Goal: Task Accomplishment & Management: Use online tool/utility

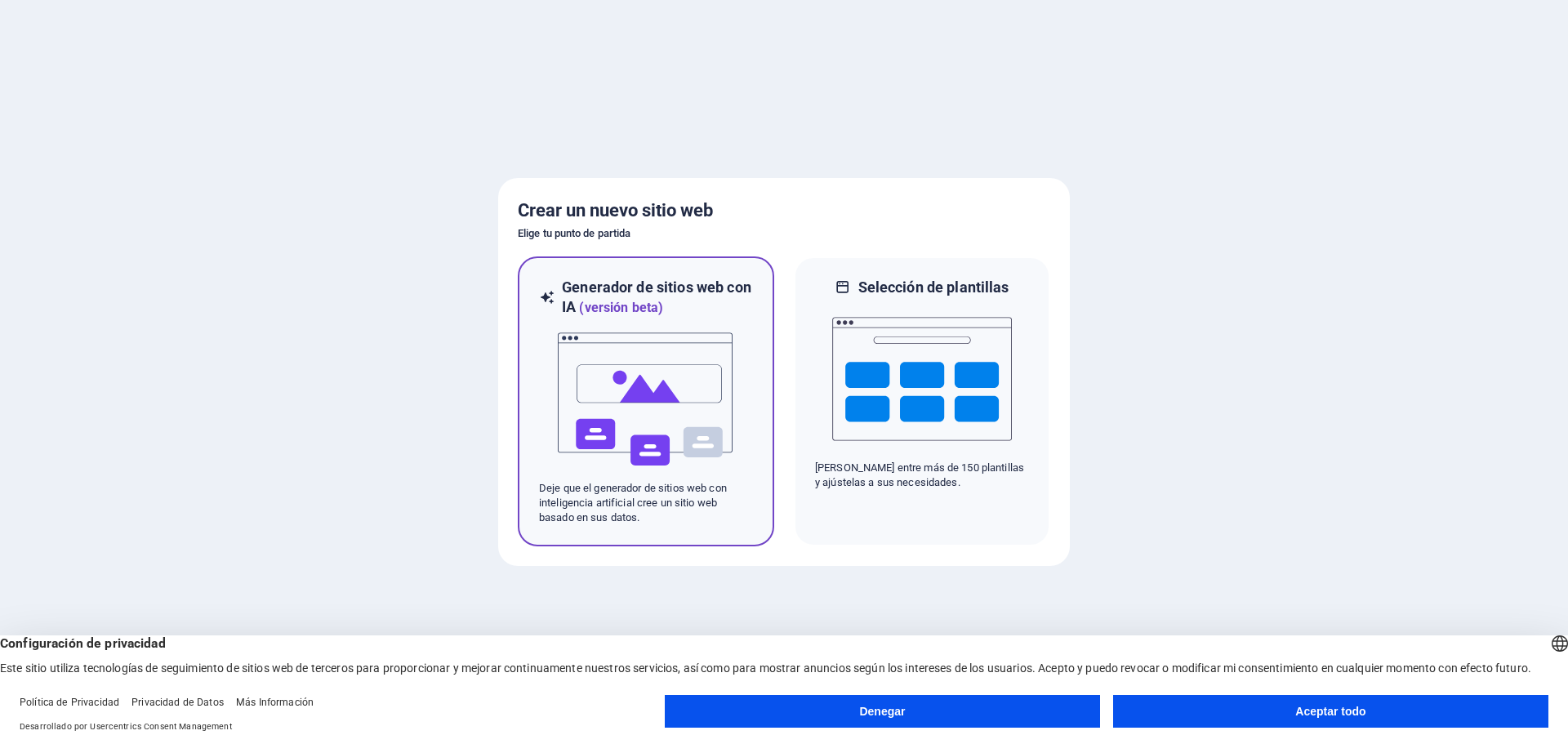
click at [622, 379] on img at bounding box center [646, 399] width 180 height 164
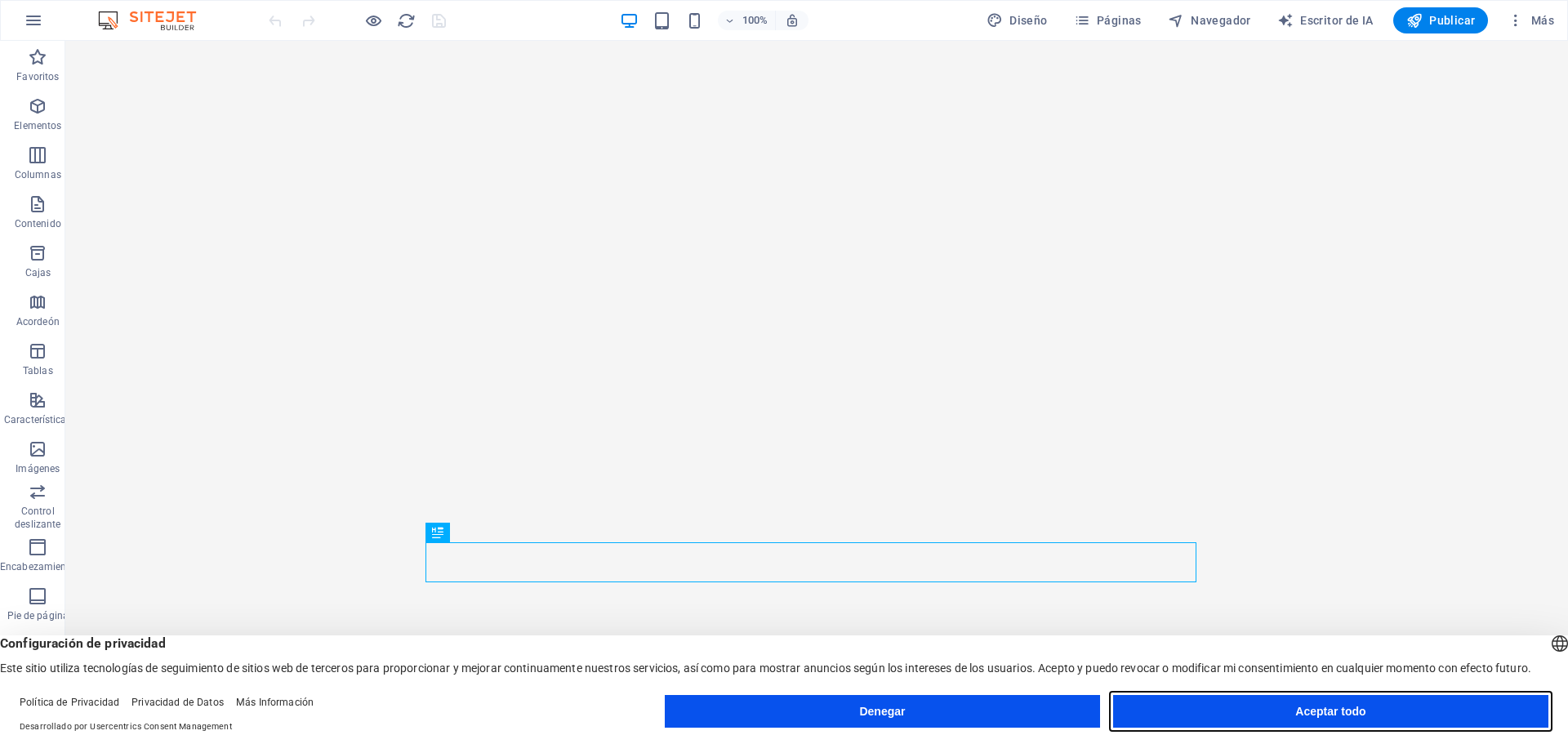
click at [1312, 716] on font "Aceptar todo" at bounding box center [1330, 711] width 70 height 13
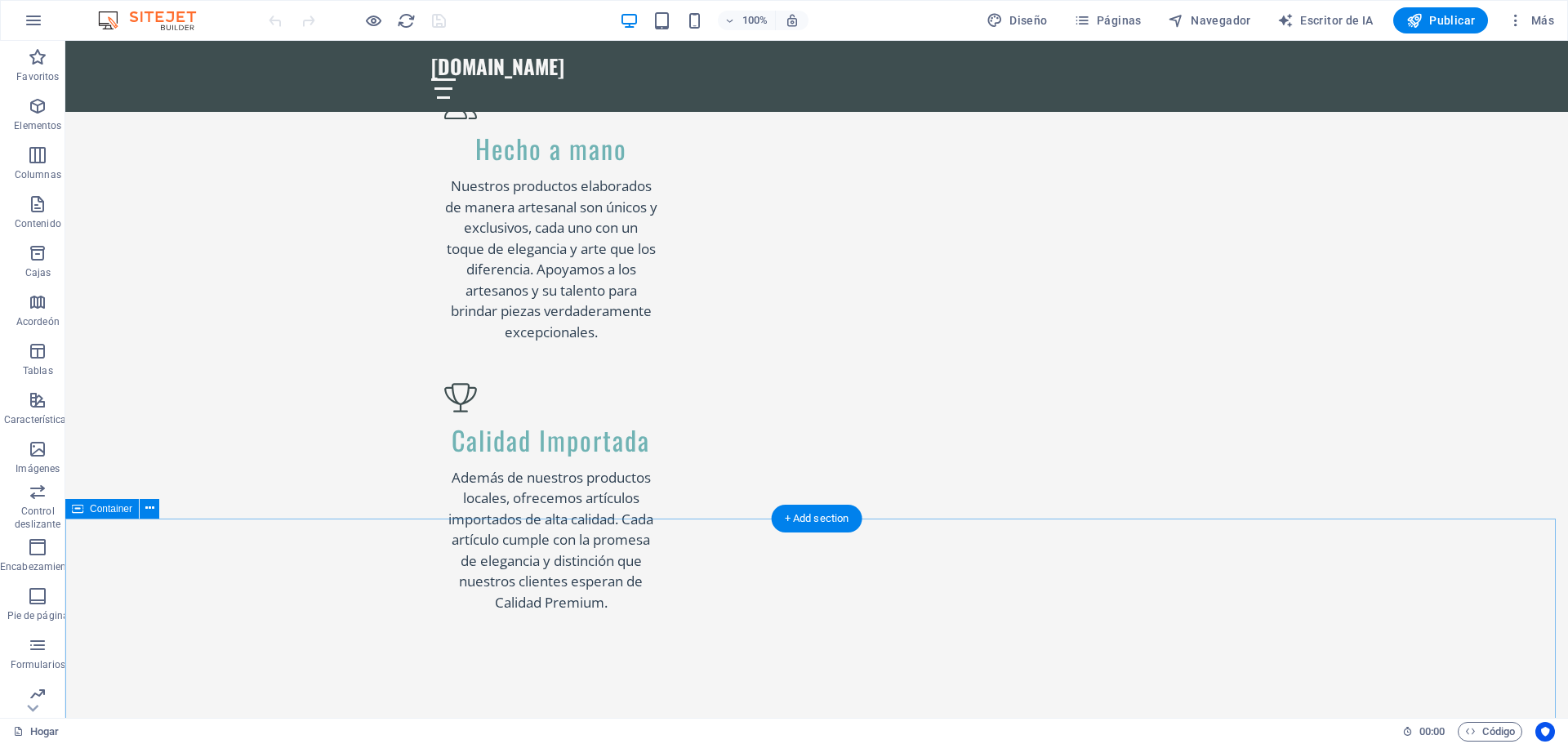
scroll to position [2857, 0]
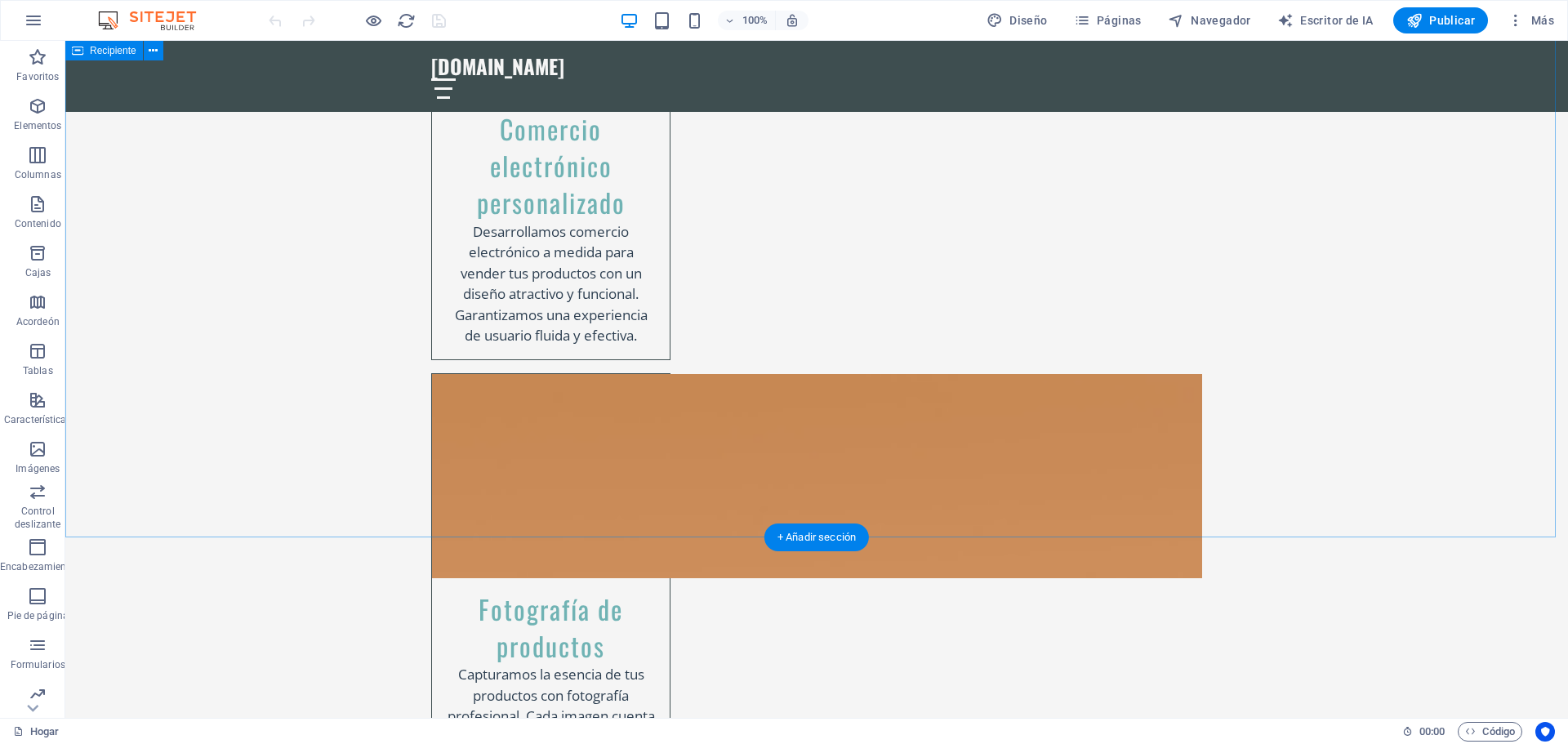
scroll to position [4573, 0]
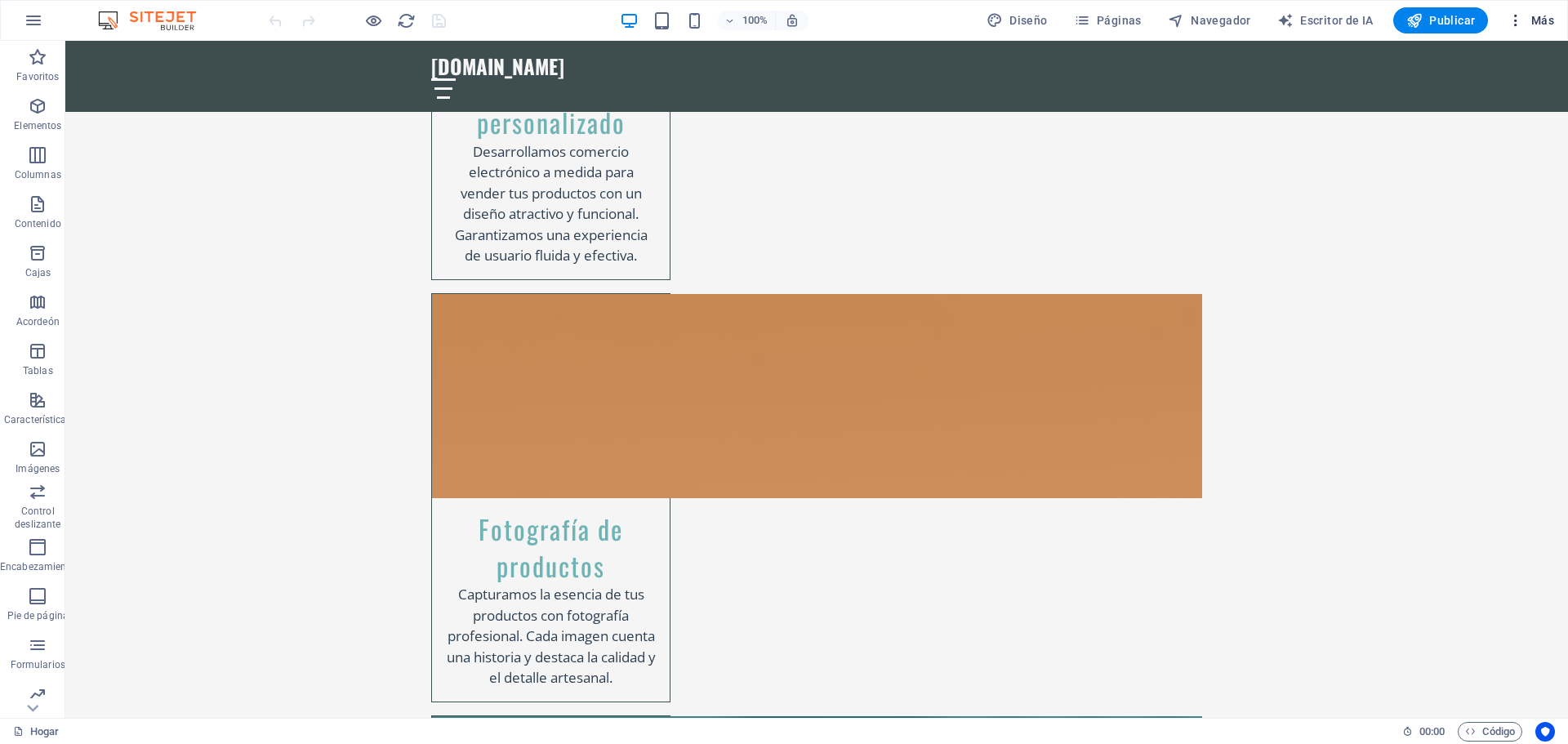
click at [1524, 24] on icon "button" at bounding box center [1516, 20] width 16 height 16
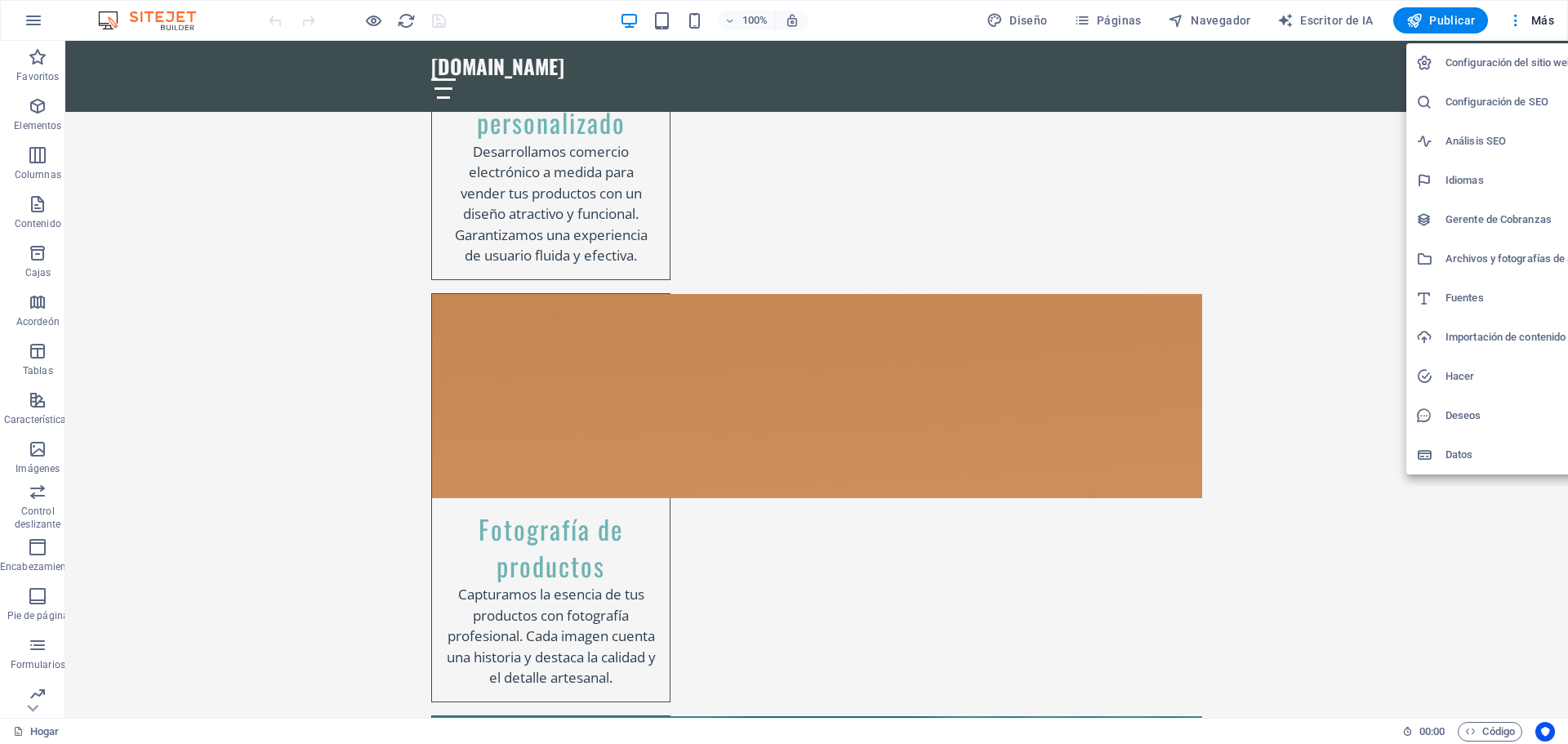
click at [1300, 228] on div at bounding box center [784, 372] width 1568 height 744
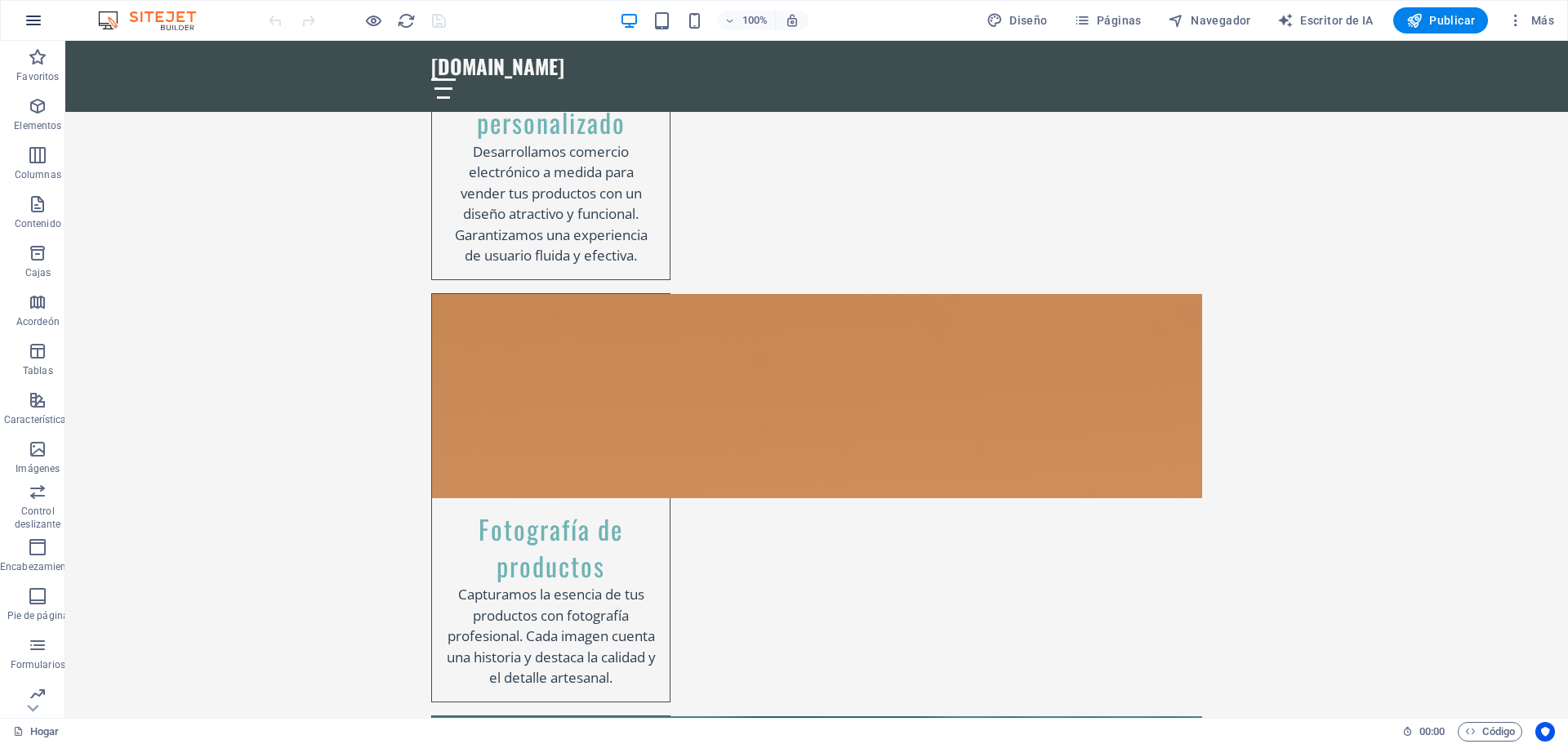
click at [31, 20] on icon "button" at bounding box center [34, 20] width 19 height 19
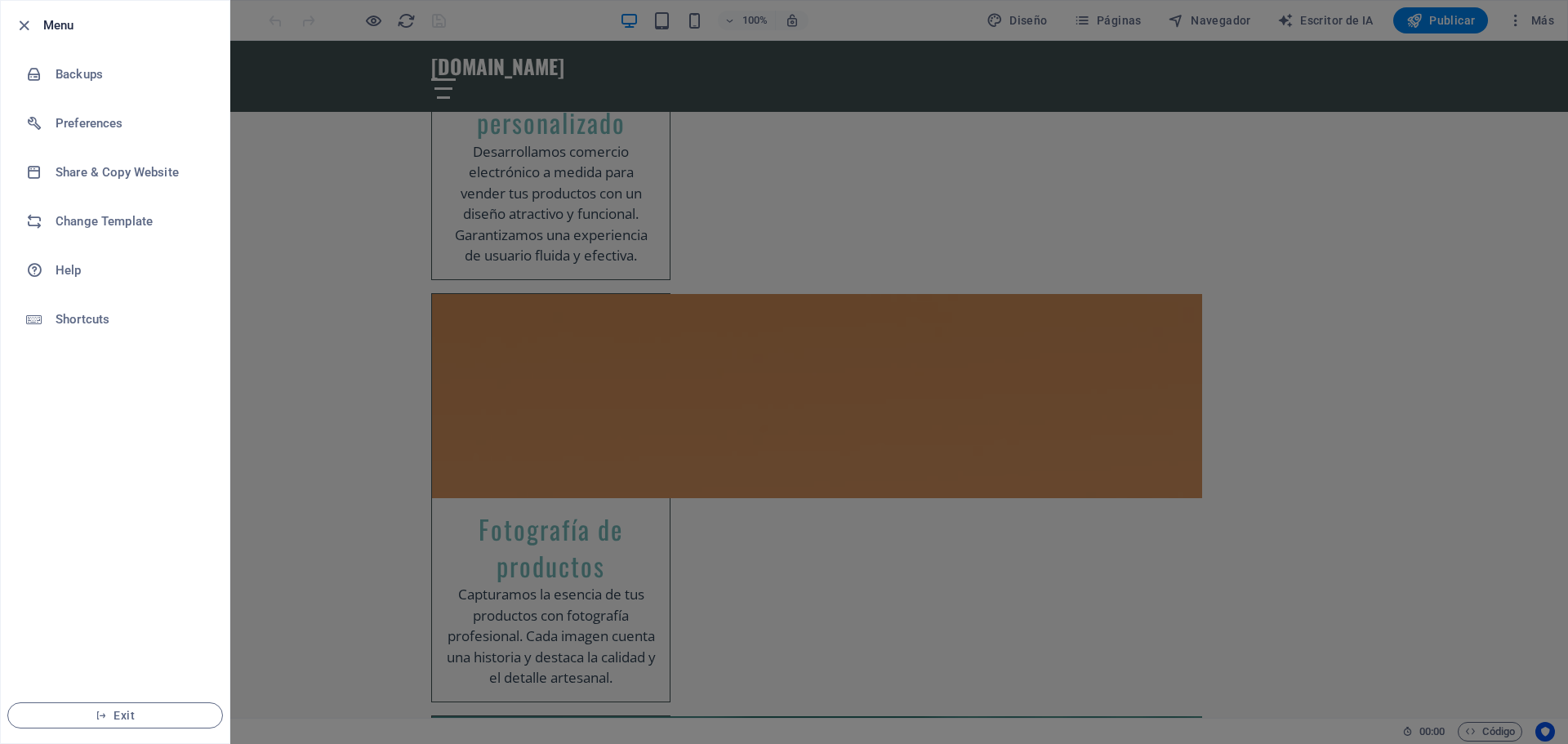
click at [298, 245] on div at bounding box center [784, 372] width 1568 height 744
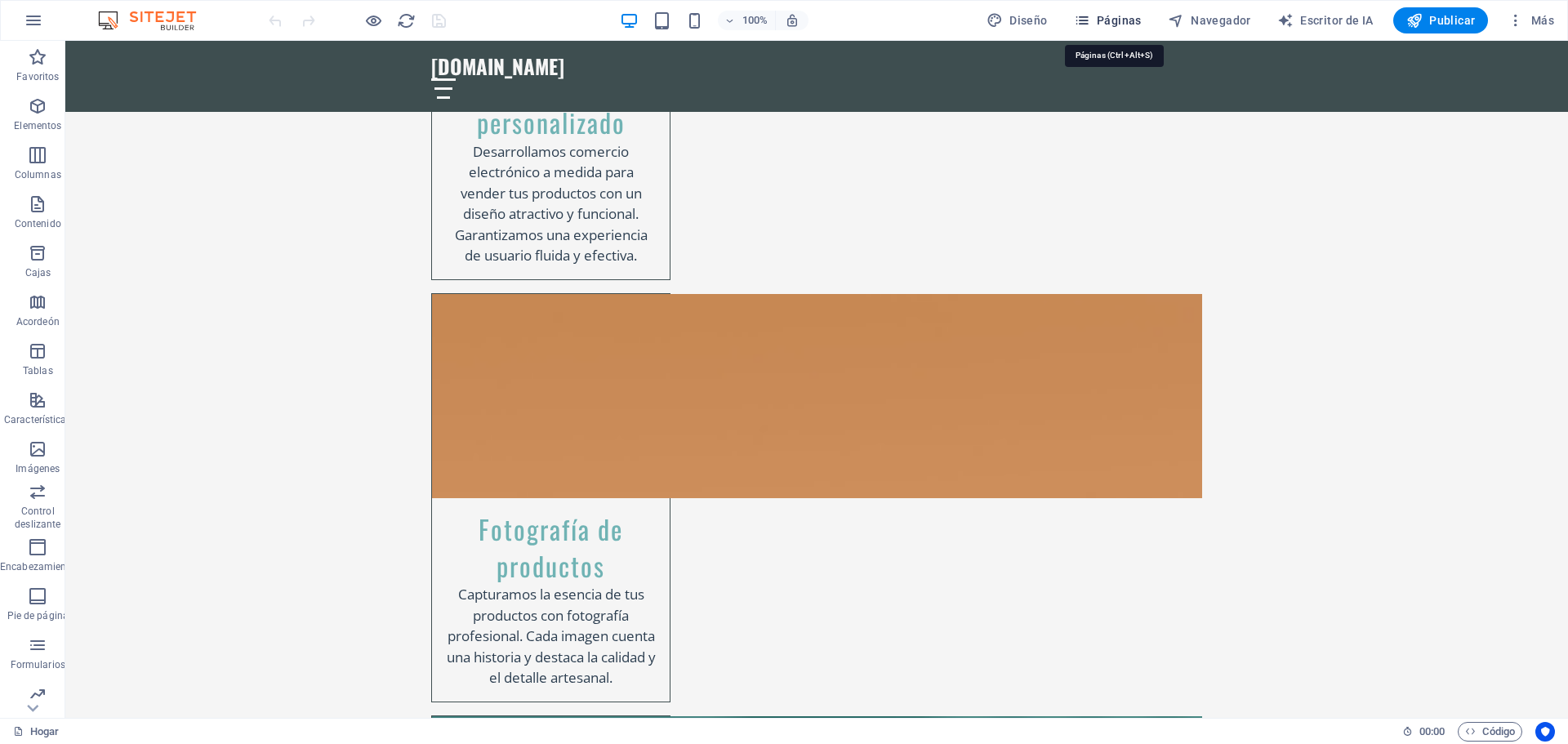
click at [1103, 19] on font "Páginas" at bounding box center [1119, 20] width 45 height 13
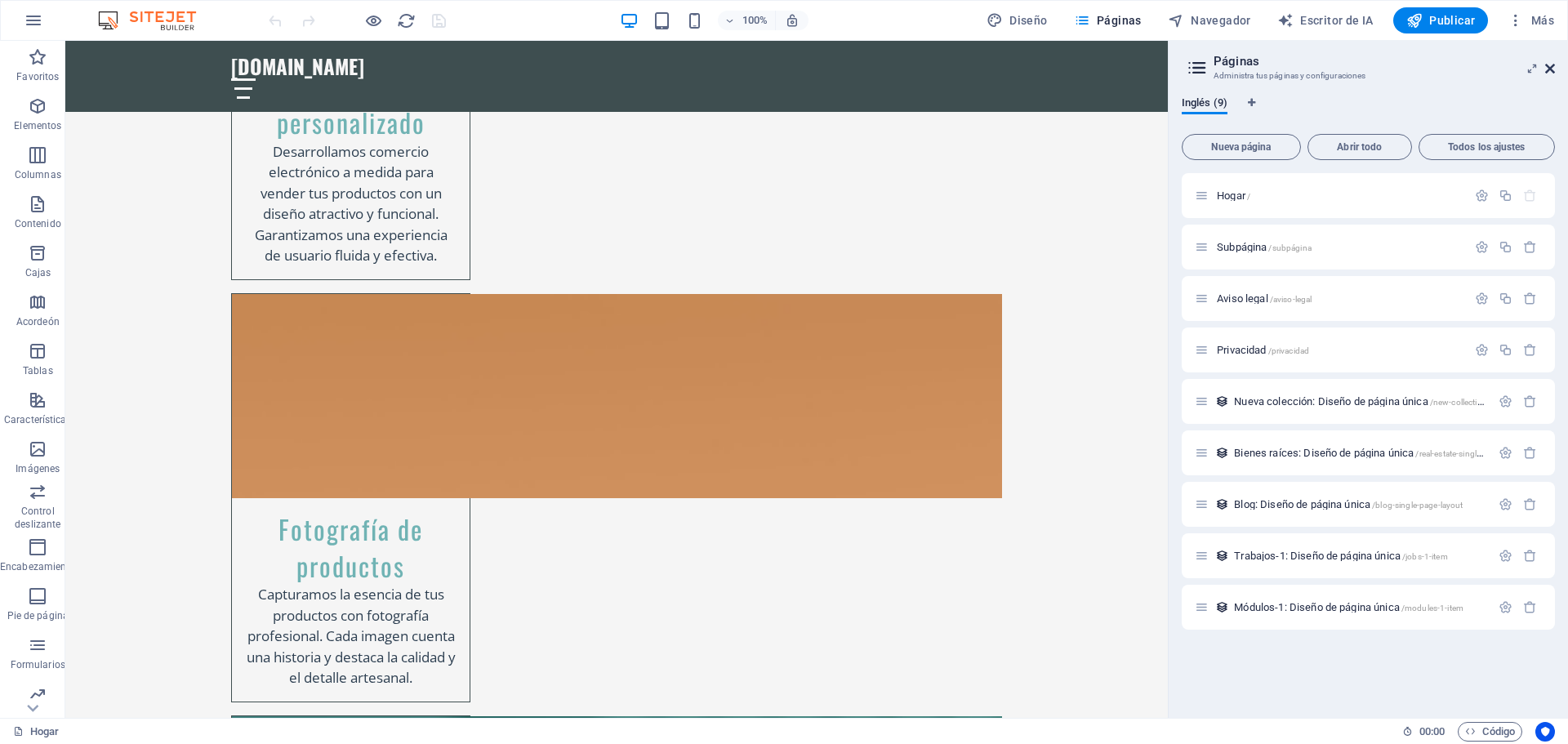
click at [1554, 68] on icon at bounding box center [1549, 68] width 10 height 13
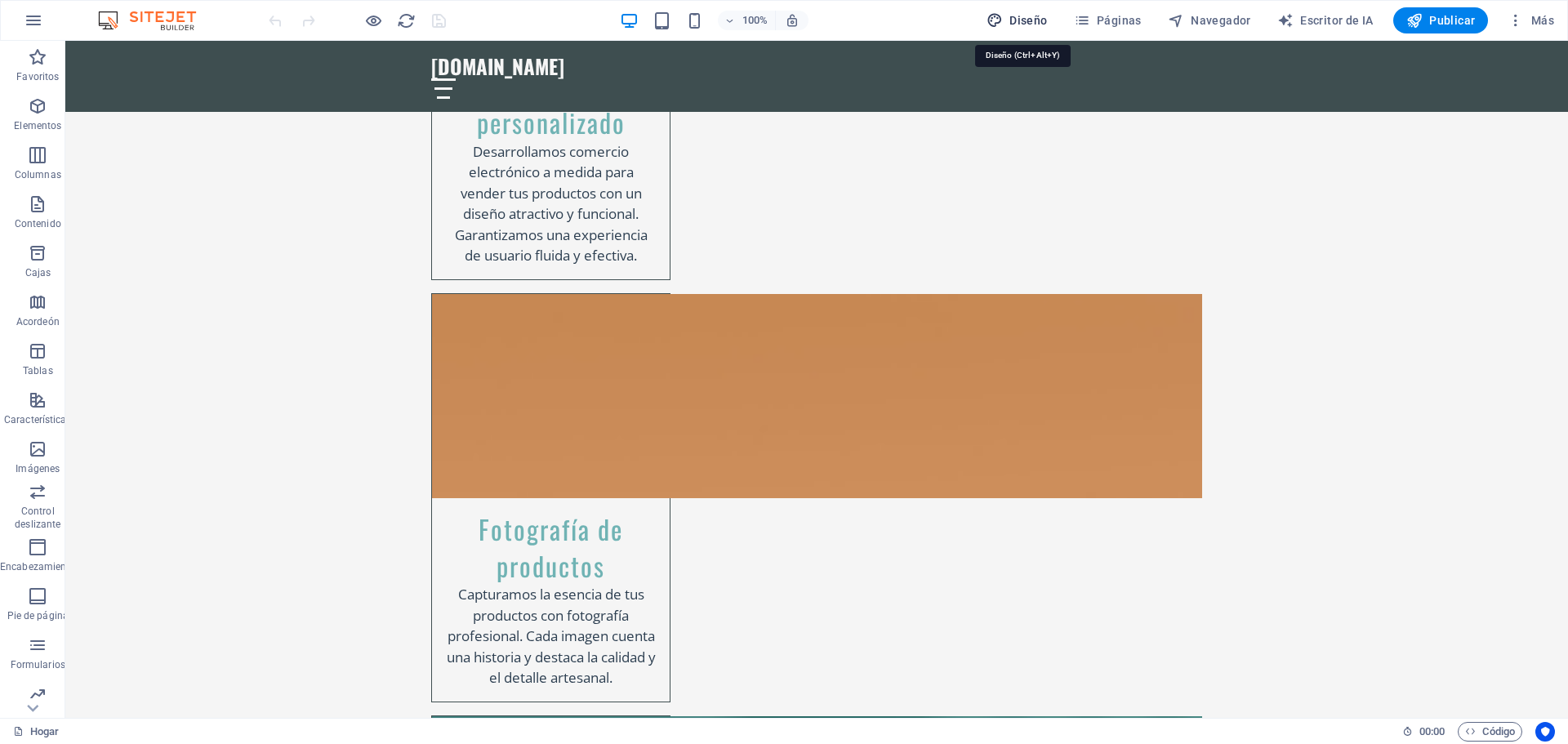
click at [1014, 20] on font "Diseño" at bounding box center [1028, 20] width 37 height 13
select select "px"
select select "200"
select select "px"
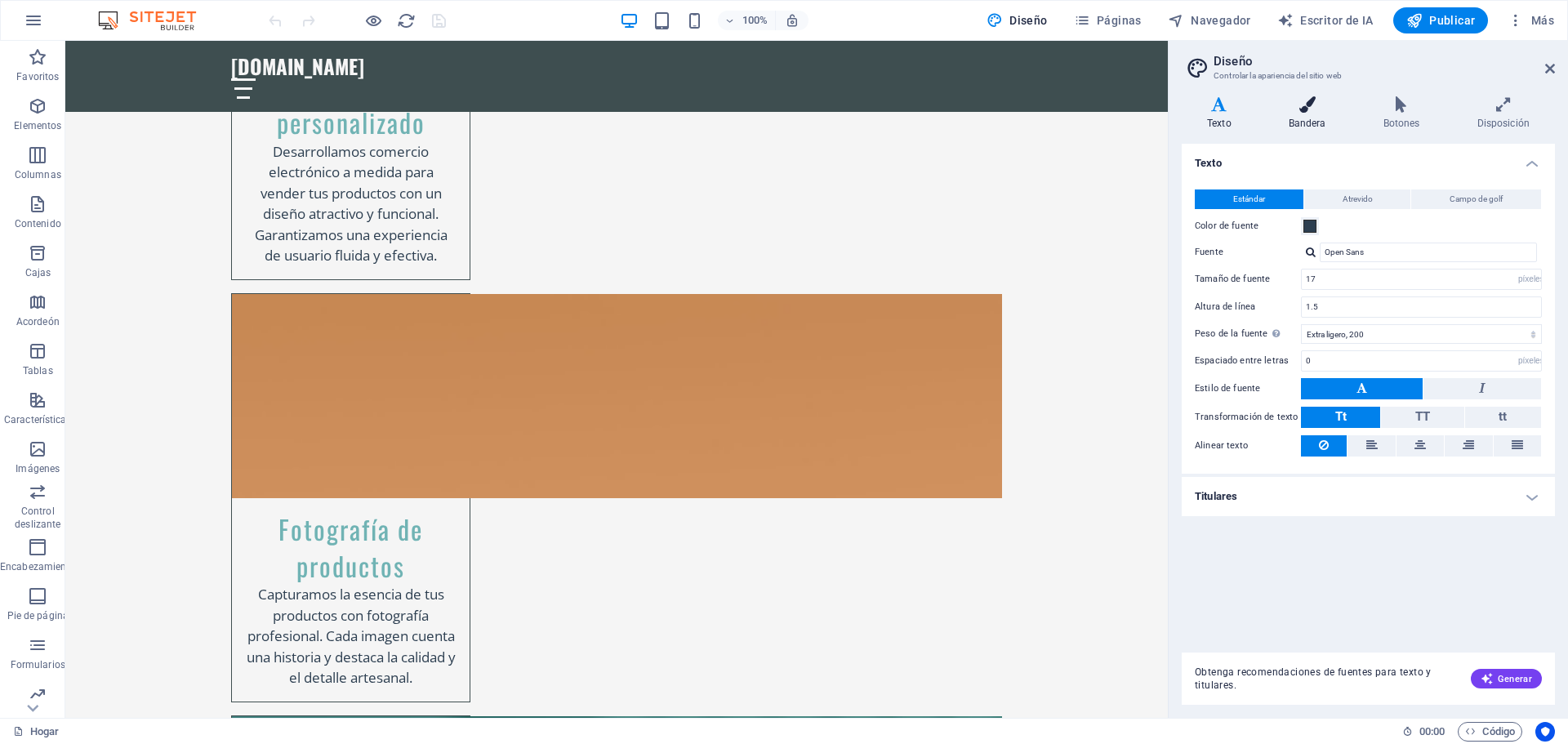
click at [1299, 112] on h4 "Bandera" at bounding box center [1311, 113] width 95 height 35
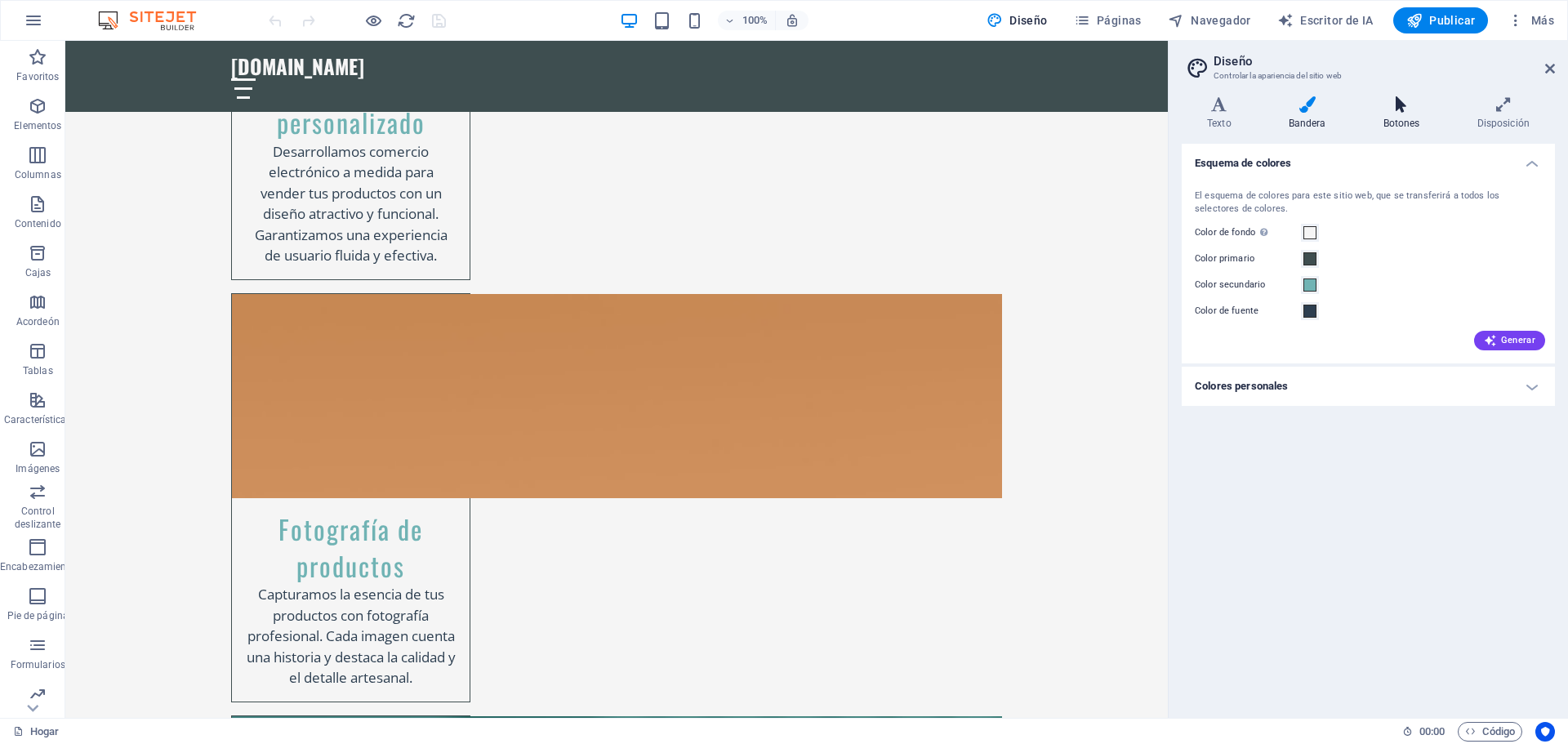
click at [1408, 104] on icon at bounding box center [1402, 104] width 88 height 16
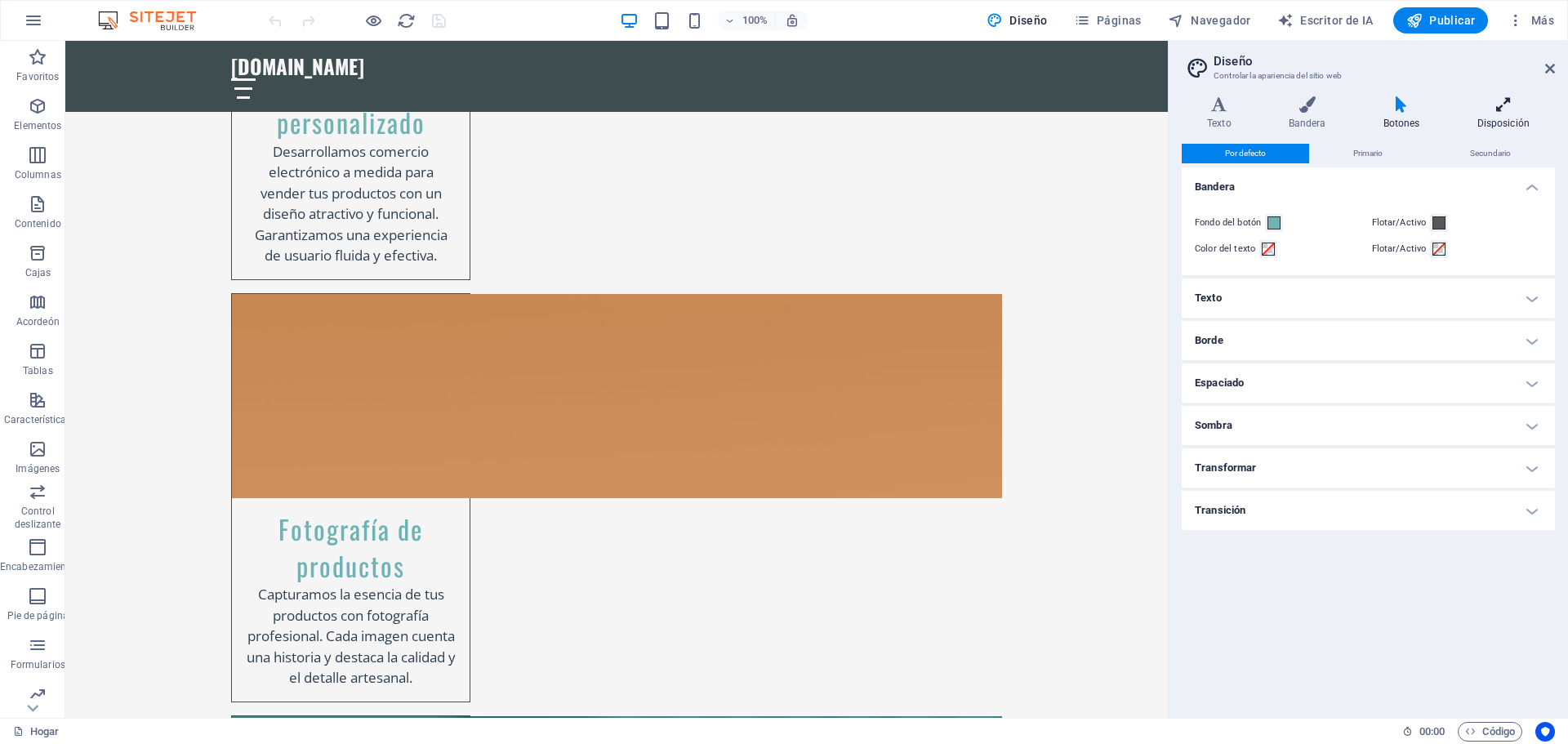
click at [1500, 102] on icon at bounding box center [1503, 104] width 104 height 16
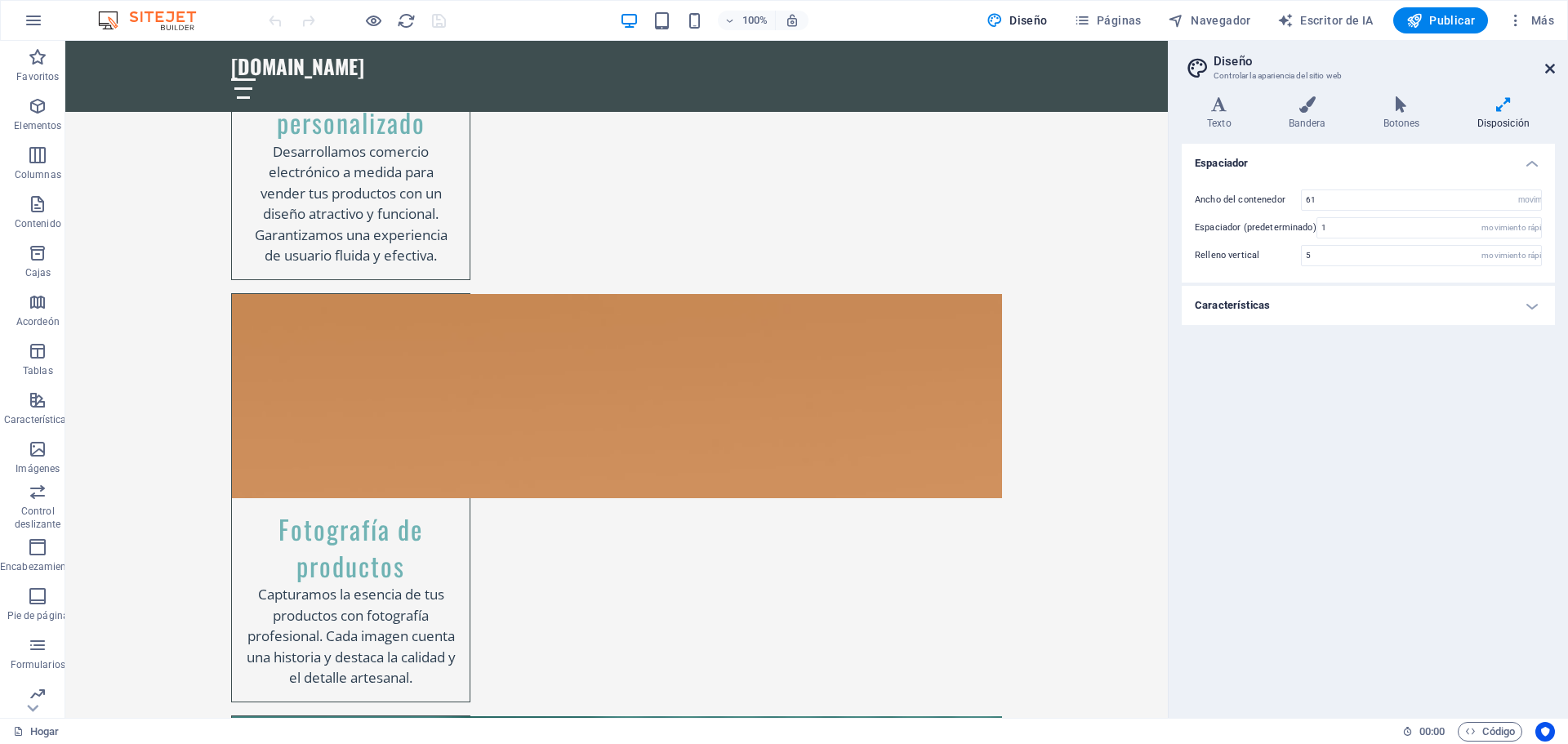
click at [1550, 70] on icon at bounding box center [1549, 68] width 10 height 13
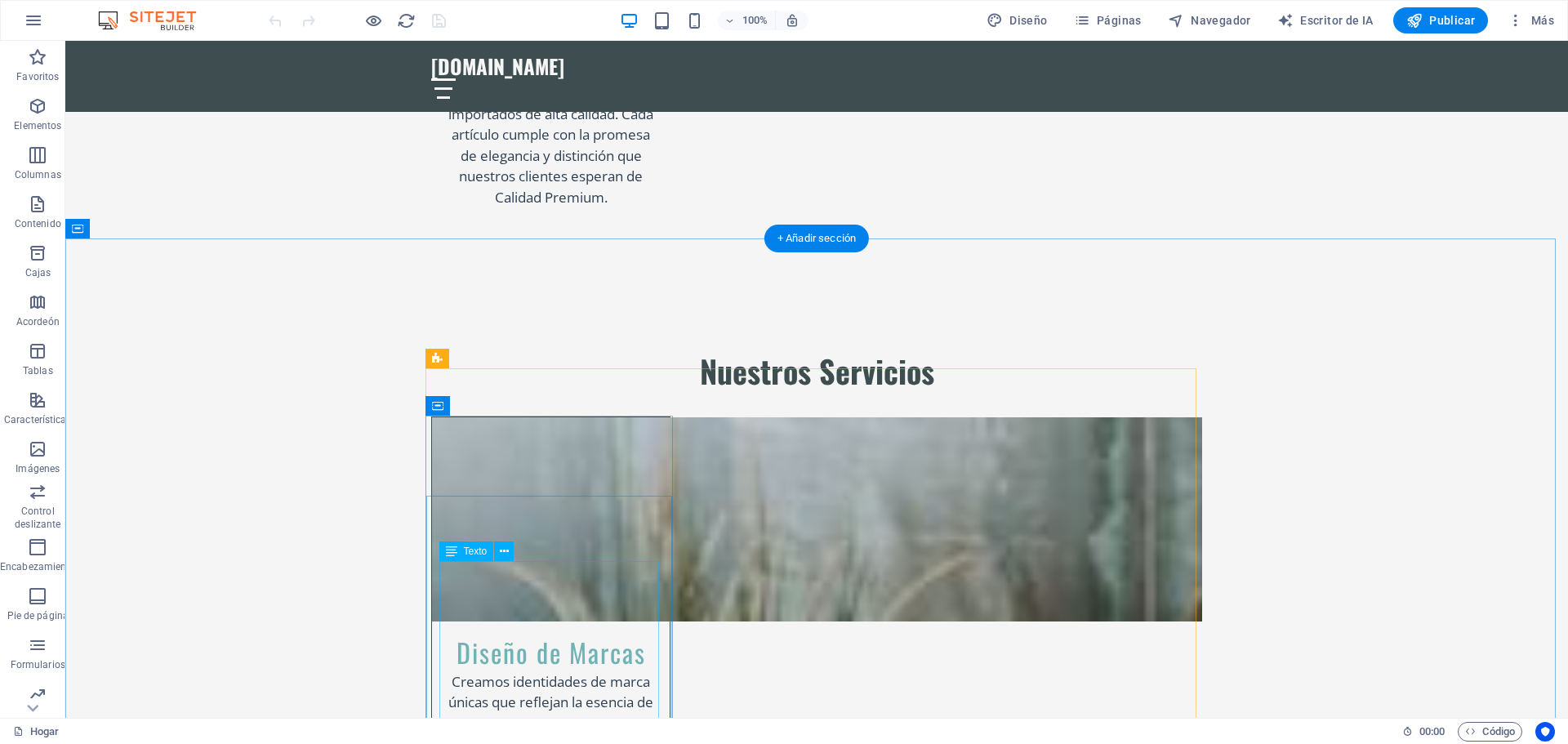
scroll to position [3103, 0]
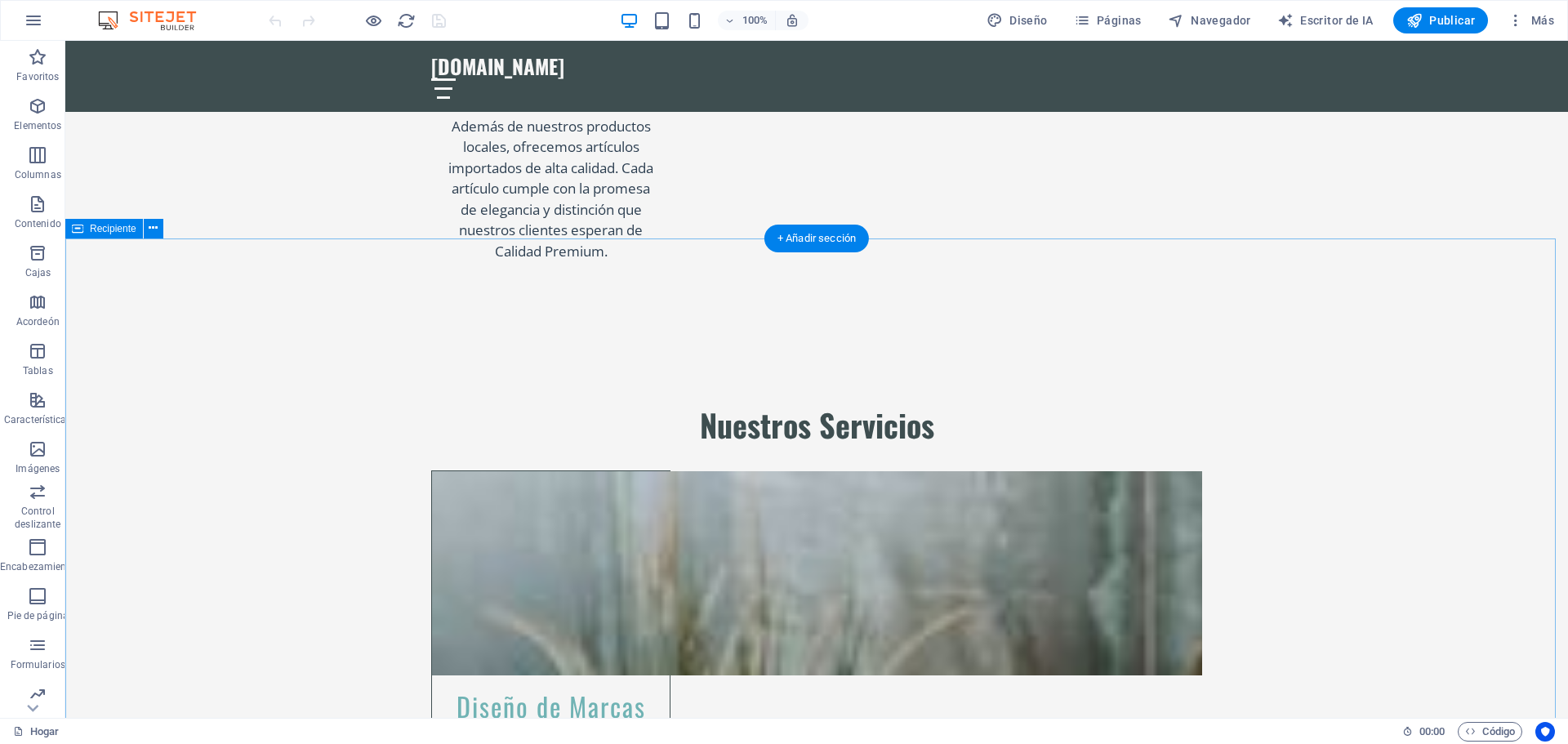
click at [154, 229] on icon at bounding box center [153, 227] width 9 height 17
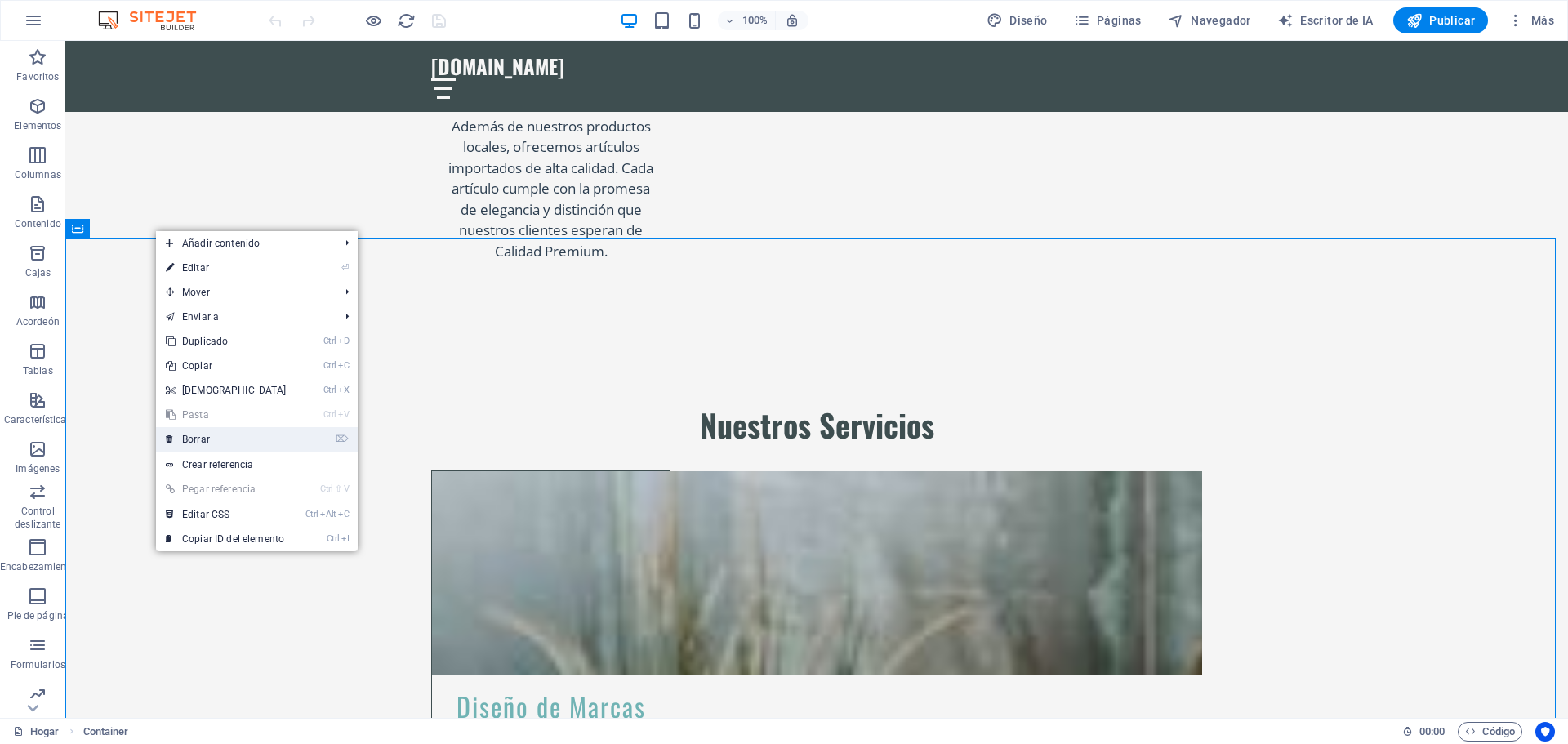
click at [196, 434] on font "Borrar" at bounding box center [196, 439] width 27 height 12
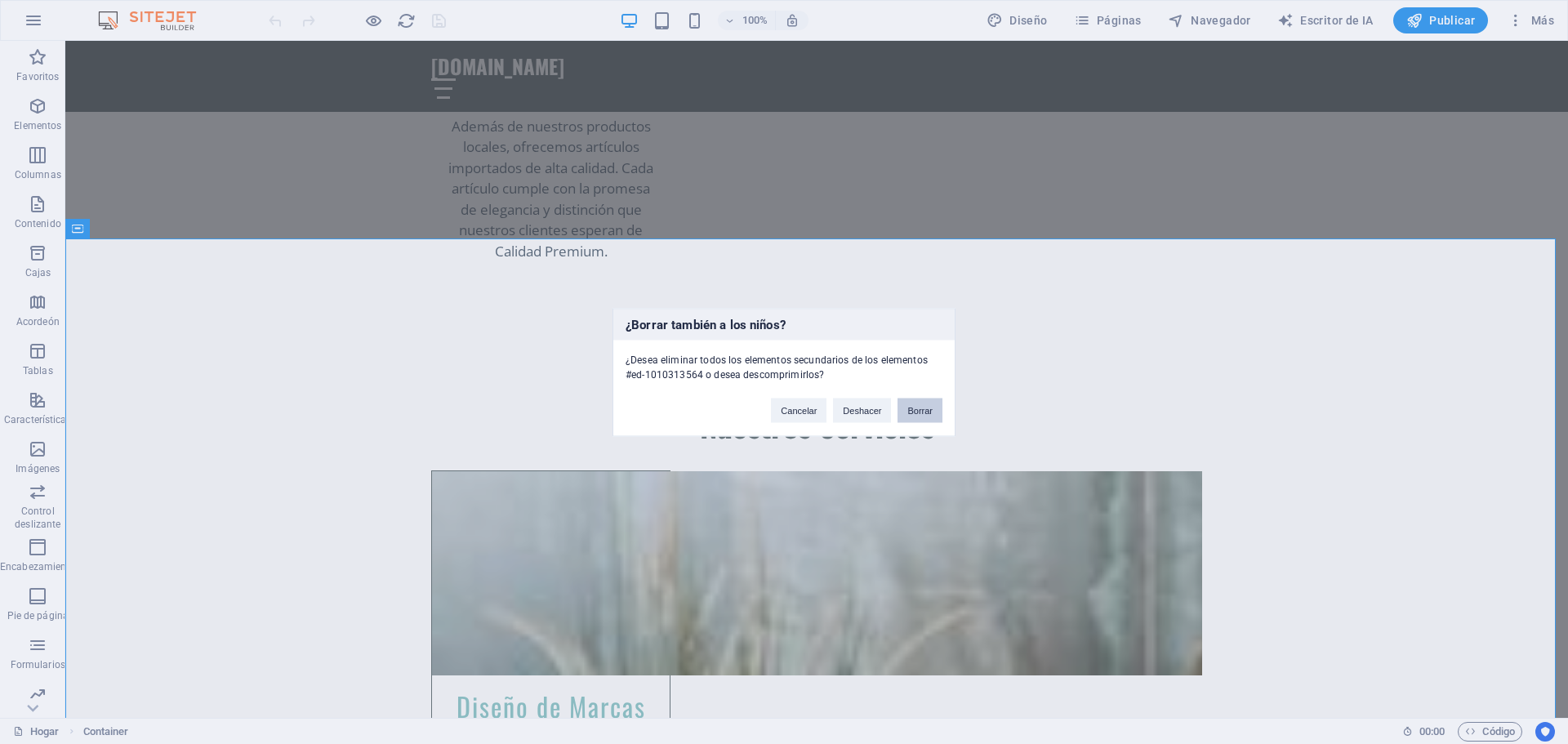
drag, startPoint x: 923, startPoint y: 411, endPoint x: 857, endPoint y: 370, distance: 77.7
click at [923, 411] on font "Borrar" at bounding box center [919, 410] width 26 height 10
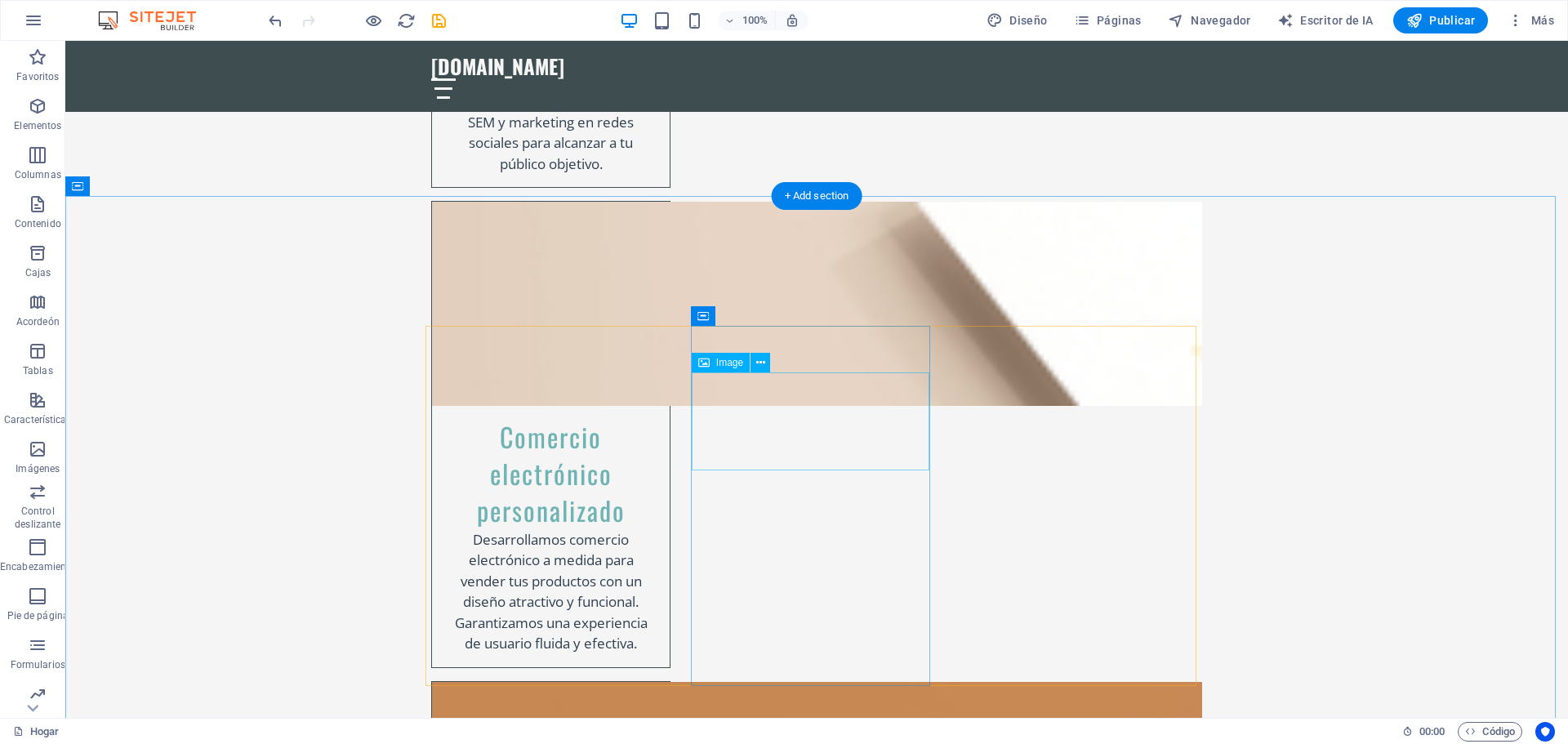
scroll to position [4164, 0]
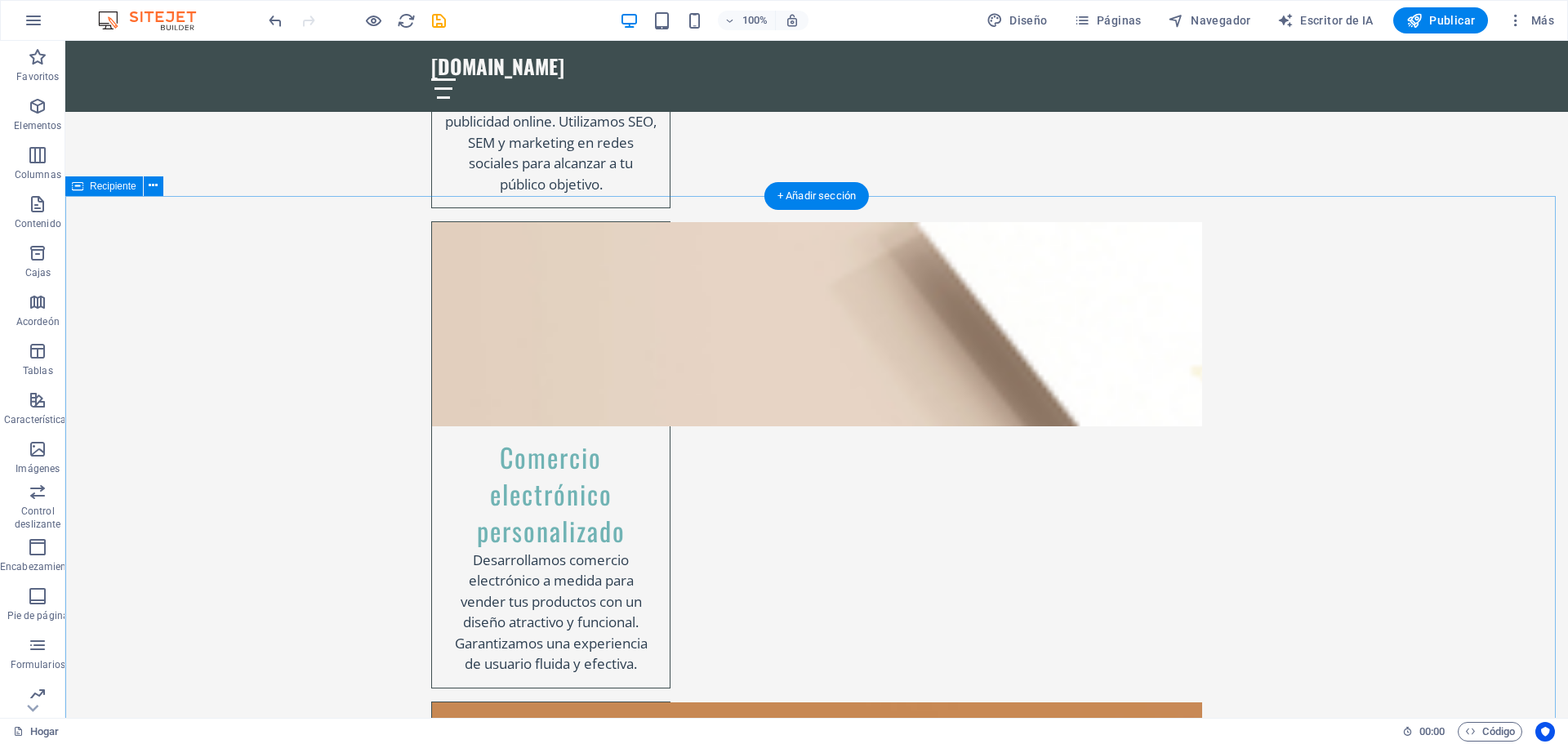
click at [154, 186] on icon at bounding box center [153, 185] width 9 height 17
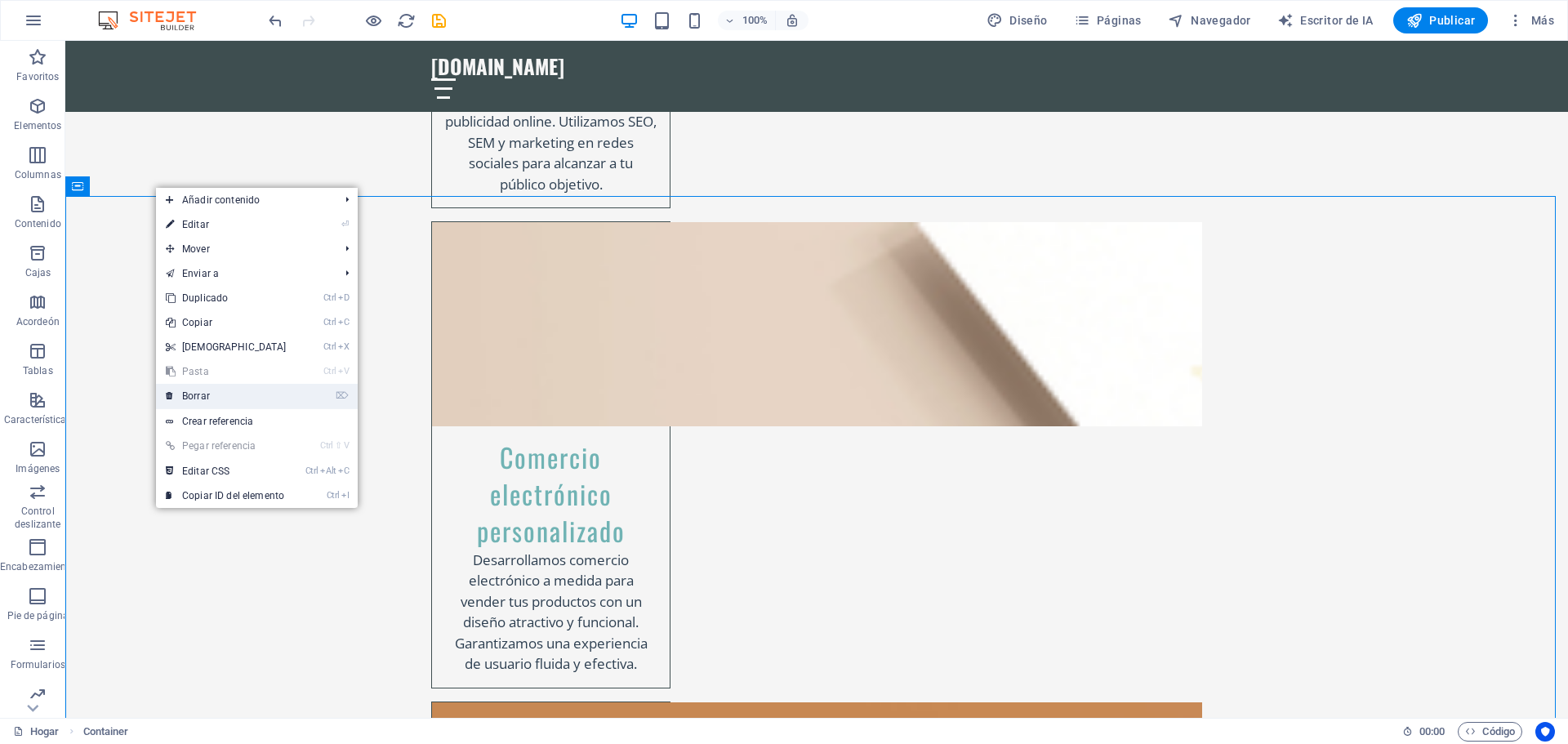
click at [196, 394] on font "Borrar" at bounding box center [196, 395] width 27 height 12
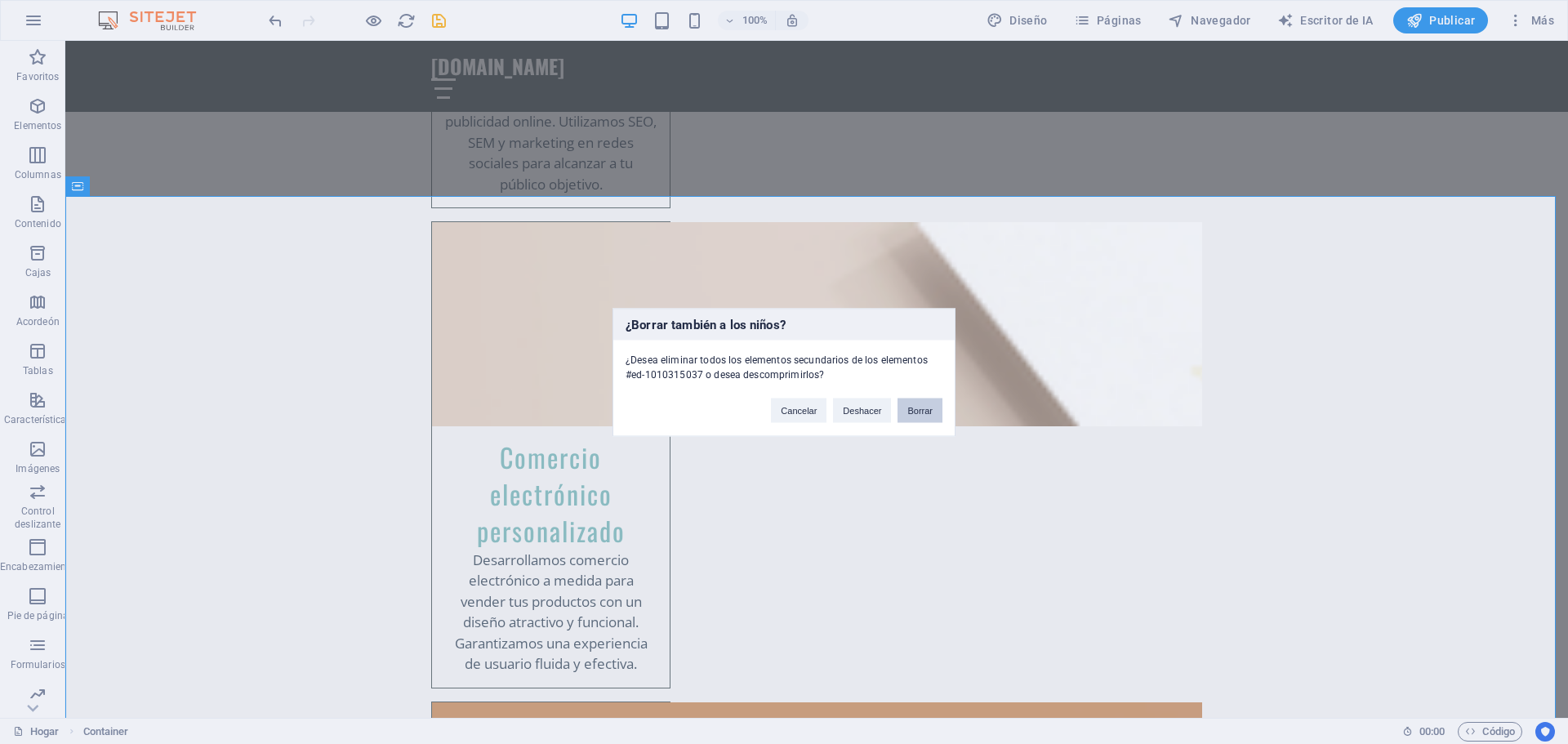
click at [917, 414] on font "Borrar" at bounding box center [919, 410] width 26 height 10
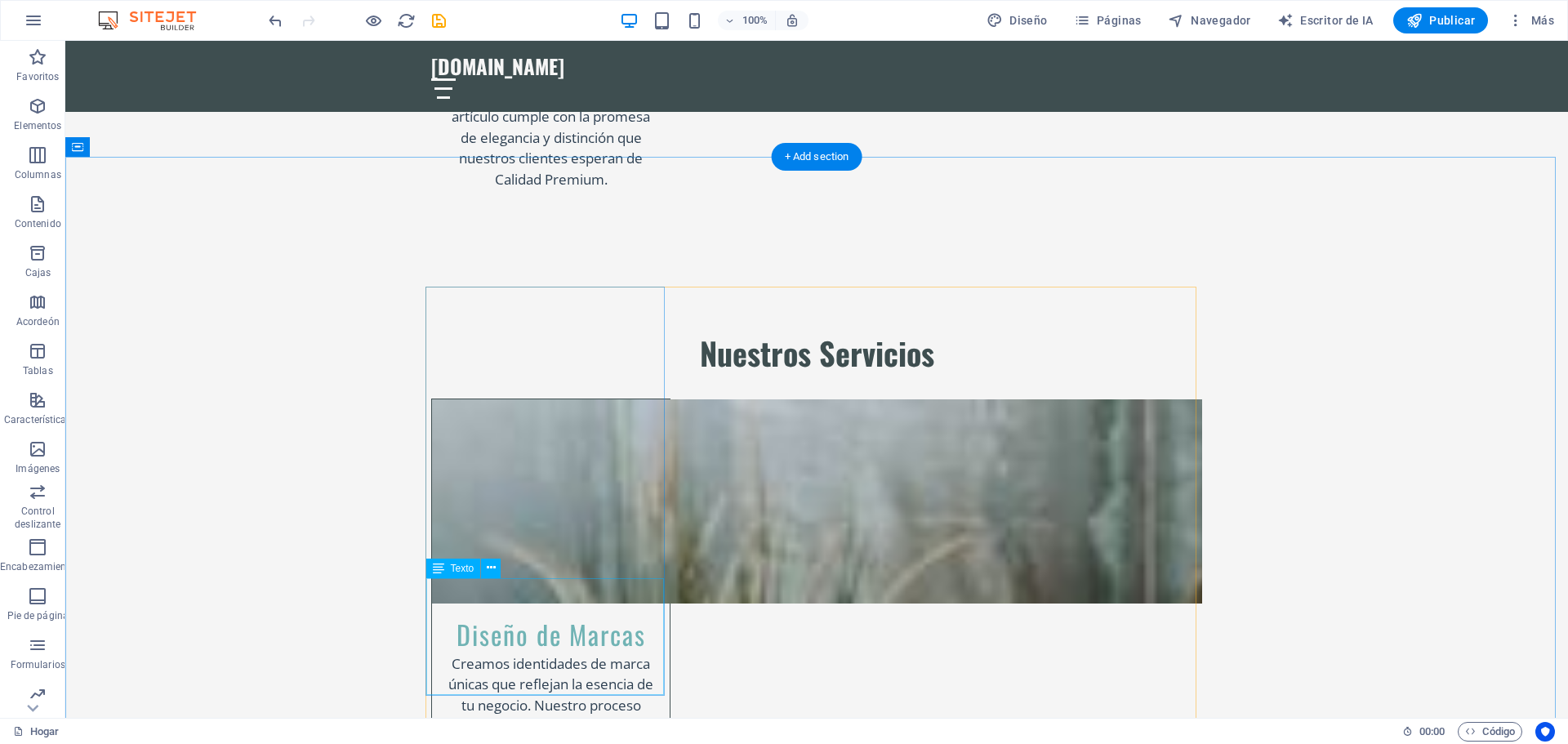
scroll to position [3185, 0]
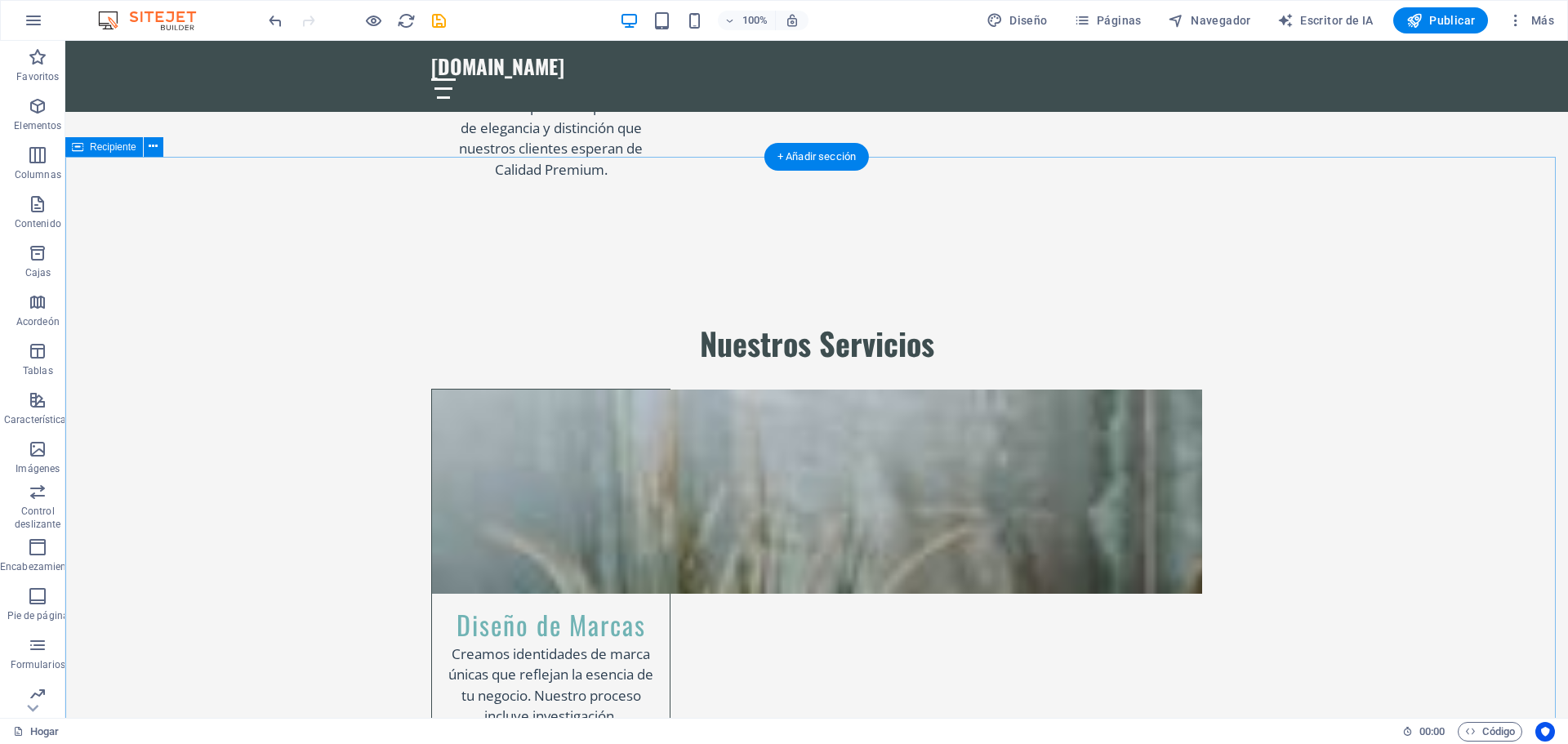
click at [157, 145] on icon at bounding box center [153, 146] width 9 height 17
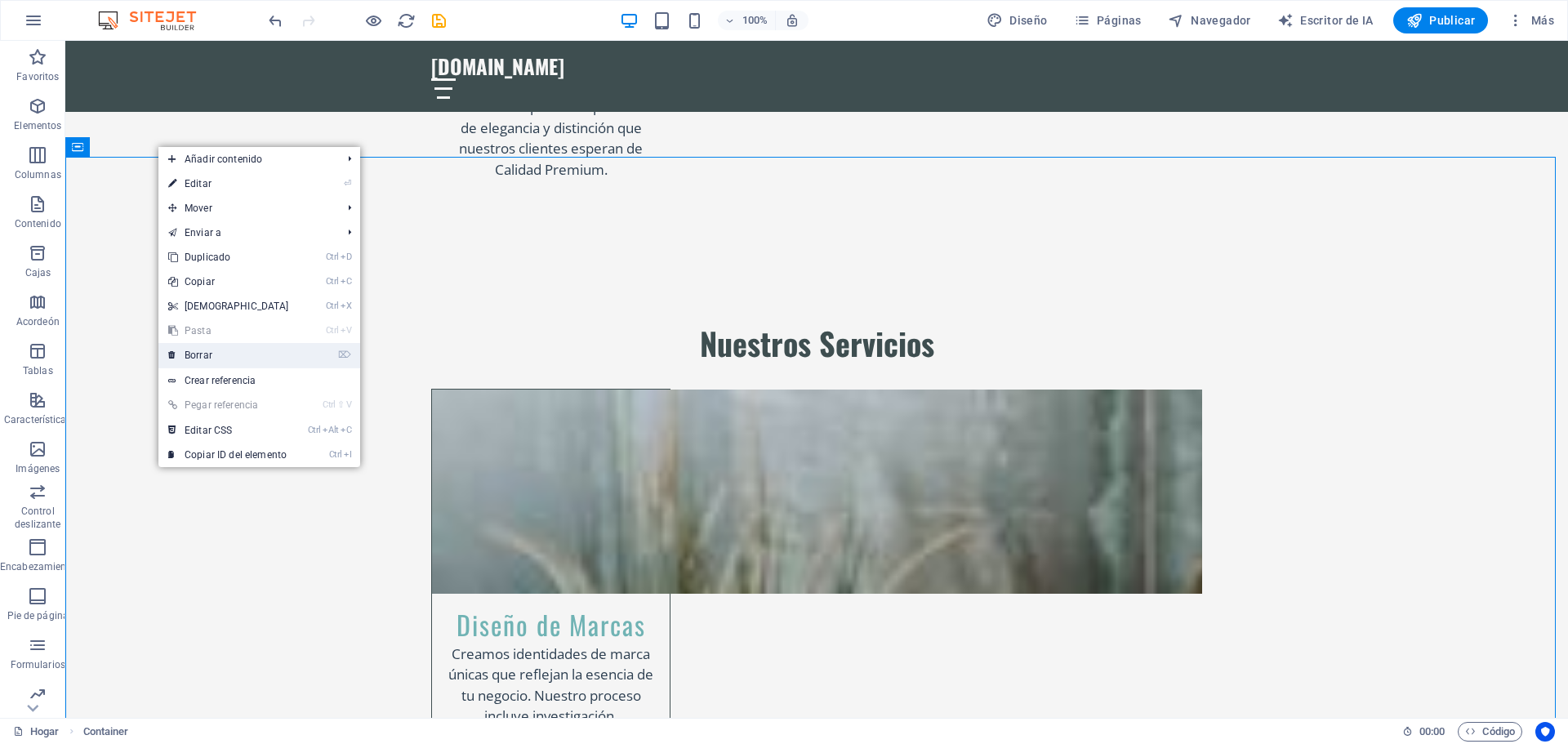
click at [202, 352] on font "Borrar" at bounding box center [198, 355] width 27 height 12
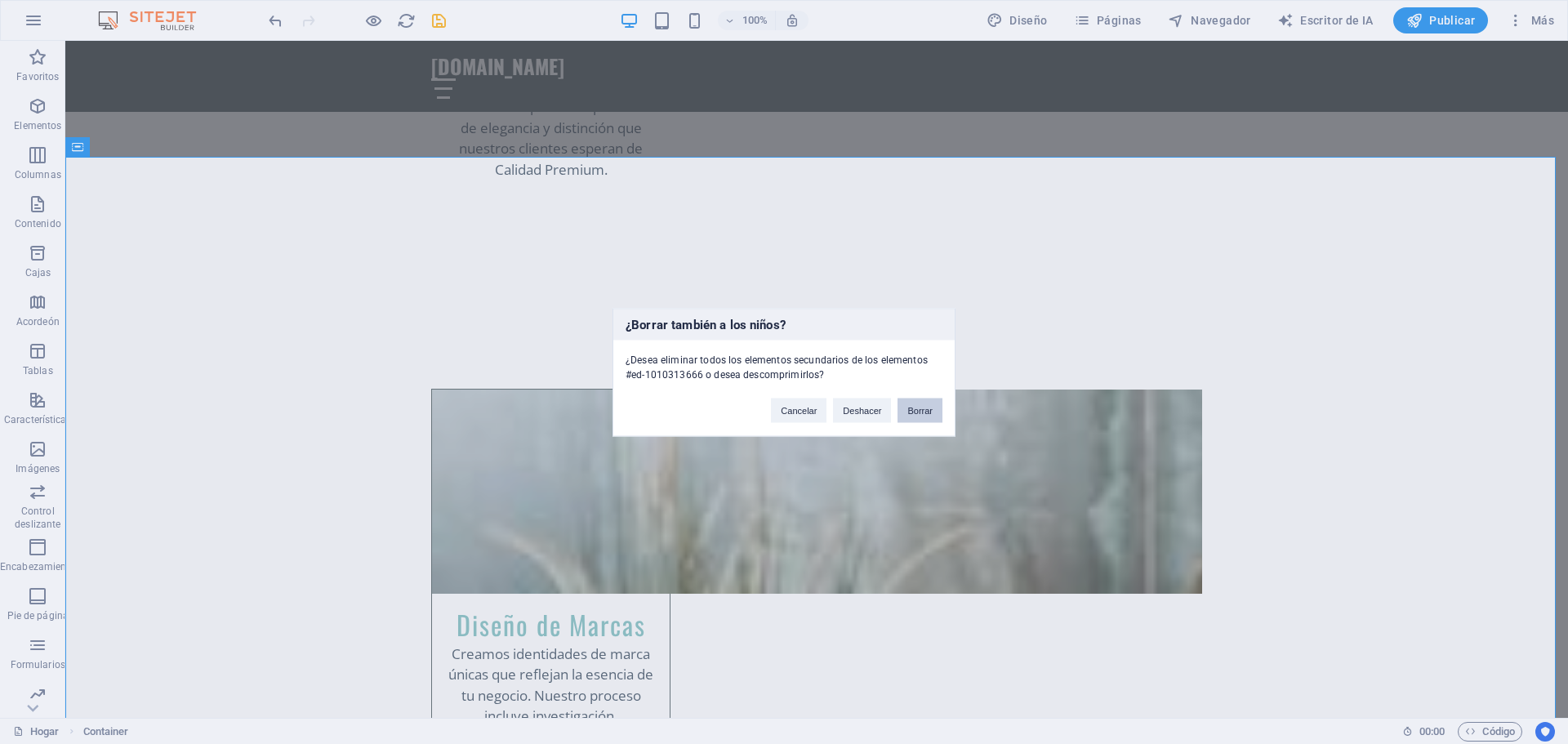
click at [927, 410] on font "Borrar" at bounding box center [919, 410] width 26 height 10
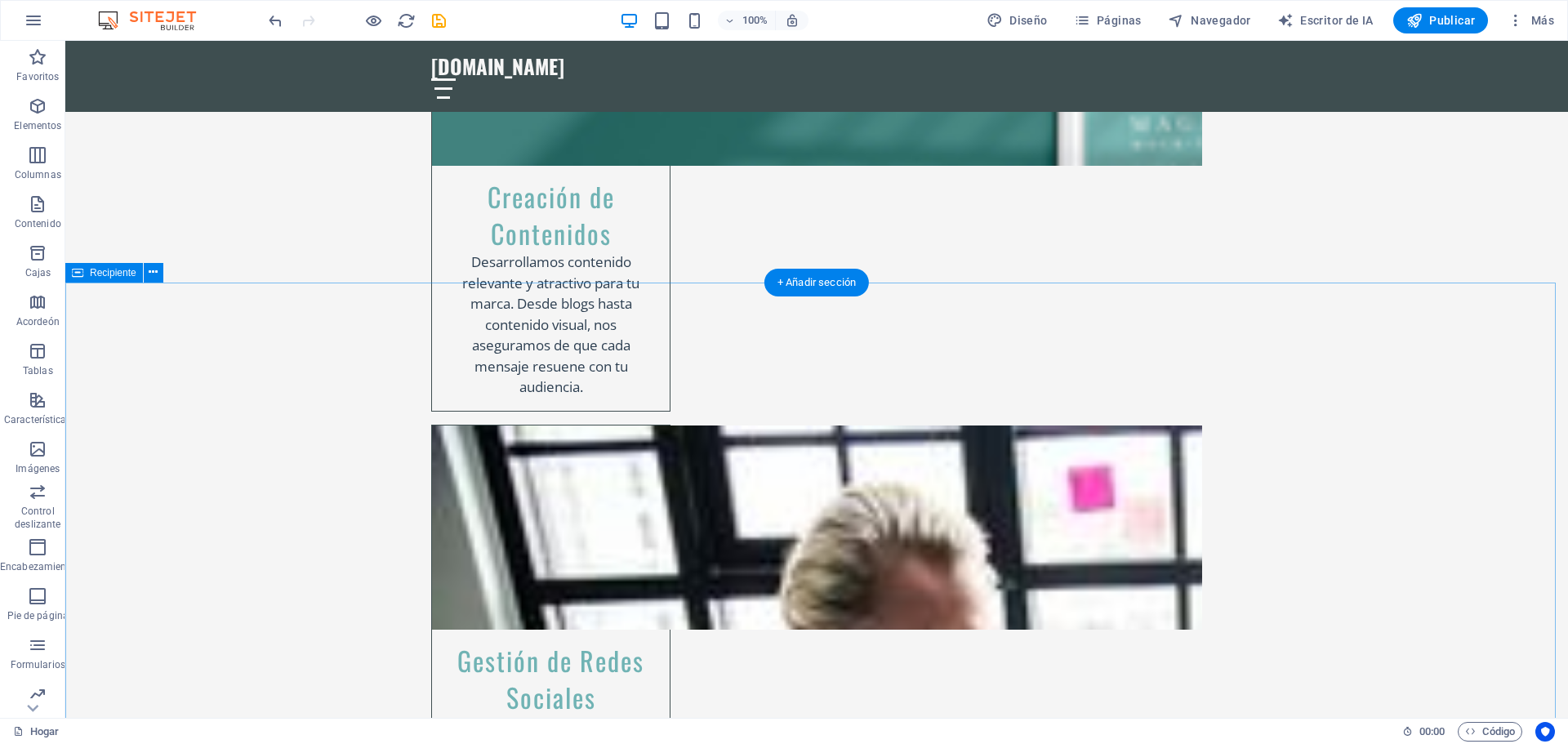
scroll to position [5471, 0]
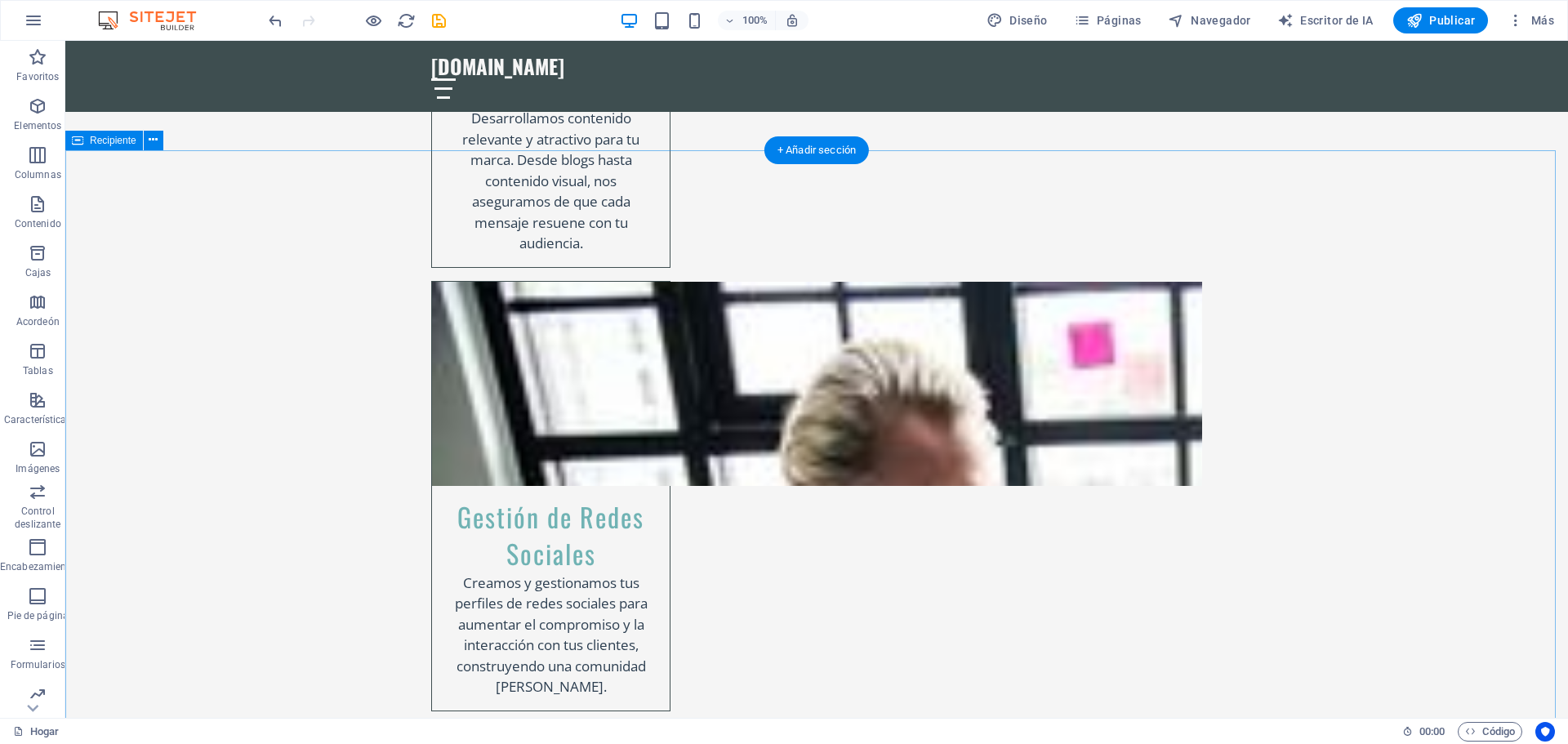
click at [151, 139] on icon at bounding box center [153, 140] width 9 height 17
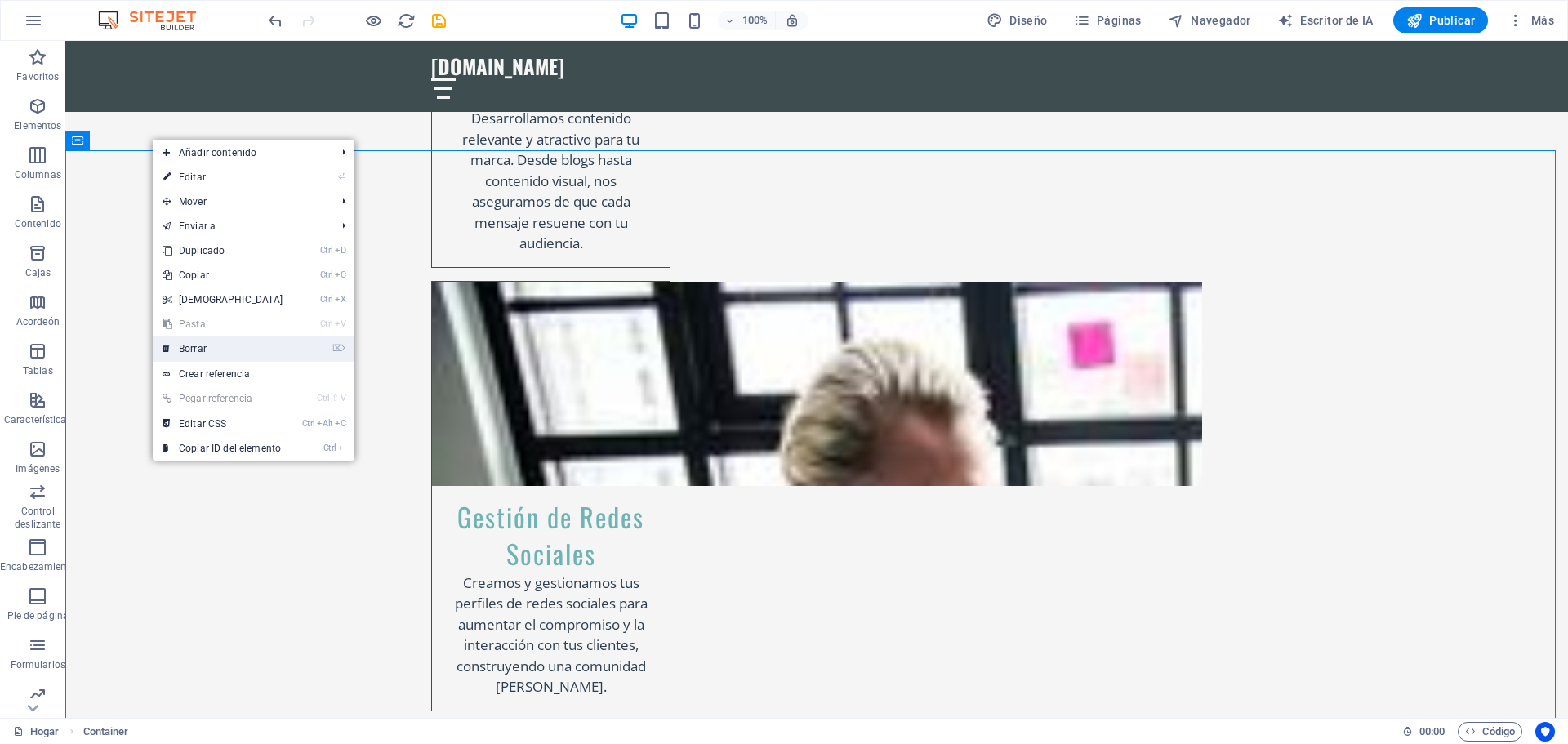
click at [189, 349] on font "Borrar" at bounding box center [192, 349] width 27 height 12
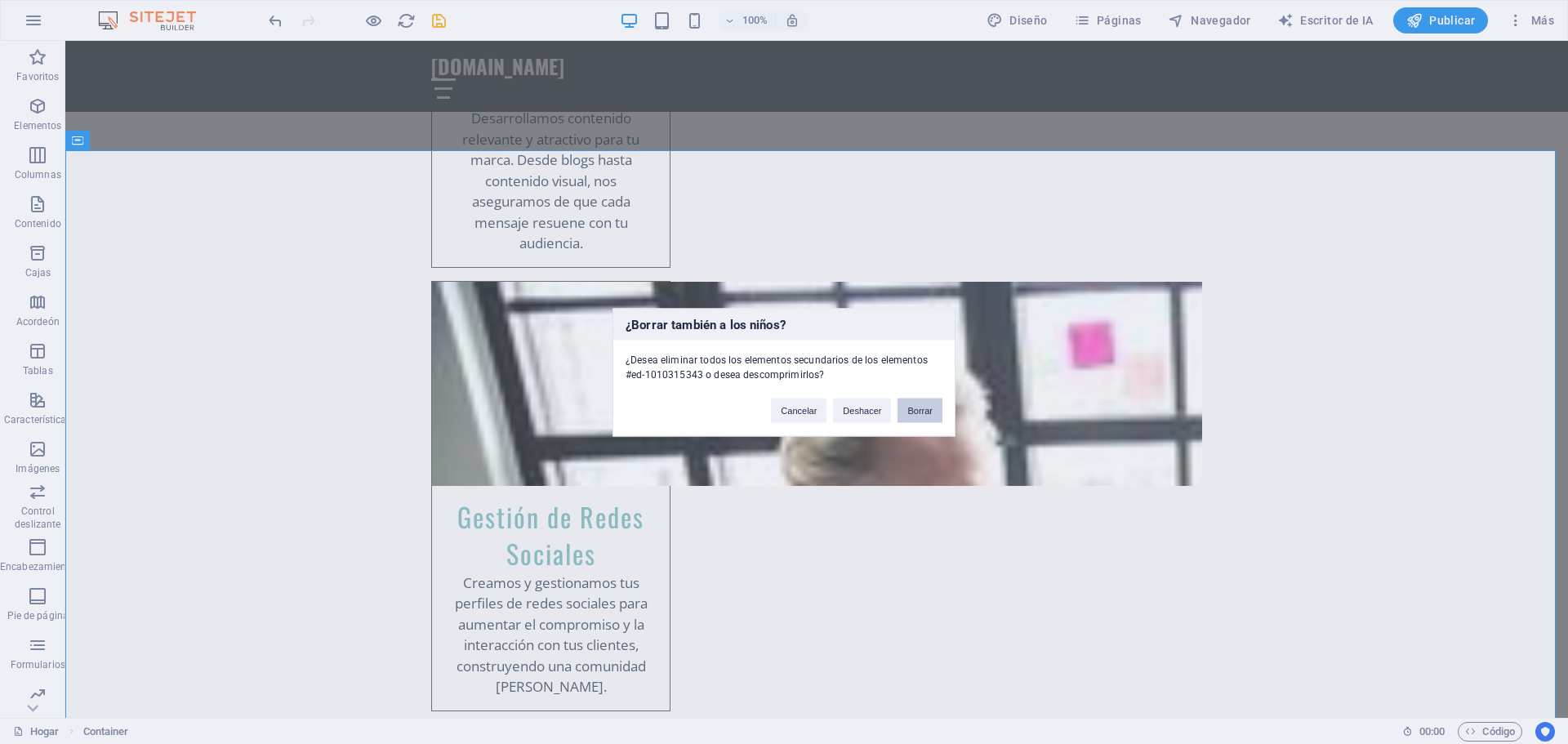
click at [918, 411] on font "Borrar" at bounding box center [919, 410] width 26 height 10
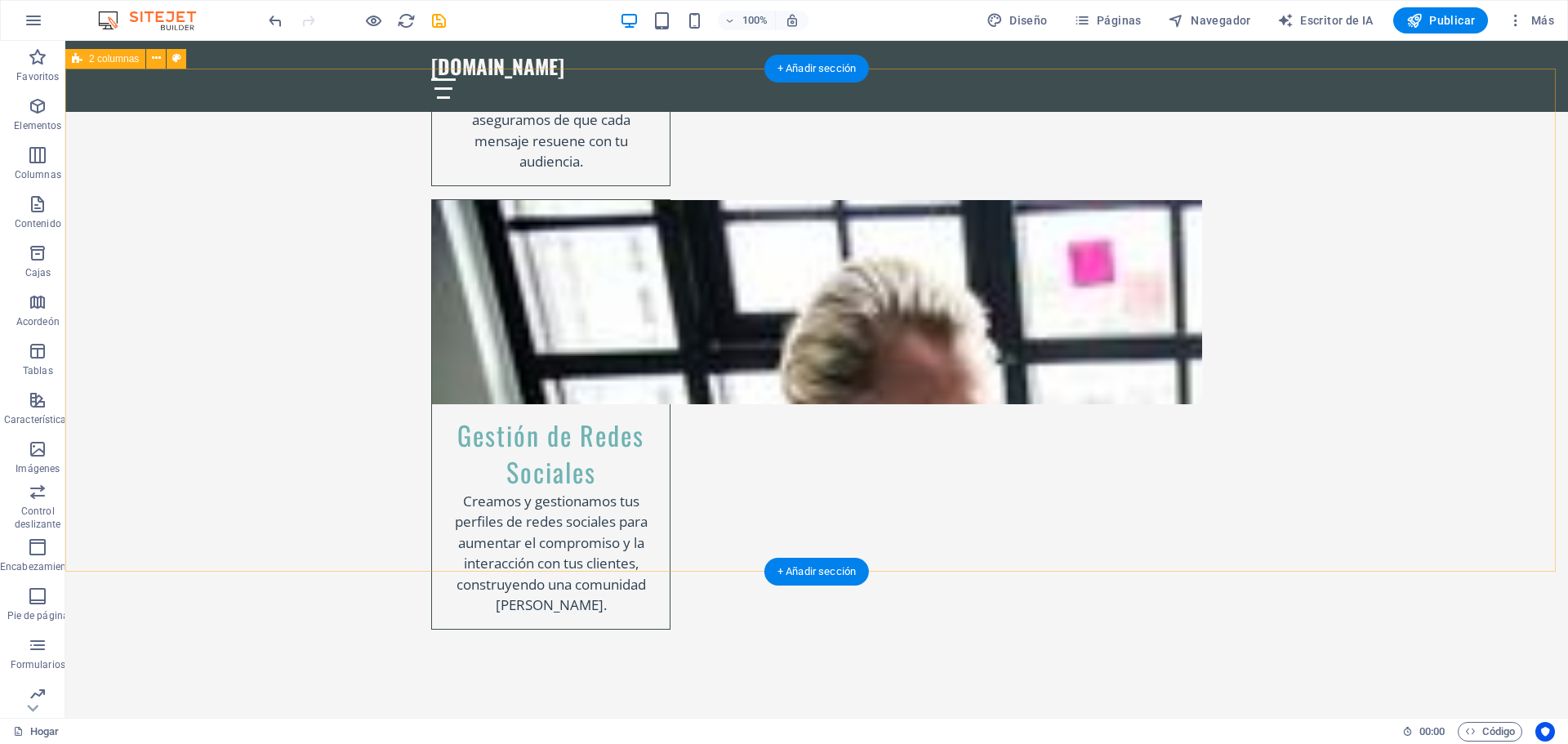
scroll to position [5307, 0]
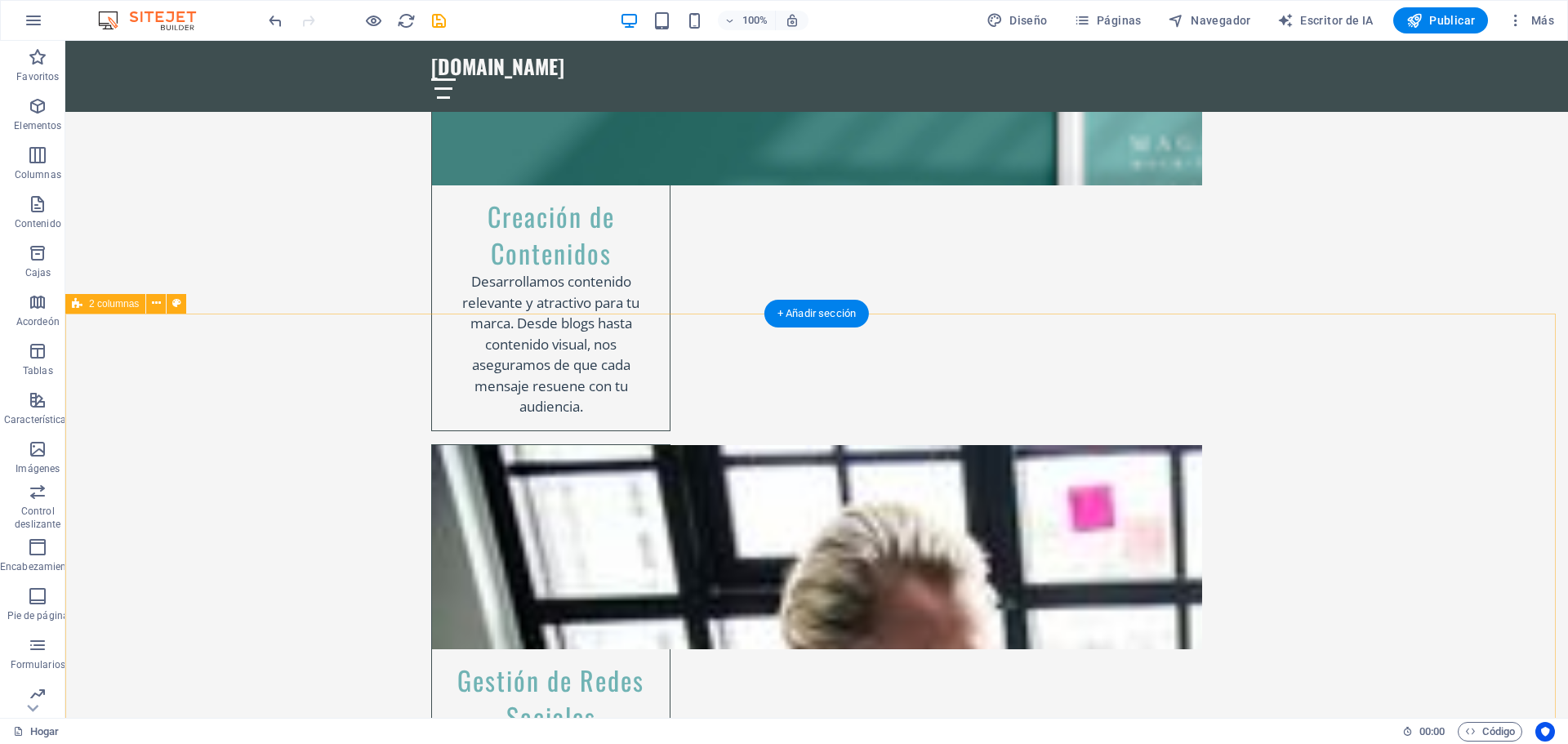
click at [796, 310] on font "+ Añadir sección" at bounding box center [817, 313] width 79 height 12
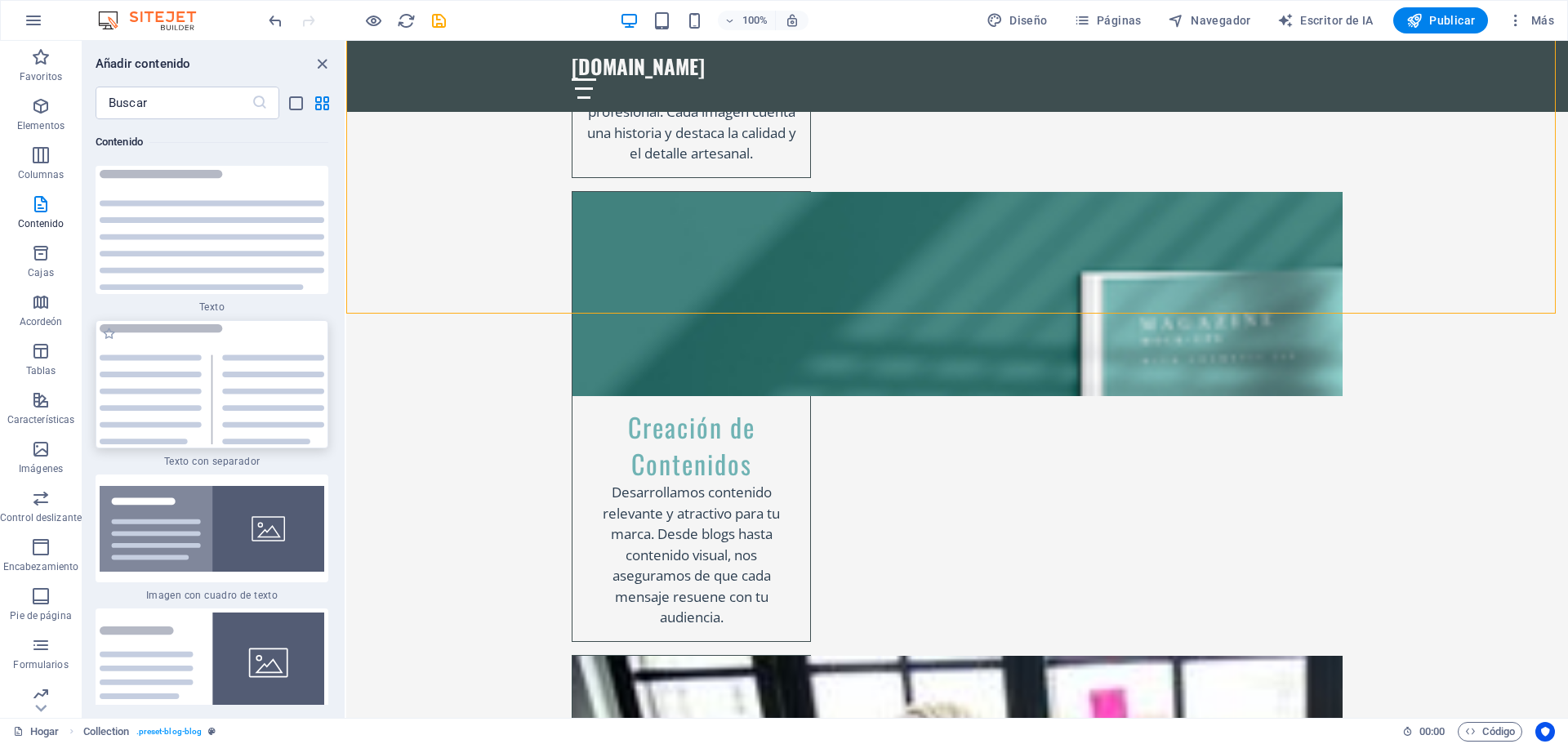
scroll to position [5730, 0]
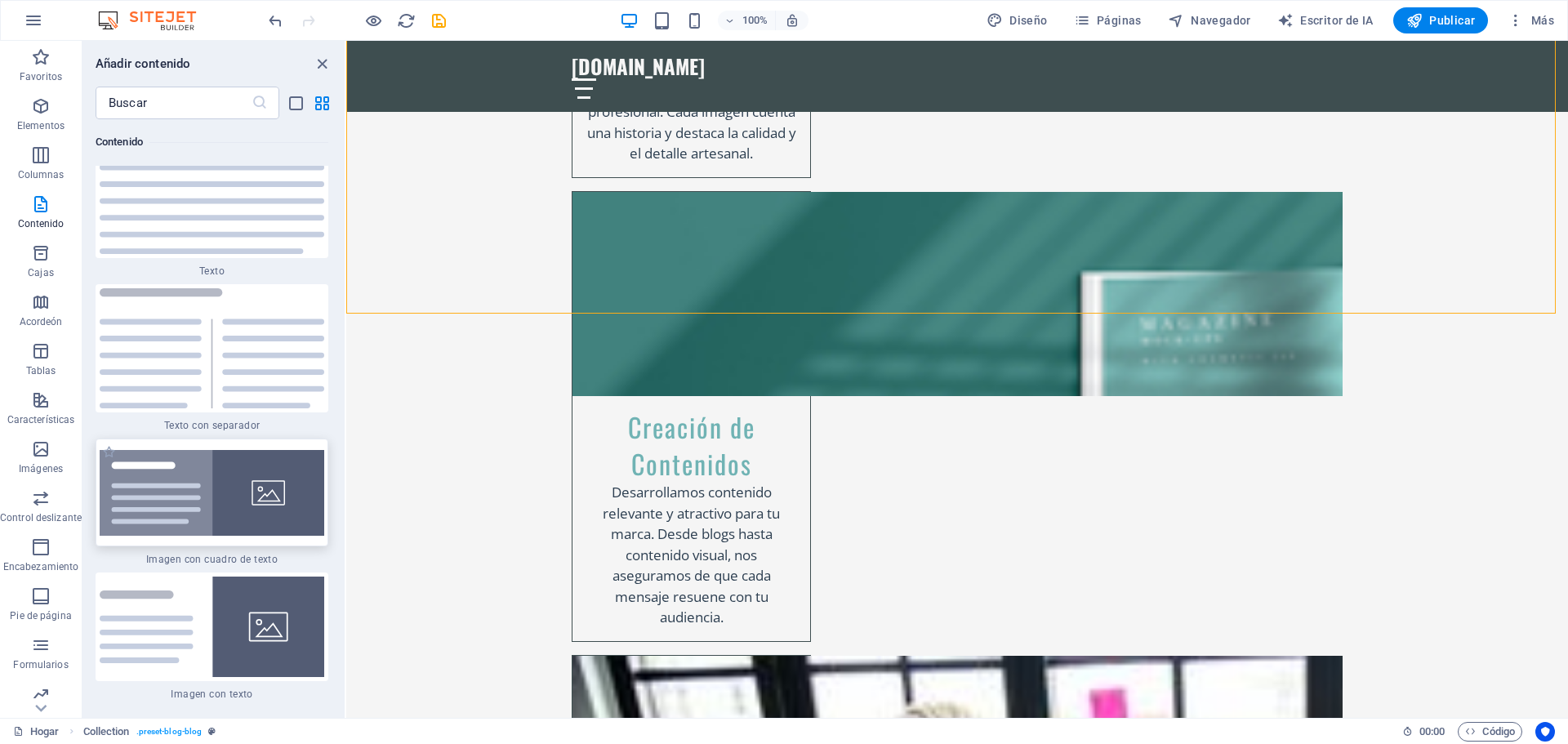
click at [215, 450] on img at bounding box center [212, 493] width 225 height 86
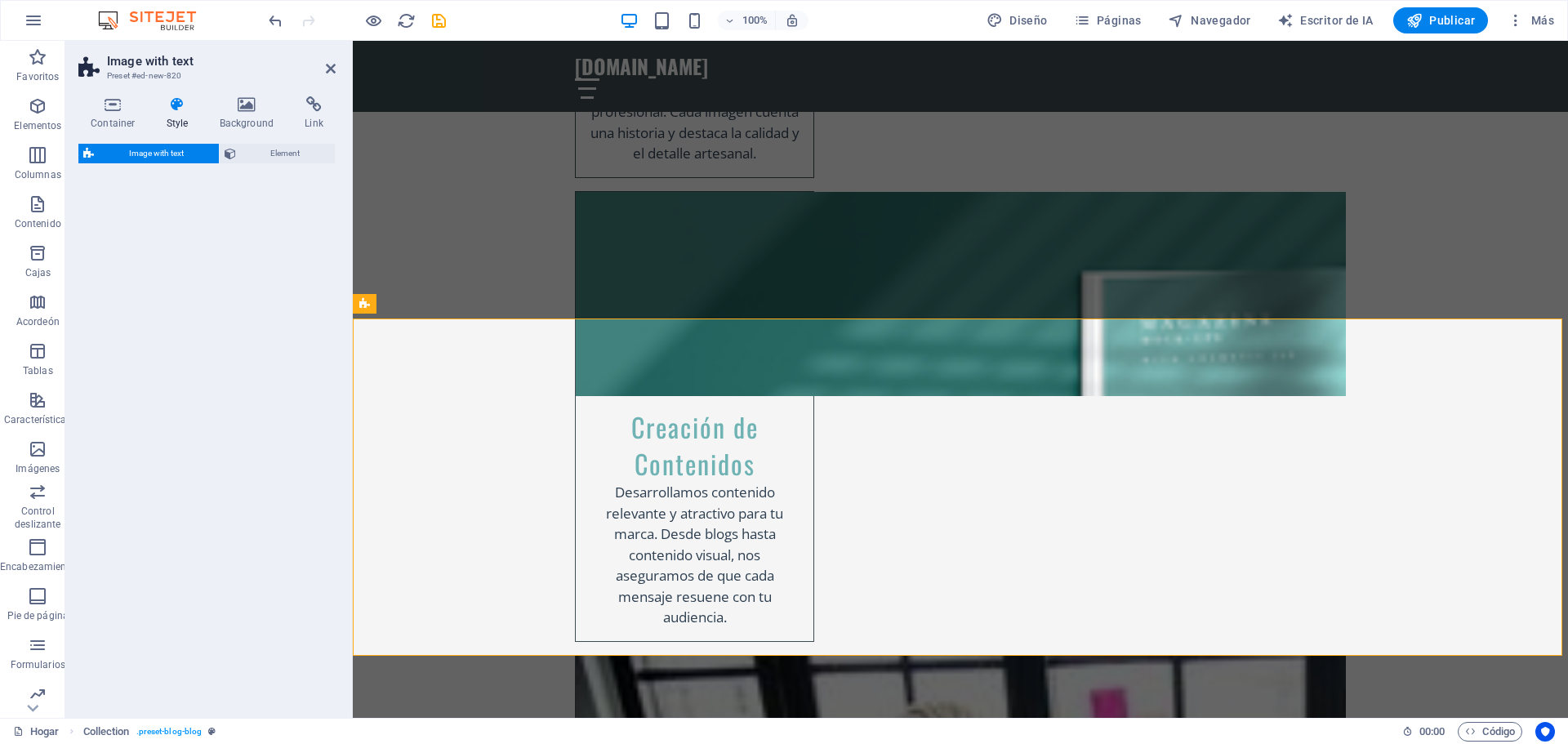
scroll to position [5092, 0]
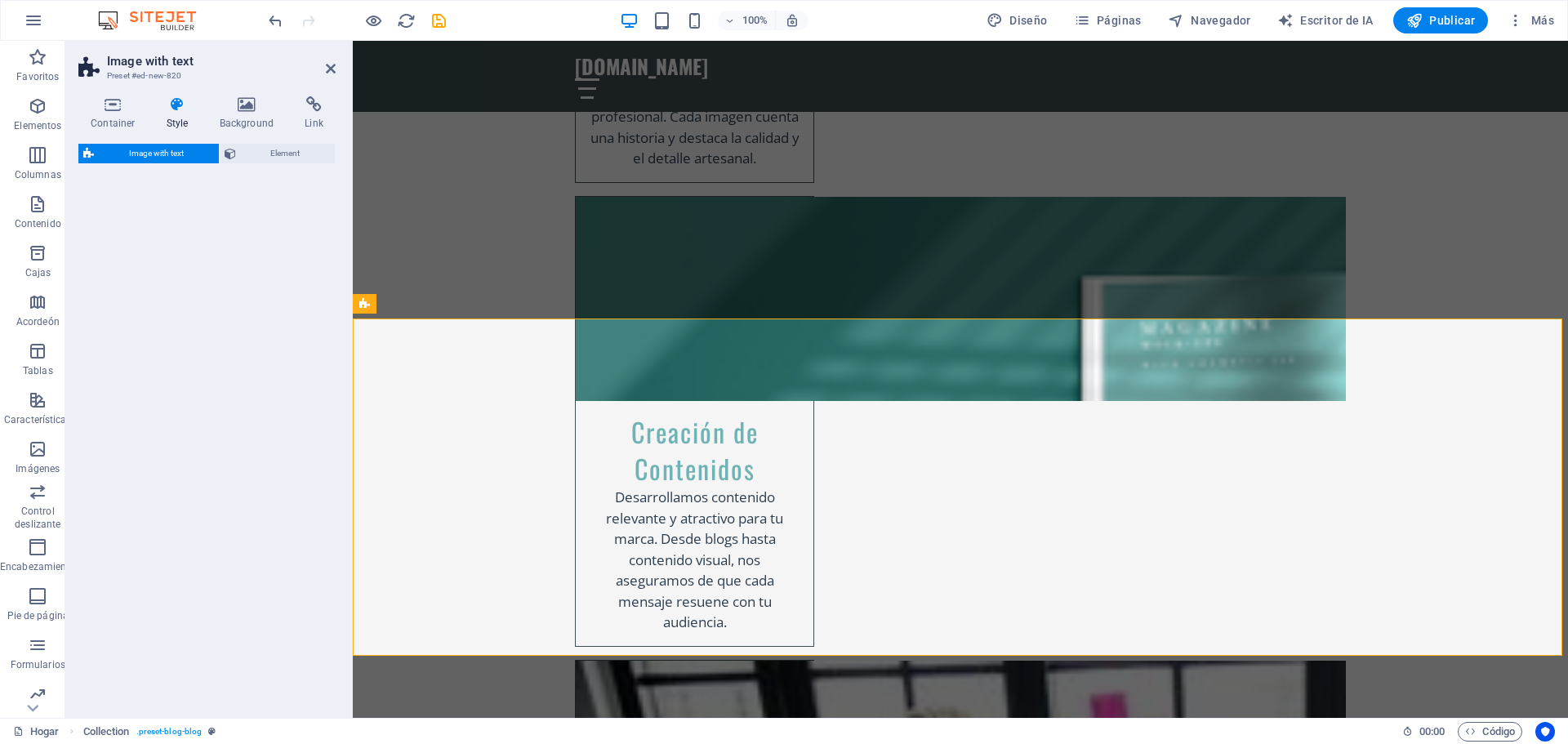
select select "rem"
select select "px"
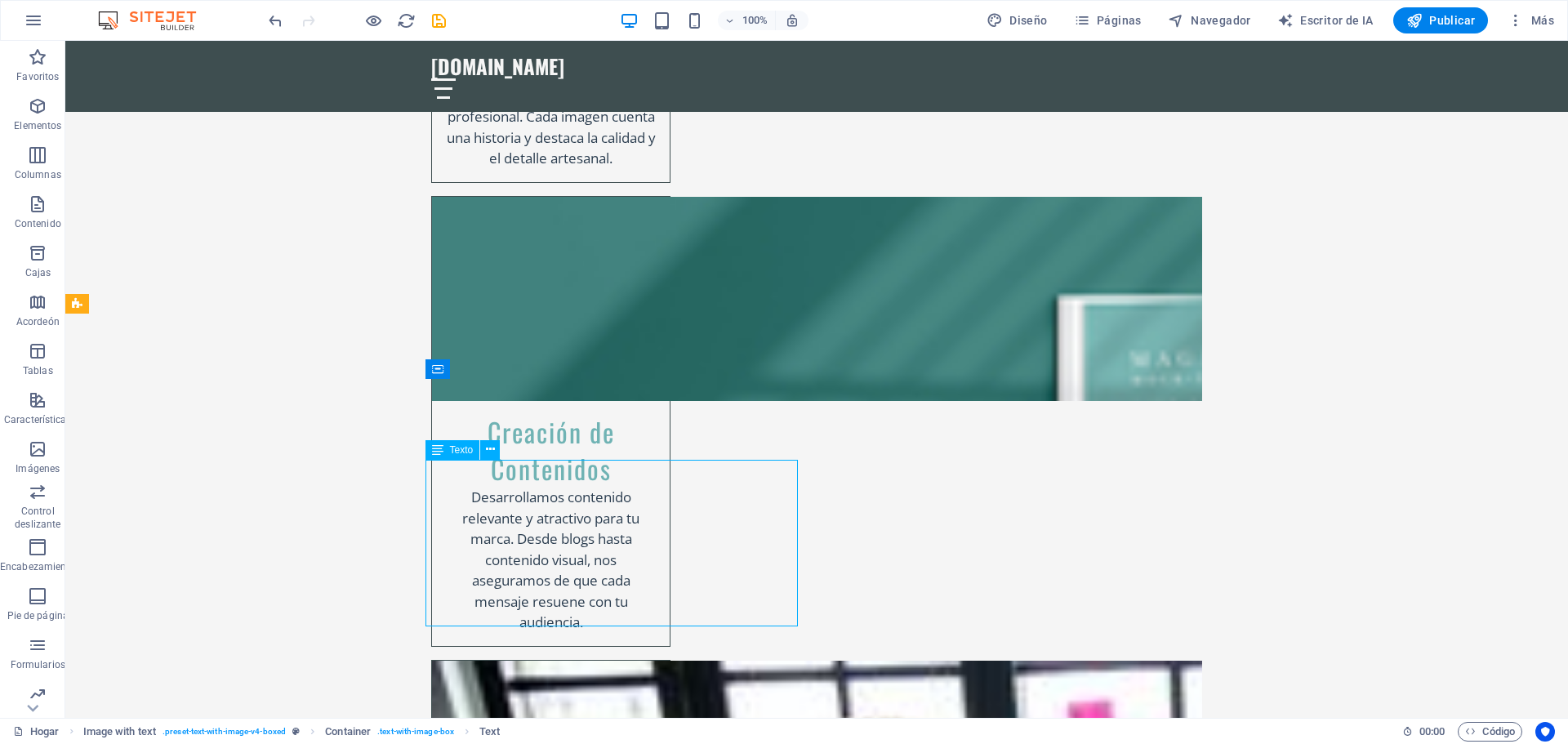
scroll to position [5307, 0]
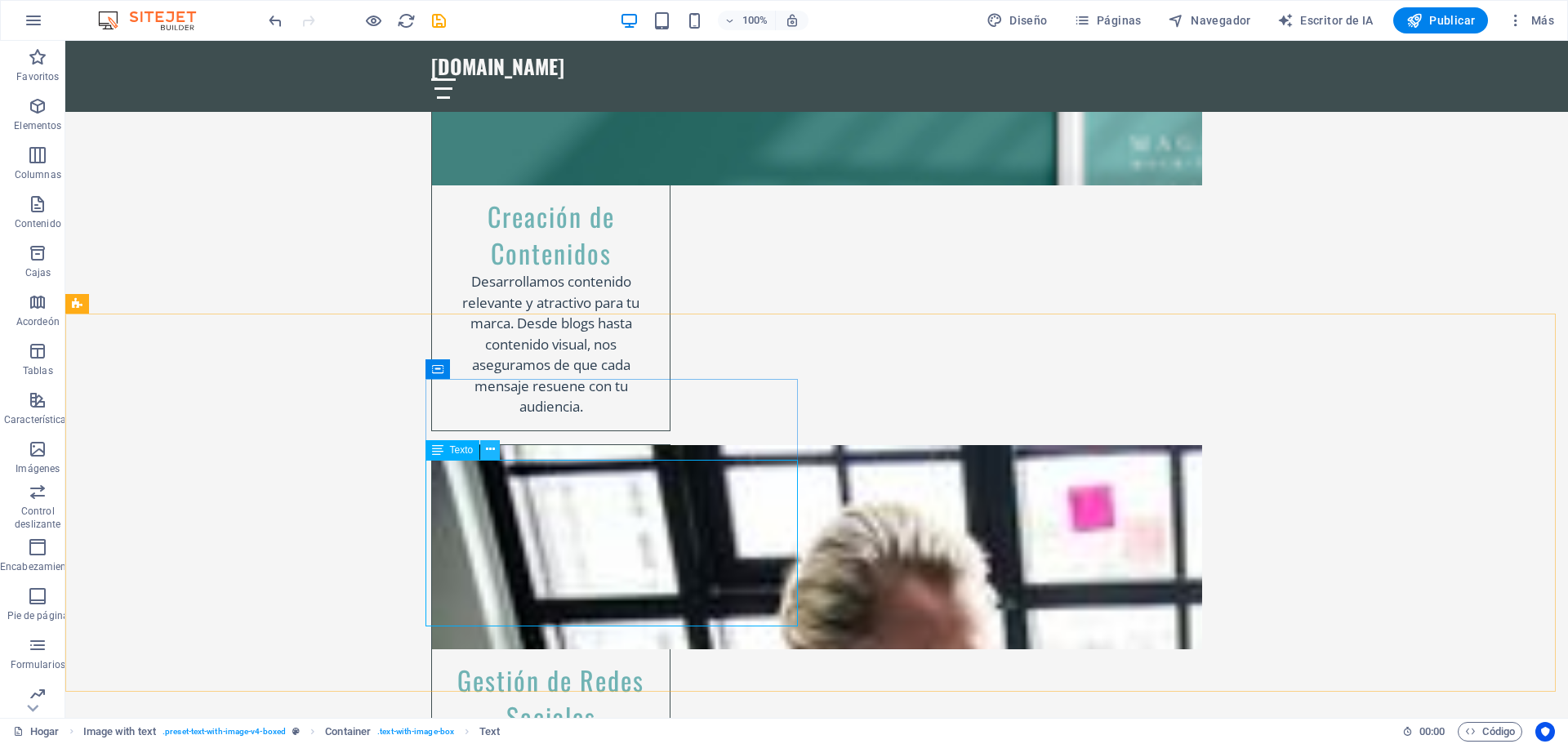
click at [489, 450] on icon at bounding box center [490, 449] width 9 height 17
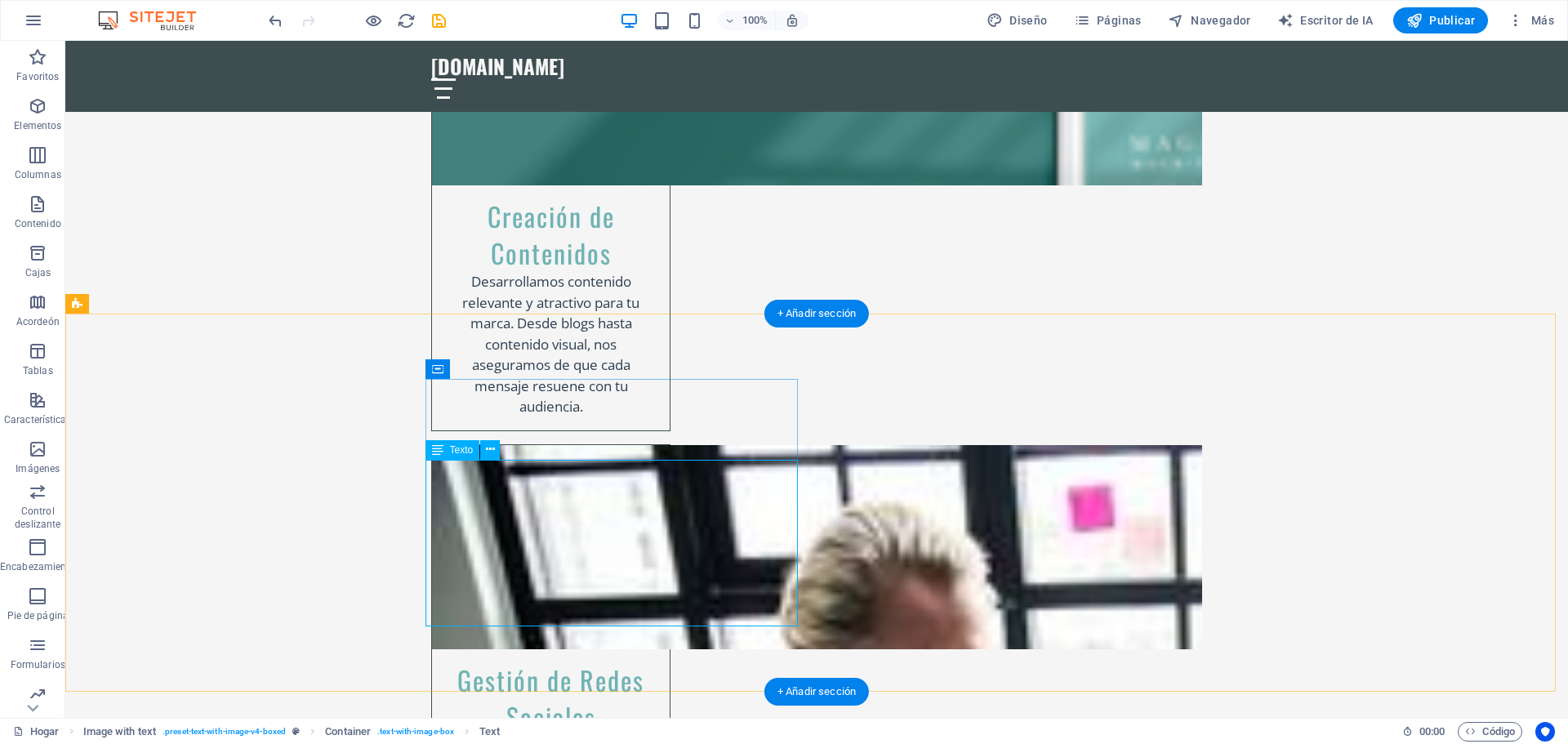
drag, startPoint x: 510, startPoint y: 617, endPoint x: 476, endPoint y: 552, distance: 73.4
click at [1334, 19] on font "Escritor de IA" at bounding box center [1336, 20] width 73 height 13
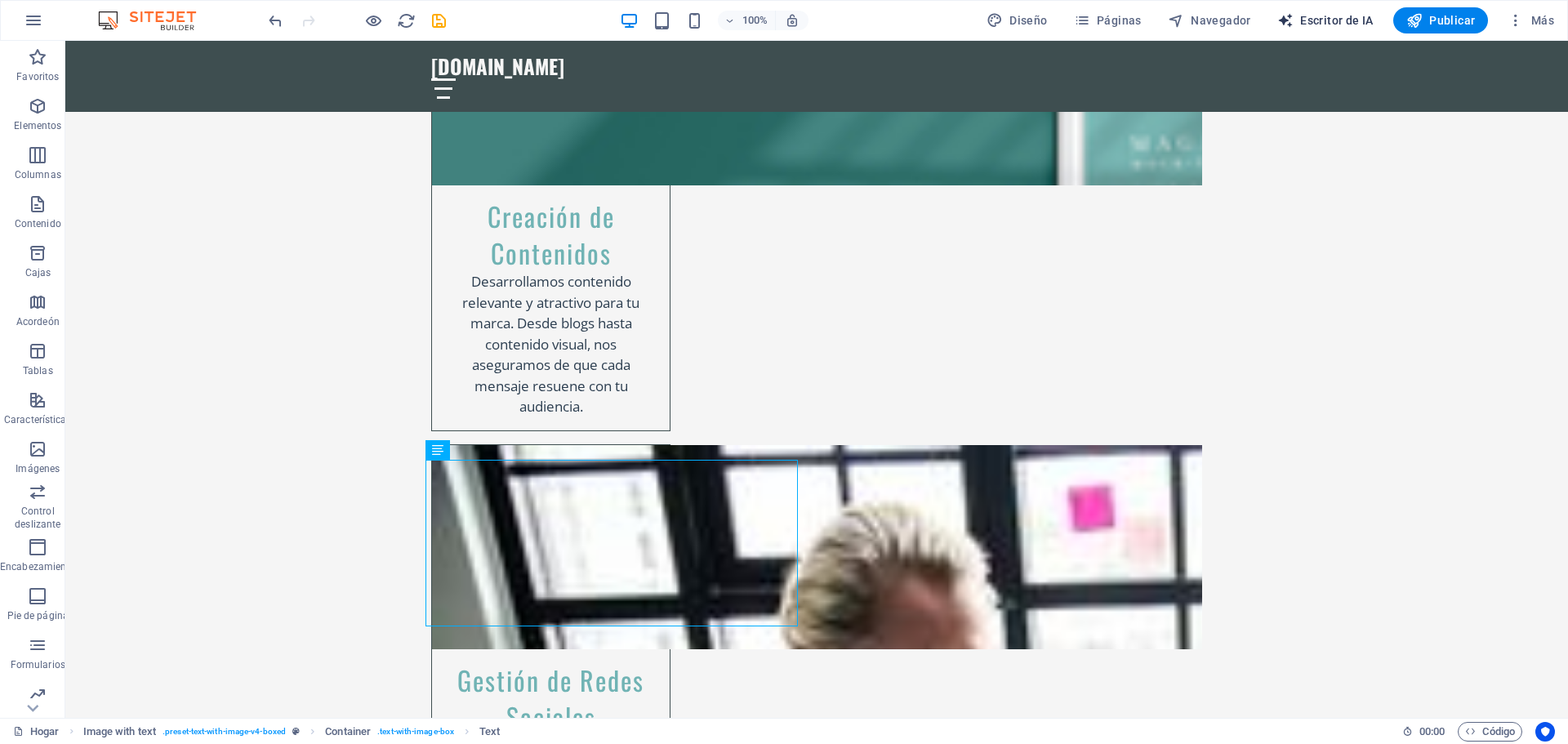
select select "English"
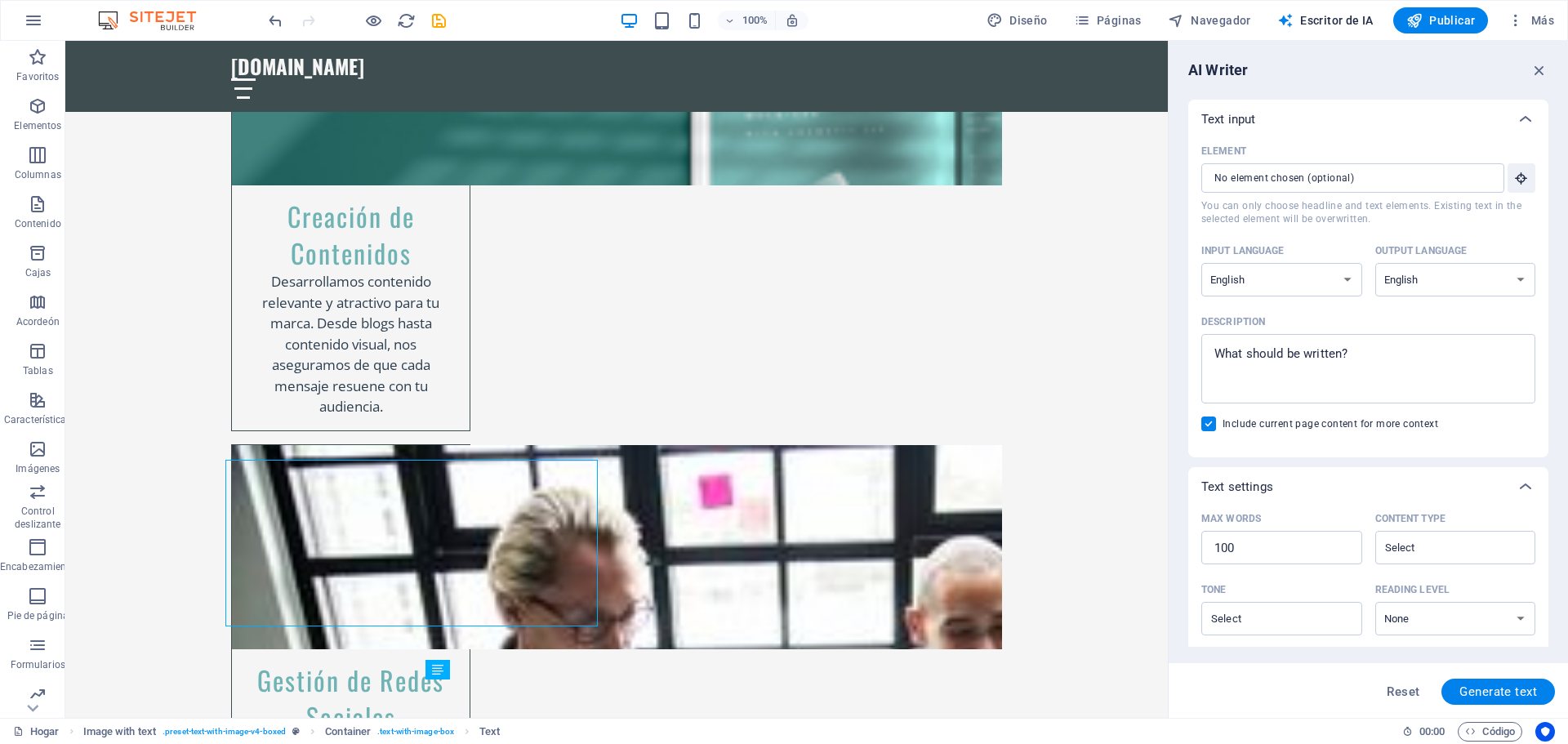
scroll to position [5007, 0]
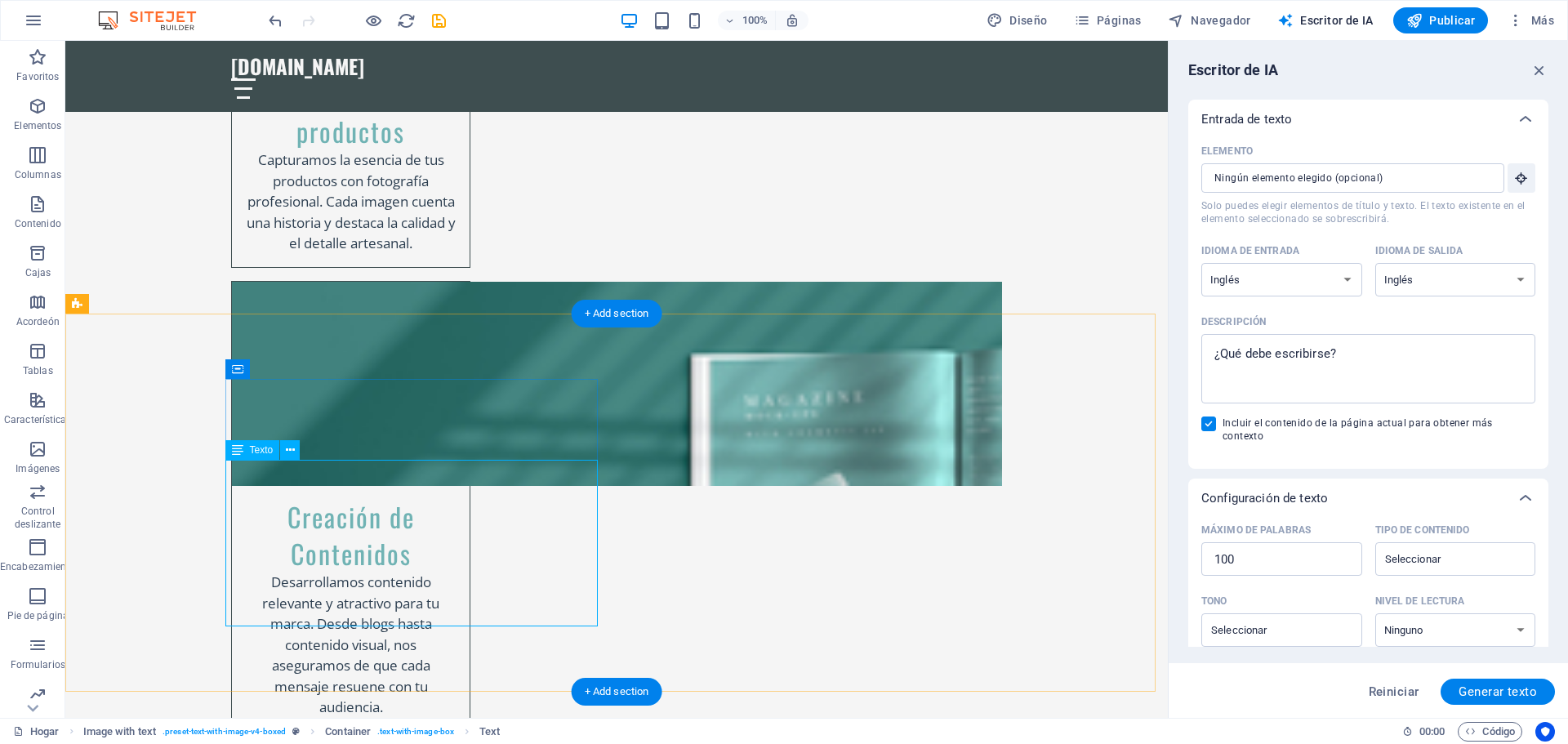
type textarea "x"
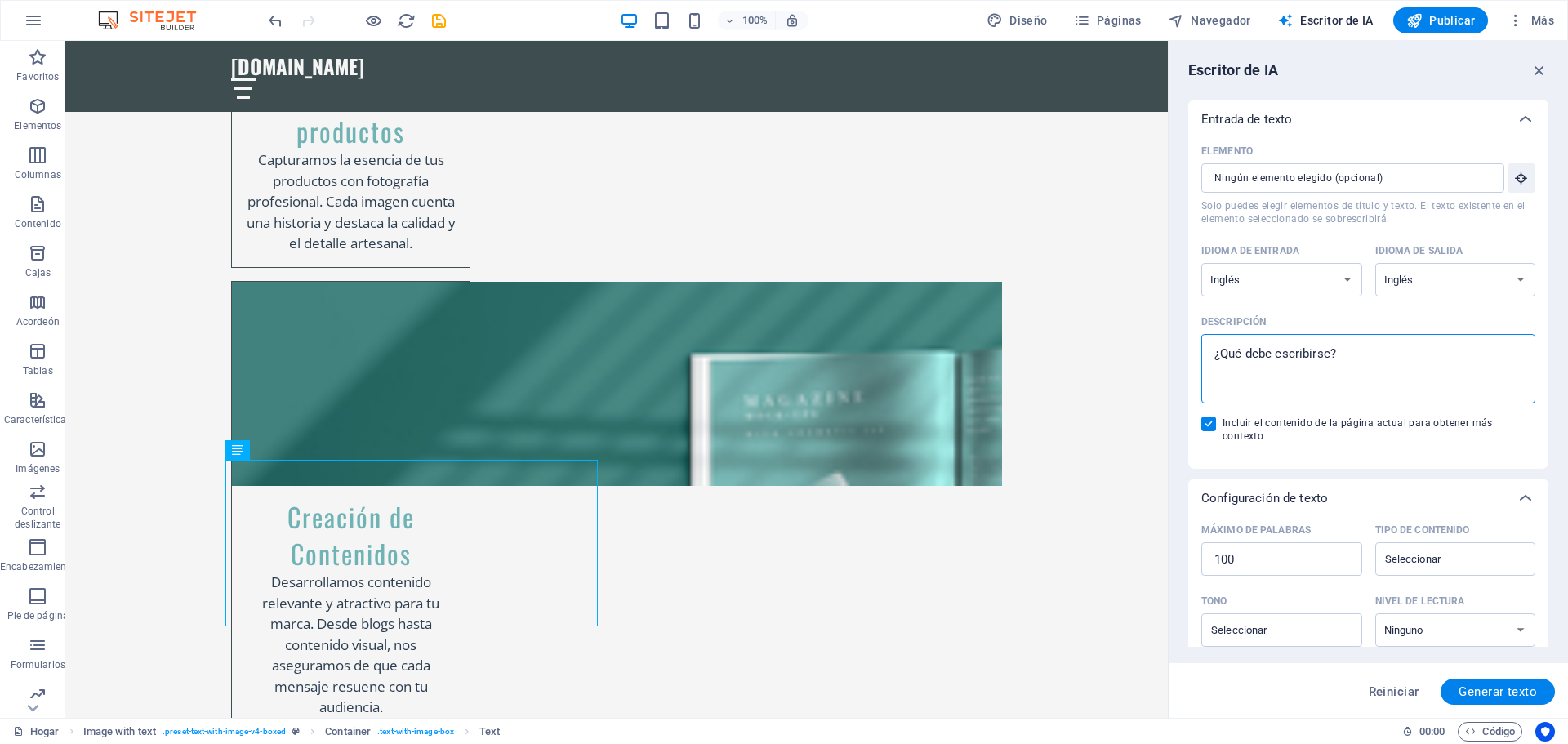
click at [1367, 353] on textarea "Descripción x ​" at bounding box center [1368, 369] width 318 height 53
type textarea "I"
type textarea "x"
type textarea "In"
type textarea "x"
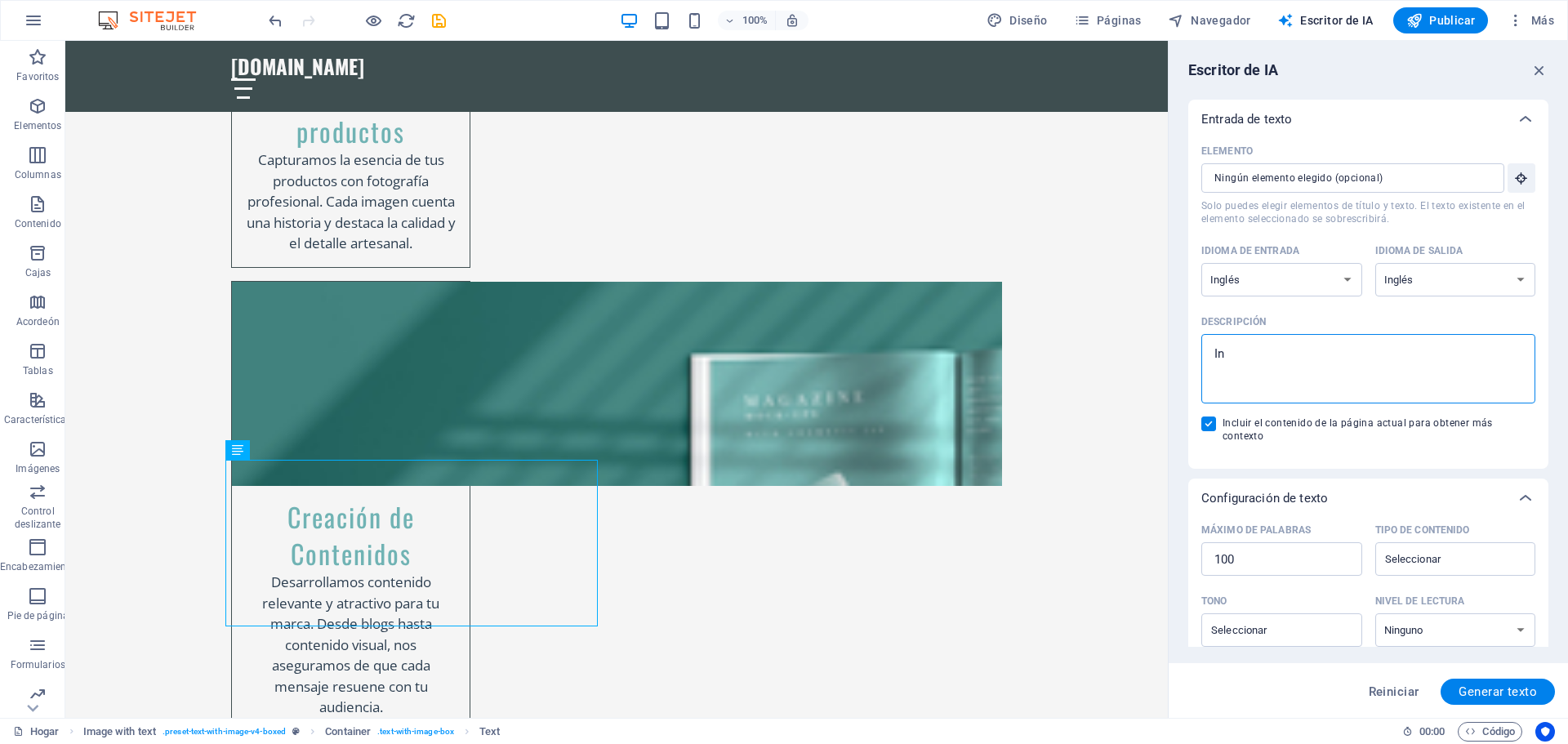
type textarea "Ind"
type textarea "x"
type textarea "Indi"
type textarea "x"
type textarea "Indic"
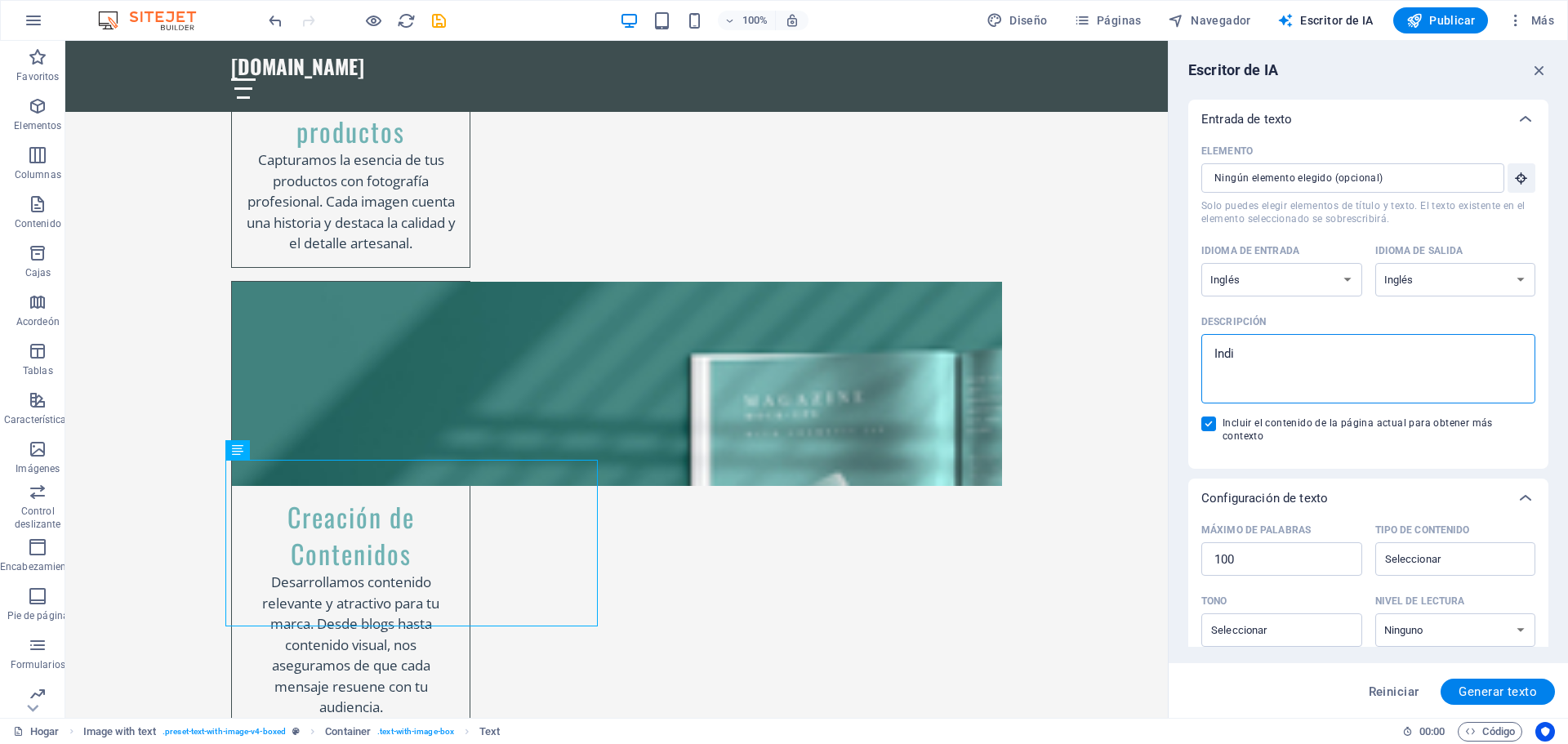
type textarea "x"
type textarea "Indica"
type textarea "x"
type textarea "Indica"
type textarea "x"
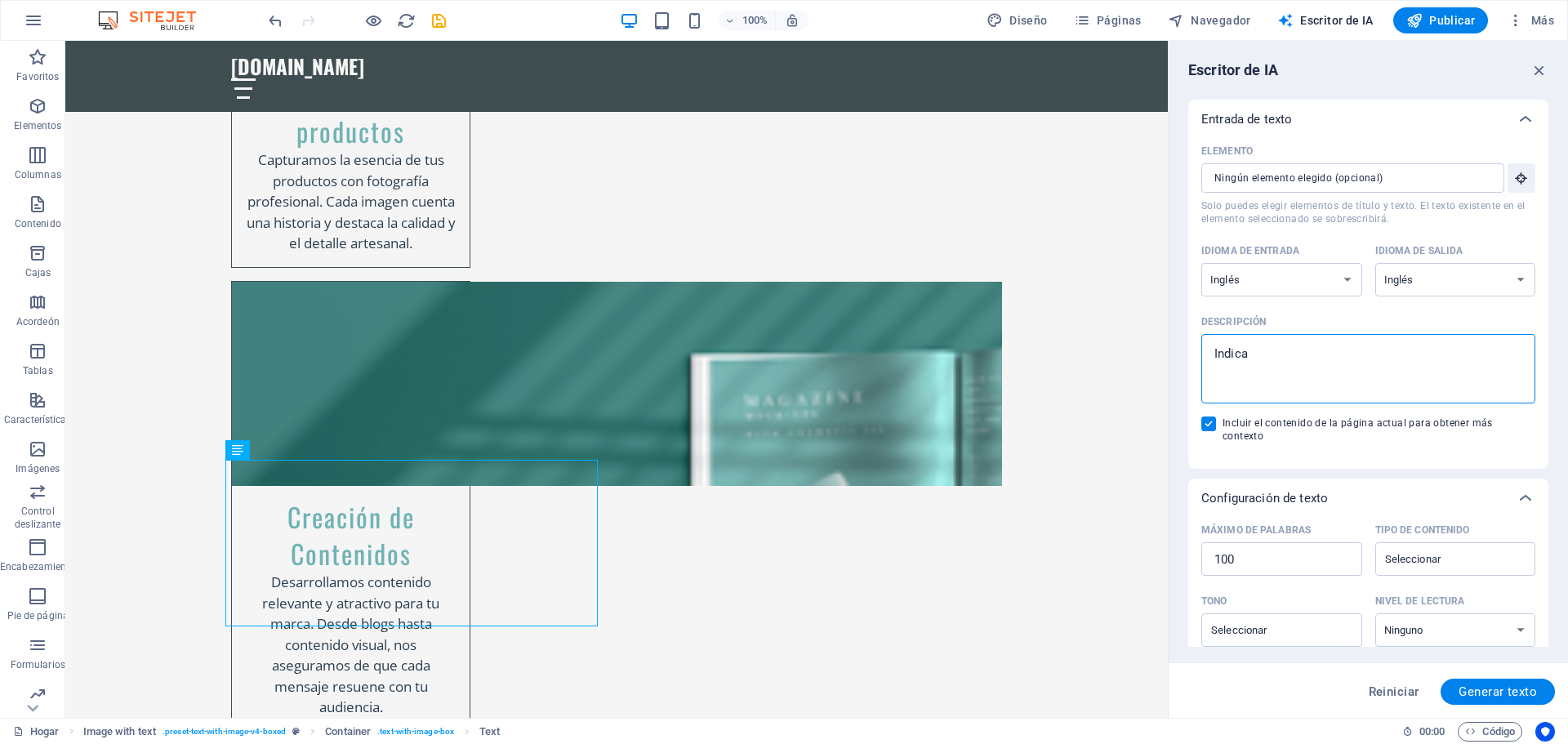
type textarea "Indica q"
type textarea "x"
type textarea "Indica qu"
type textarea "x"
type textarea "Indica que"
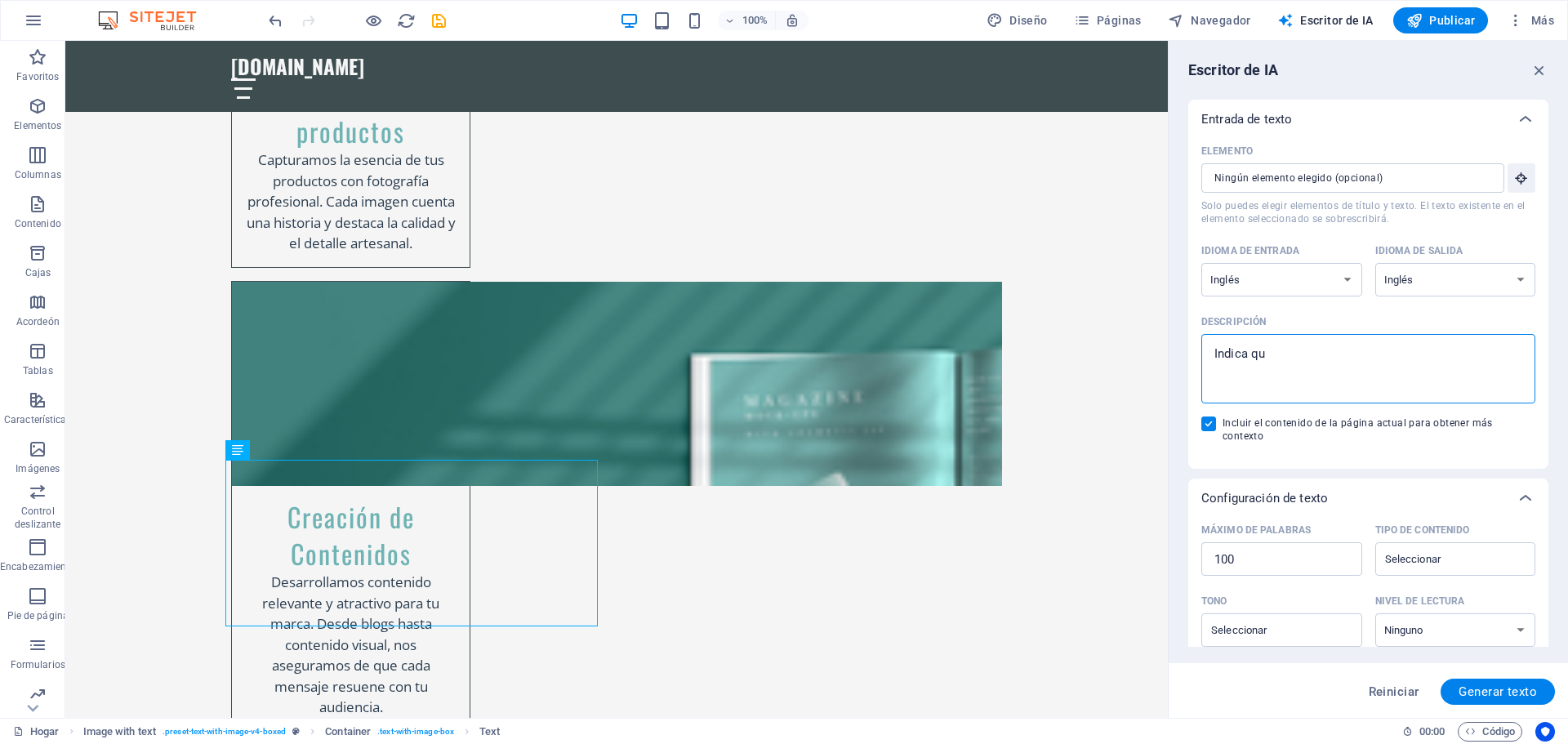
type textarea "x"
type textarea "Indica que"
type textarea "x"
type textarea "Indica que c"
type textarea "x"
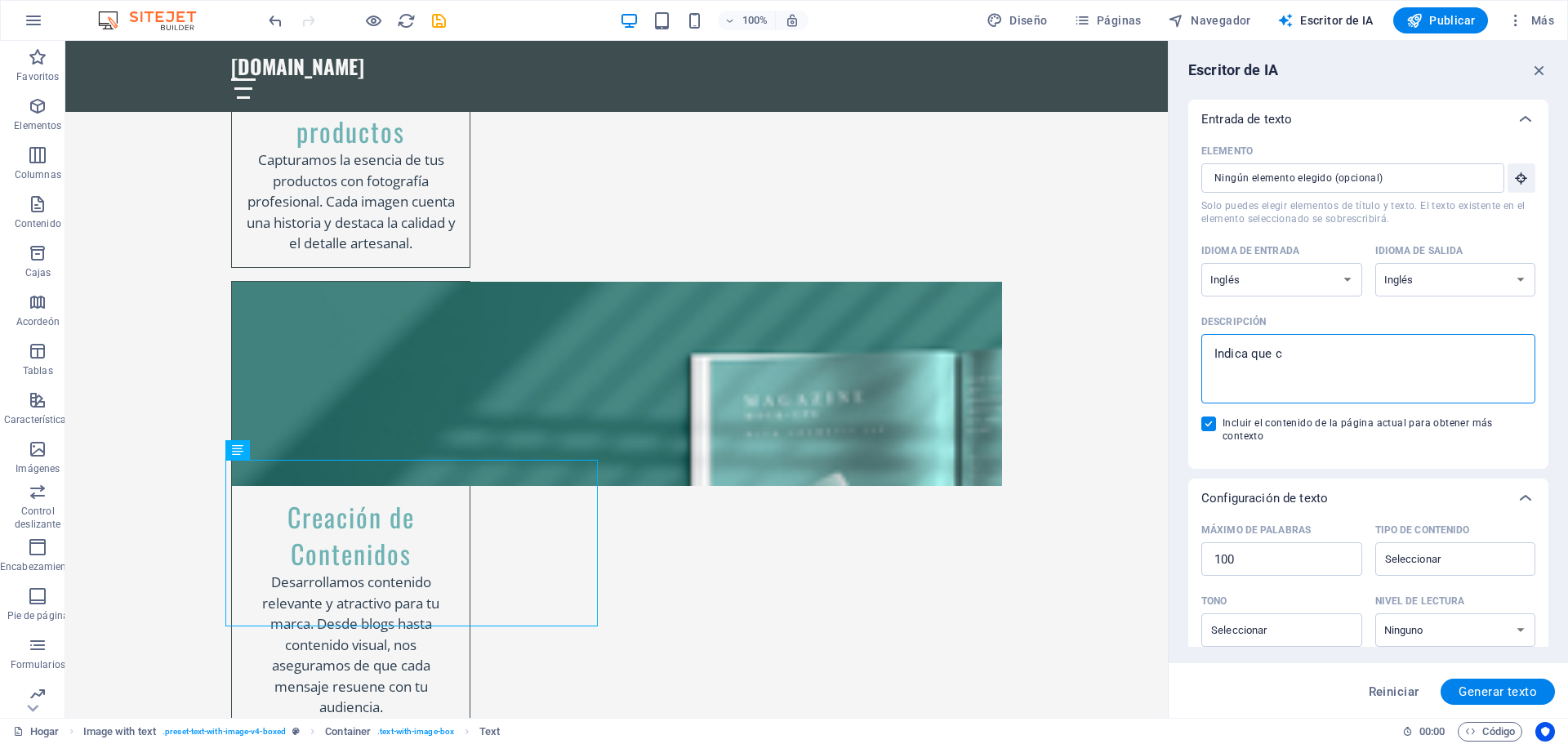
type textarea "Indica que ca"
type textarea "x"
type textarea "Indica que cad"
type textarea "x"
type textarea "Indica que cada"
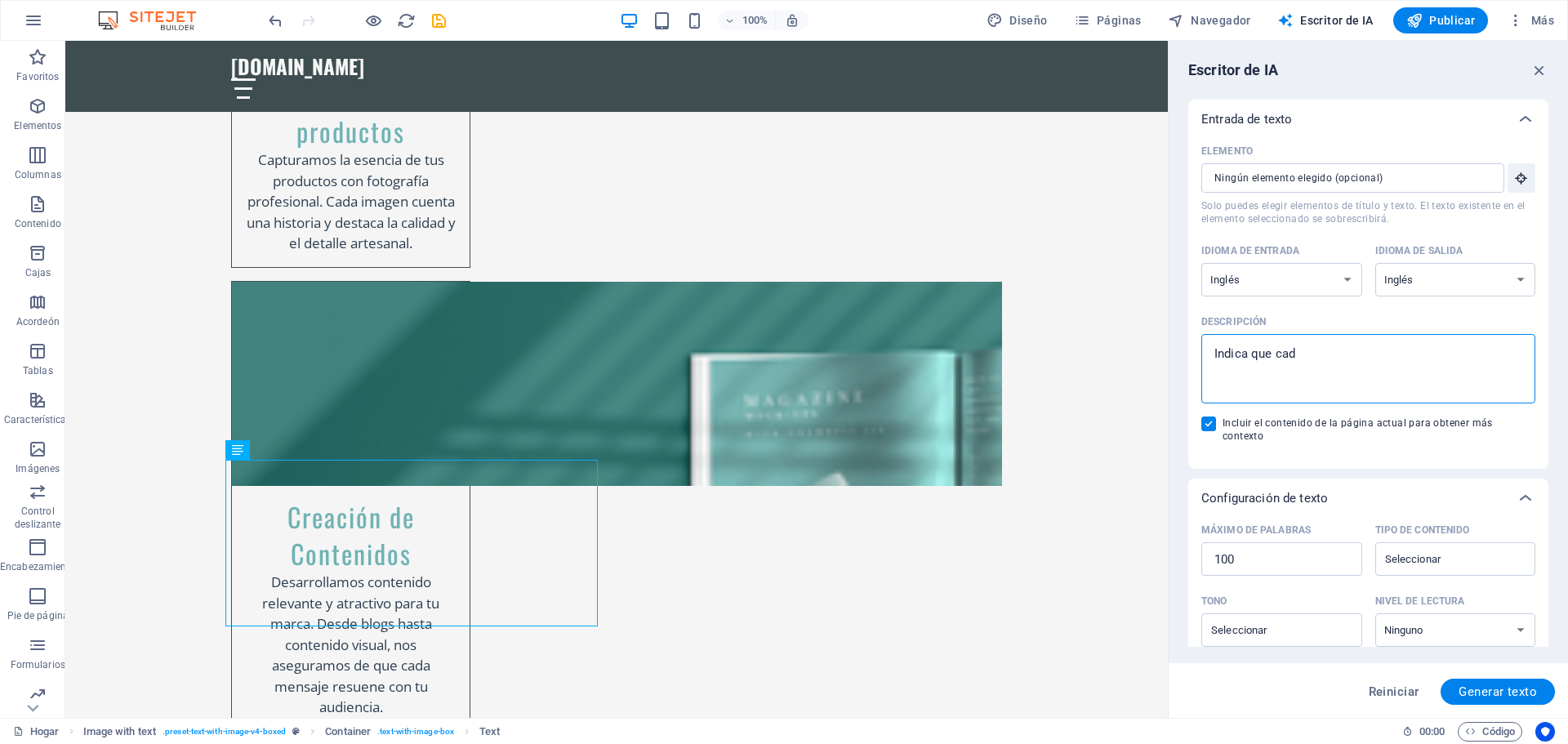
type textarea "x"
type textarea "Indica que cada"
type textarea "x"
type textarea "Indica que cada p"
type textarea "x"
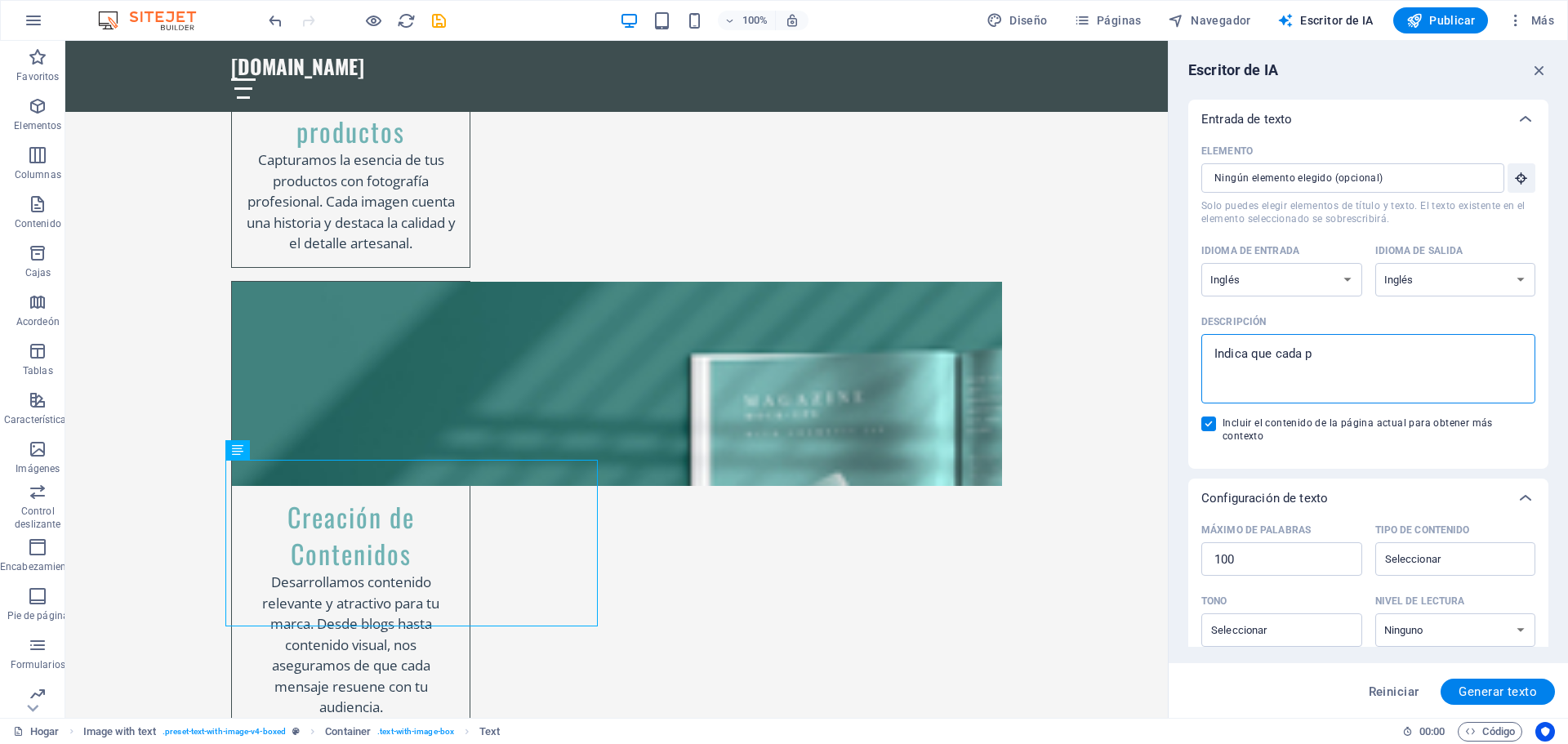
type textarea "Indica que cada pr"
type textarea "x"
type textarea "Indica que cada pro"
type textarea "x"
type textarea "Indica que cada prod"
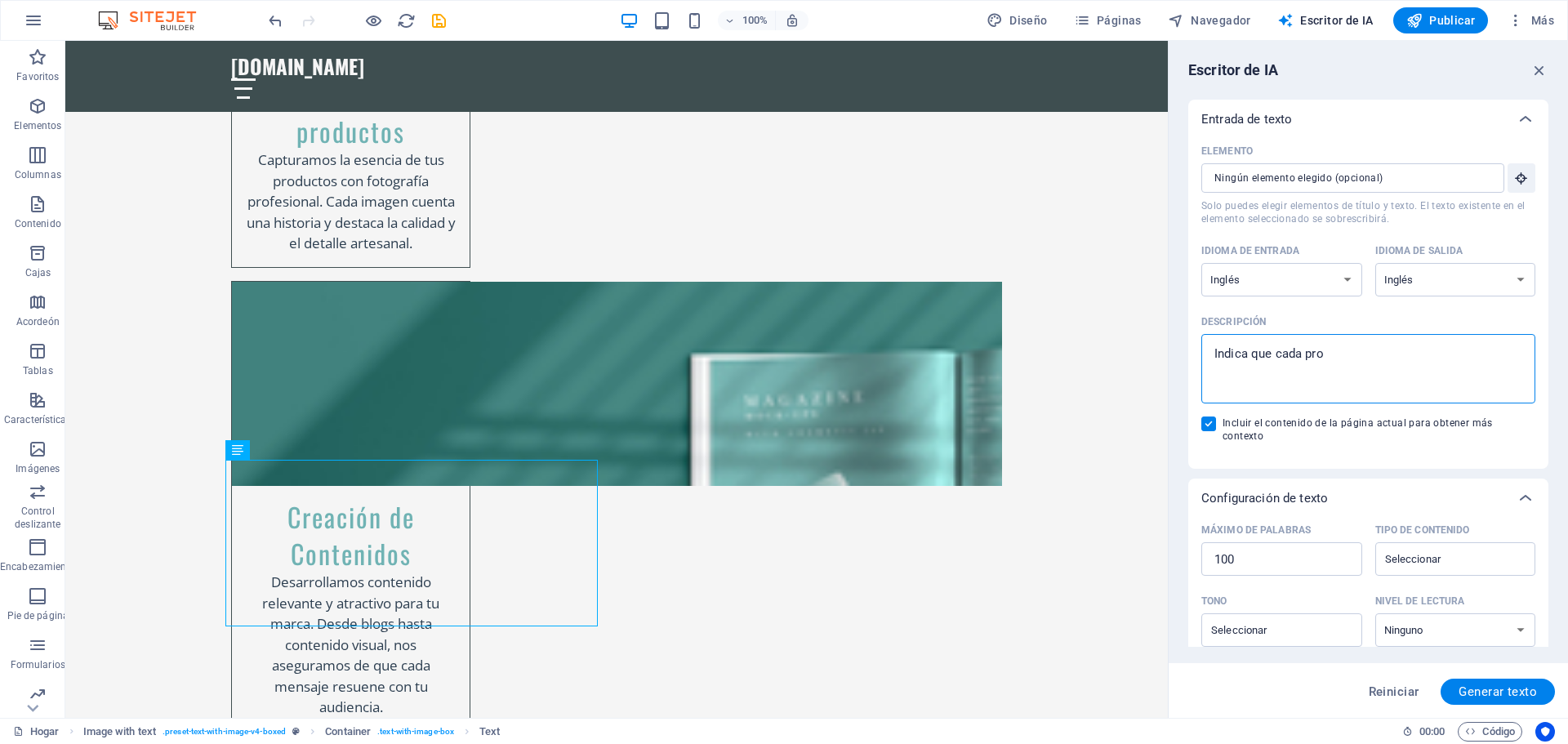
type textarea "x"
type textarea "Indica que cada produ"
type textarea "x"
type textarea "Indica que cada produc"
type textarea "x"
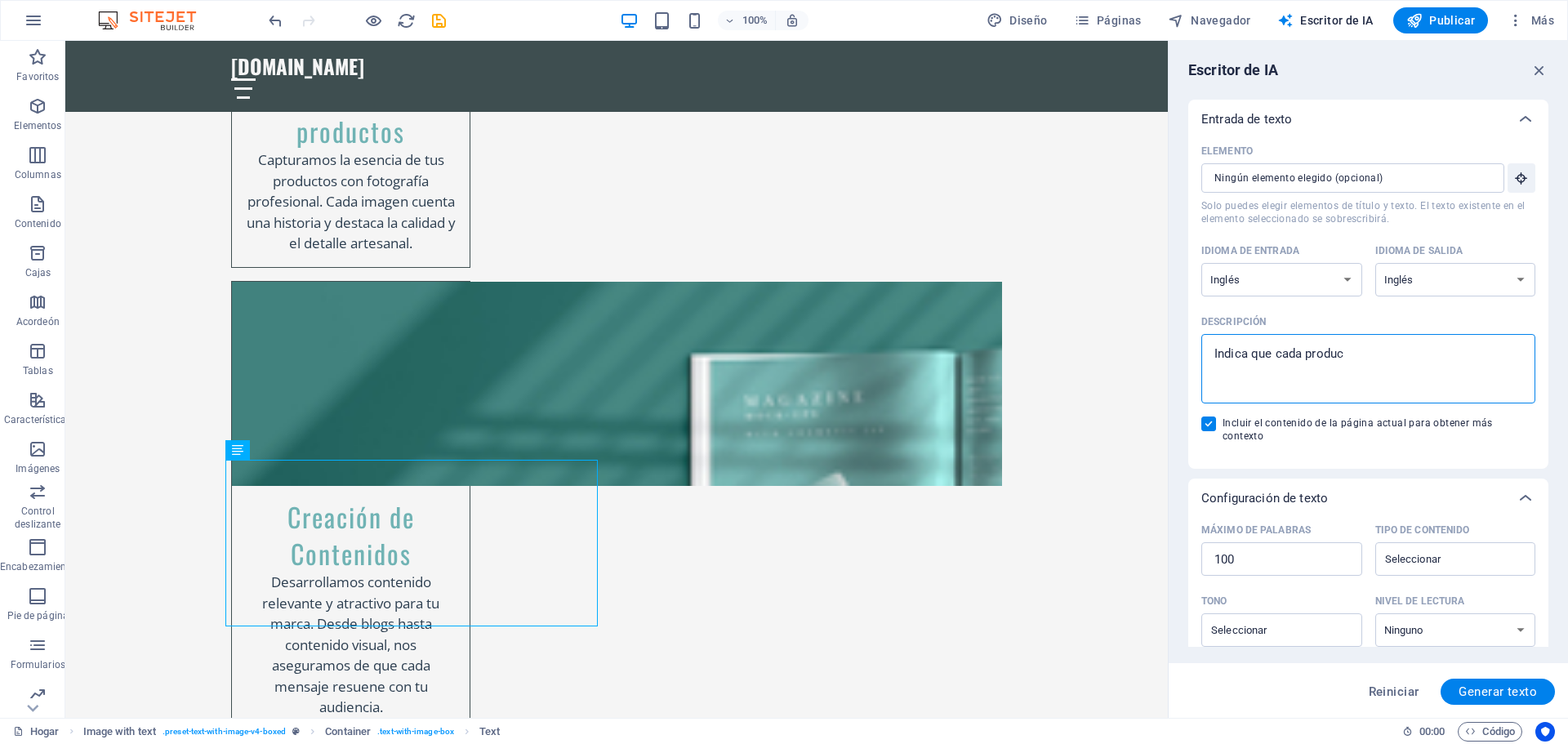
type textarea "Indica que cada product"
type textarea "x"
type textarea "Indica que cada producto"
type textarea "x"
type textarea "Indica que cada producto"
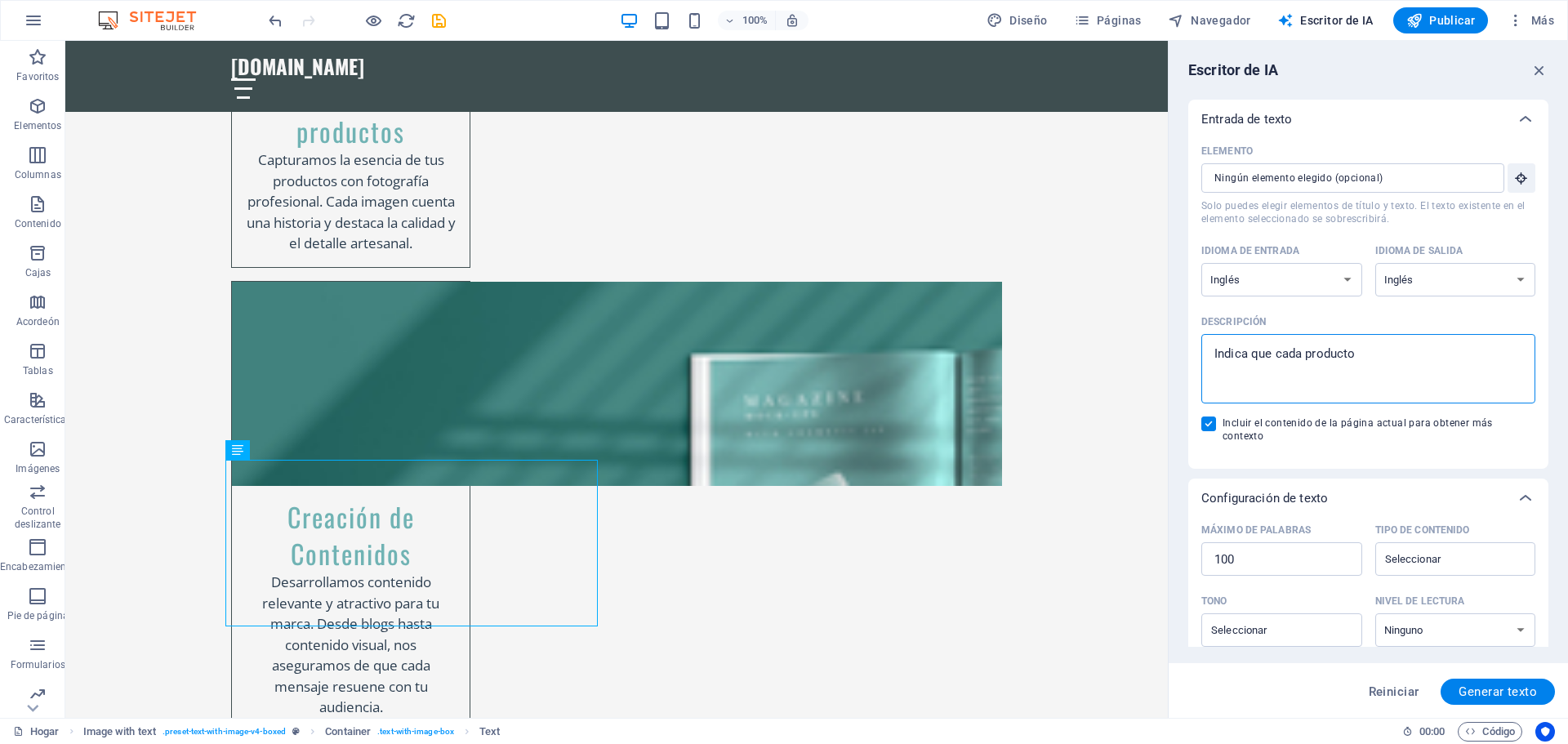
type textarea "x"
type textarea "Indica que cada producto u"
type textarea "x"
type textarea "Indica que cada producto un"
type textarea "x"
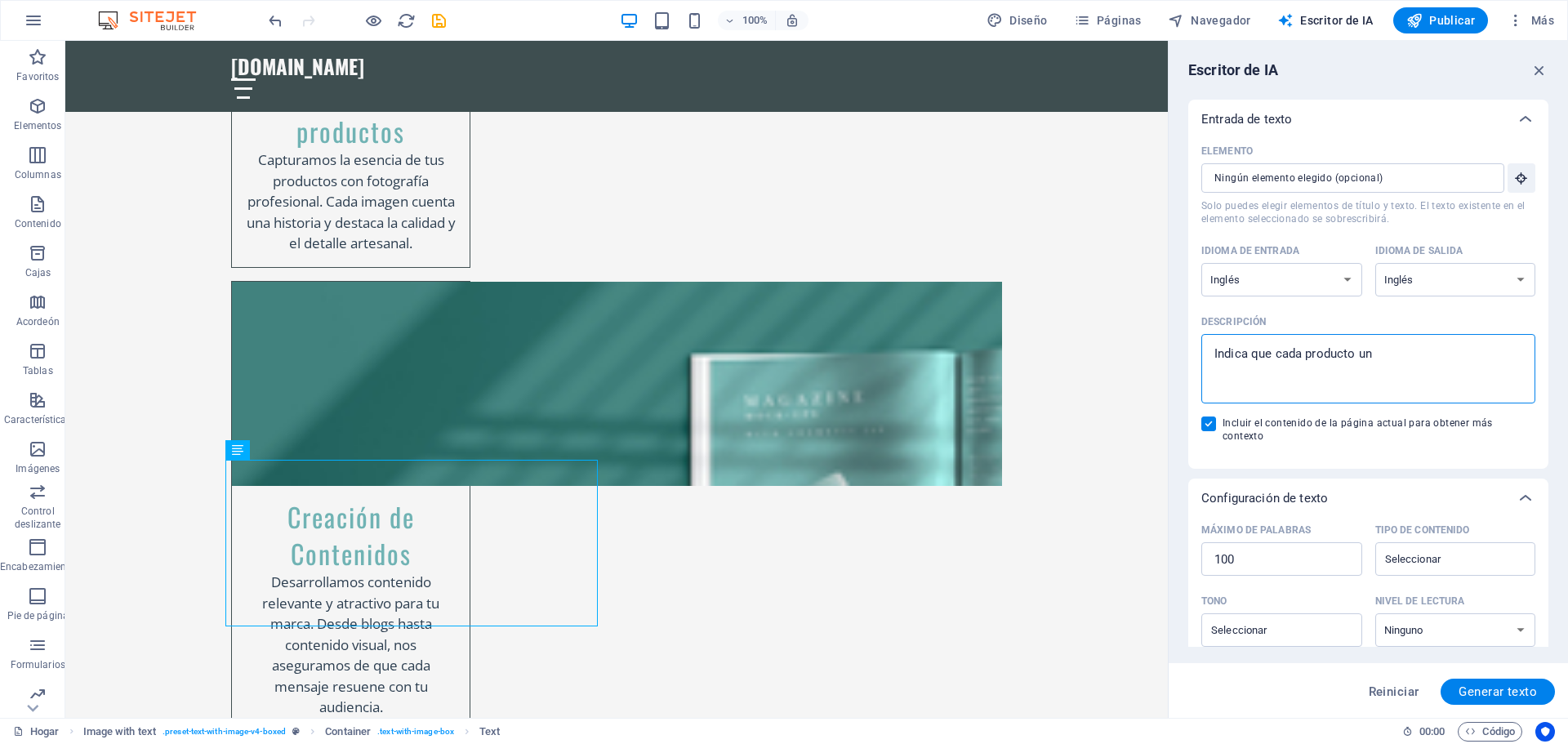
type textarea "Indica que cada producto uni"
type textarea "x"
type textarea "Indica que cada producto unic"
type textarea "x"
type textarea "Indica que cada producto unico"
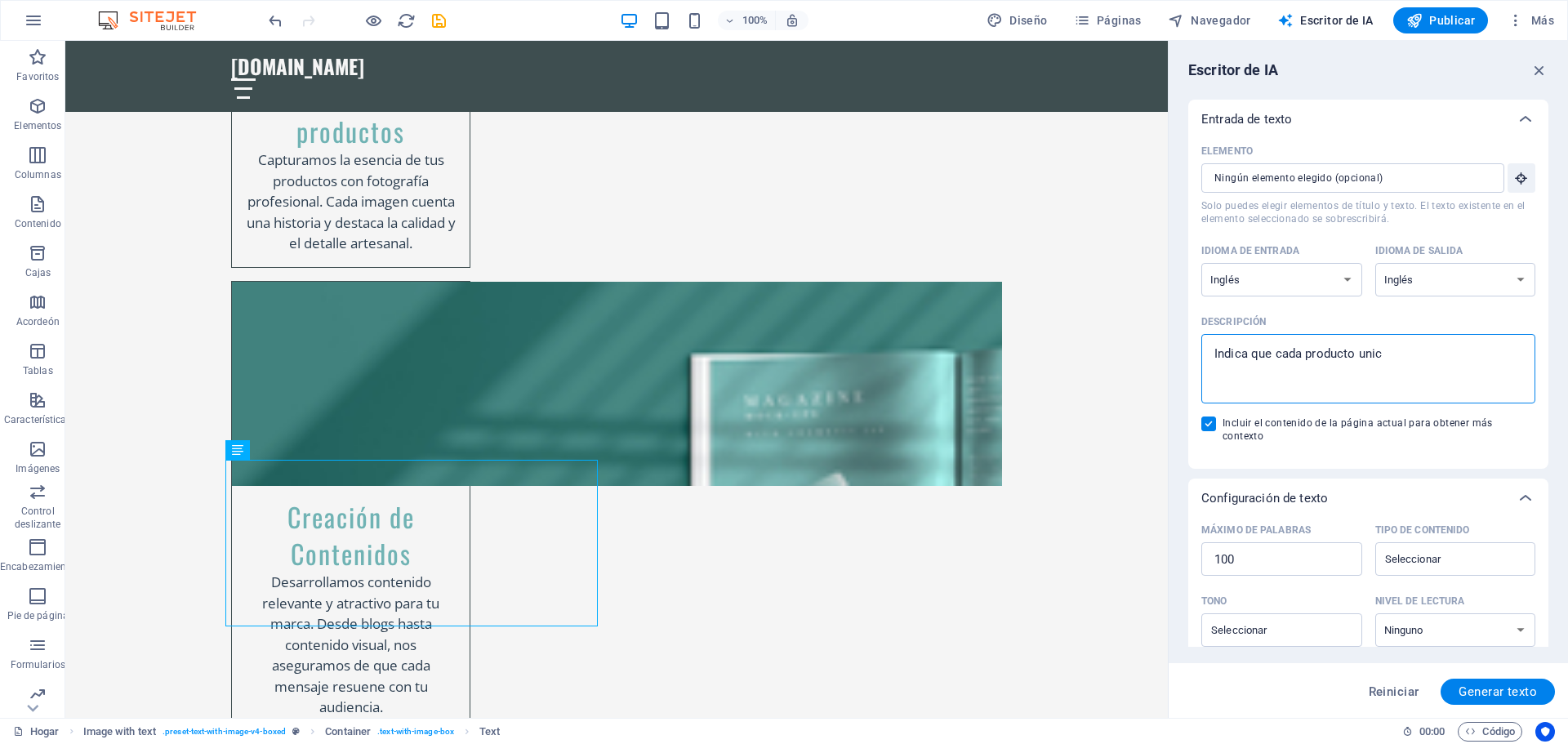
type textarea "x"
type textarea "Indica que cada producto unic"
type textarea "x"
type textarea "Indica que cada producto uni"
type textarea "x"
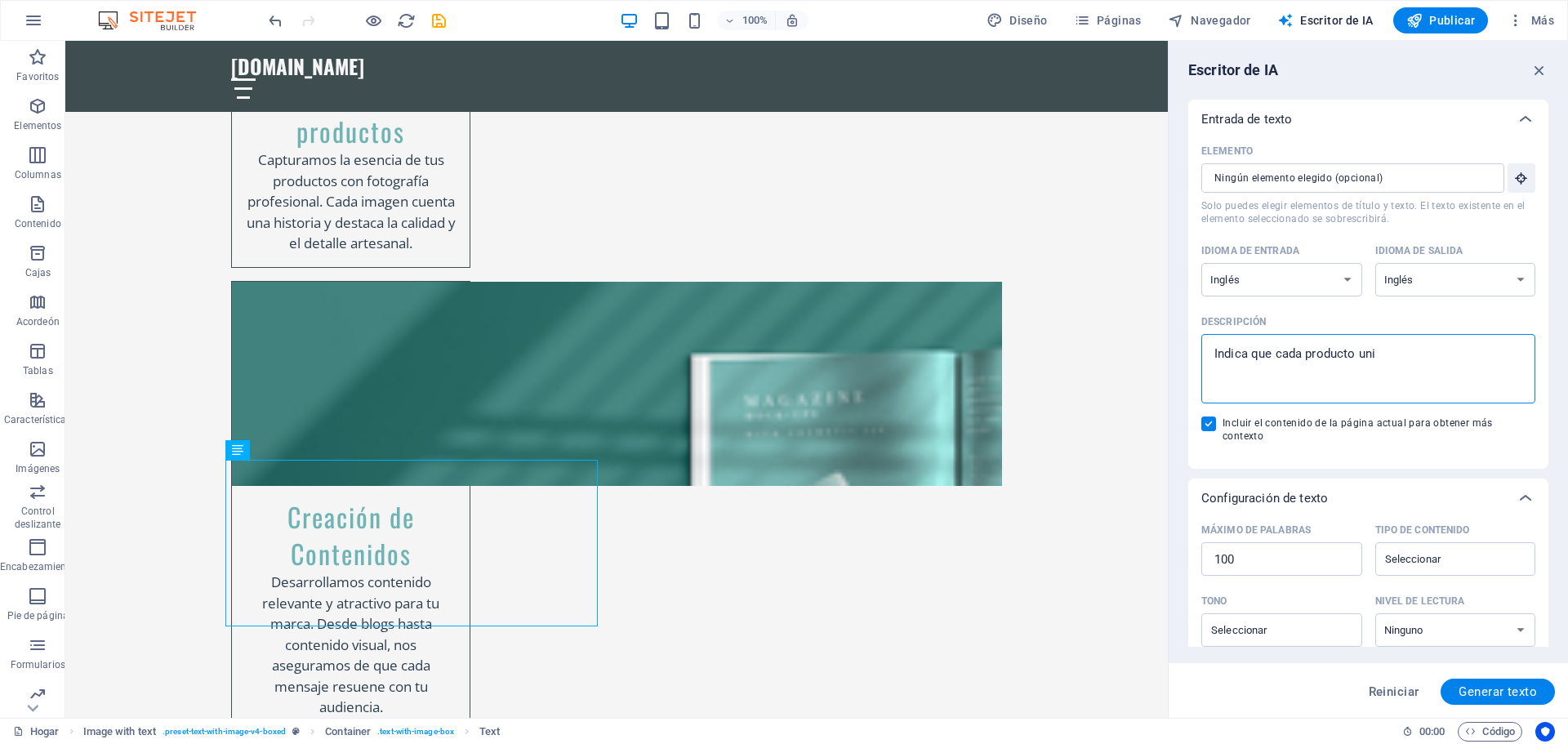
type textarea "Indica que cada producto un"
type textarea "x"
type textarea "Indica que cada producto u"
type textarea "x"
type textarea "Indica que cada producto"
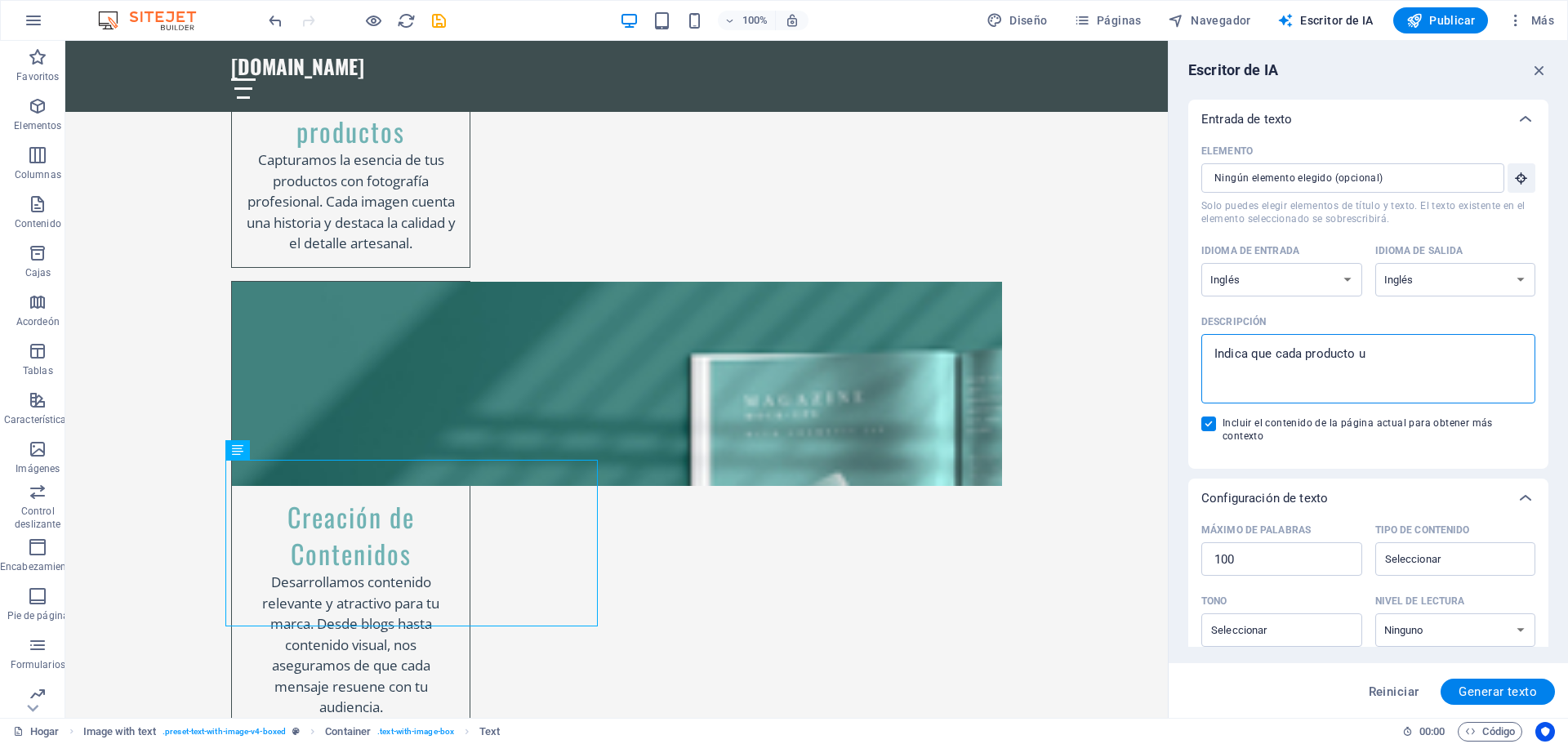
type textarea "x"
type textarea "Indica que cada producto d"
type textarea "x"
type textarea "Indica que cada producto de"
type textarea "x"
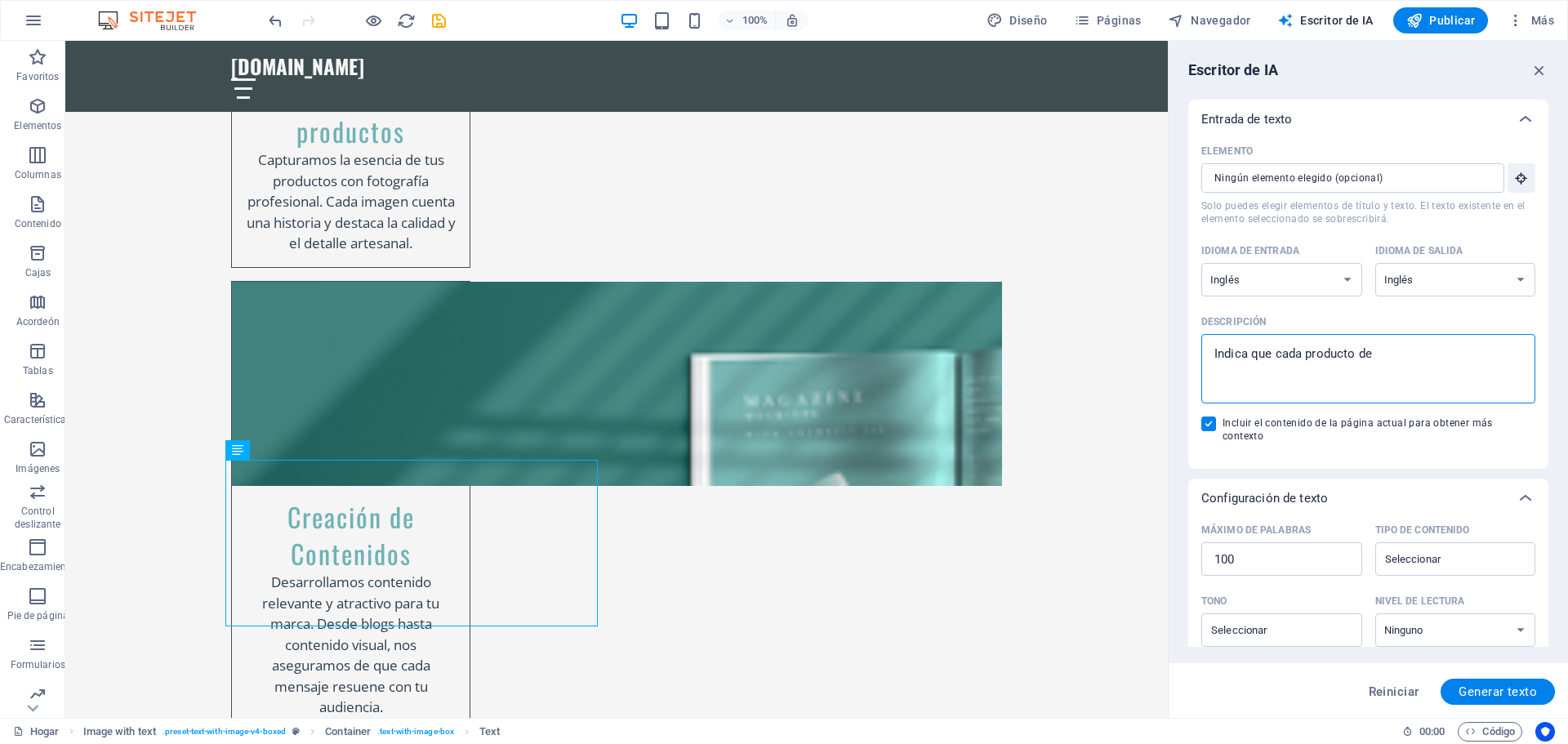
type textarea "Indica que cada producto de"
type textarea "x"
type textarea "Indica que cada producto de f"
type textarea "x"
type textarea "Indica que cada producto de fa"
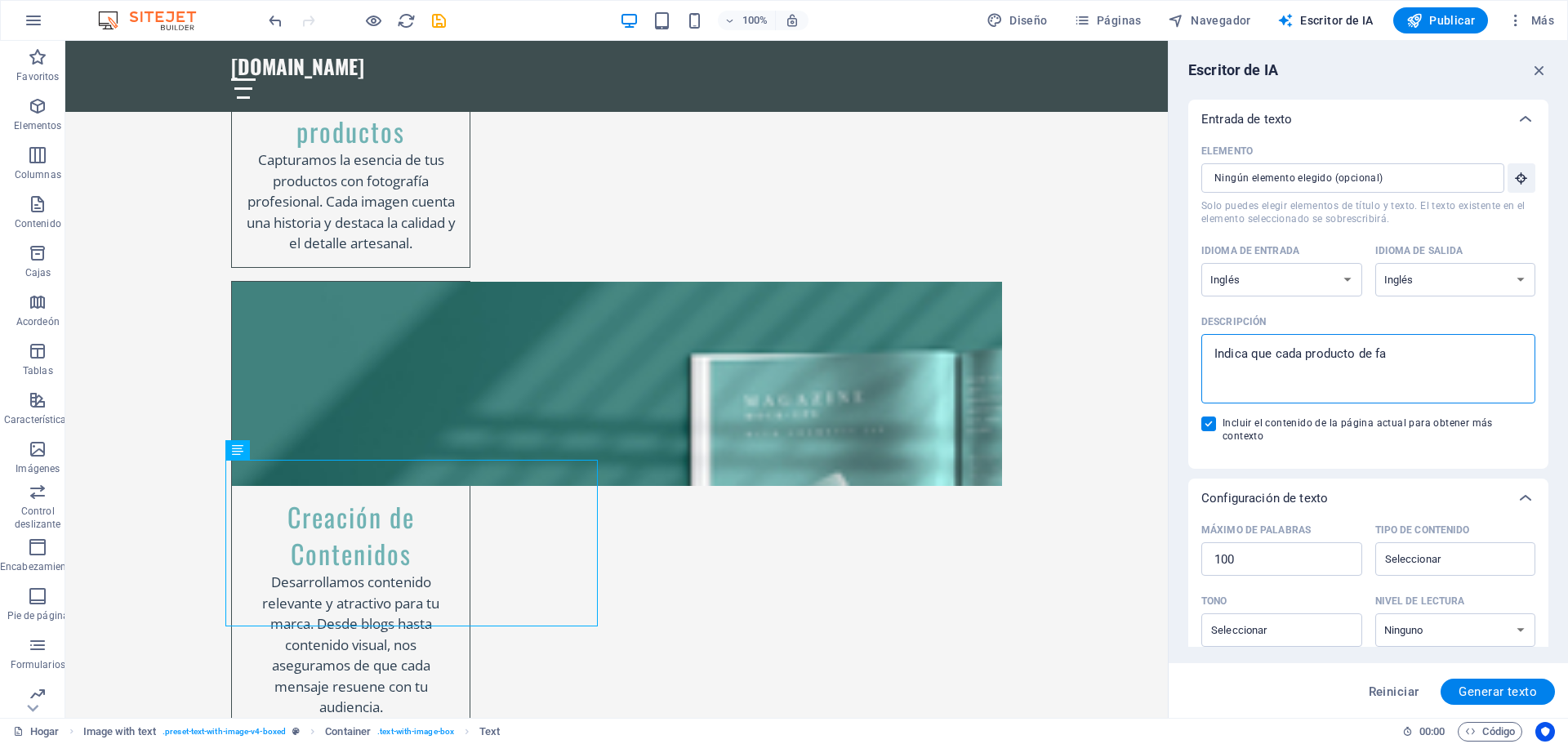
type textarea "x"
type textarea "Indica que cada producto de fab"
type textarea "x"
type textarea "Indica que cada producto de fabr"
type textarea "x"
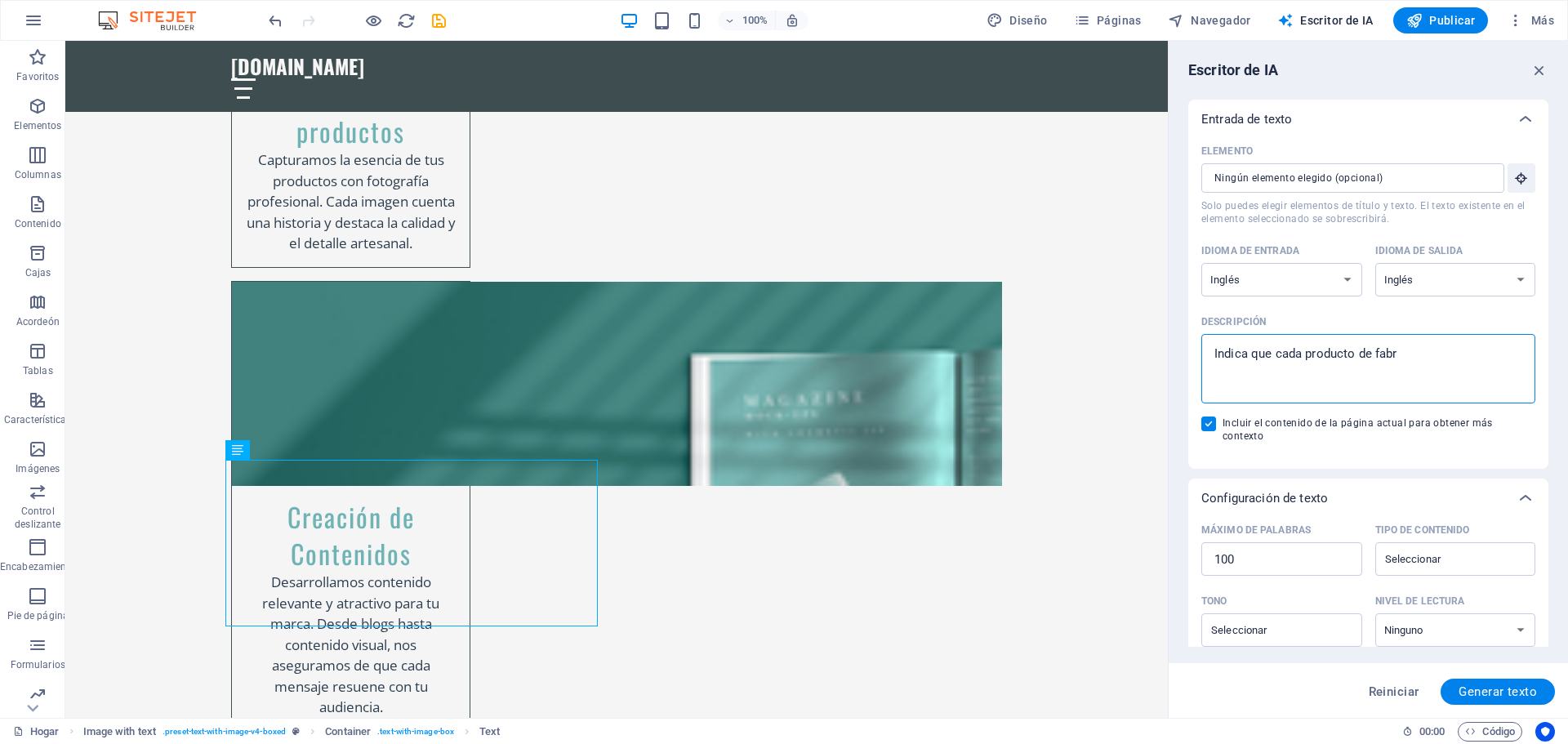
type textarea "Indica que cada producto de fabri"
type textarea "x"
type textarea "Indica que cada producto de fabric"
type textarea "x"
type textarea "Indica que cada producto de fabrica"
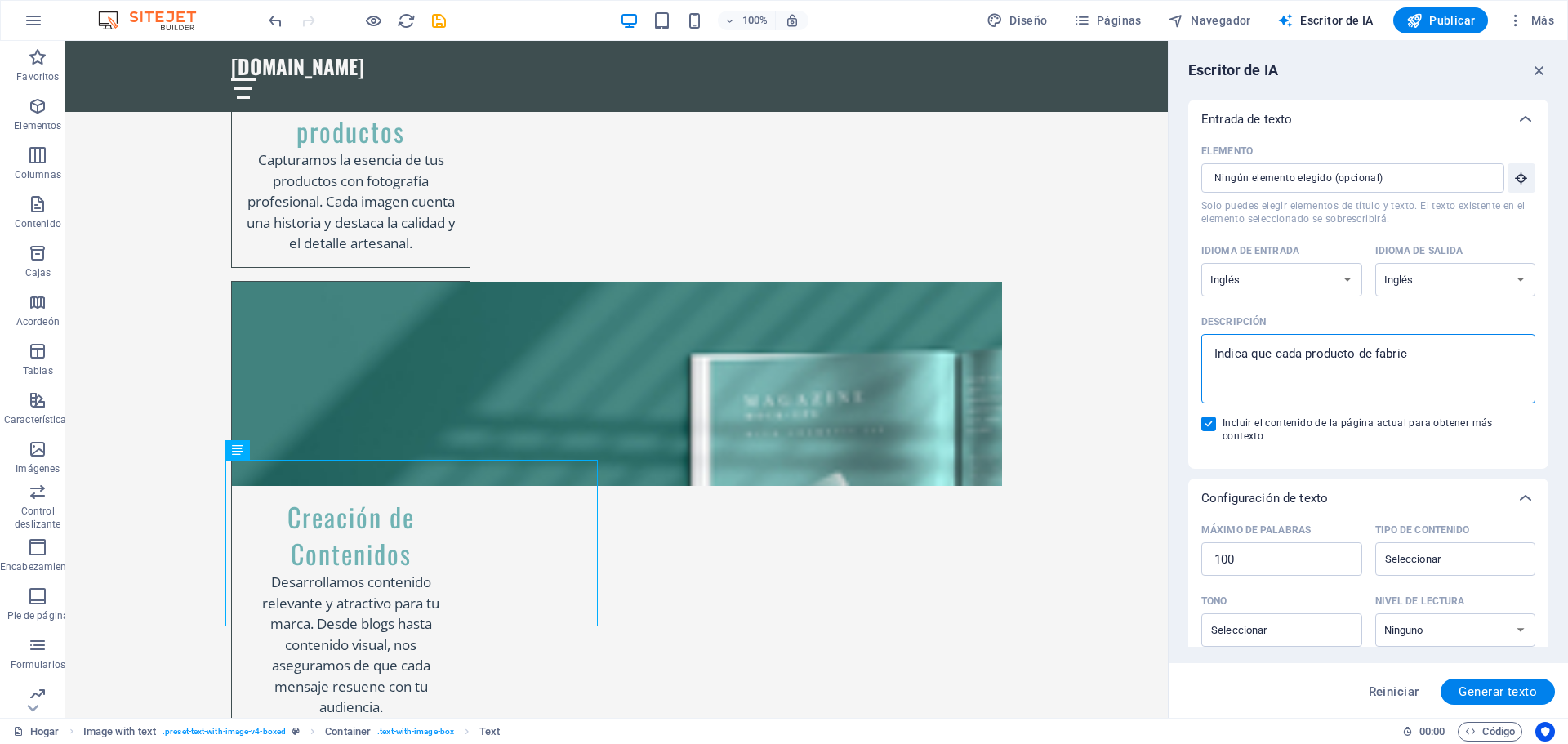
type textarea "x"
type textarea "Indica que cada producto de fabricac"
type textarea "x"
type textarea "Indica que cada producto de fabricaci"
type textarea "x"
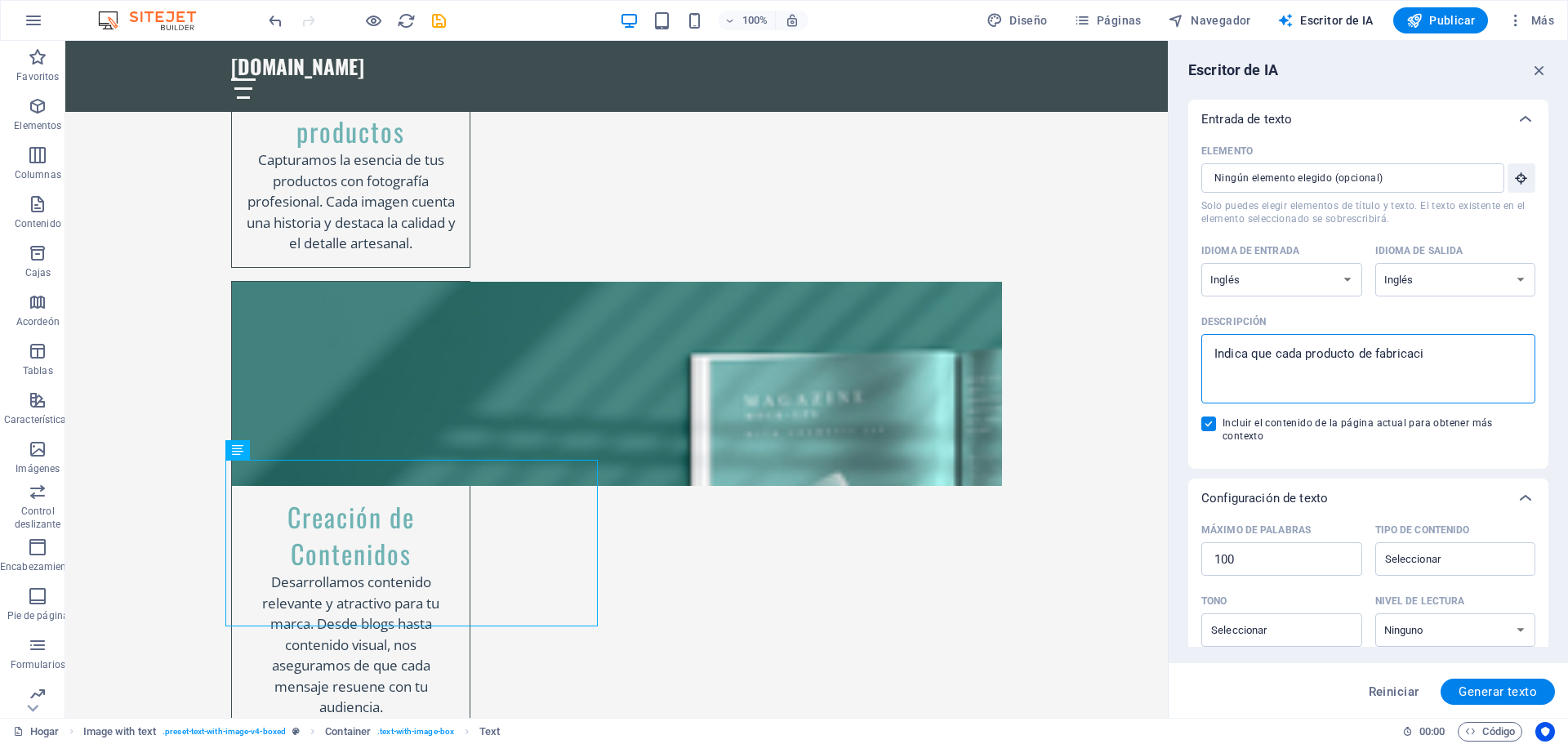
type textarea "Indica que cada producto de fabricacio"
type textarea "x"
type textarea "Indica que cada producto de fabricacion"
type textarea "x"
type textarea "Indica que cada producto de fabricacion"
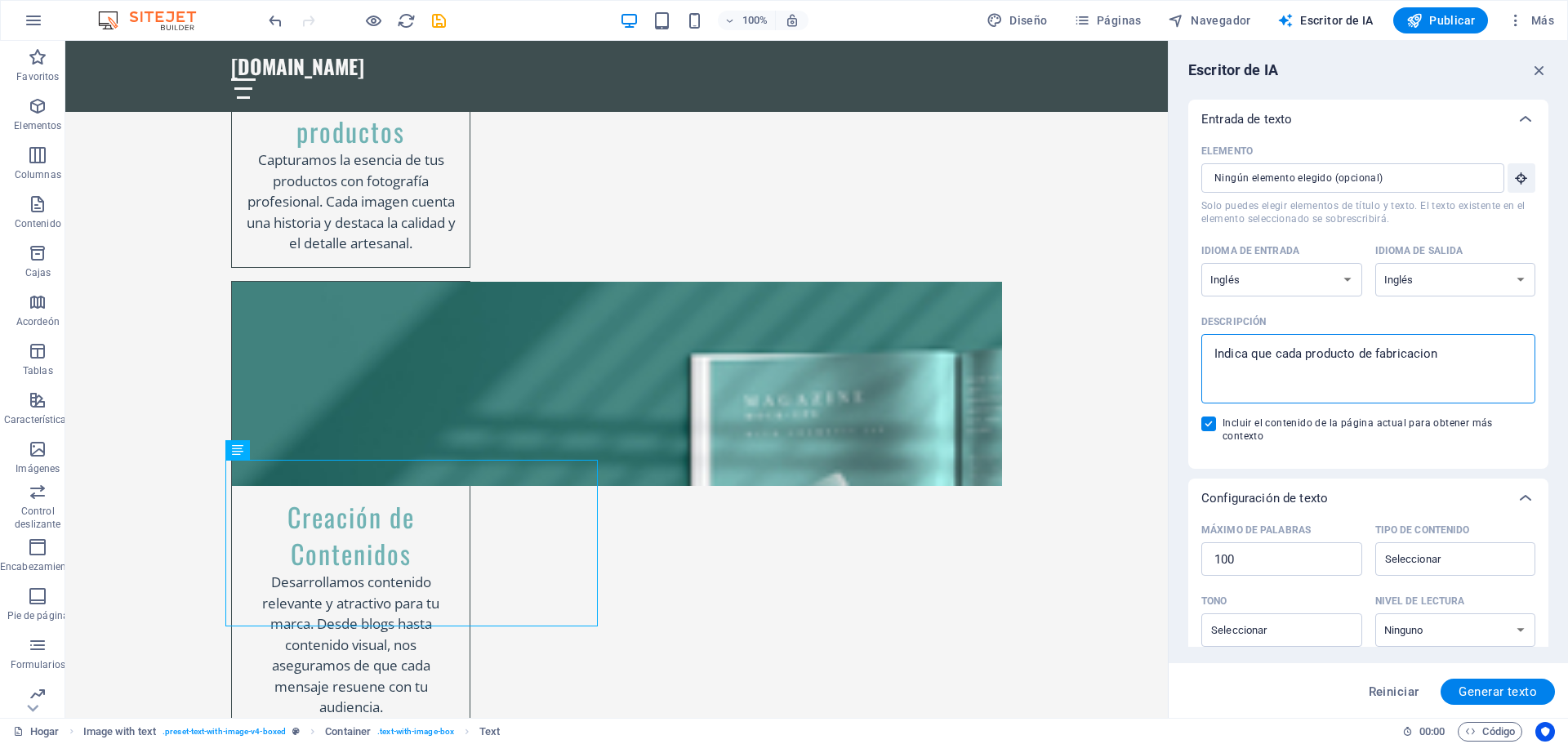
type textarea "x"
type textarea "Indica que cada producto de fabricacion u"
type textarea "x"
type textarea "Indica que cada producto de fabricacion un"
type textarea "x"
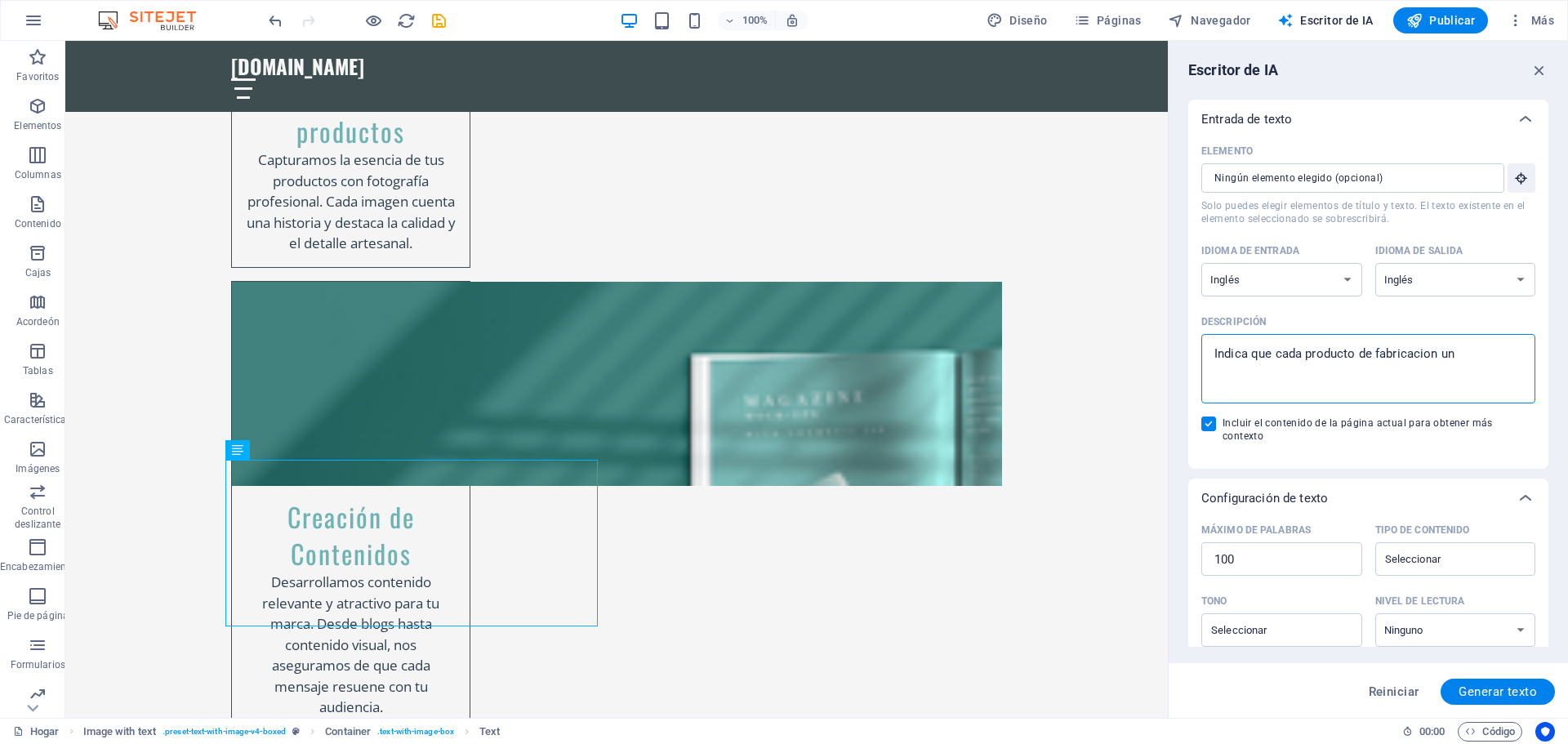
type textarea "Indica que cada producto de fabricacion uni"
type textarea "x"
type textarea "Indica que cada producto de fabricacion unic"
type textarea "x"
type textarea "Indica que cada producto de fabricacion unica"
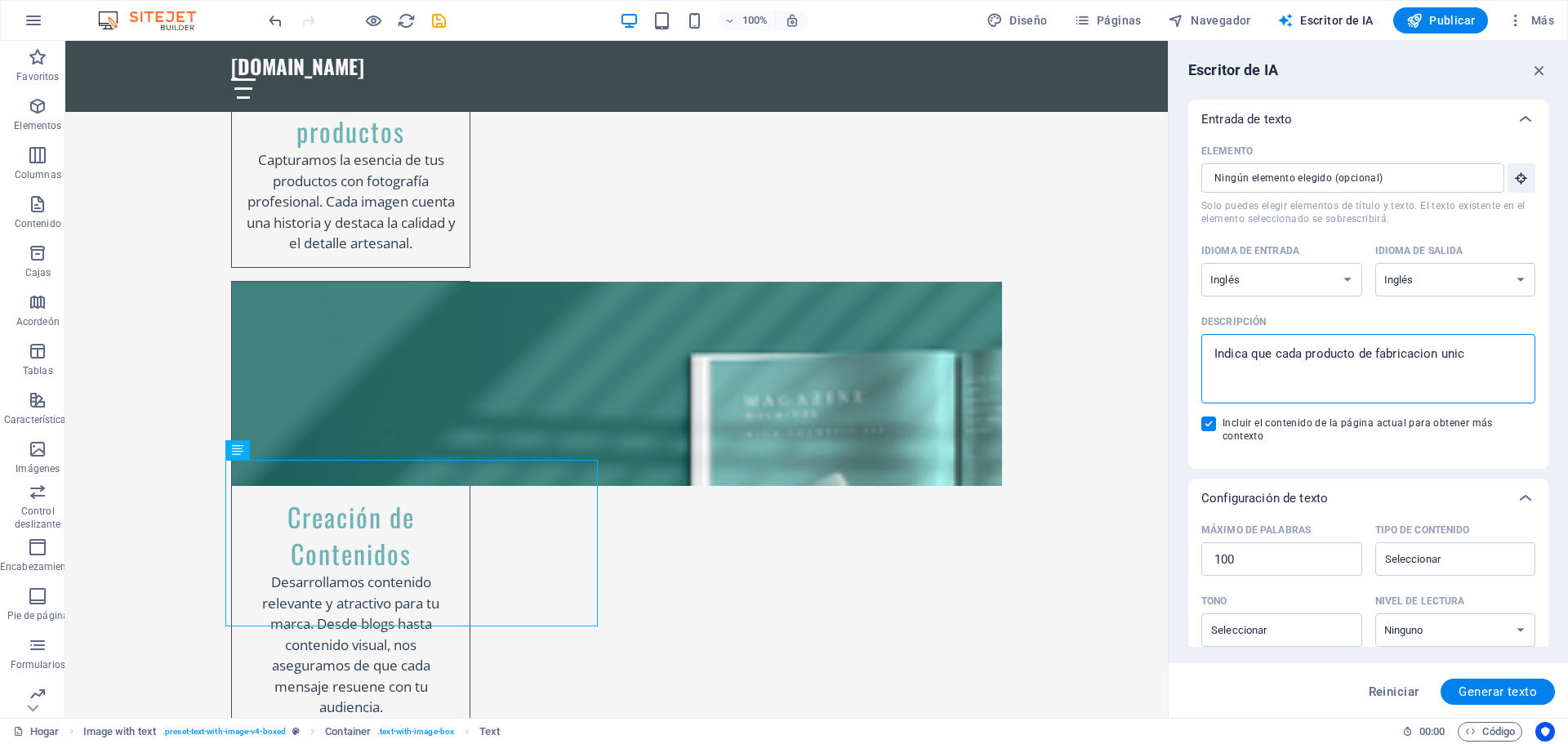
type textarea "x"
type textarea "Indica que cada producto de fabricacion unica"
type textarea "x"
type textarea "Indica que cada producto de fabricacion unica y"
type textarea "x"
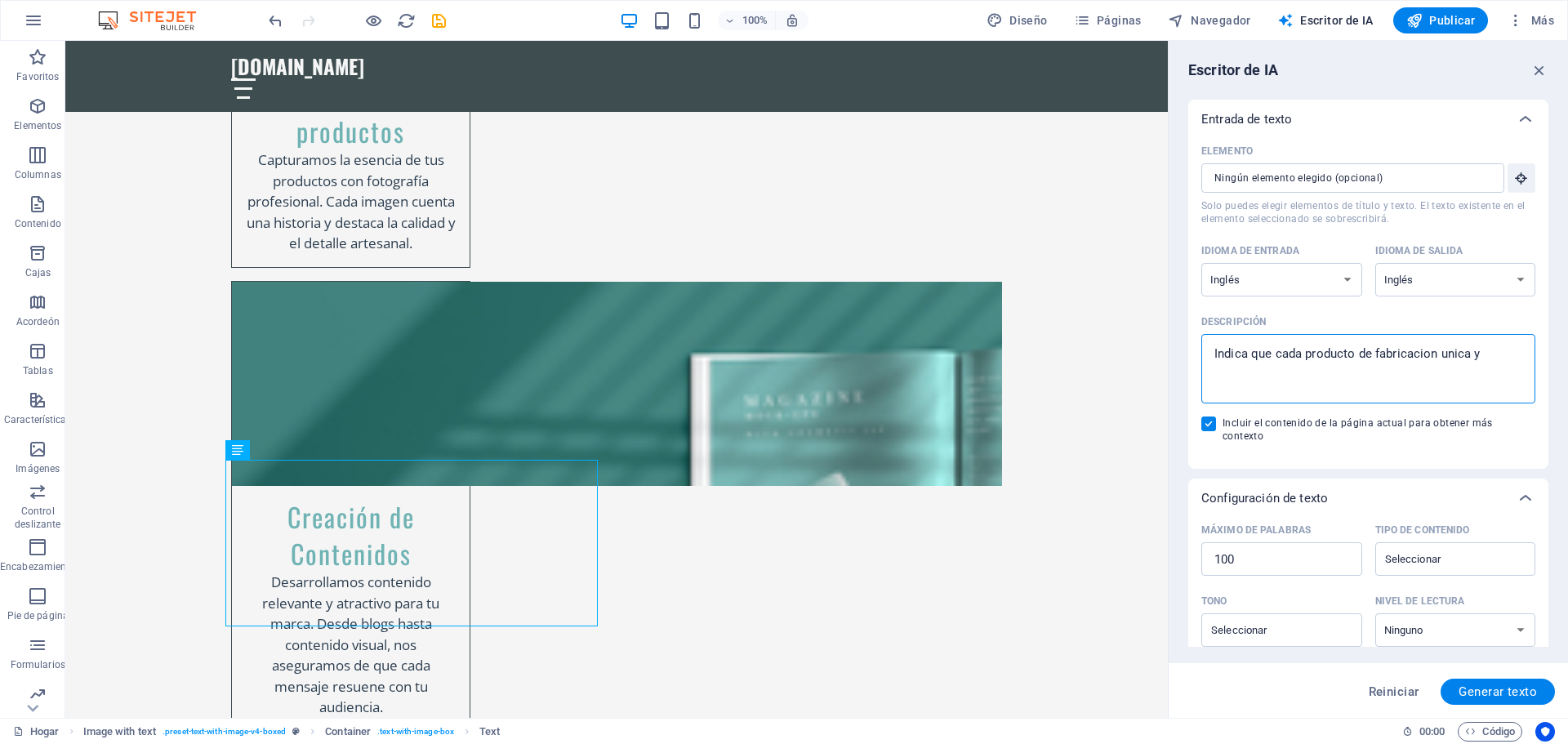
type textarea "Indica que cada producto de fabricacion unica y"
type textarea "x"
type textarea "Indica que cada producto de fabricacion unica y e"
type textarea "x"
type textarea "Indica que cada producto de fabricacion unica y ex"
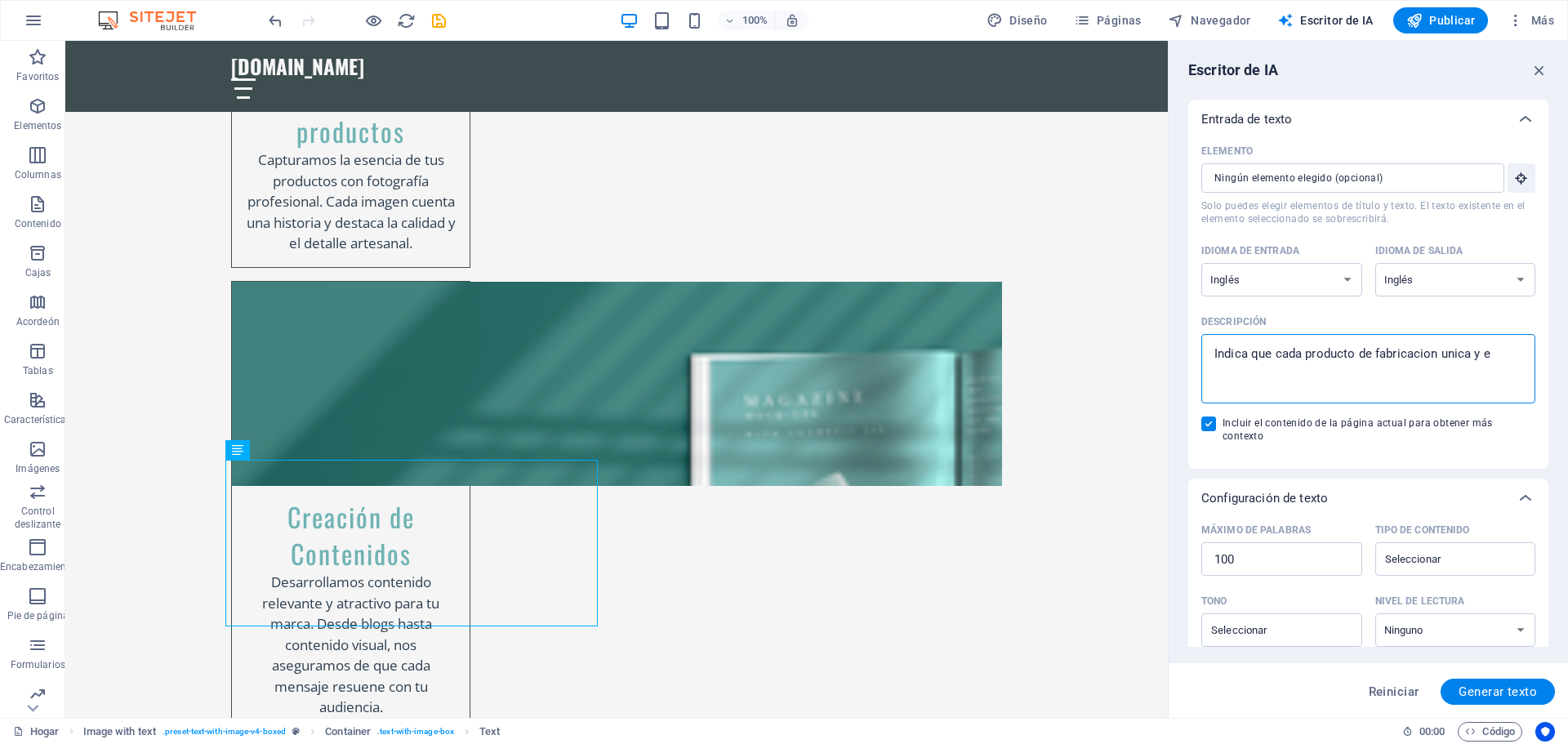
type textarea "x"
type textarea "Indica que cada producto de fabricacion unica y exc"
type textarea "x"
type textarea "Indica que cada producto de fabricacion unica y excl"
type textarea "x"
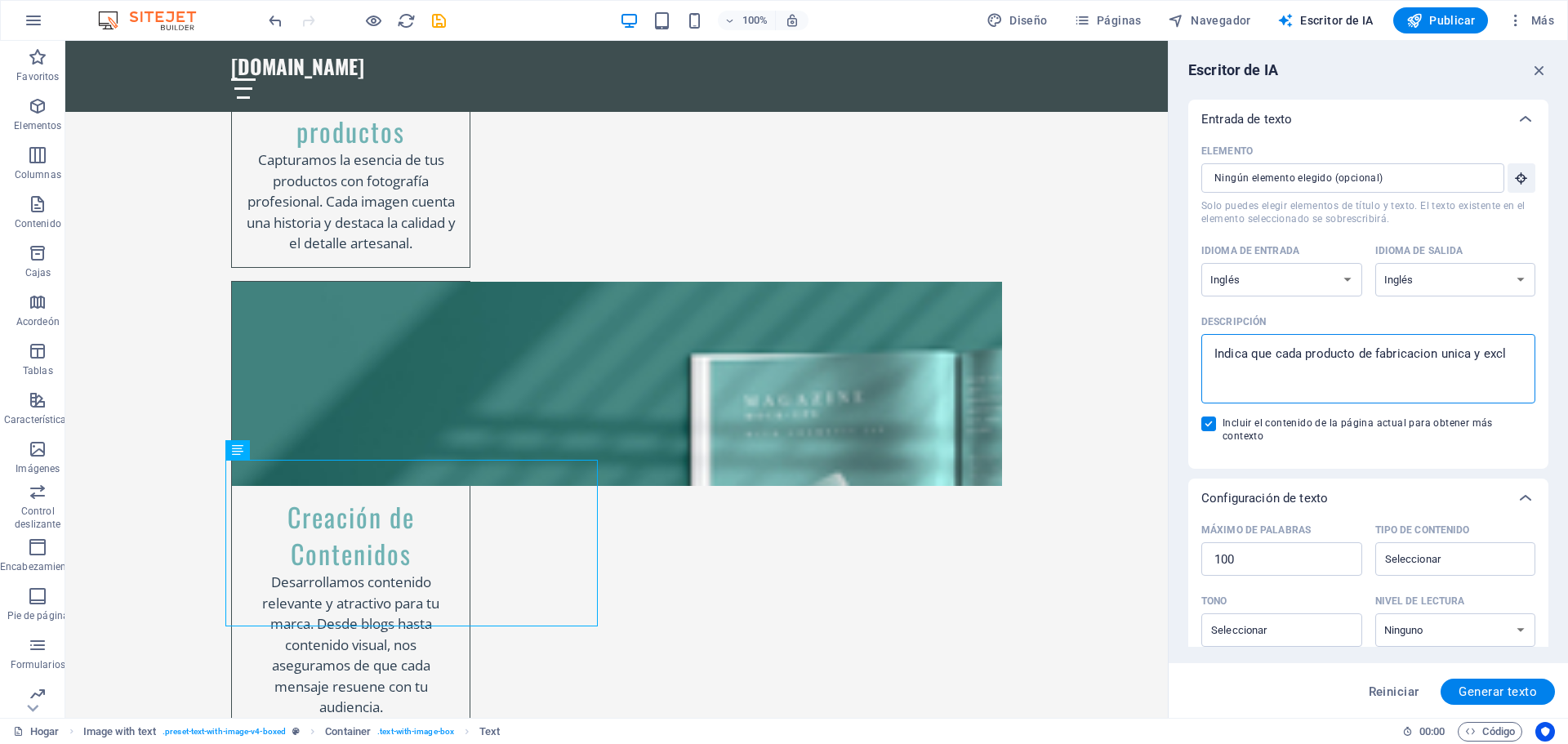
type textarea "Indica que cada producto de fabricacion unica y exclu"
type textarea "x"
type textarea "Indica que cada producto de fabricacion unica y exclus"
type textarea "x"
type textarea "Indica que cada producto de fabricacion unica y exclusi"
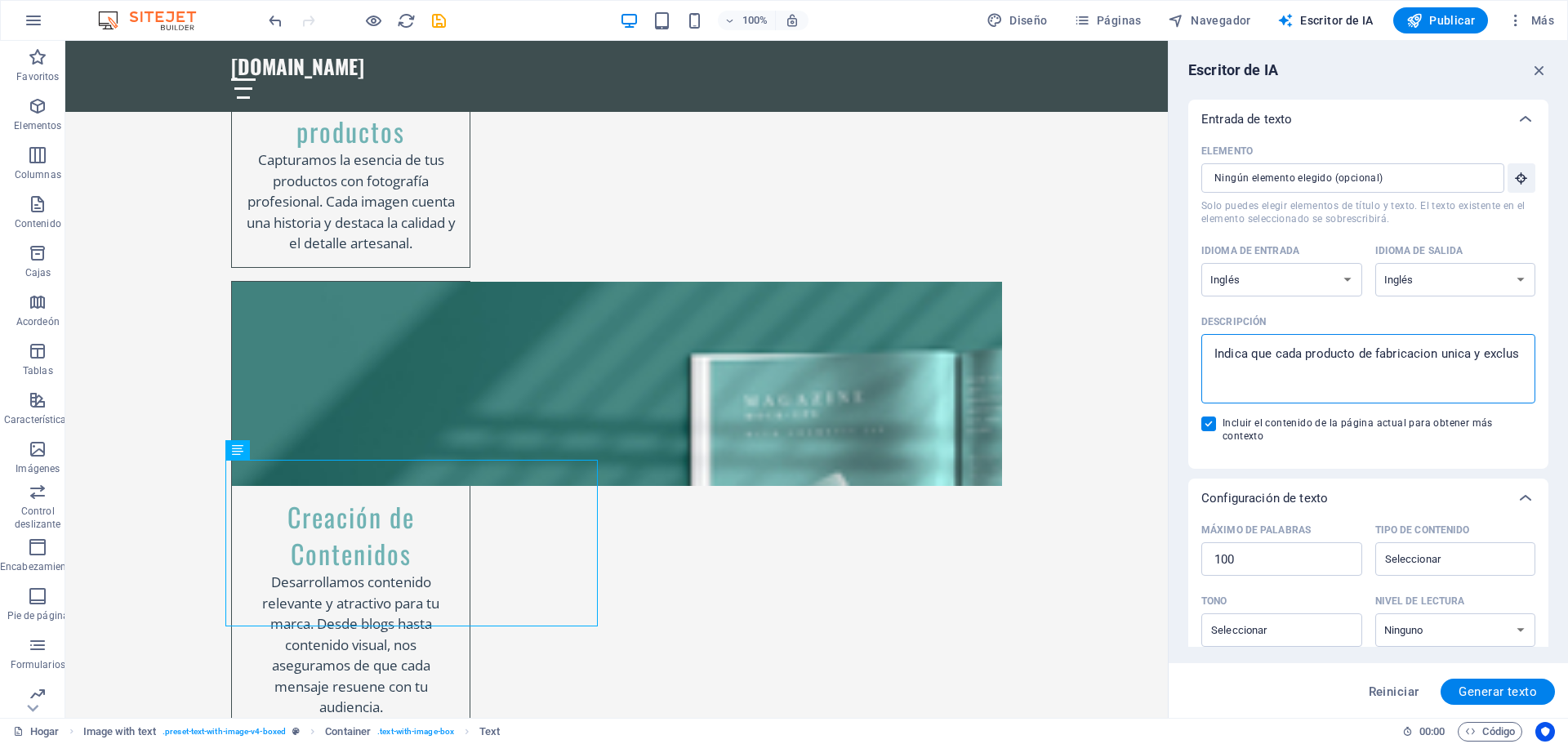
type textarea "x"
type textarea "Indica que cada producto de fabricacion unica y exclusiv"
type textarea "x"
type textarea "Indica que cada producto de fabricacion unica y exclusiva"
type textarea "x"
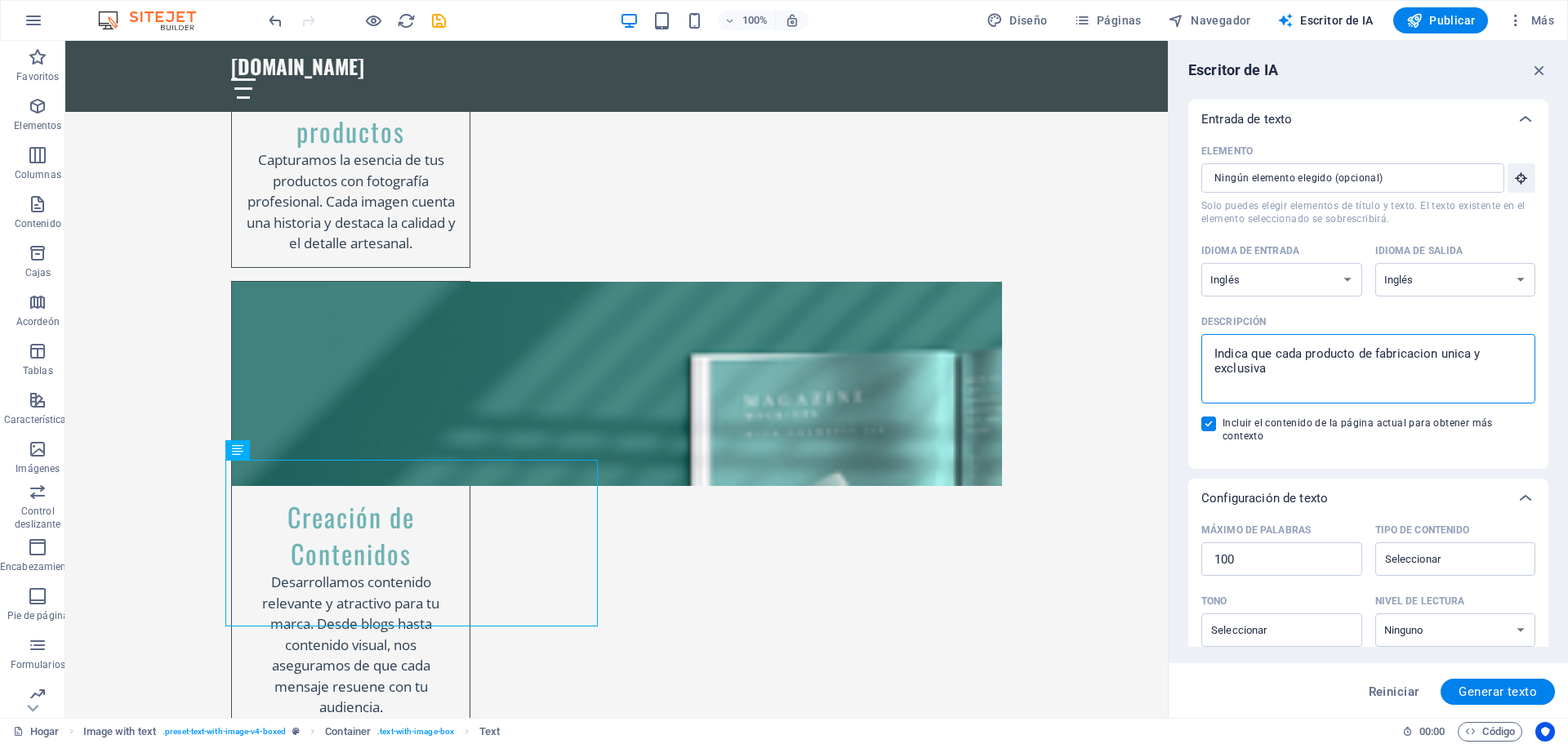
type textarea "Indica que cada producto de fabricacion unica y exclusiva"
type textarea "x"
type textarea "Indica que cada producto de fabricacion unica y exclusiva p"
type textarea "x"
type textarea "Indica que cada producto de fabricacion unica y exclusiva po"
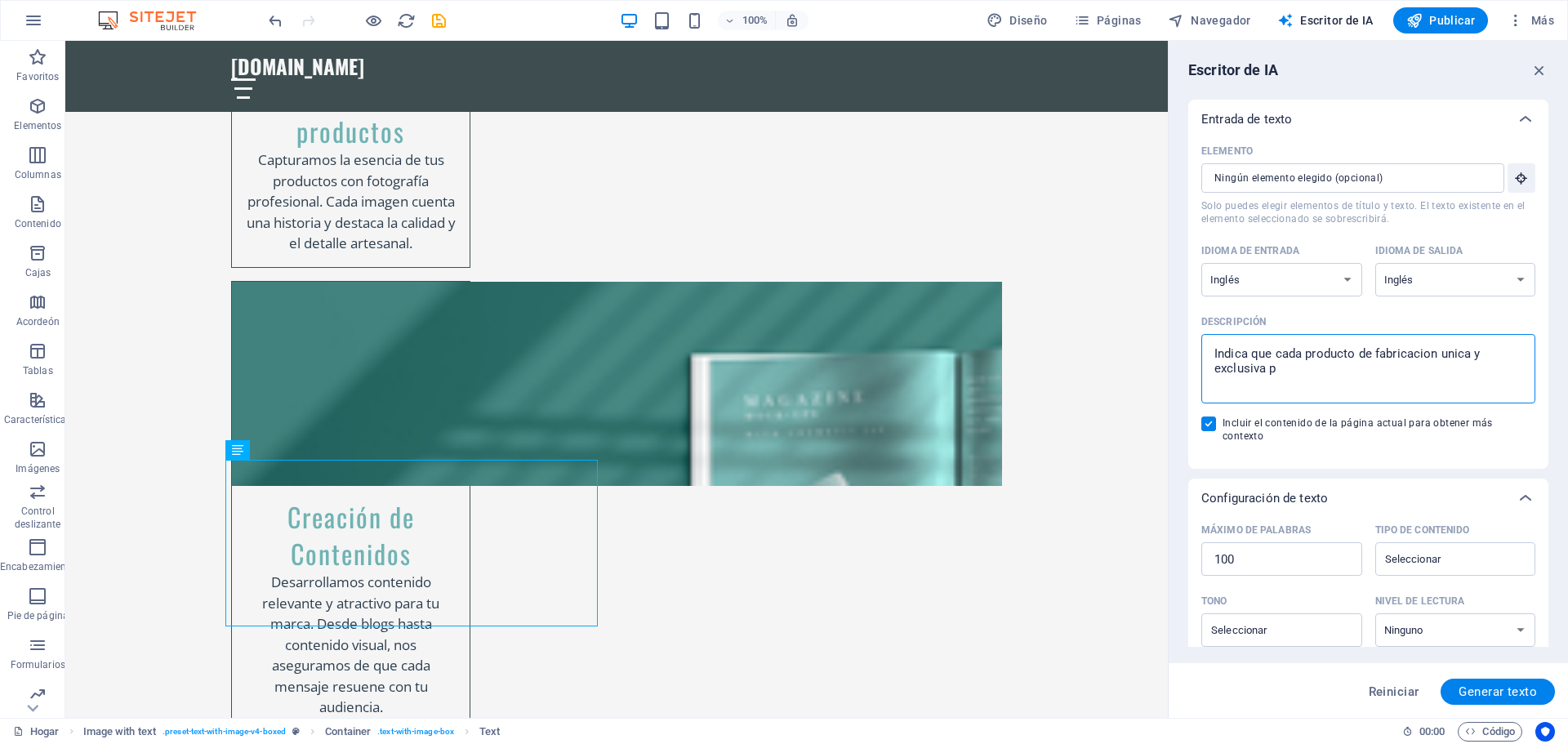
type textarea "x"
type textarea "Indica que cada producto de fabricacion unica y exclusiva pos"
type textarea "x"
type textarea "Indica que cada producto de fabricacion unica y exclusiva pose"
type textarea "x"
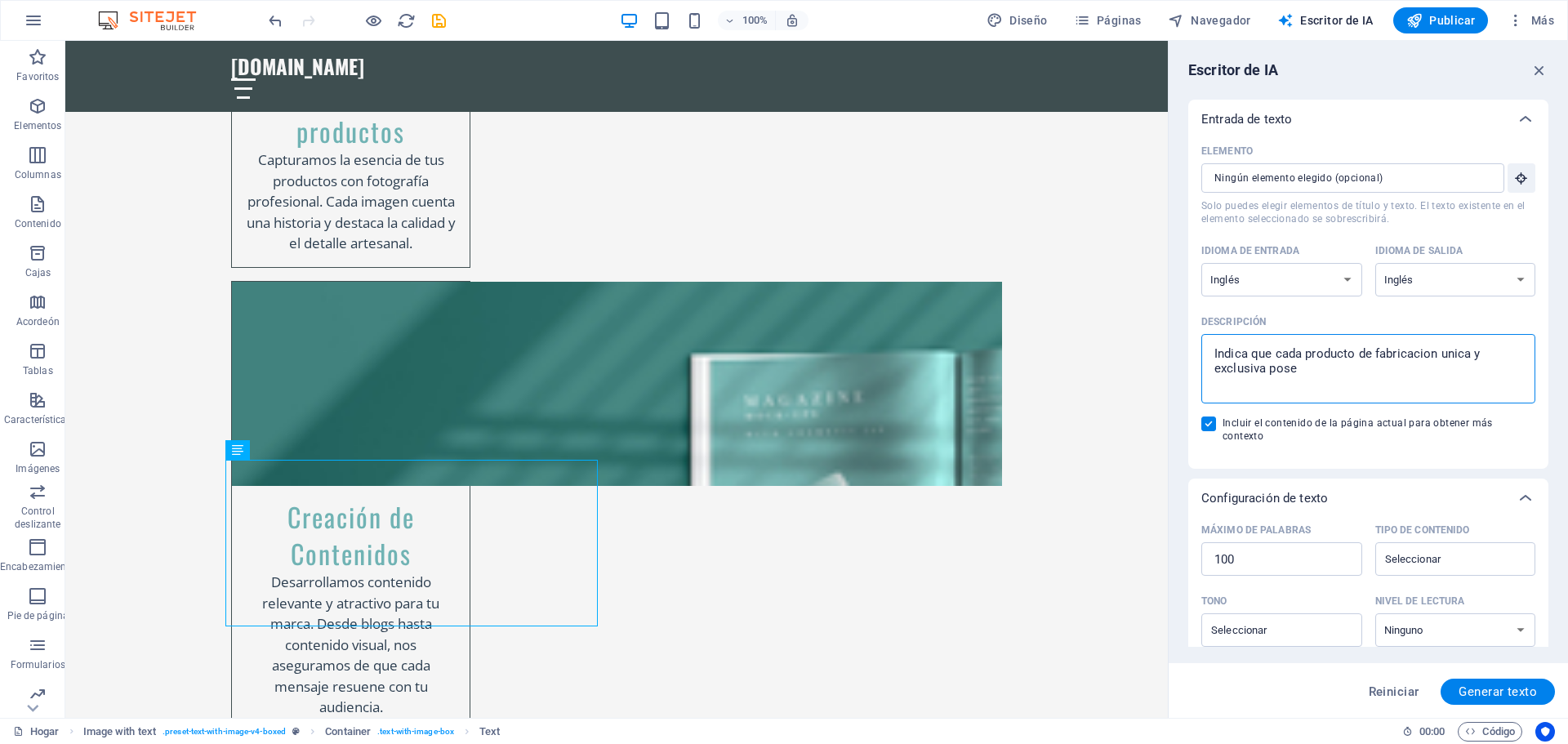
type textarea "Indica que cada producto de fabricacion unica y exclusiva posee"
type textarea "x"
type textarea "Indica que cada producto de fabricacion unica y exclusiva posee"
type textarea "x"
type textarea "Indica que cada producto de fabricacion unica y exclusiva posee c"
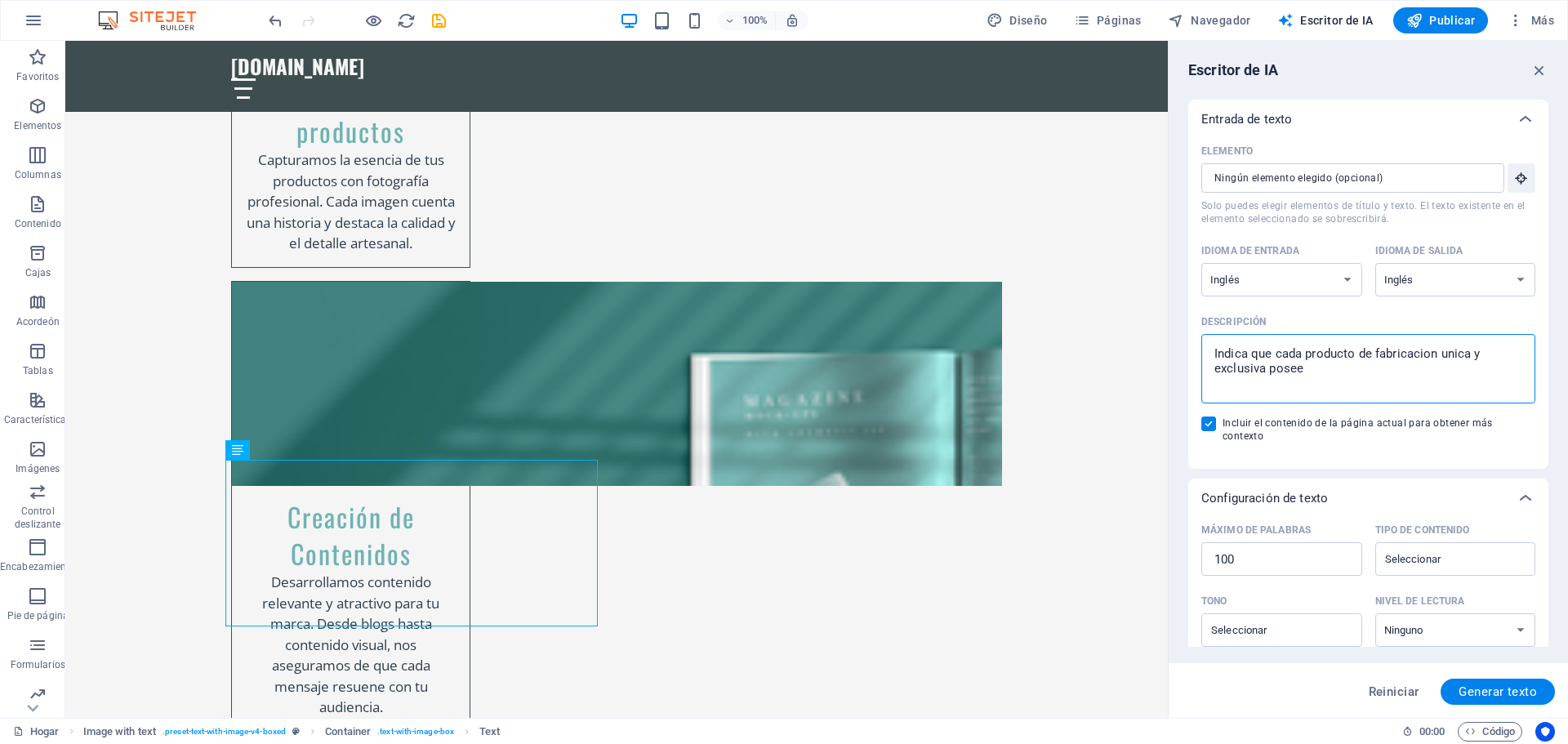
type textarea "x"
type textarea "Indica que cada producto de fabricacion unica y exclusiva posee ce"
type textarea "x"
type textarea "Indica que cada producto de fabricacion unica y exclusiva posee cer"
type textarea "x"
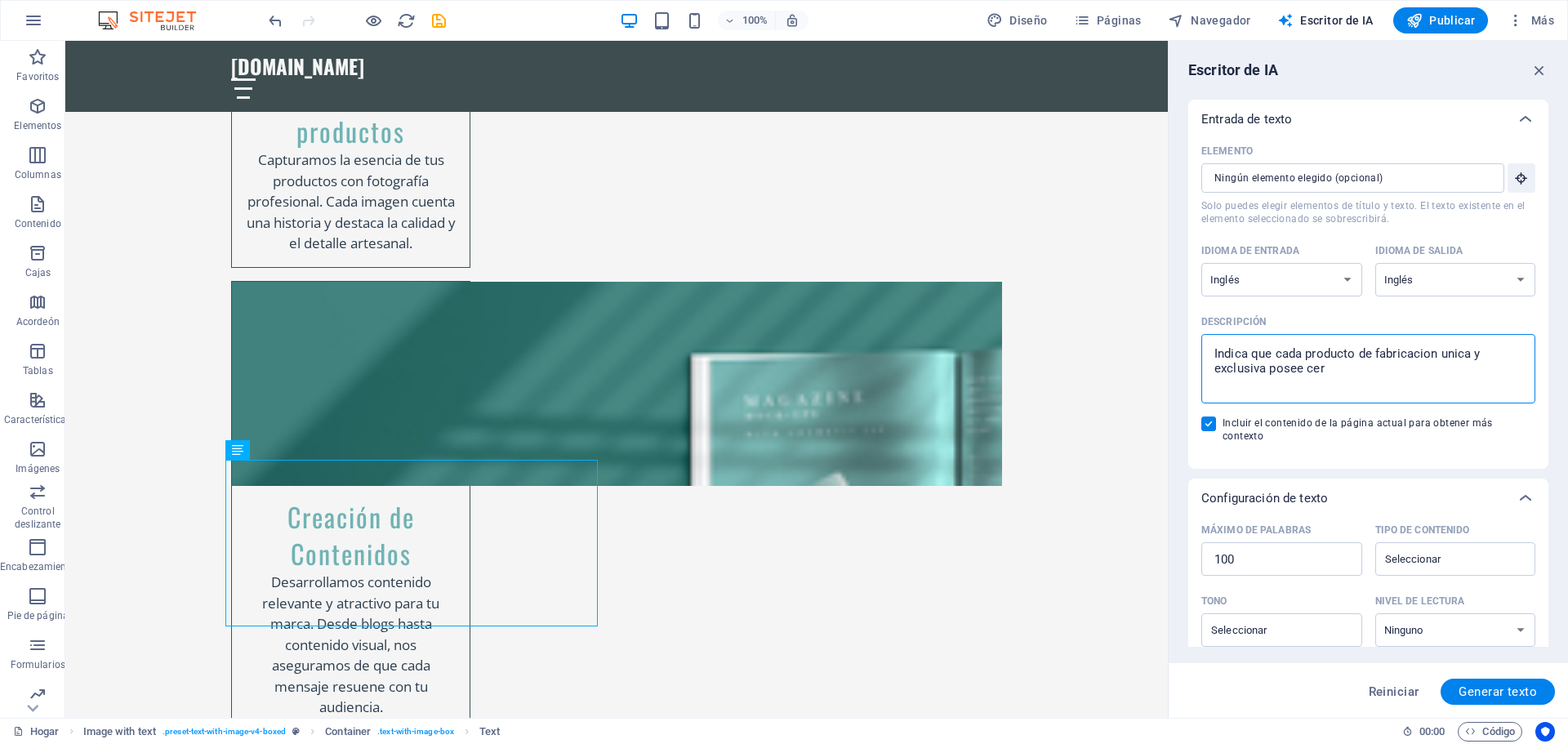
type textarea "Indica que cada producto de fabricacion unica y exclusiva posee cert"
type textarea "x"
type textarea "Indica que cada producto de fabricacion unica y exclusiva posee certi"
type textarea "x"
type textarea "Indica que cada producto de fabricacion unica y exclusiva posee certif"
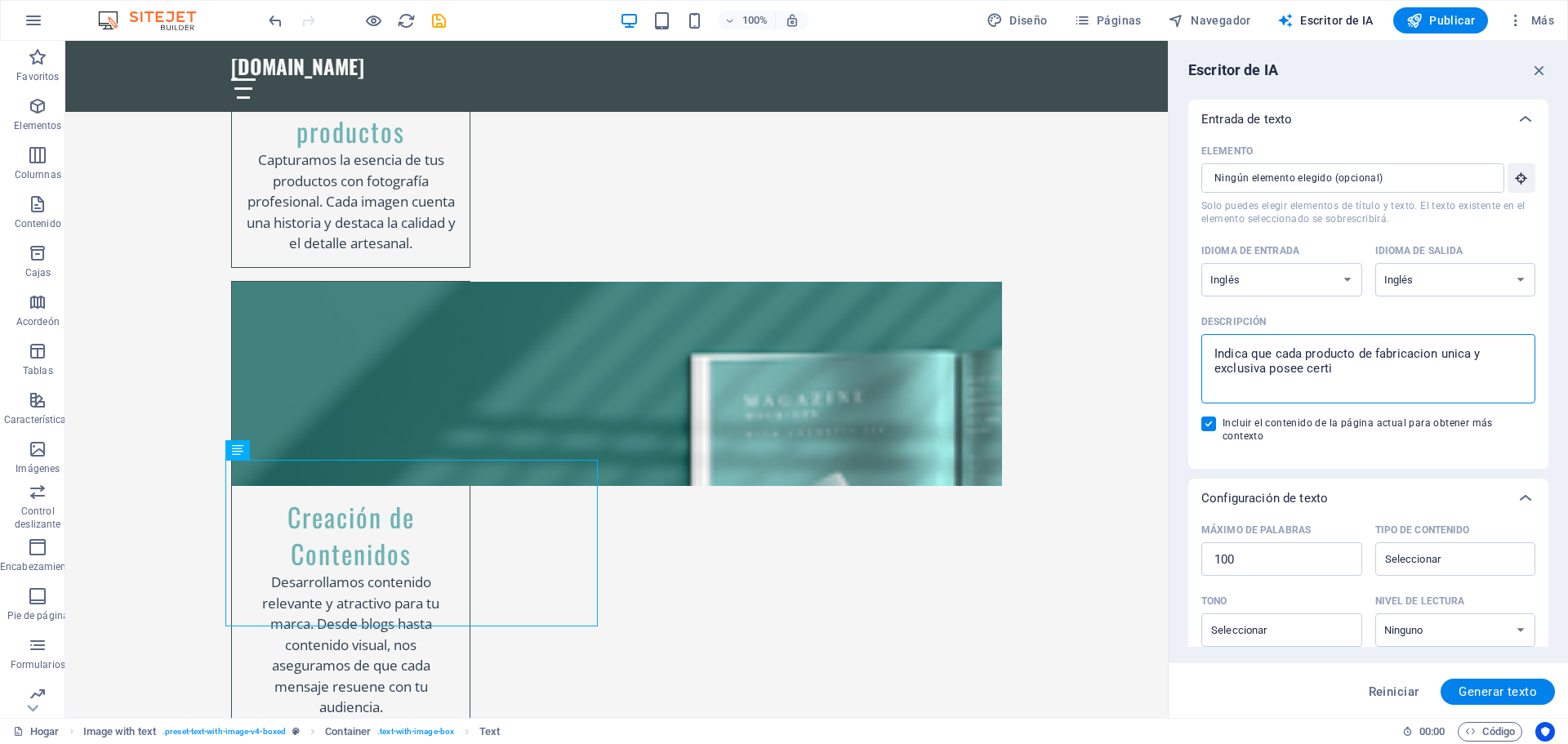
type textarea "x"
type textarea "Indica que cada producto de fabricacion unica y exclusiva posee certifi"
type textarea "x"
type textarea "Indica que cada producto de fabricacion unica y exclusiva posee certific"
type textarea "x"
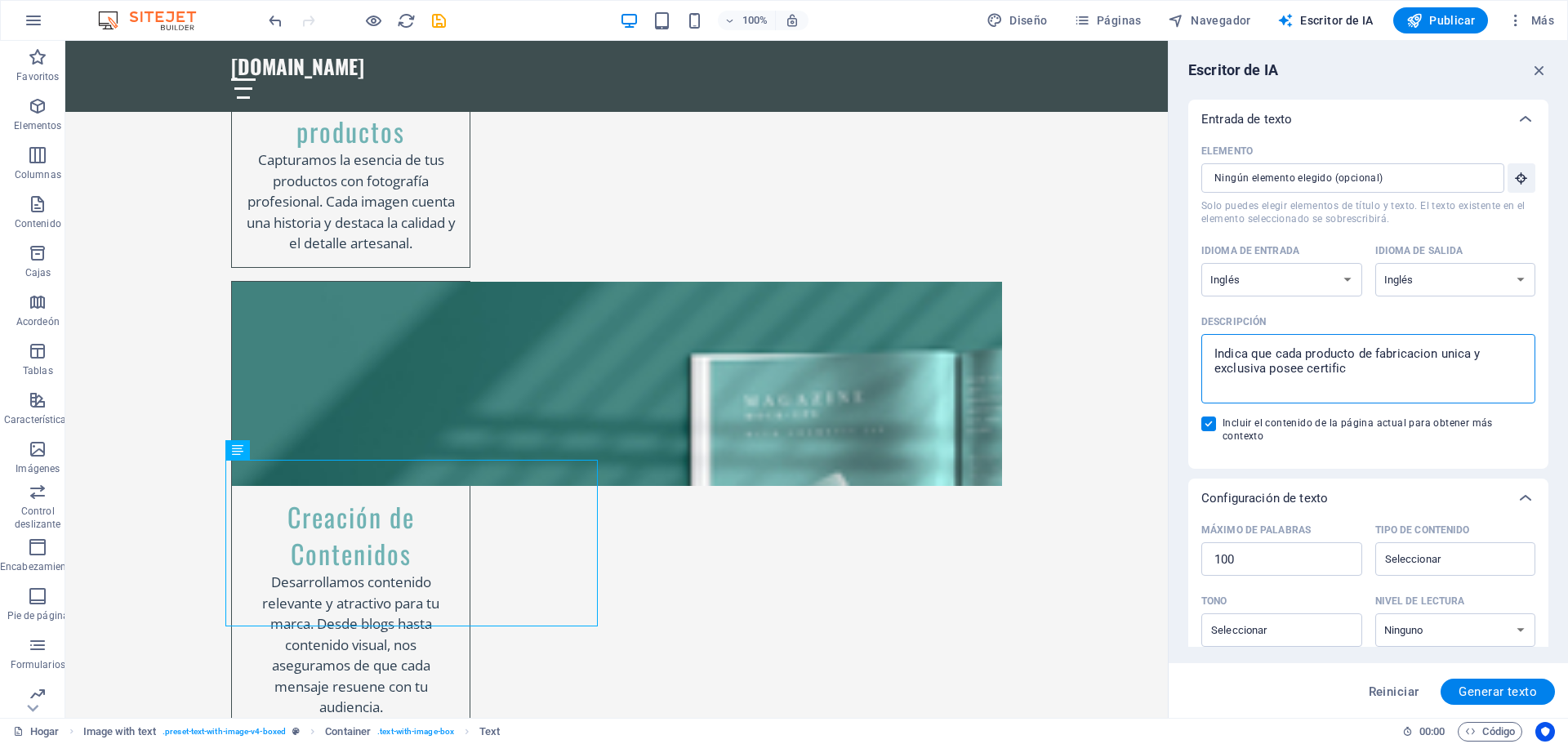
type textarea "Indica que cada producto de fabricacion unica y exclusiva posee certifica"
type textarea "x"
type textarea "Indica que cada producto de fabricacion unica y exclusiva posee certificac"
type textarea "x"
type textarea "Indica que cada producto de fabricacion unica y exclusiva posee certificaci"
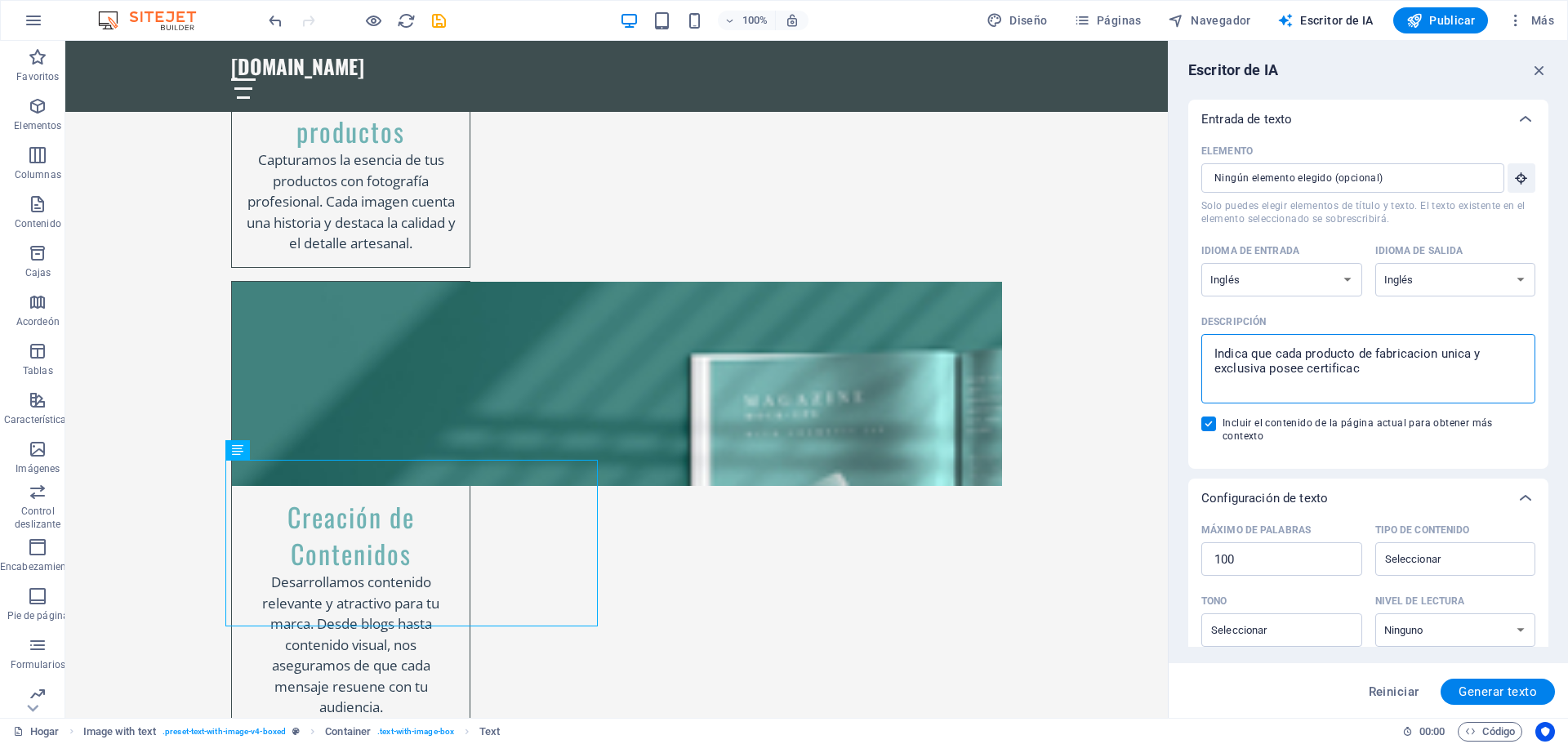
type textarea "x"
type textarea "Indica que cada producto de fabricacion unica y exclusiva posee certificacio"
type textarea "x"
type textarea "Indica que cada producto de fabricacion unica y exclusiva posee certificacion"
type textarea "x"
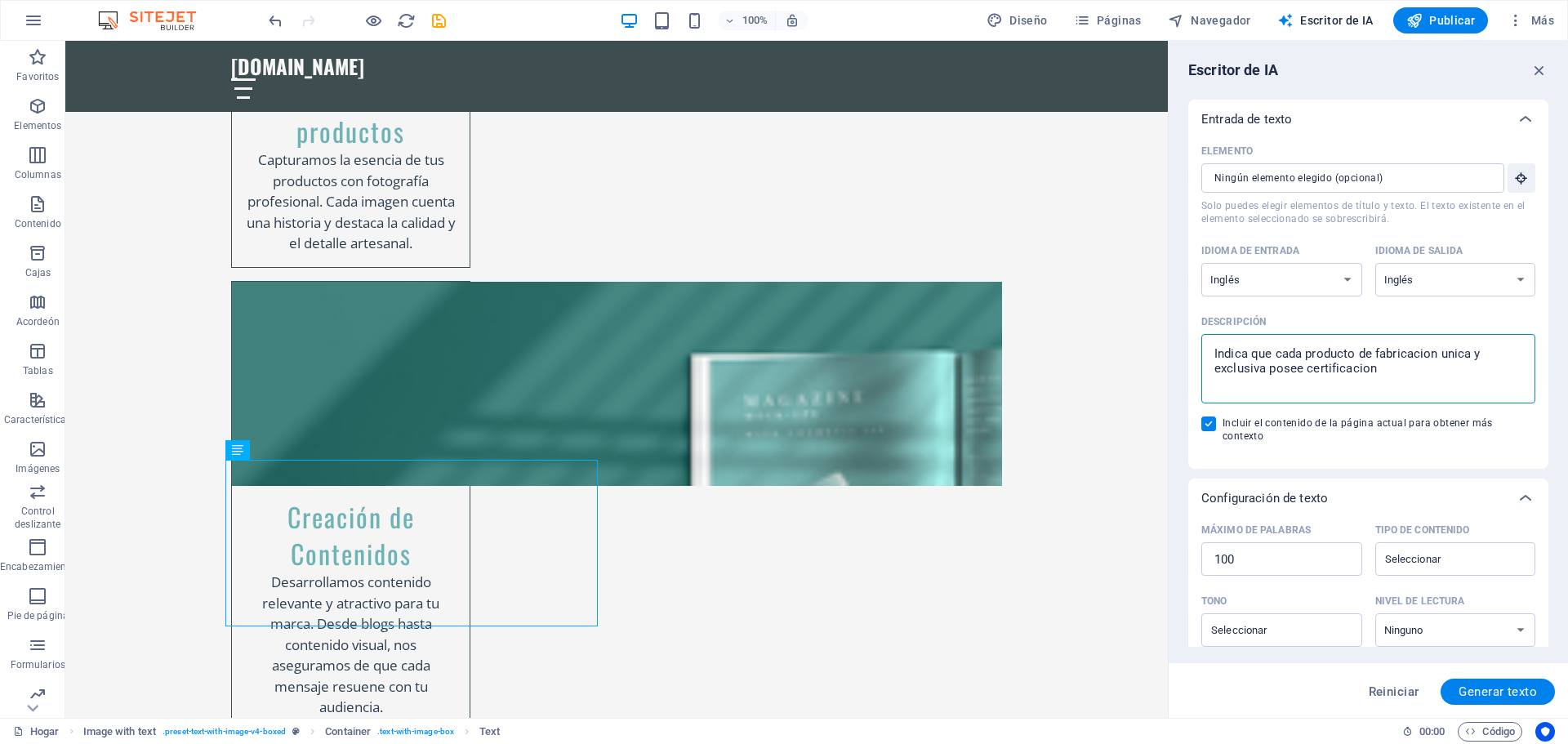
type textarea "Indica que cada producto de fabricacion unica y exclusiva posee certificacion"
type textarea "x"
type textarea "Indica que cada producto de fabricacion unica y exclusiva posee certificacion c"
type textarea "x"
type textarea "Indica que cada producto de fabricacion unica y exclusiva posee certificacion ca"
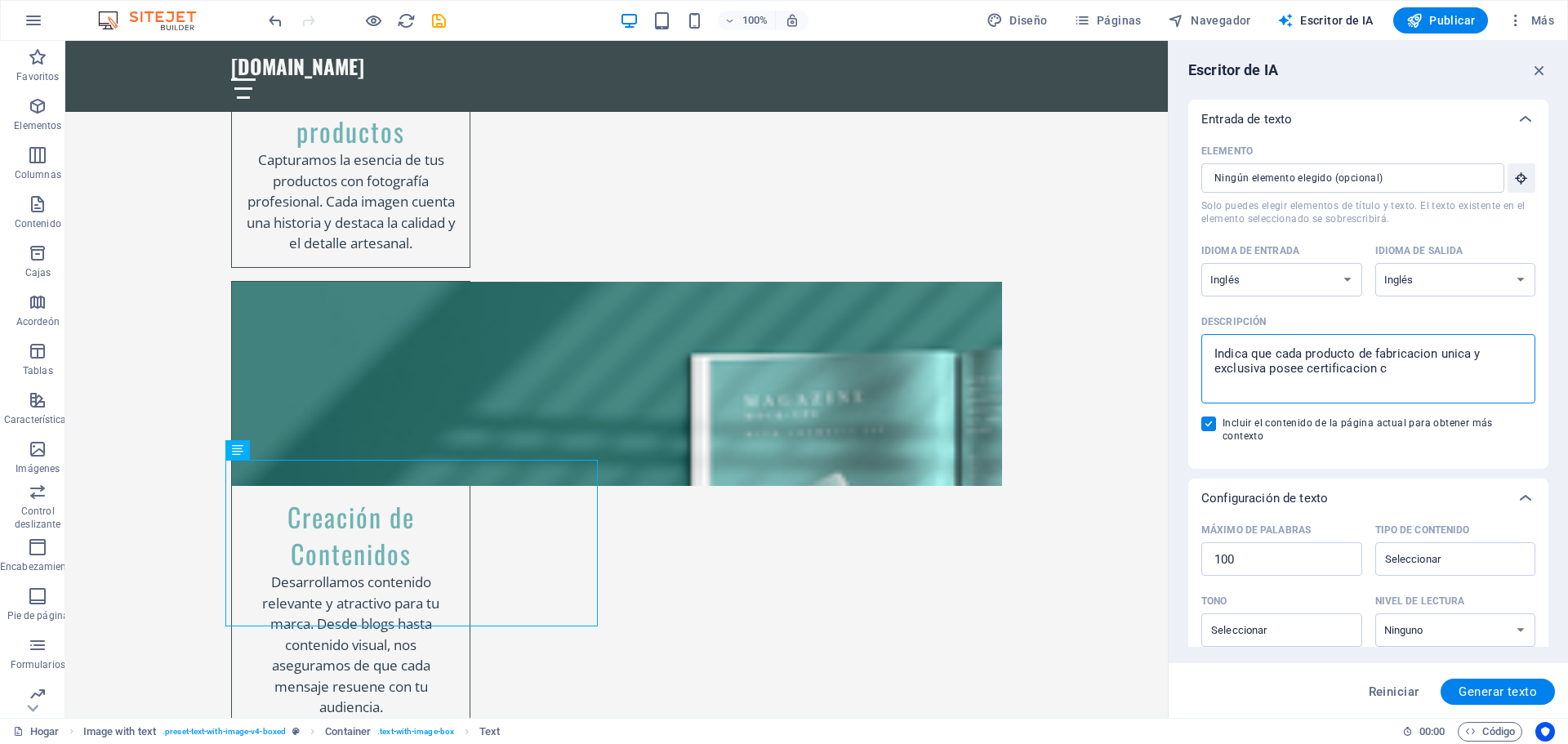
type textarea "x"
type textarea "Indica que cada producto de fabricacion unica y exclusiva posee certificacion c…"
type textarea "x"
type textarea "Indica que cada producto de fabricacion unica y exclusiva posee certificacion c…"
type textarea "x"
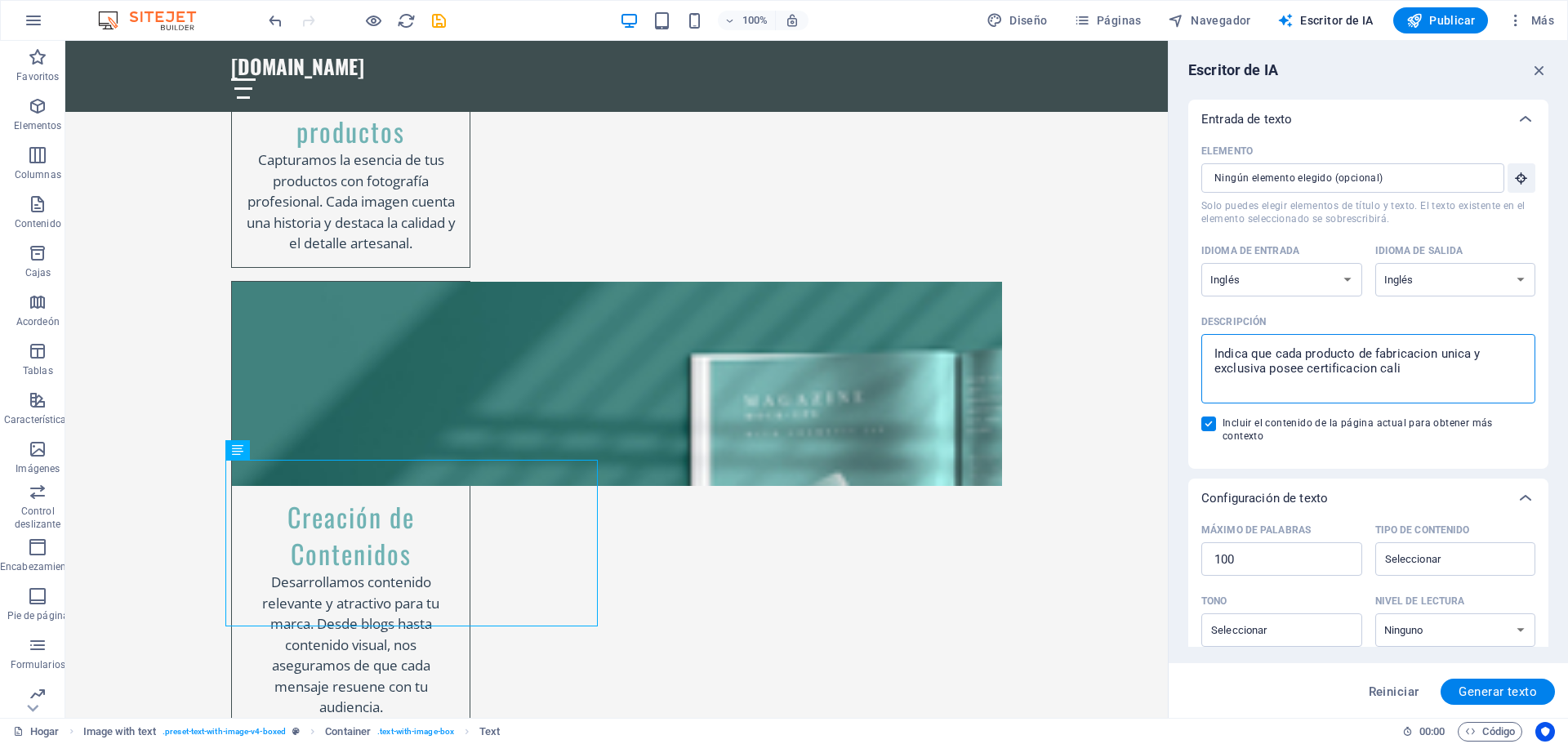
type textarea "Indica que cada producto de fabricacion unica y exclusiva posee certificacion c…"
type textarea "x"
type textarea "Indica que cada producto de fabricacion unica y exclusiva posee certificacion c…"
type textarea "x"
type textarea "Indica que cada producto de fabricacion unica y exclusiva posee certificacion c…"
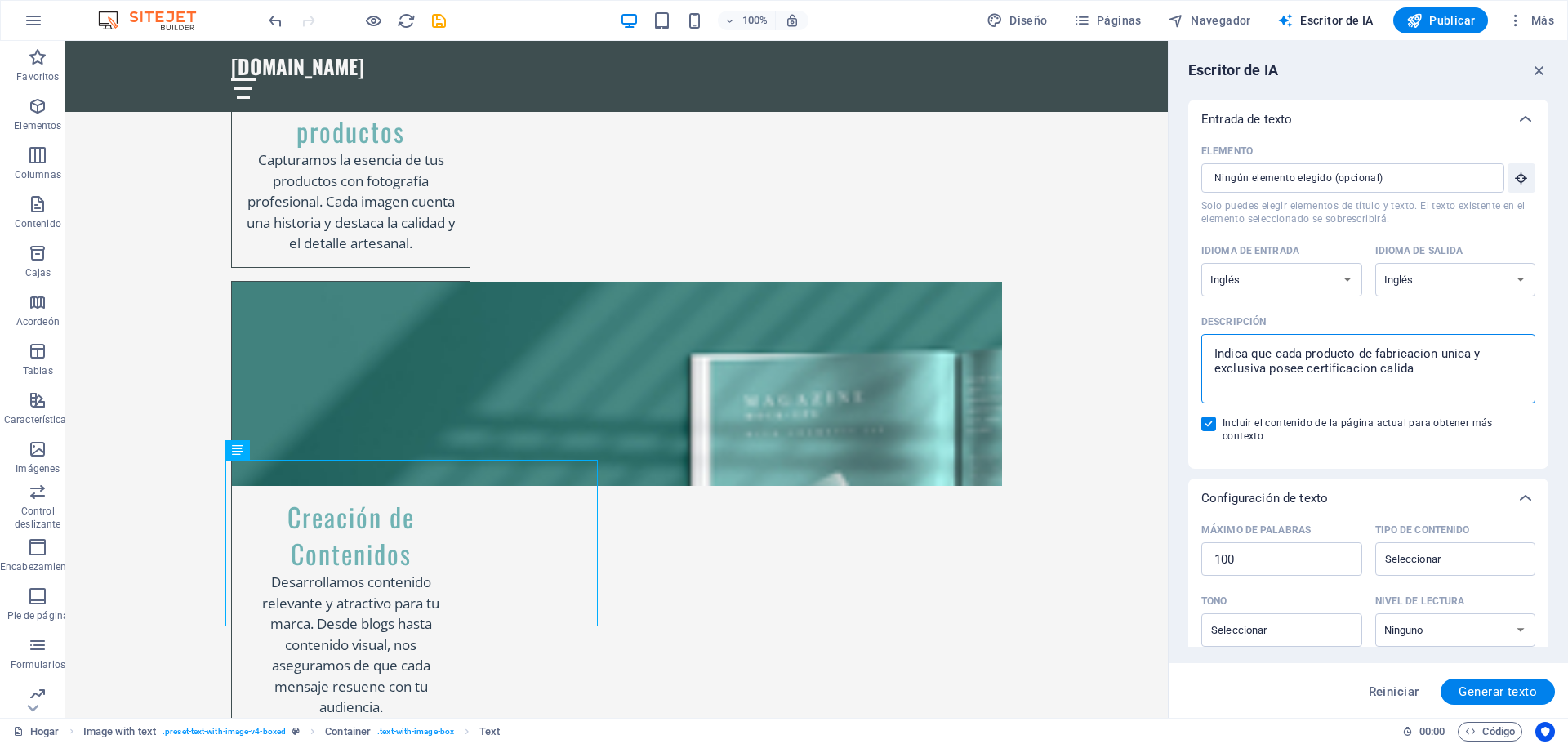
type textarea "x"
click at [1514, 694] on font "Generar texto" at bounding box center [1497, 691] width 79 height 15
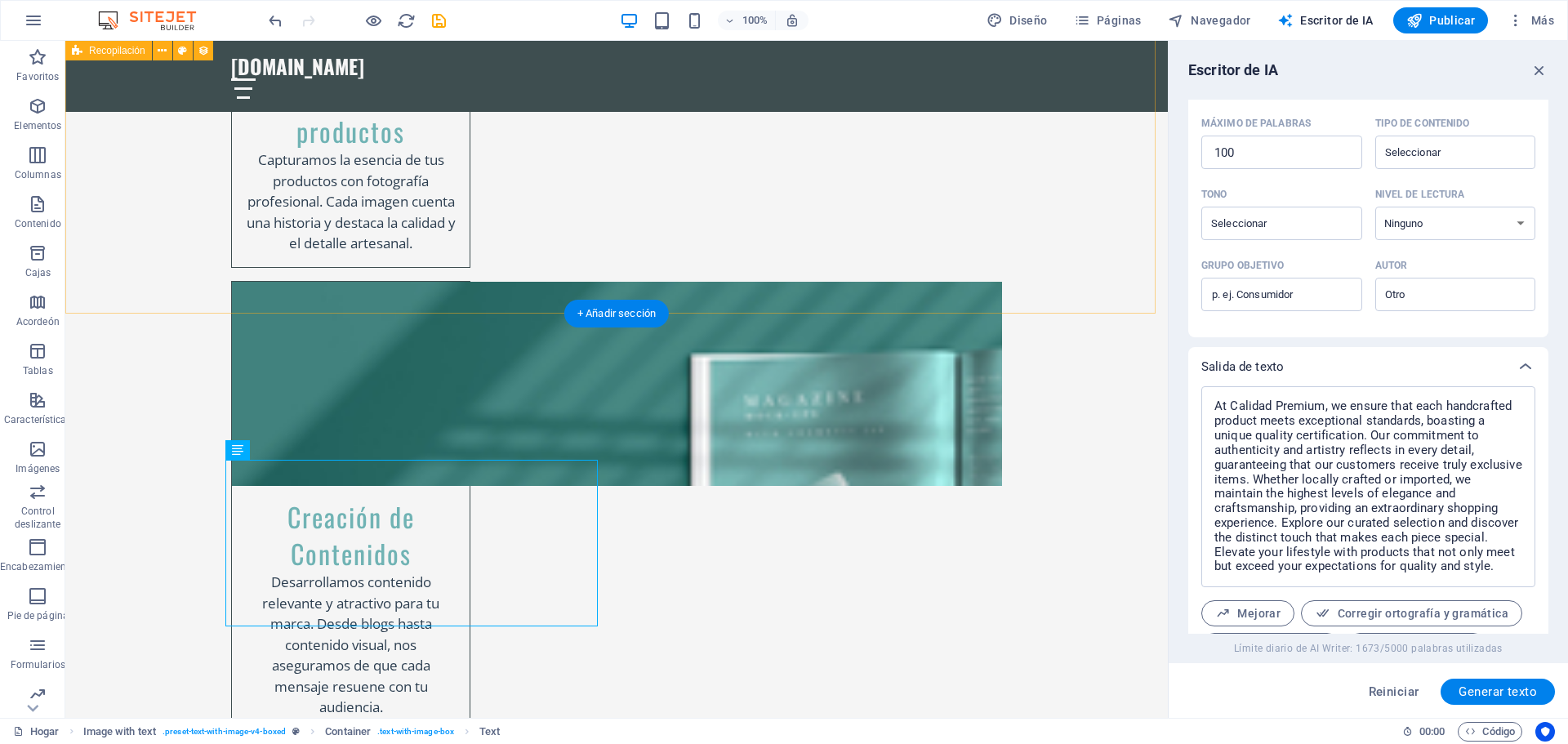
scroll to position [472, 0]
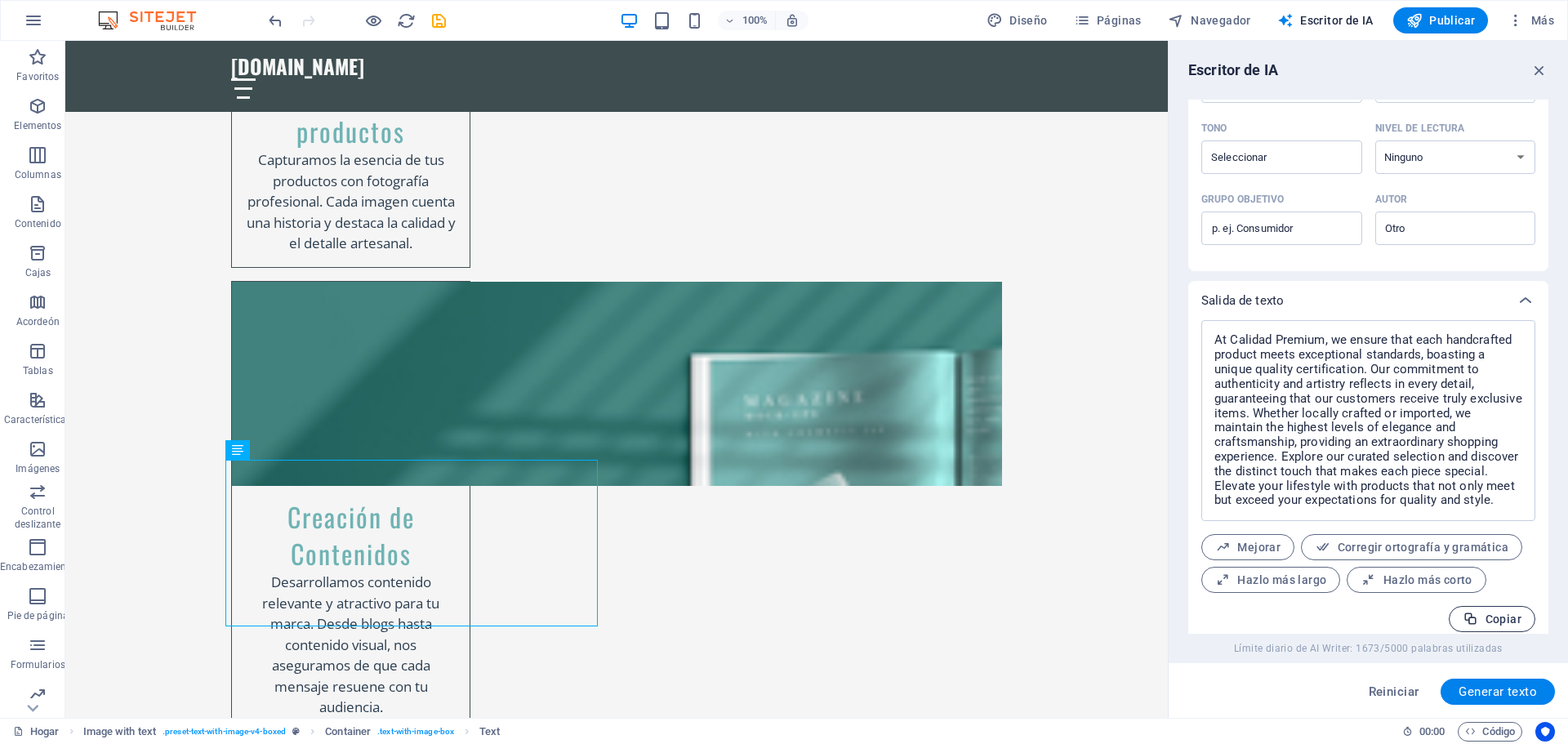
click at [1486, 612] on font "Copiar" at bounding box center [1503, 618] width 36 height 13
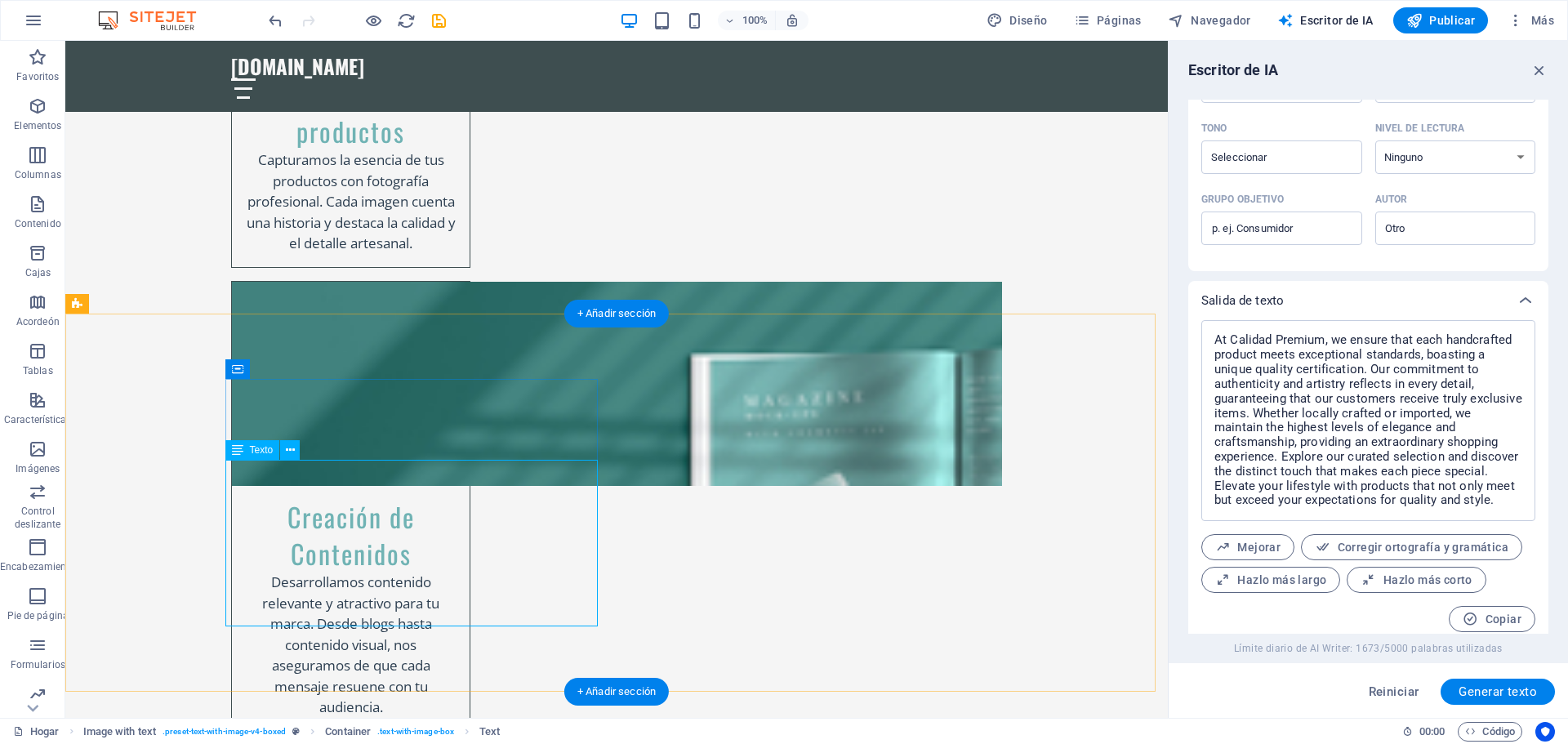
click at [315, 620] on div "H2 Bandera Bandera Recipiente Espaciador Imagen con texto Recipiente H2 Spacer …" at bounding box center [617, 379] width 1103 height 677
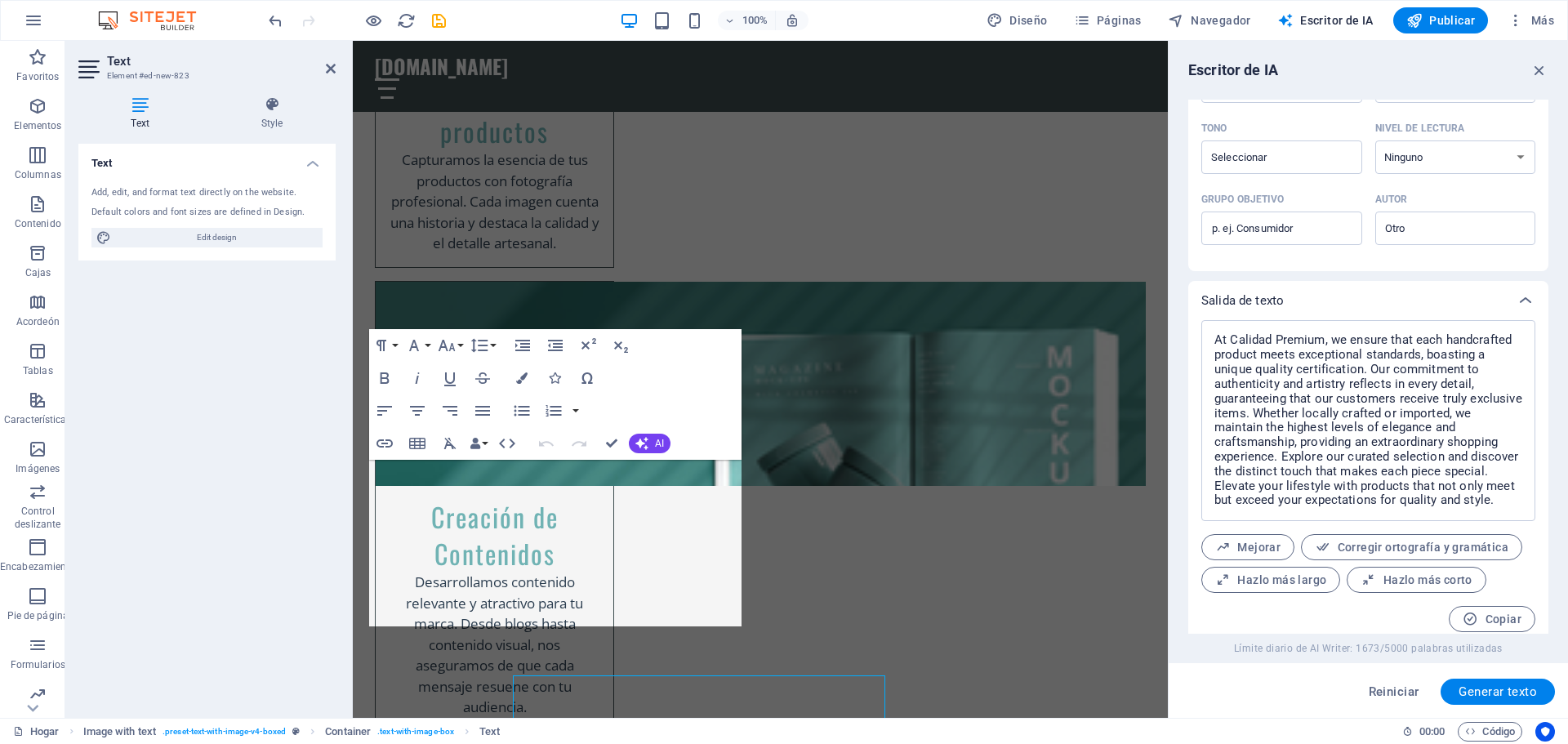
scroll to position [4791, 0]
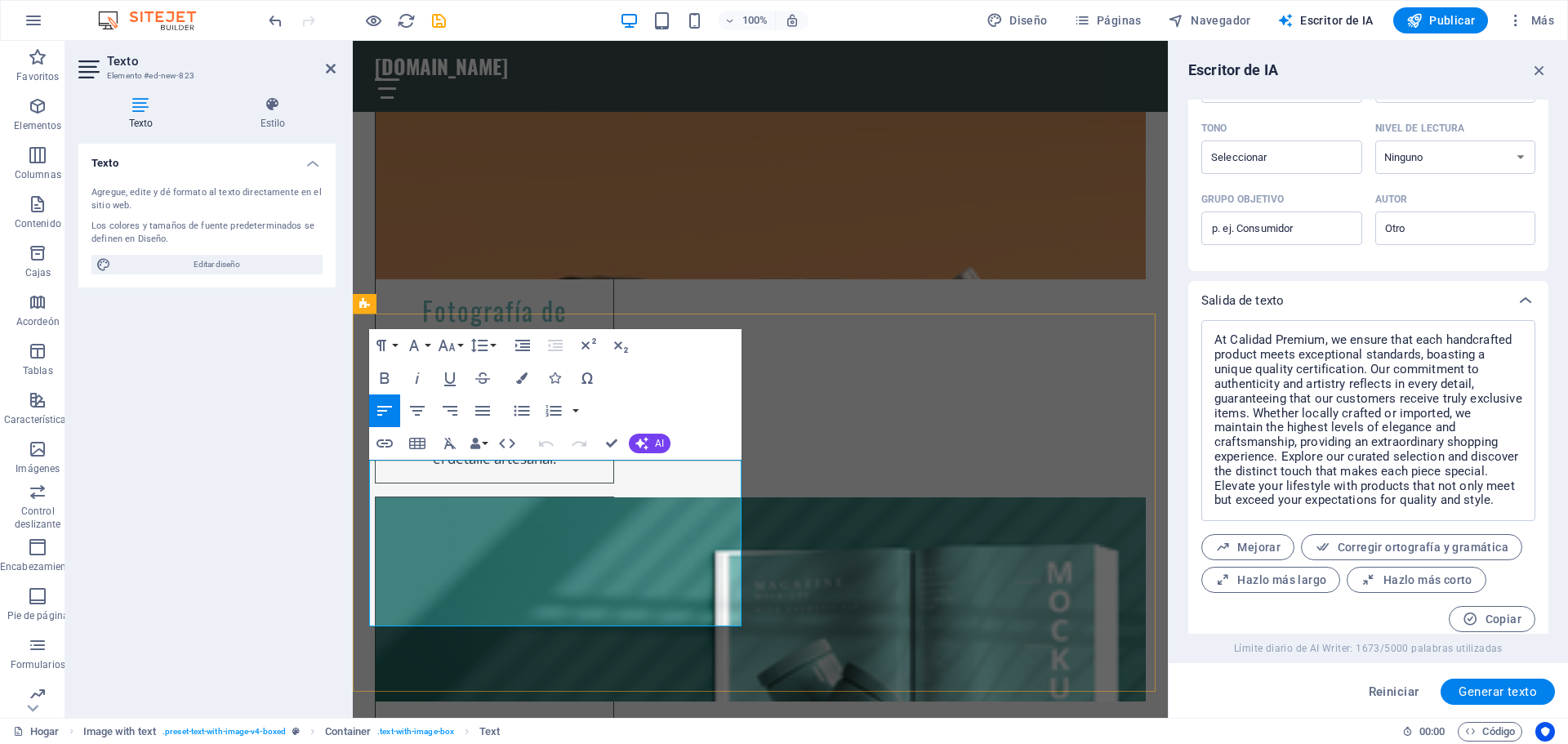
drag, startPoint x: 479, startPoint y: 493, endPoint x: 475, endPoint y: 567, distance: 74.1
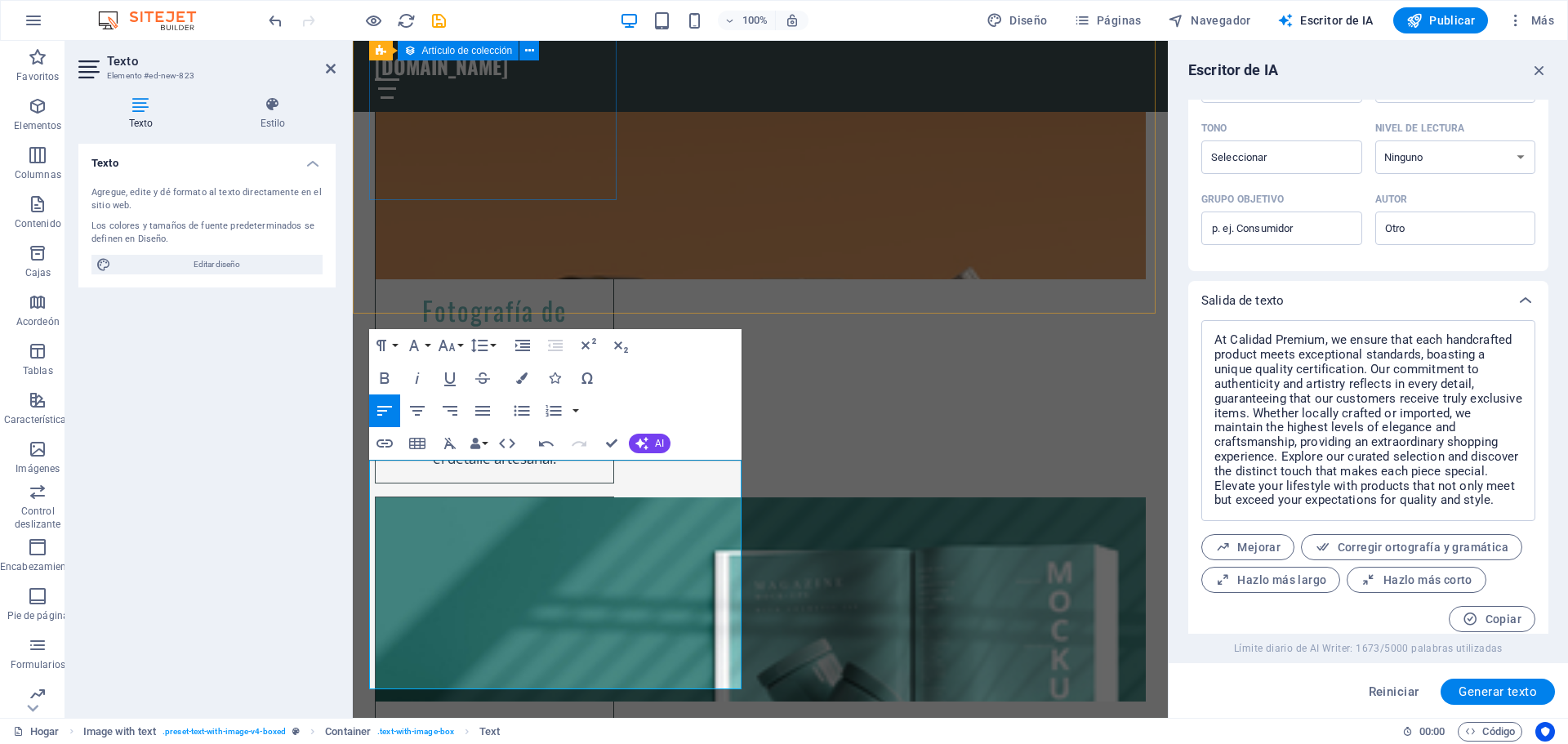
scroll to position [9544, 3]
click at [1395, 573] on font "Hazlo más corto" at bounding box center [1428, 579] width 89 height 13
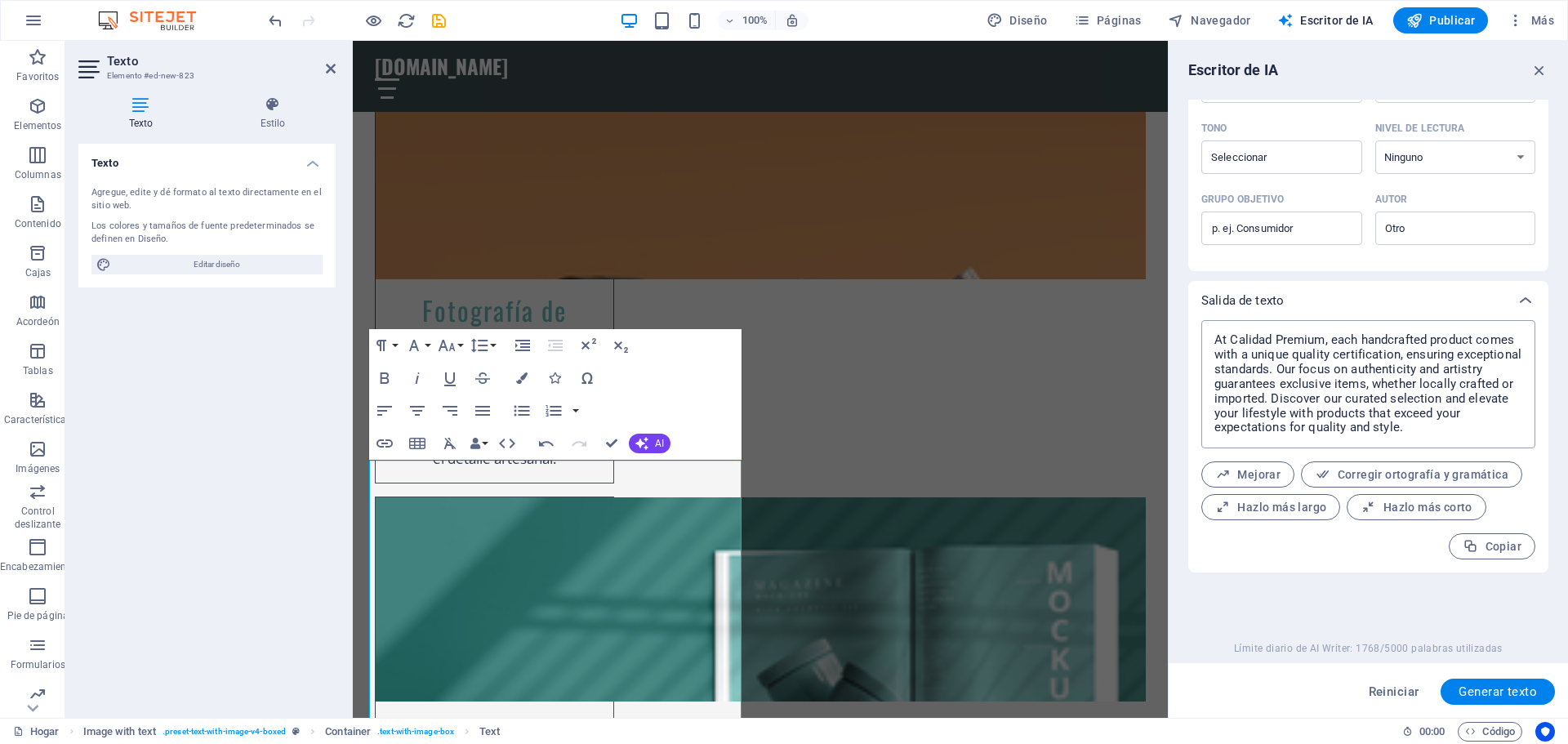
click at [1427, 418] on textarea "At Calidad Premium, each handcrafted product comes with a unique quality certif…" at bounding box center [1368, 384] width 318 height 111
click at [1503, 540] on font "Copiar" at bounding box center [1503, 546] width 36 height 13
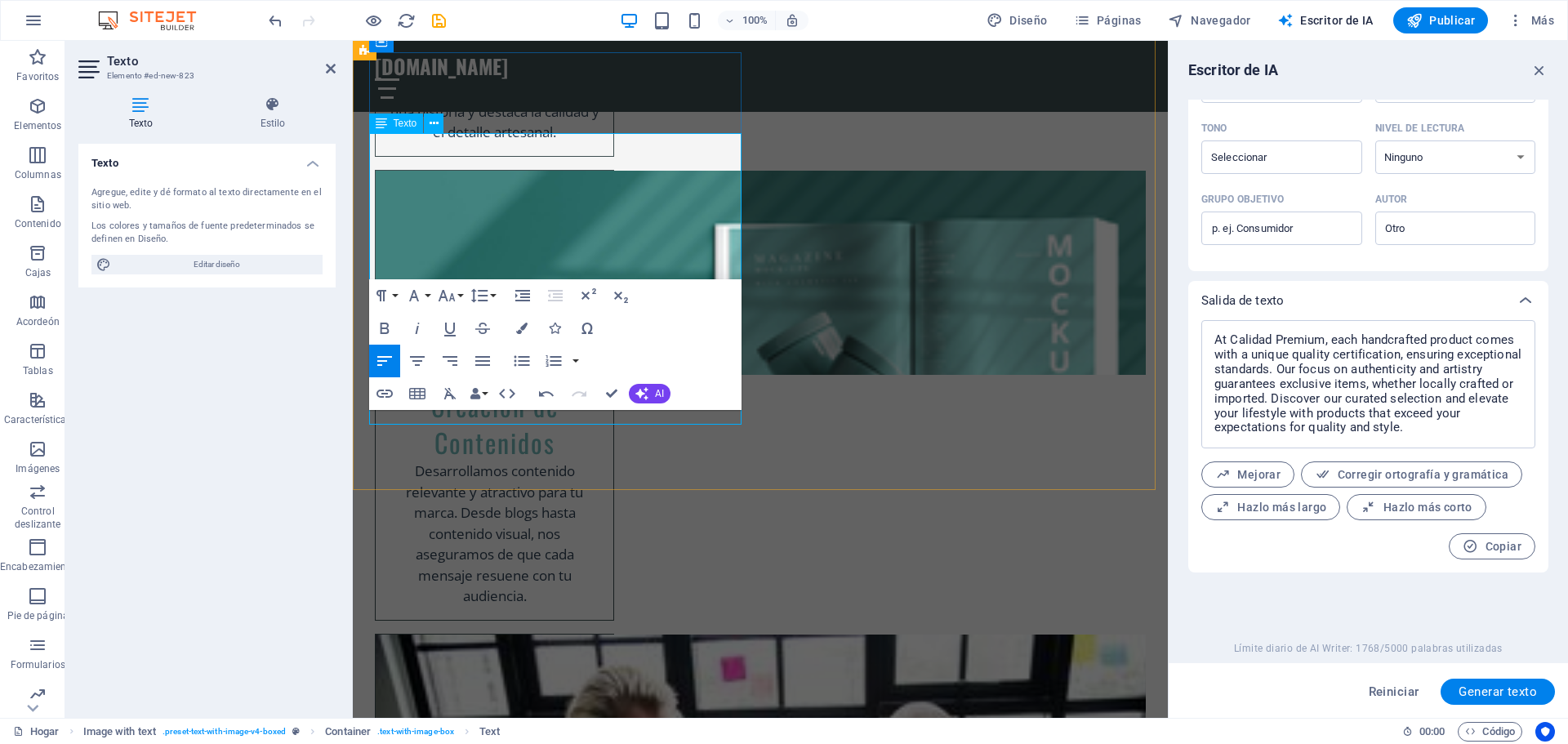
scroll to position [5190, 3]
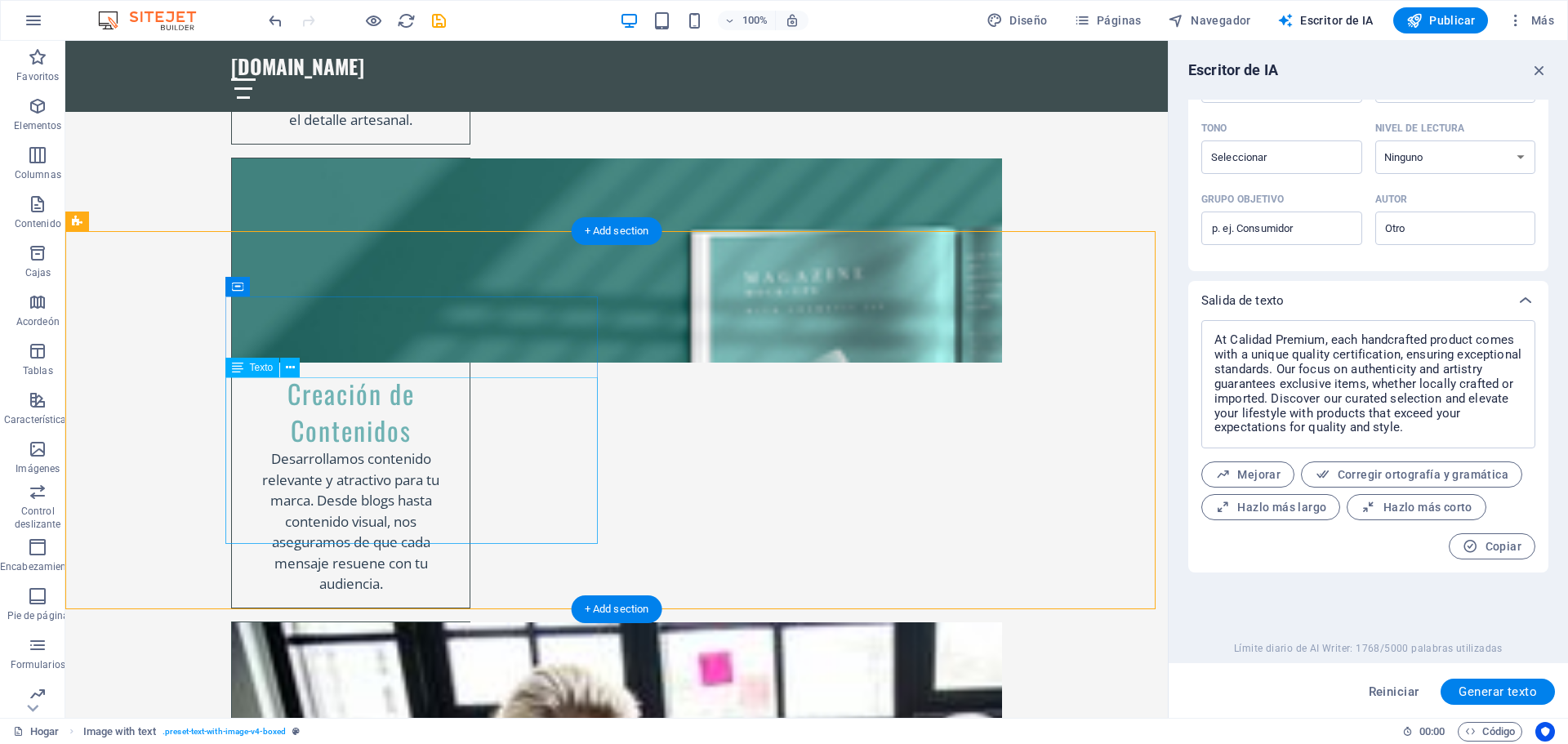
scroll to position [5089, 0]
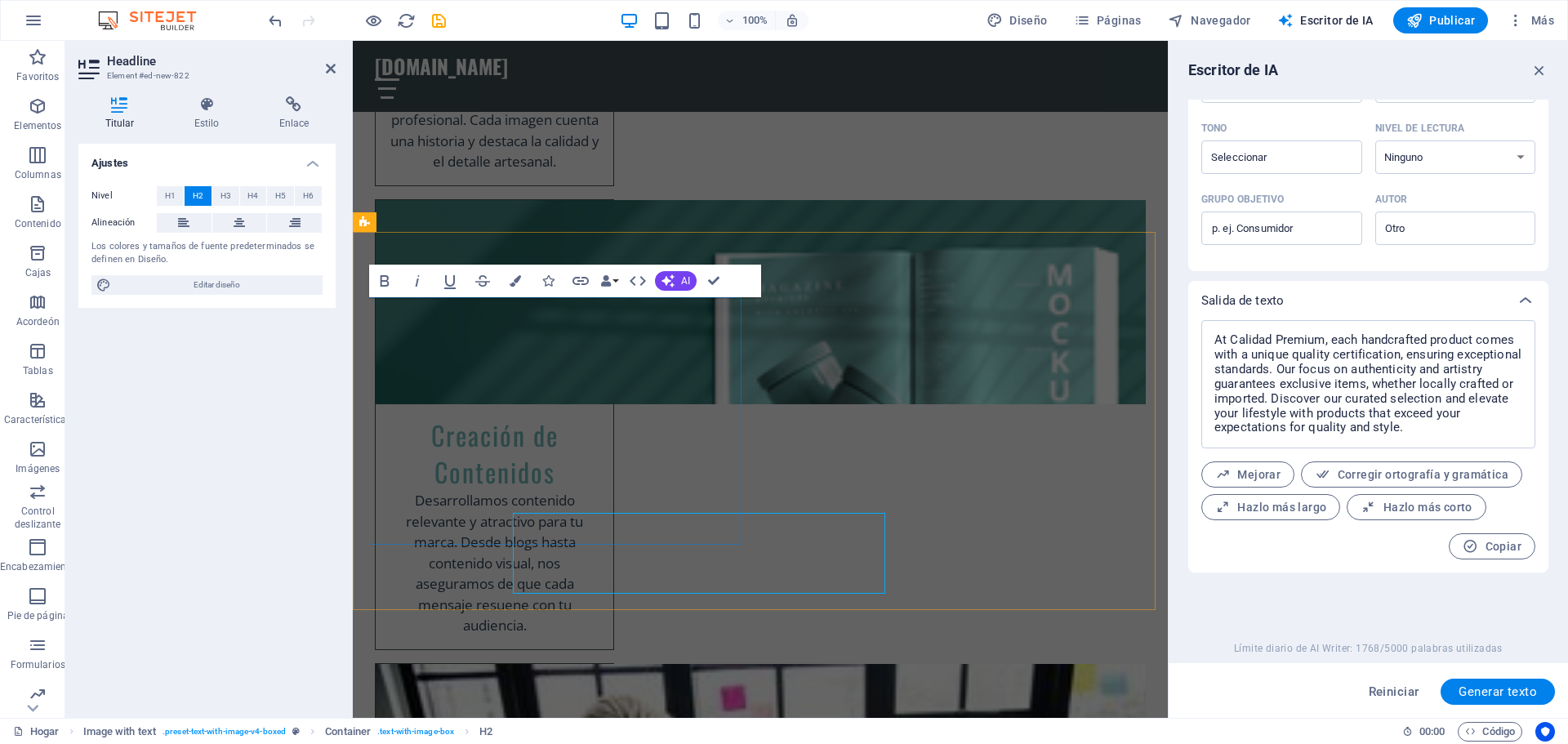
scroll to position [4873, 0]
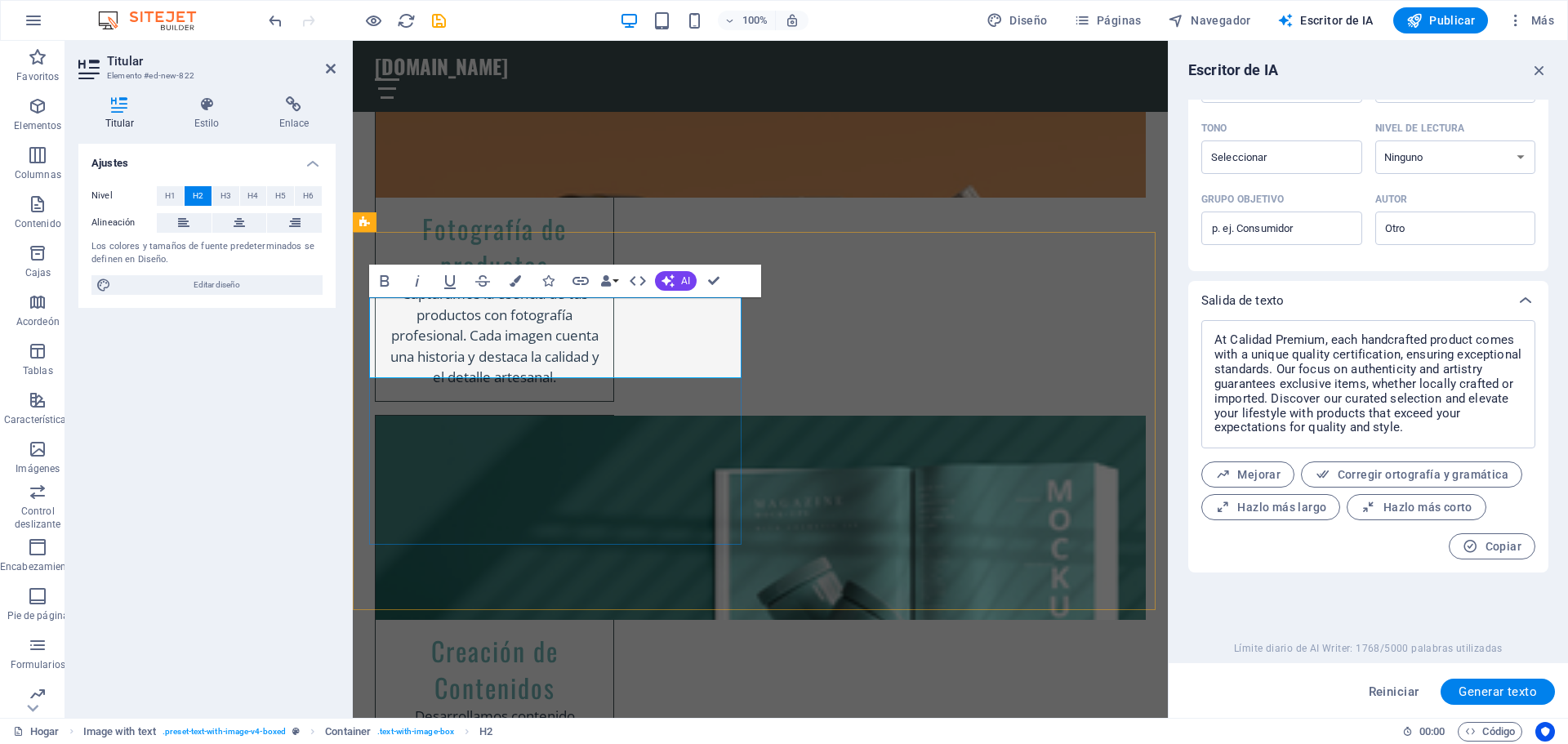
click at [216, 387] on div "Ajustes Nivel H1 H2 H3 H4 H5 H6 Alineación Los colores y tamaños de fuente pred…" at bounding box center [207, 424] width 257 height 561
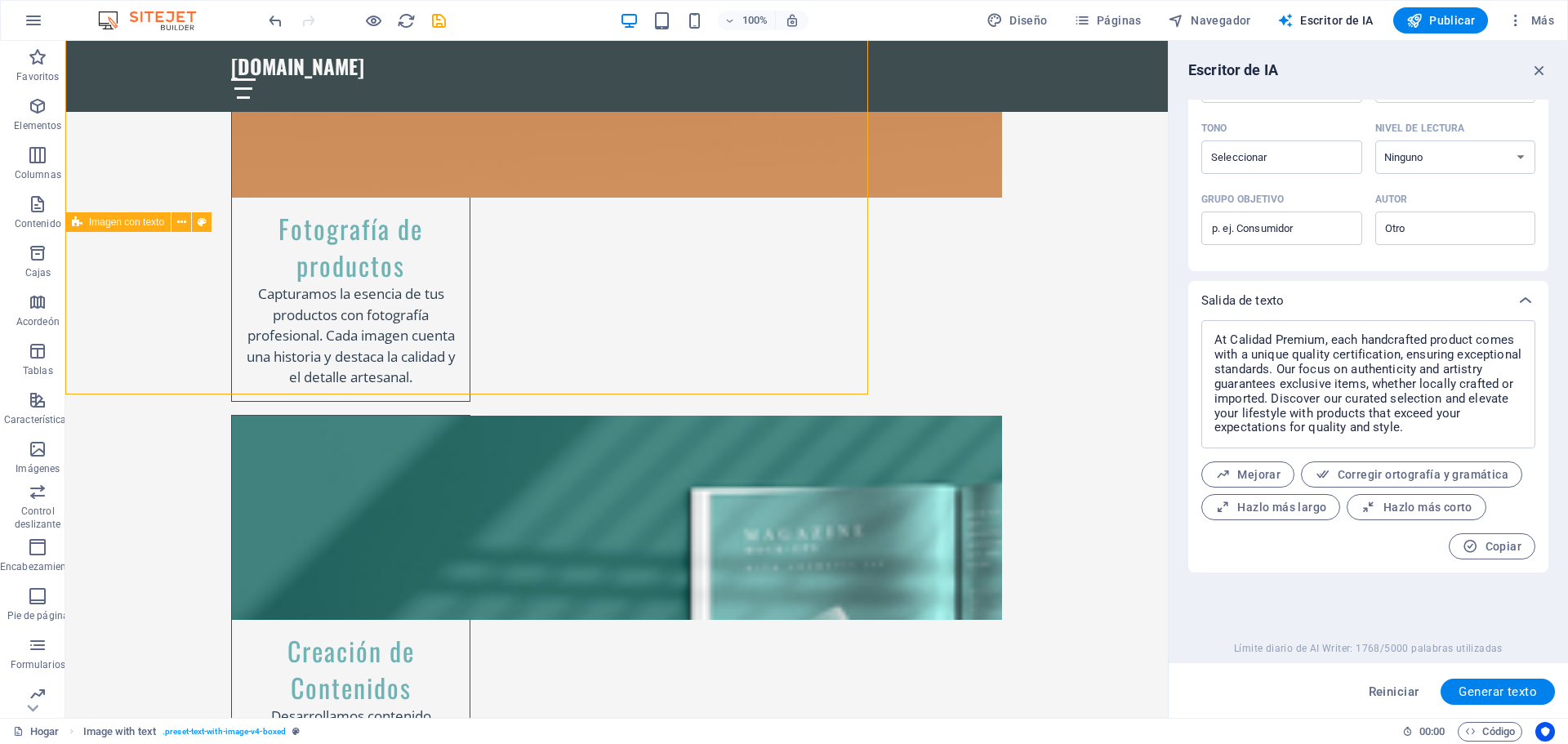
scroll to position [5089, 0]
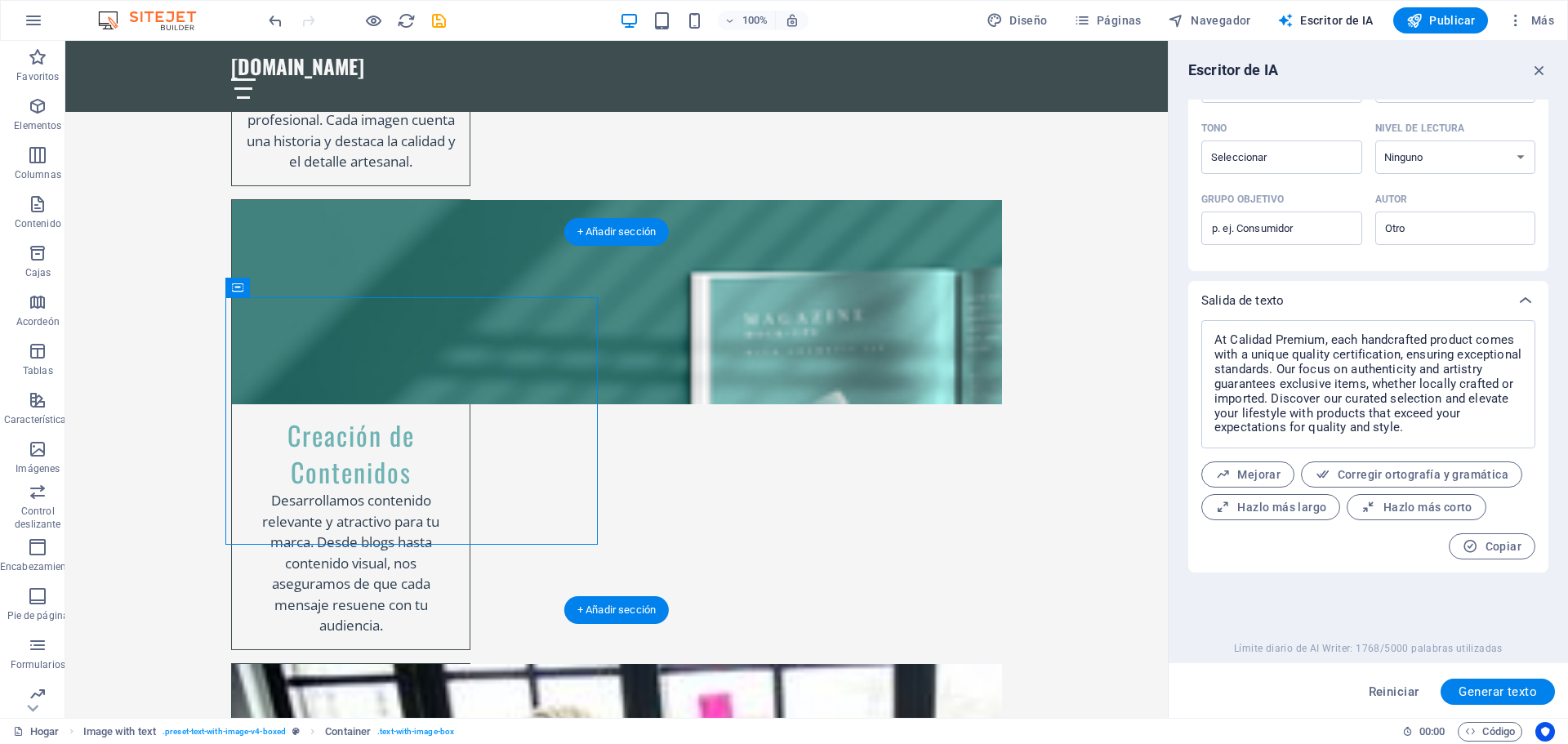
drag, startPoint x: 302, startPoint y: 330, endPoint x: 202, endPoint y: 291, distance: 107.3
click at [316, 285] on icon at bounding box center [313, 288] width 9 height 17
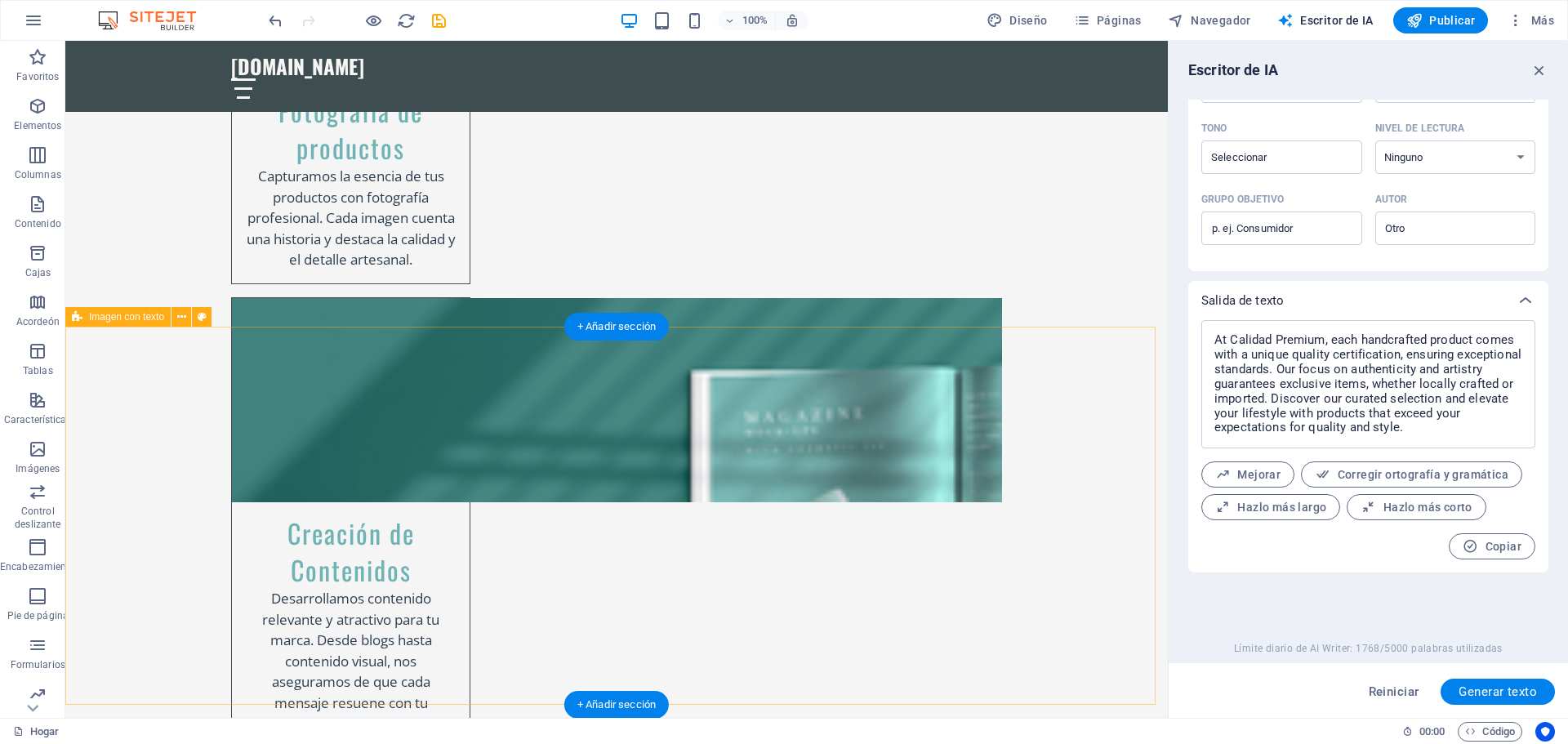
scroll to position [4585, 0]
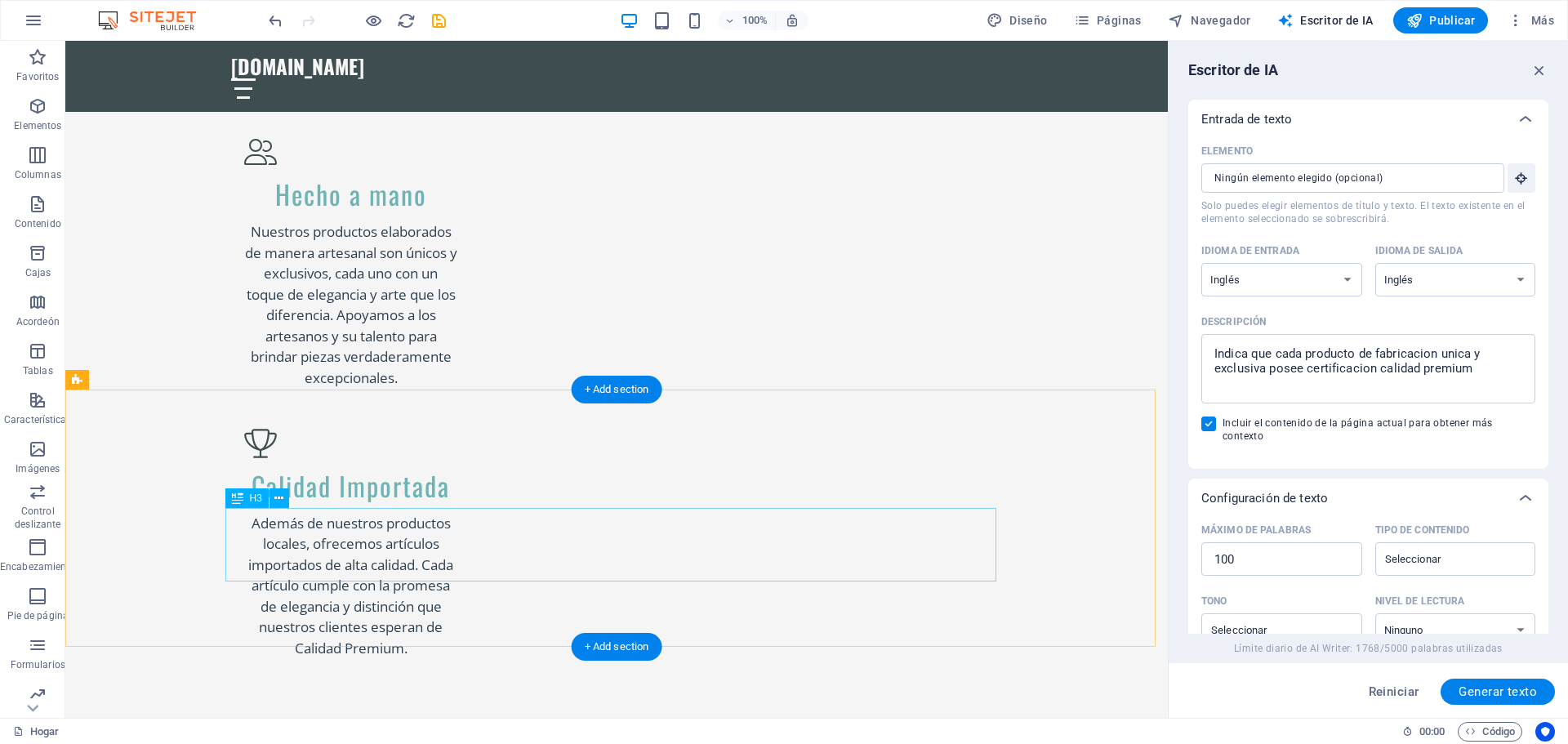
scroll to position [2695, 0]
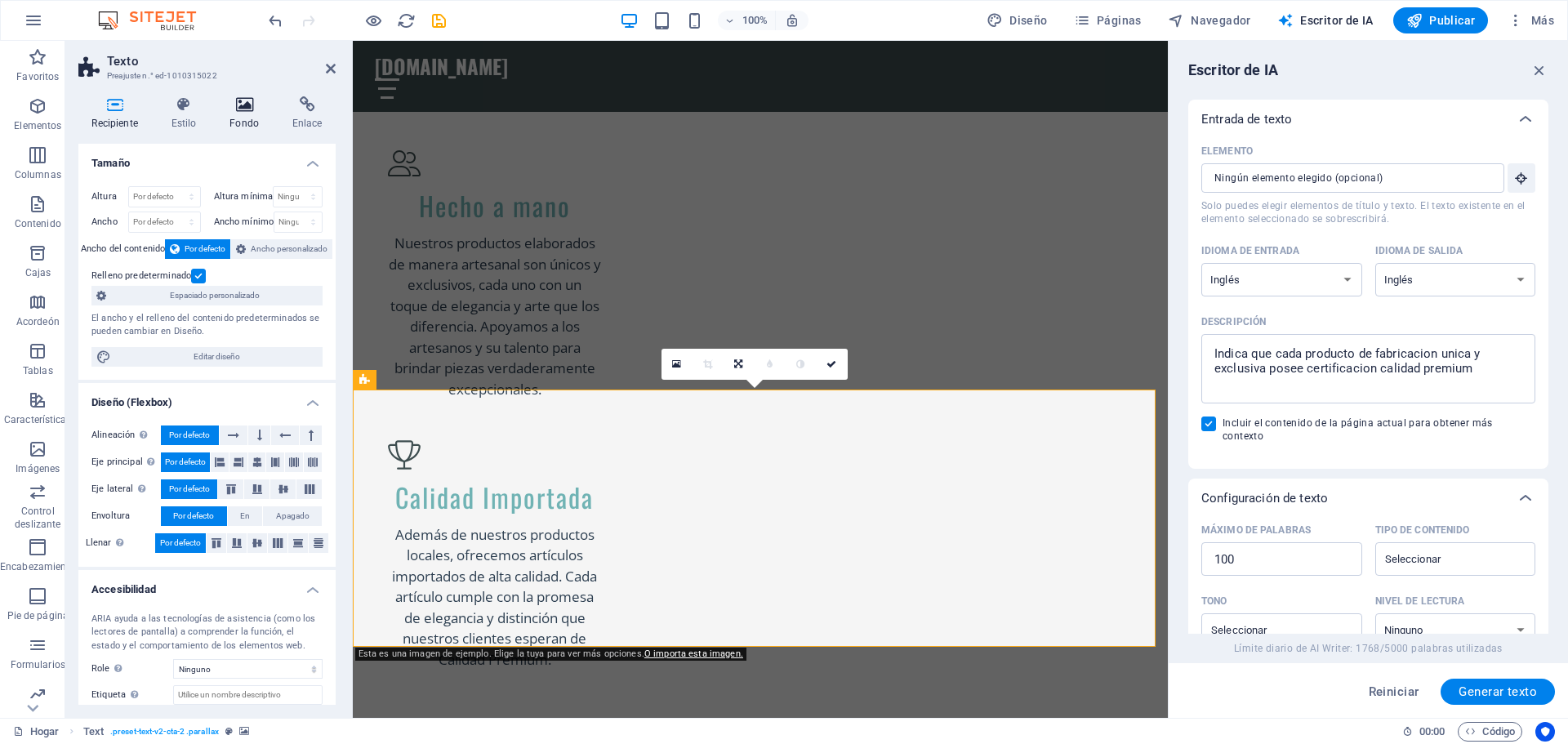
click at [252, 110] on icon at bounding box center [245, 104] width 57 height 16
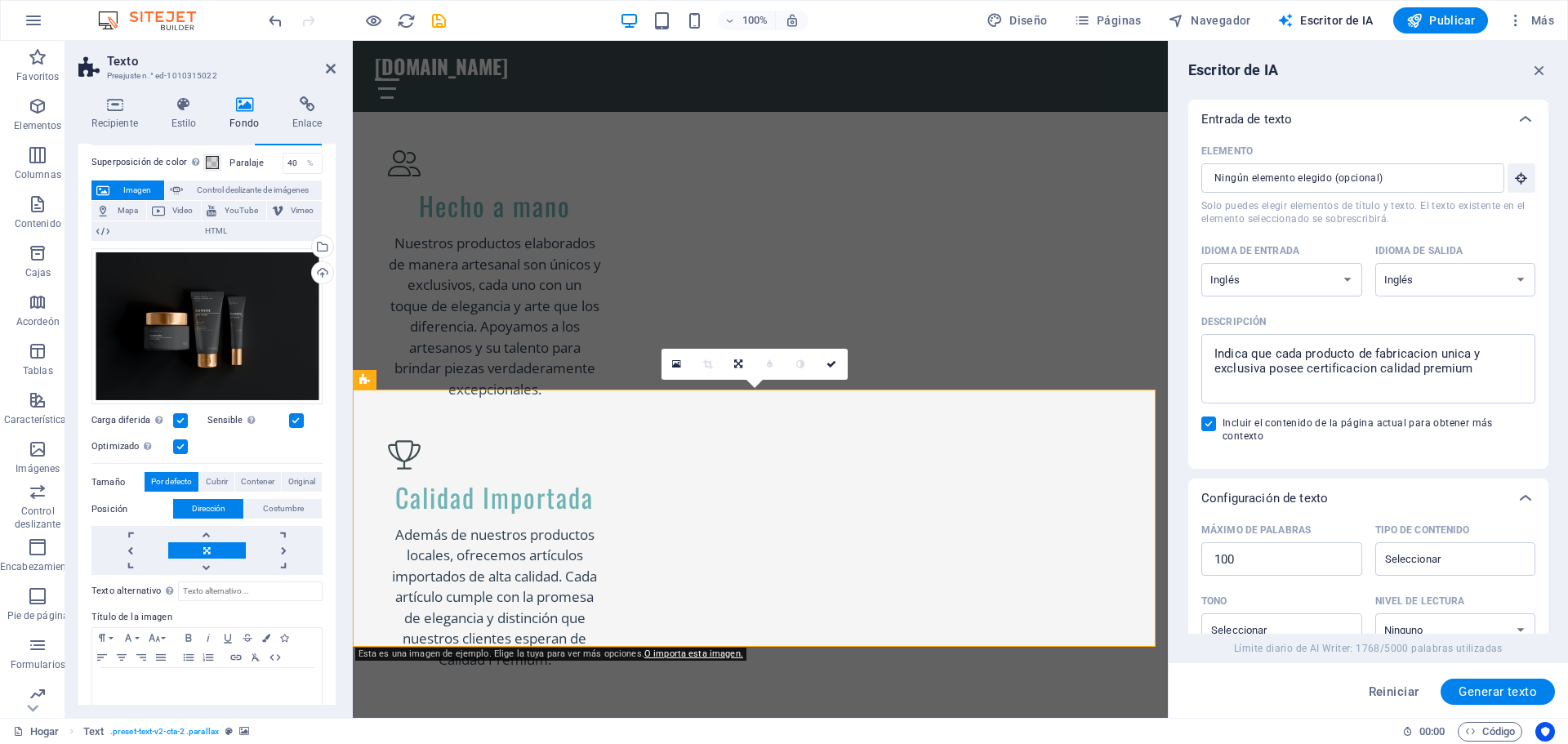
scroll to position [85, 0]
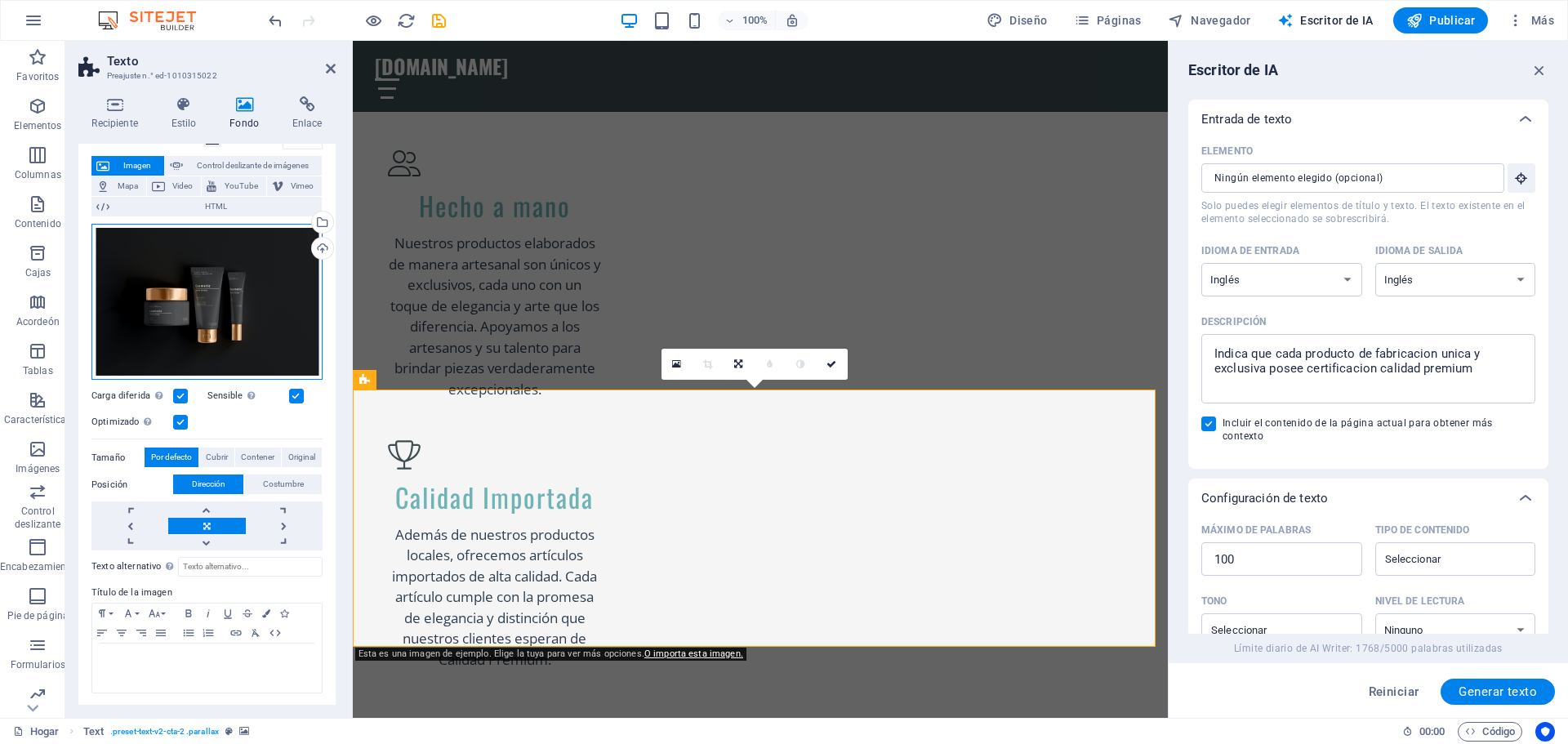
click at [224, 292] on div "Arrastre los archivos aquí, haga clic para elegir archivos o seleccione archivo…" at bounding box center [206, 302] width 231 height 157
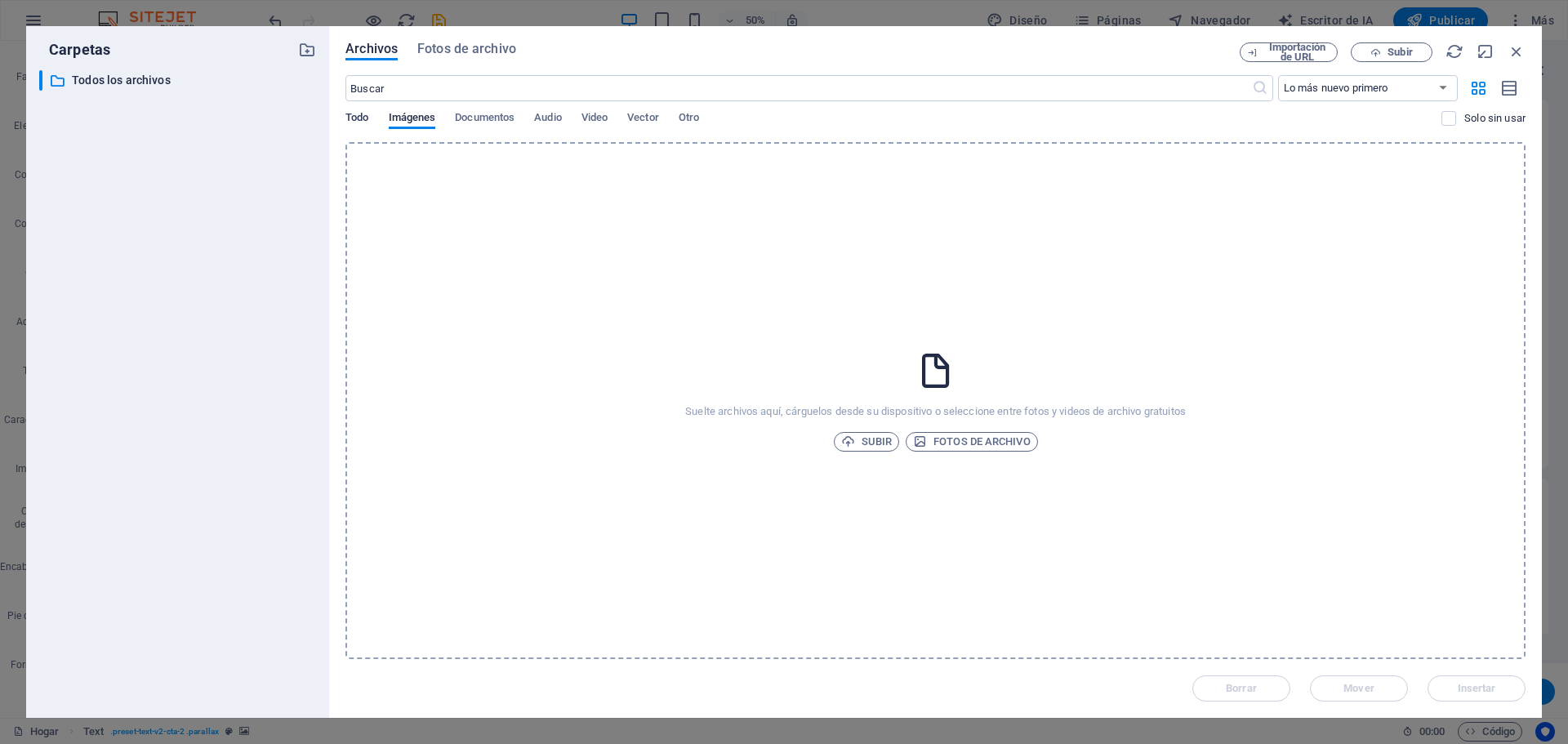
click at [355, 111] on font "Todo" at bounding box center [357, 118] width 23 height 12
click at [481, 48] on font "Fotos de archivo" at bounding box center [467, 49] width 99 height 16
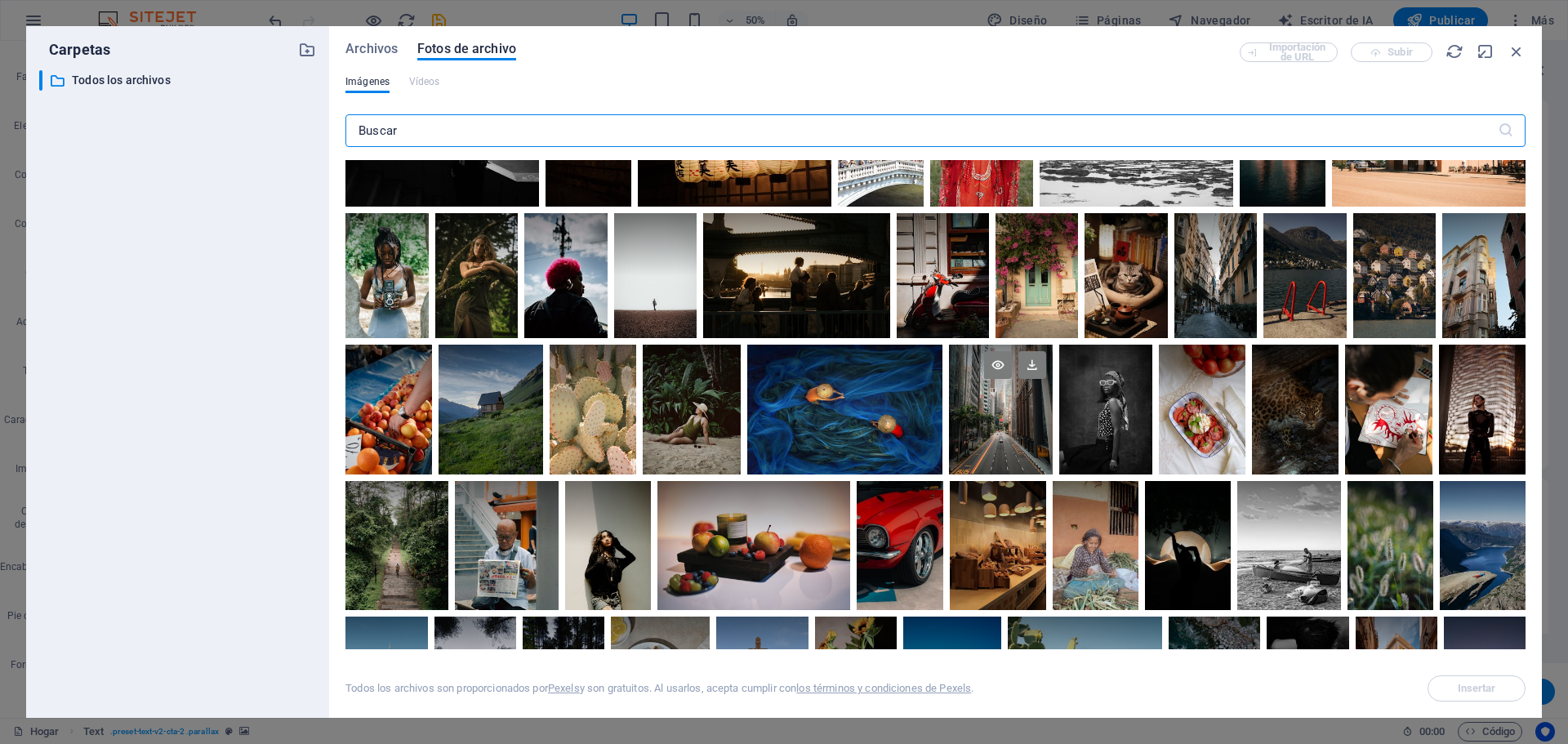
scroll to position [5443, 0]
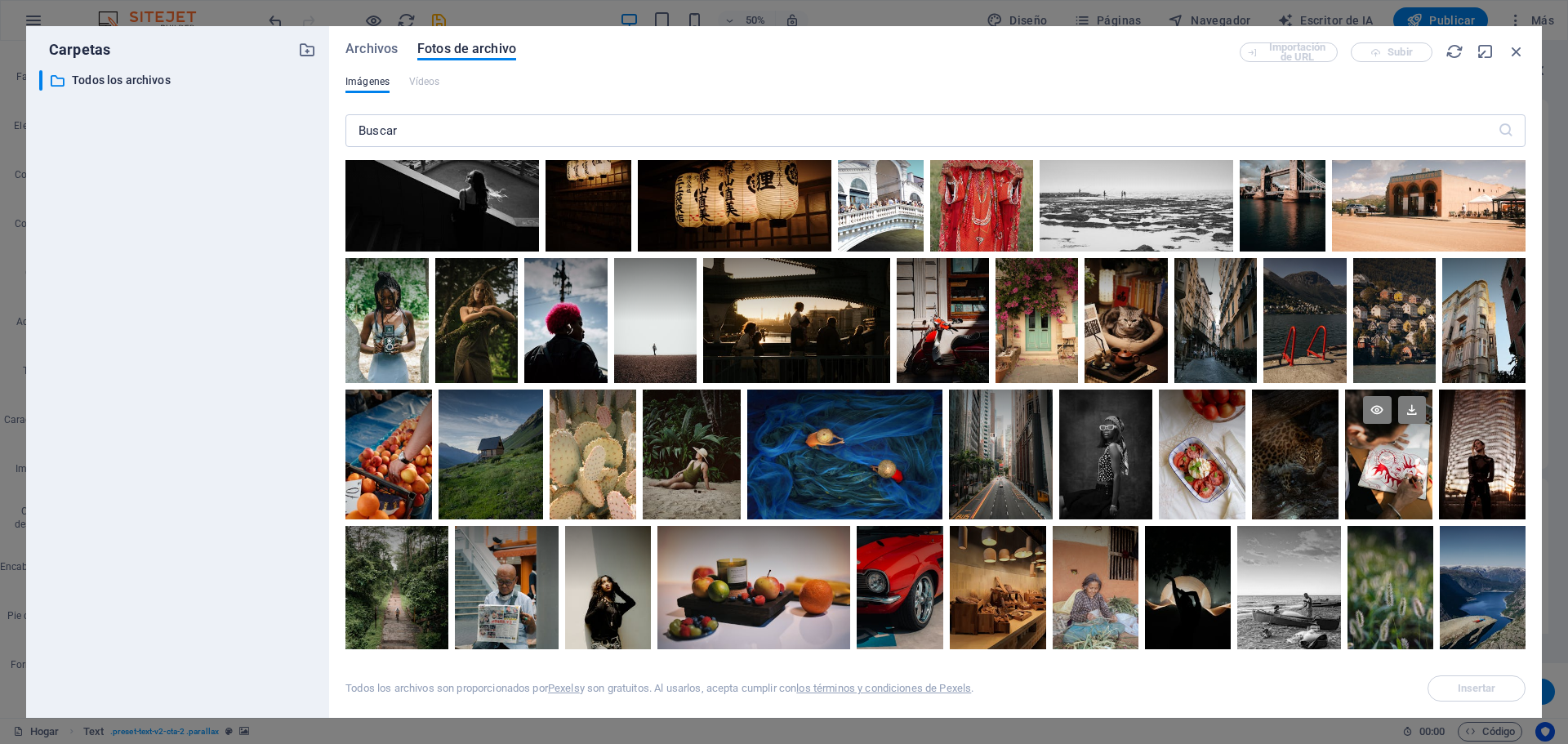
click at [1395, 464] on div at bounding box center [1388, 454] width 87 height 130
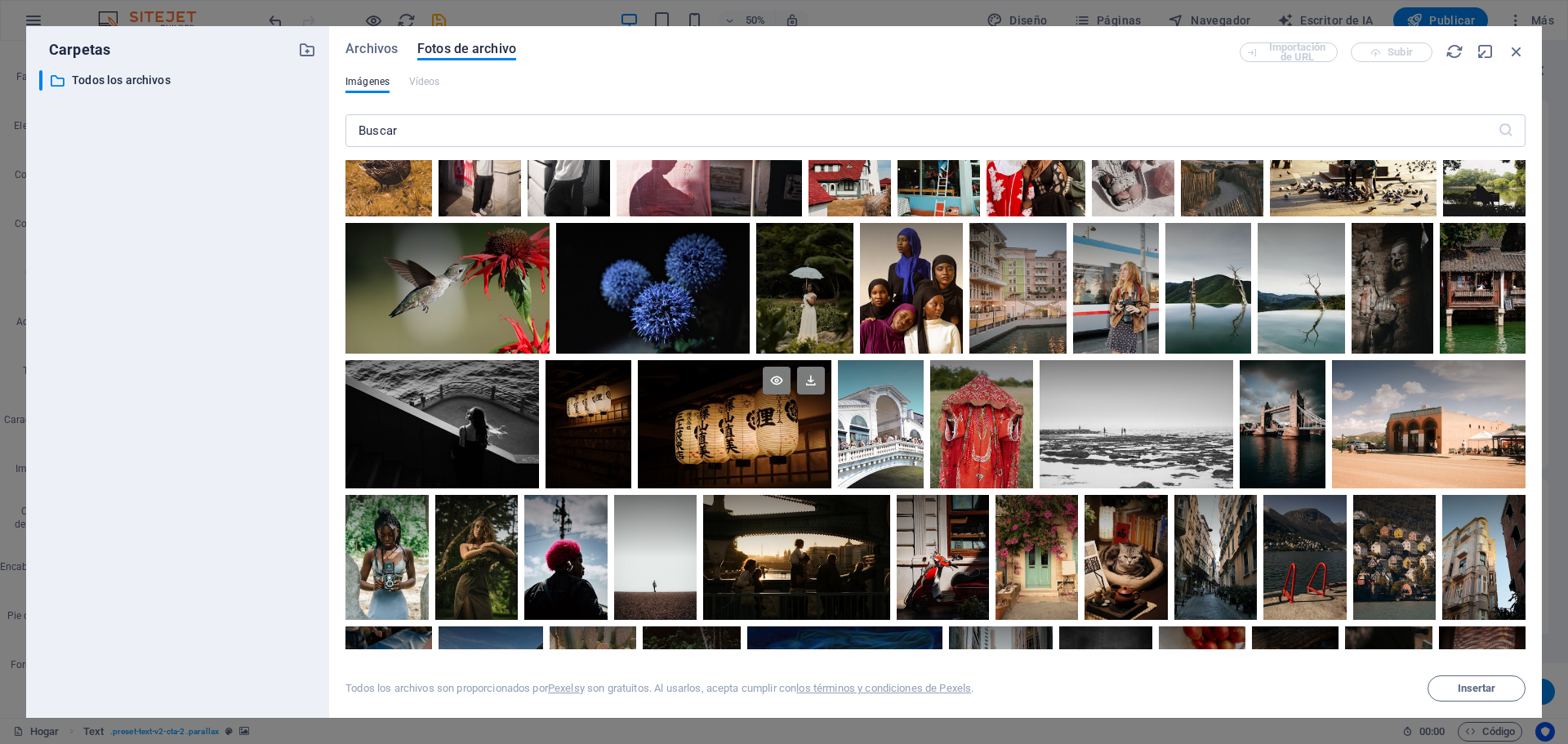
scroll to position [5199, 0]
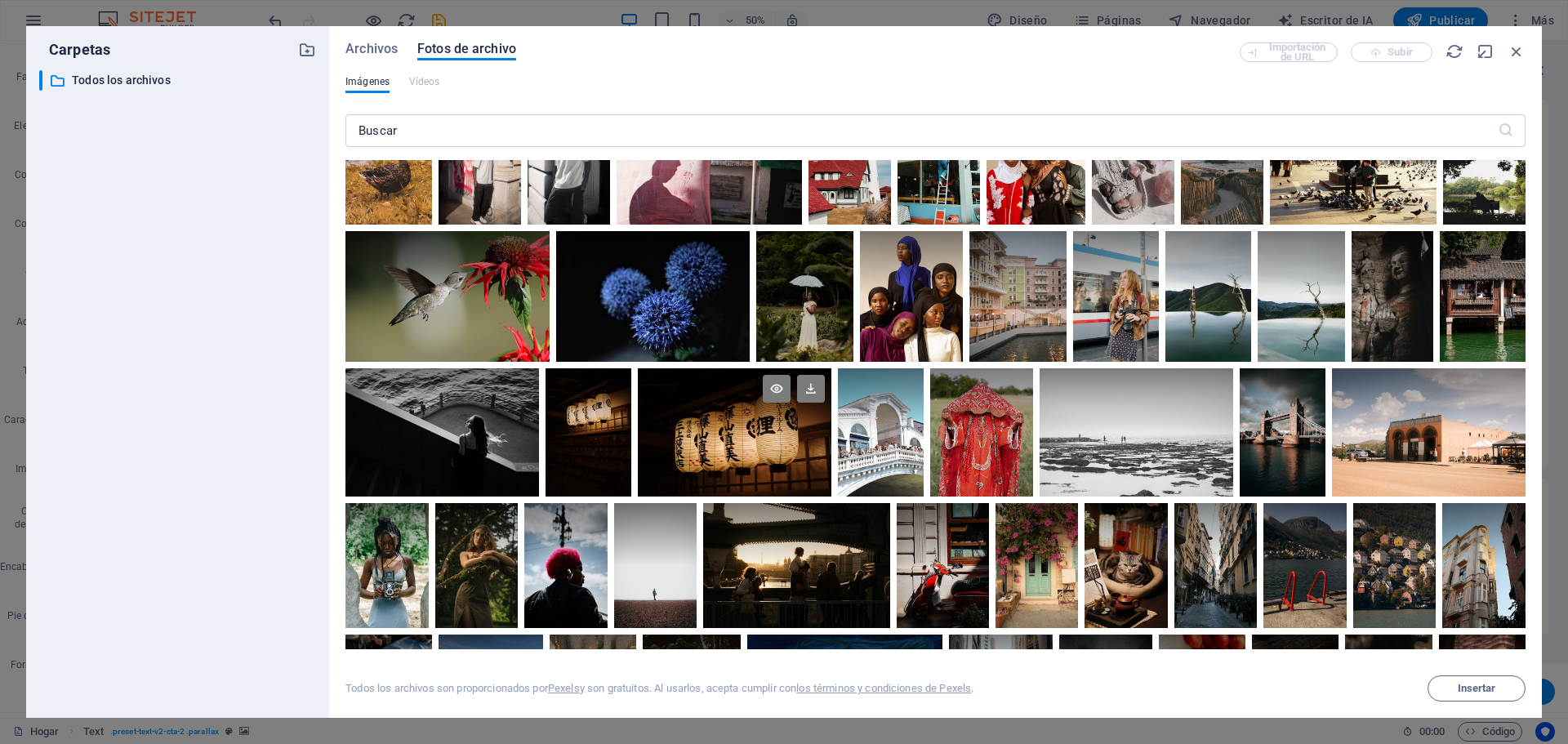
click at [696, 410] on div at bounding box center [734, 400] width 194 height 65
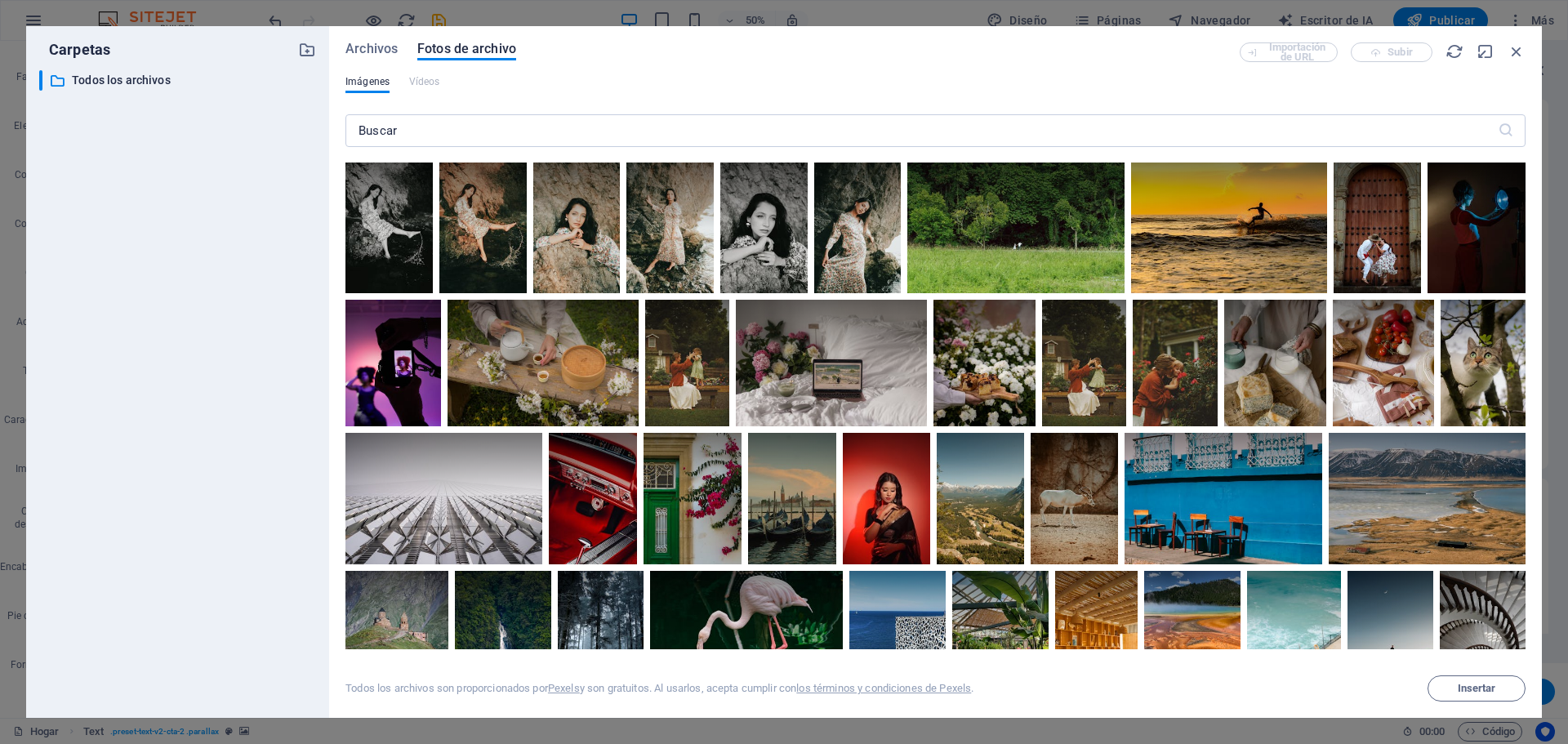
scroll to position [3076, 0]
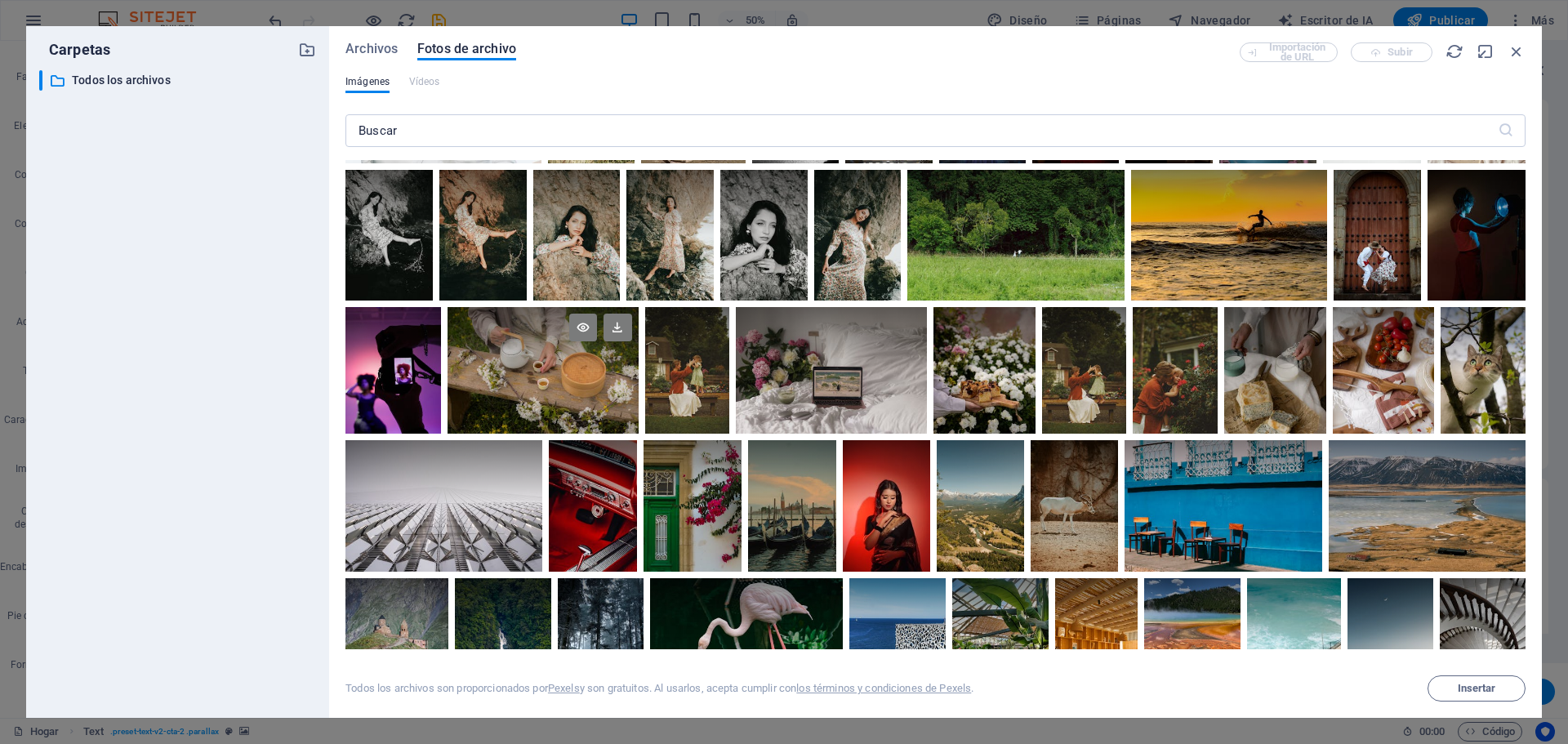
click at [503, 355] on div at bounding box center [543, 339] width 191 height 64
click at [580, 313] on icon at bounding box center [582, 326] width 27 height 27
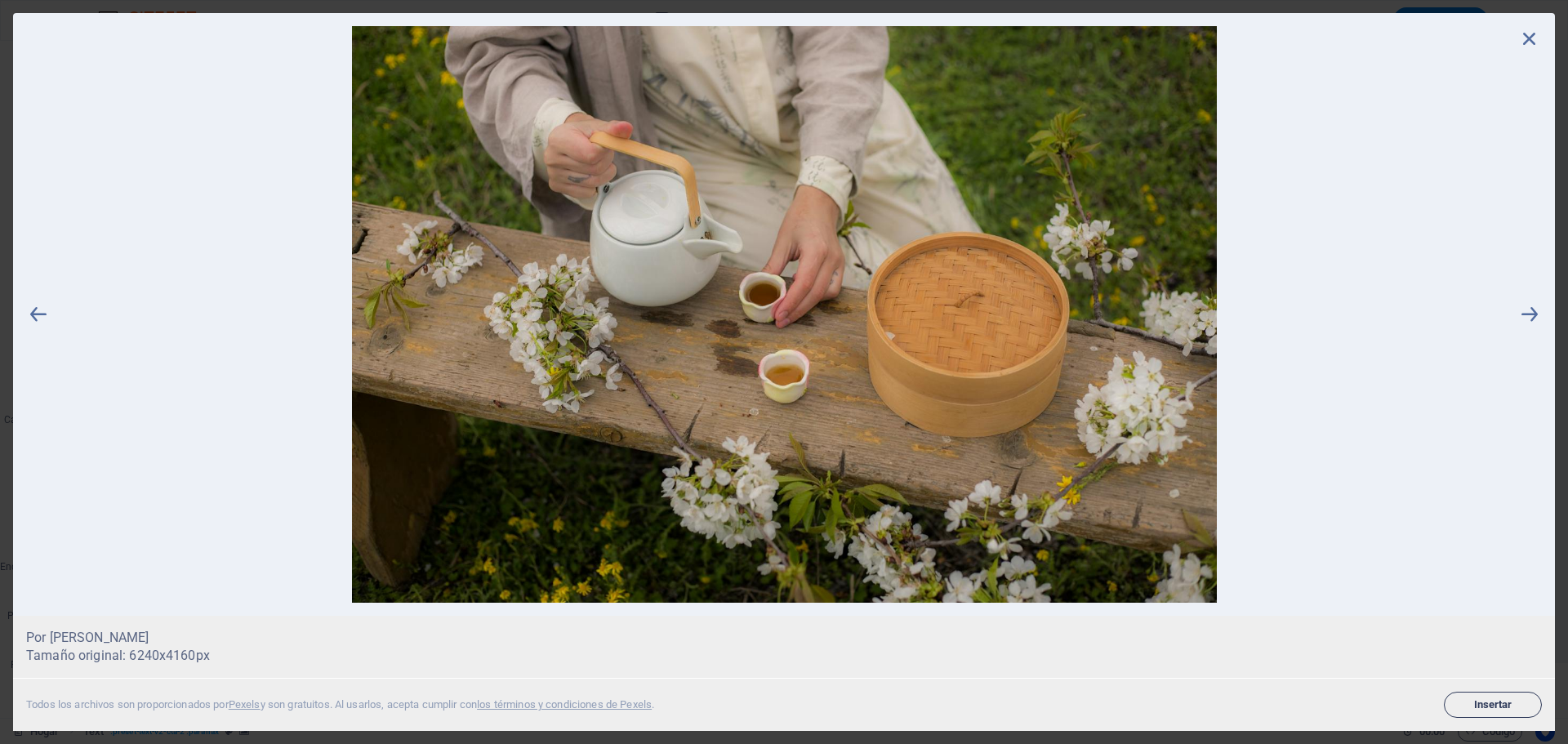
click at [1475, 702] on font "Insertar" at bounding box center [1493, 704] width 38 height 12
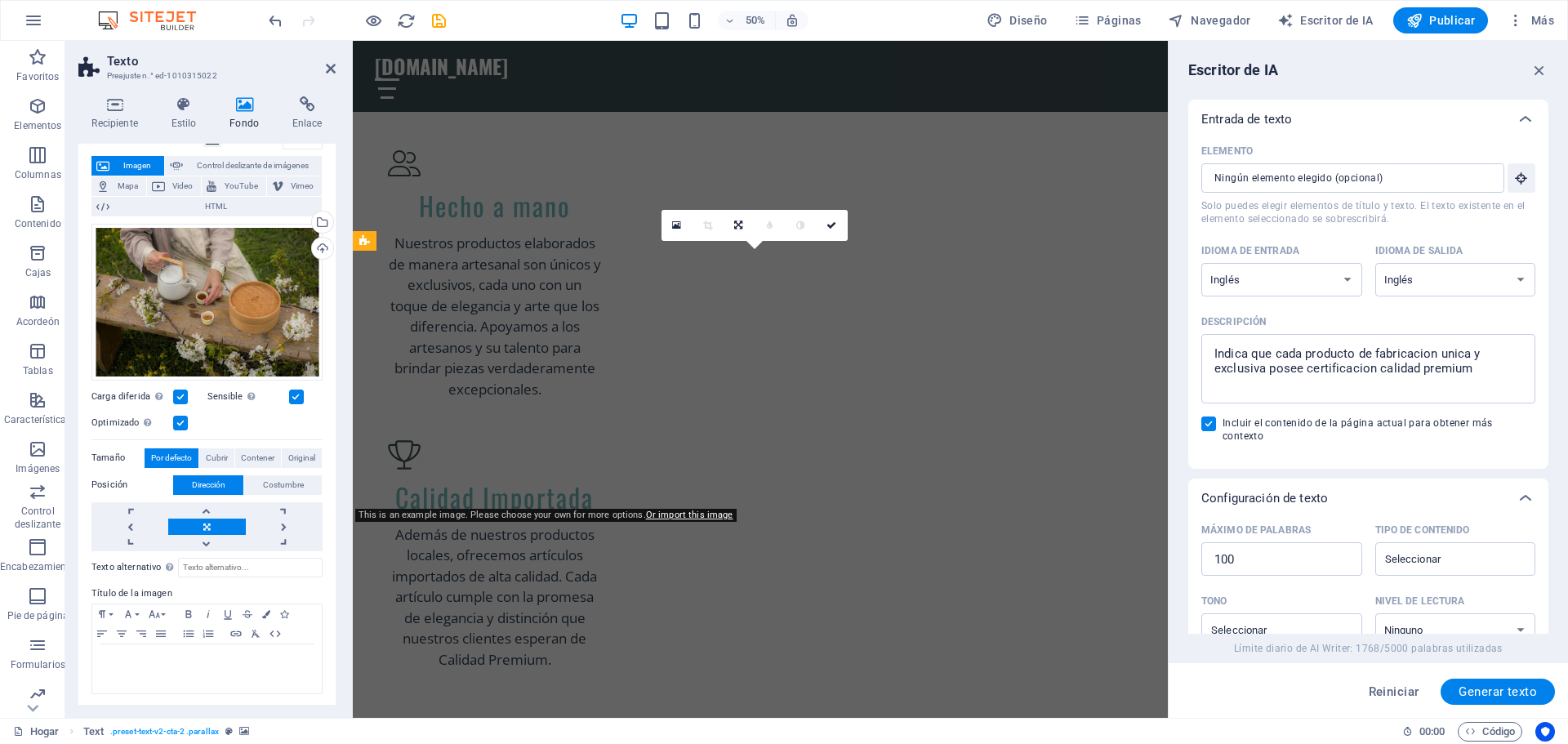
scroll to position [2834, 0]
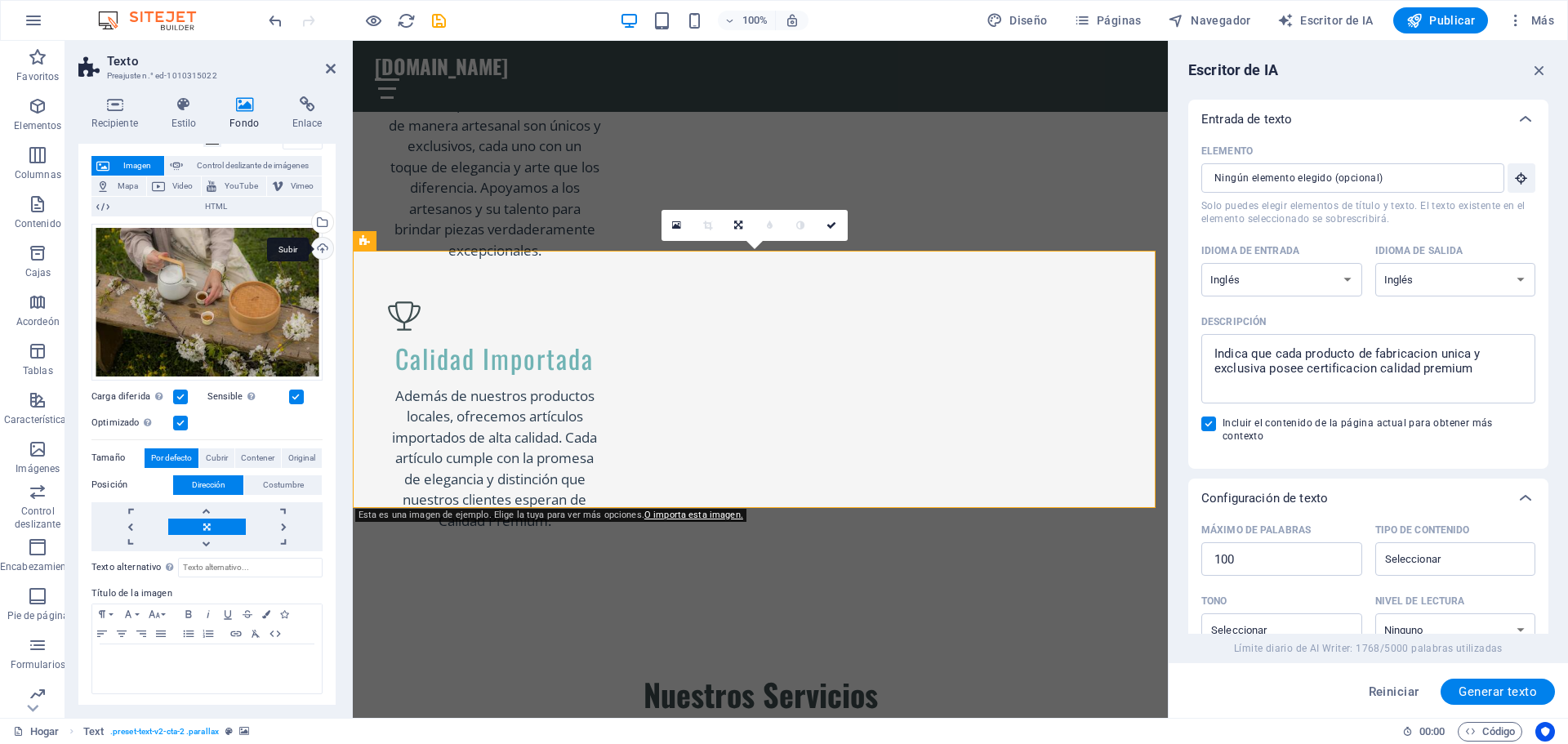
click at [319, 249] on div "Subir" at bounding box center [321, 250] width 25 height 25
click at [324, 222] on div "Seleccione archivos del administrador de archivos, fotos de archivo o cargue ar…" at bounding box center [321, 224] width 25 height 25
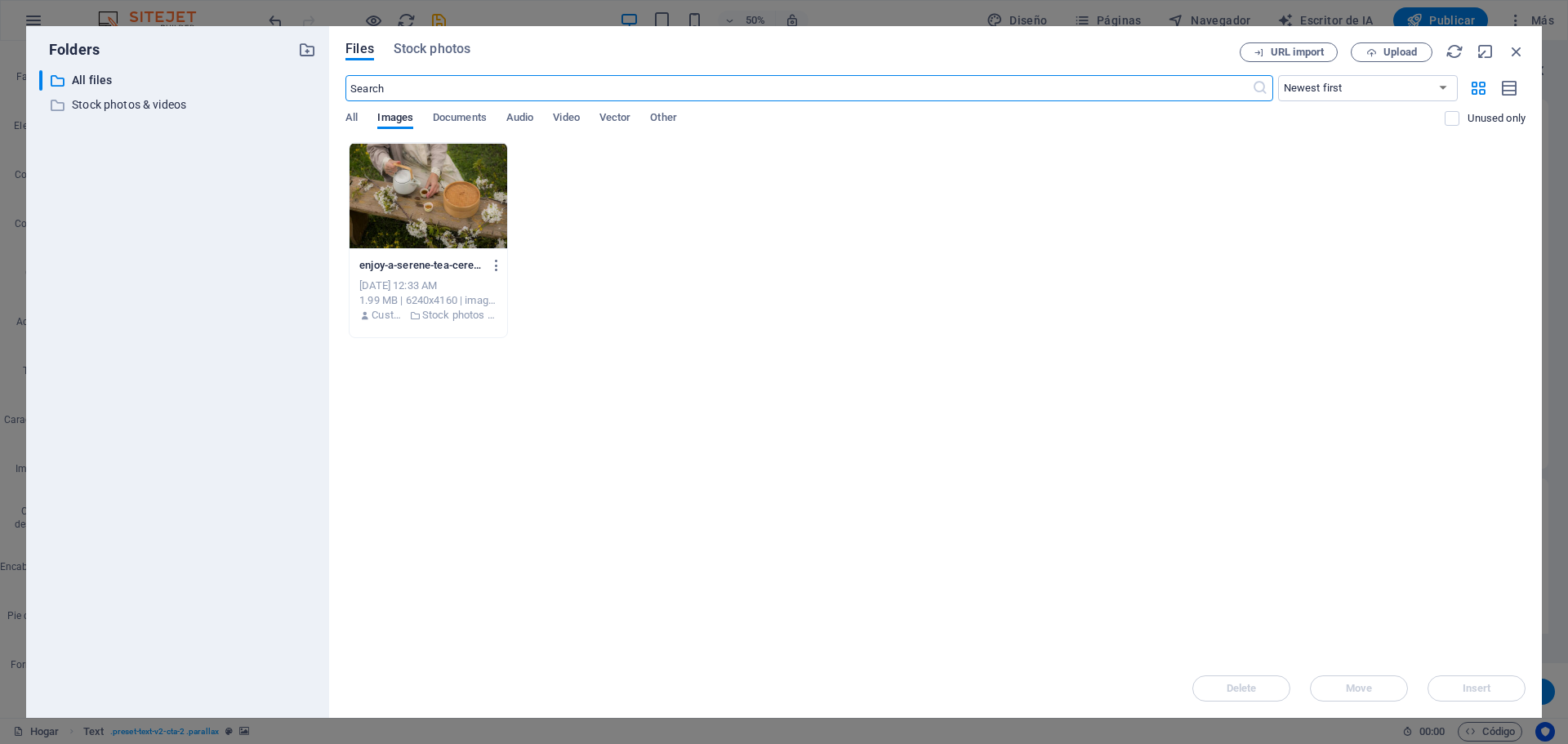
scroll to position [3510, 0]
click at [352, 119] on font "Todo" at bounding box center [357, 118] width 23 height 12
click at [438, 46] on font "Fotos de archivo" at bounding box center [467, 49] width 99 height 16
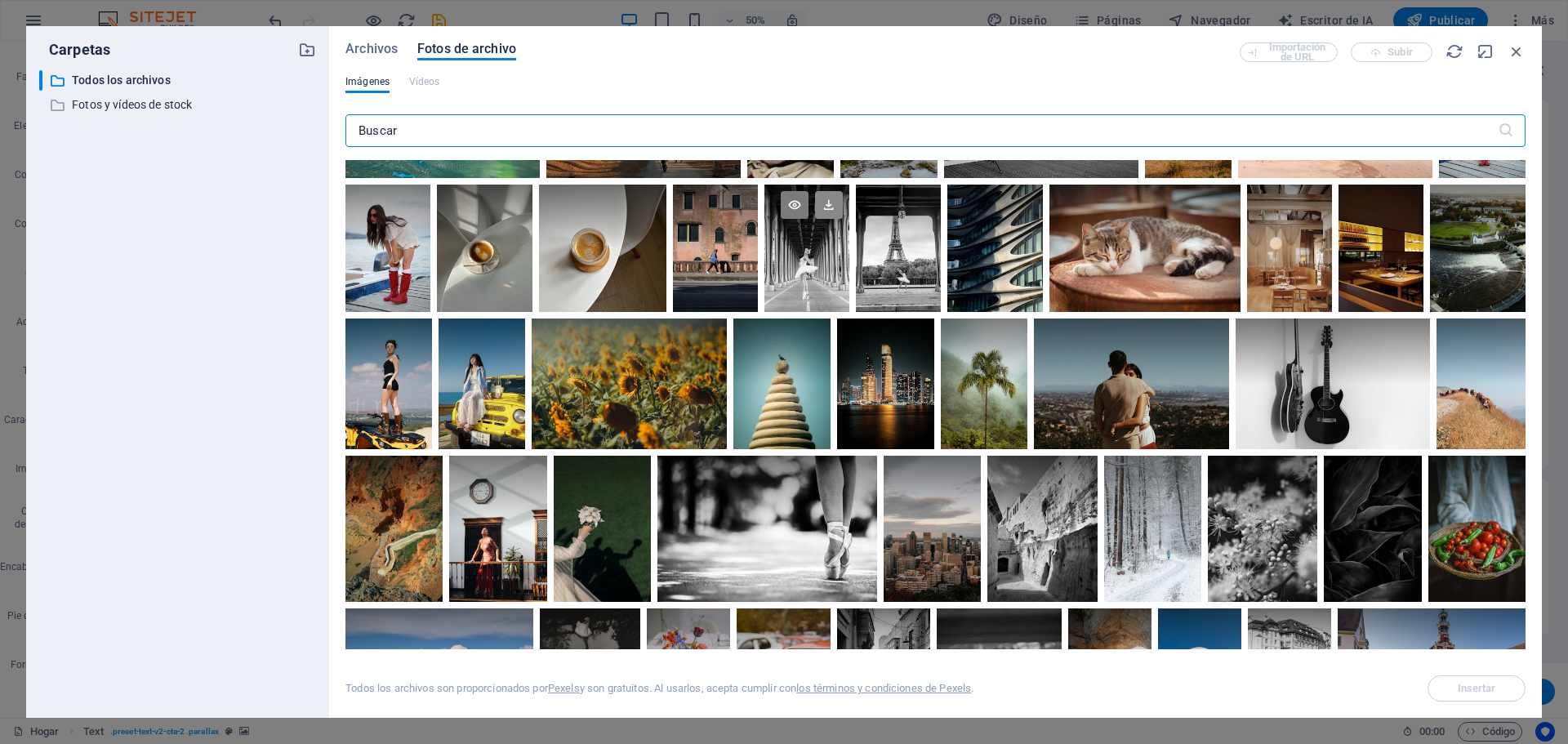
scroll to position [1552, 0]
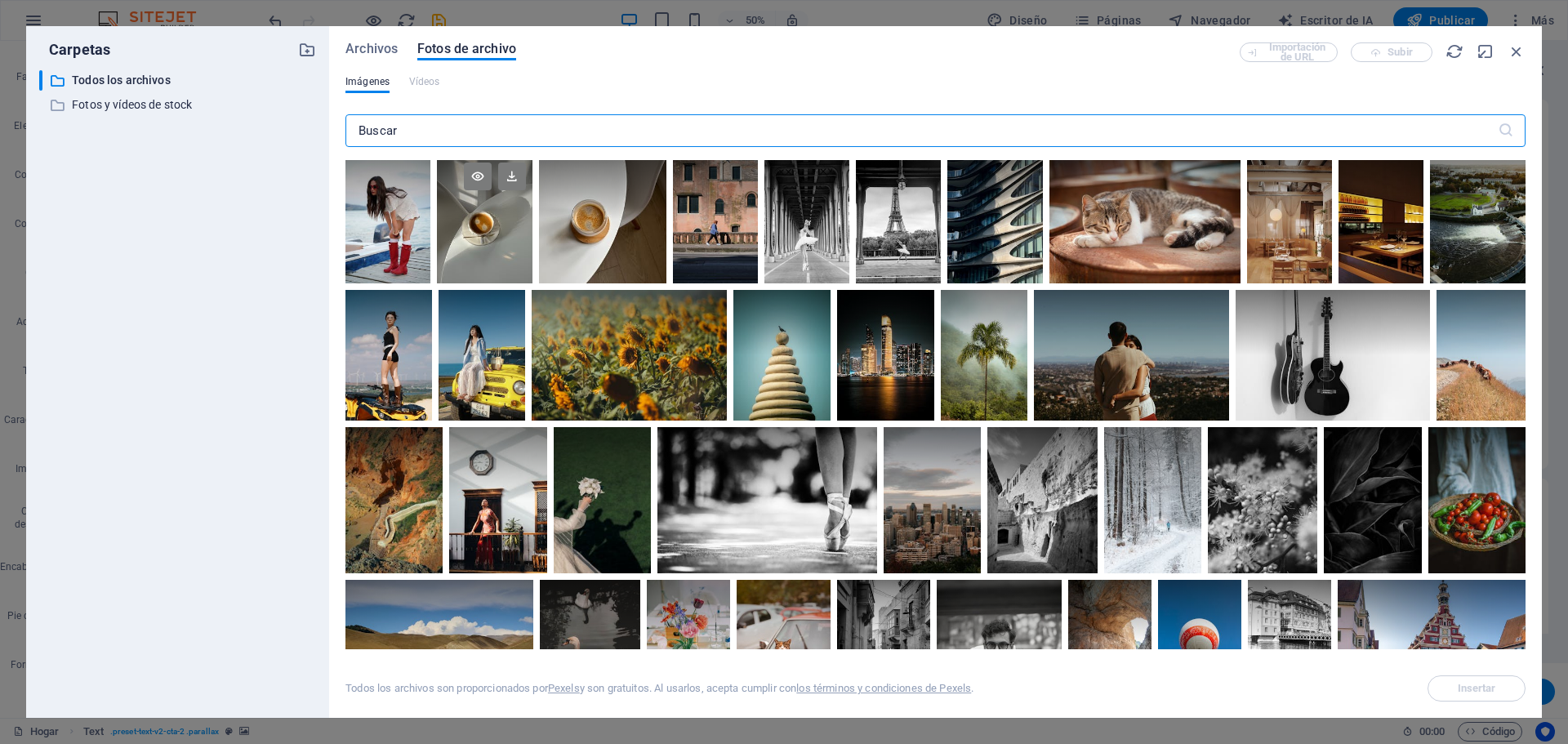
click at [489, 218] on div at bounding box center [485, 219] width 96 height 127
click at [488, 233] on div at bounding box center [485, 251] width 96 height 64
click at [488, 233] on div at bounding box center [485, 219] width 96 height 127
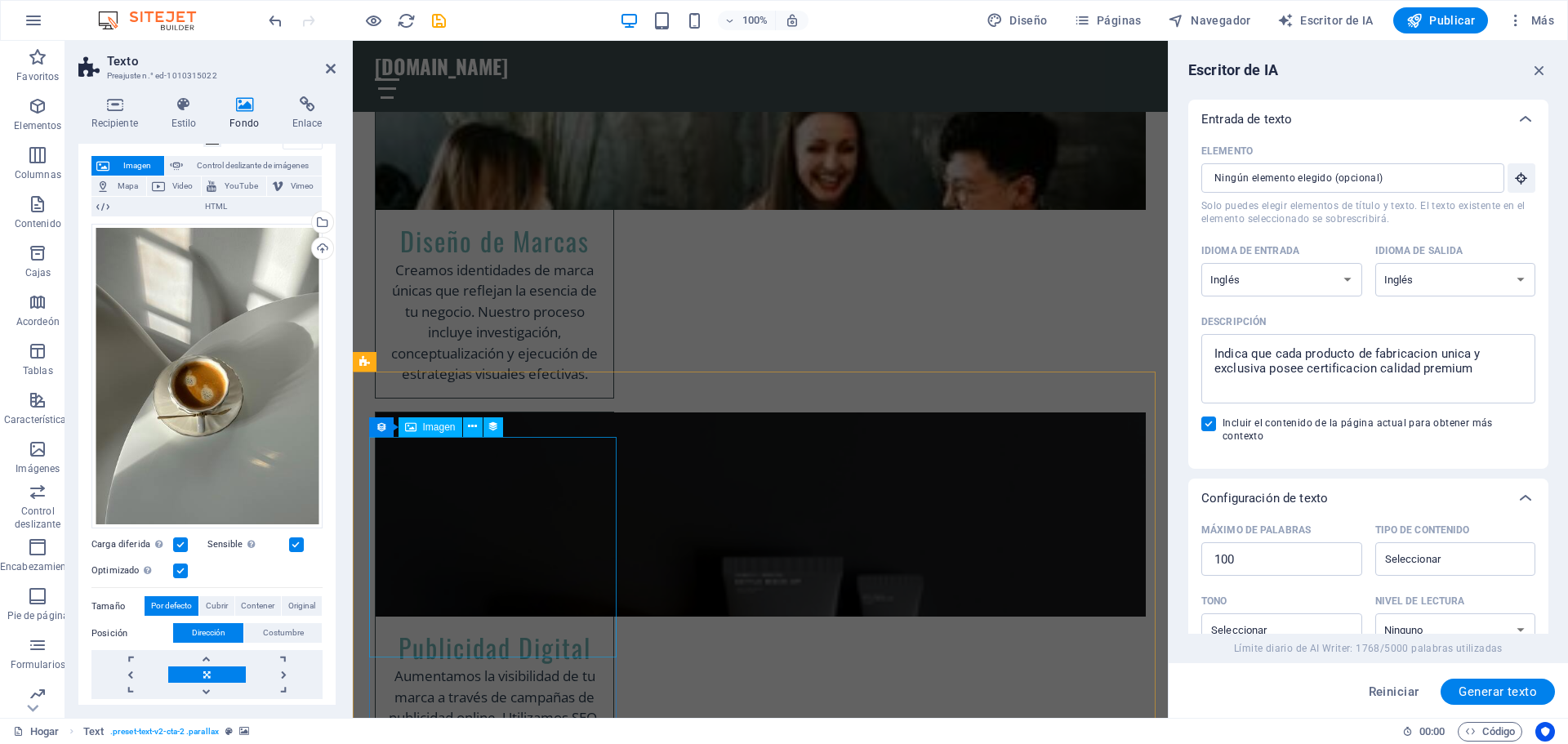
scroll to position [3732, 0]
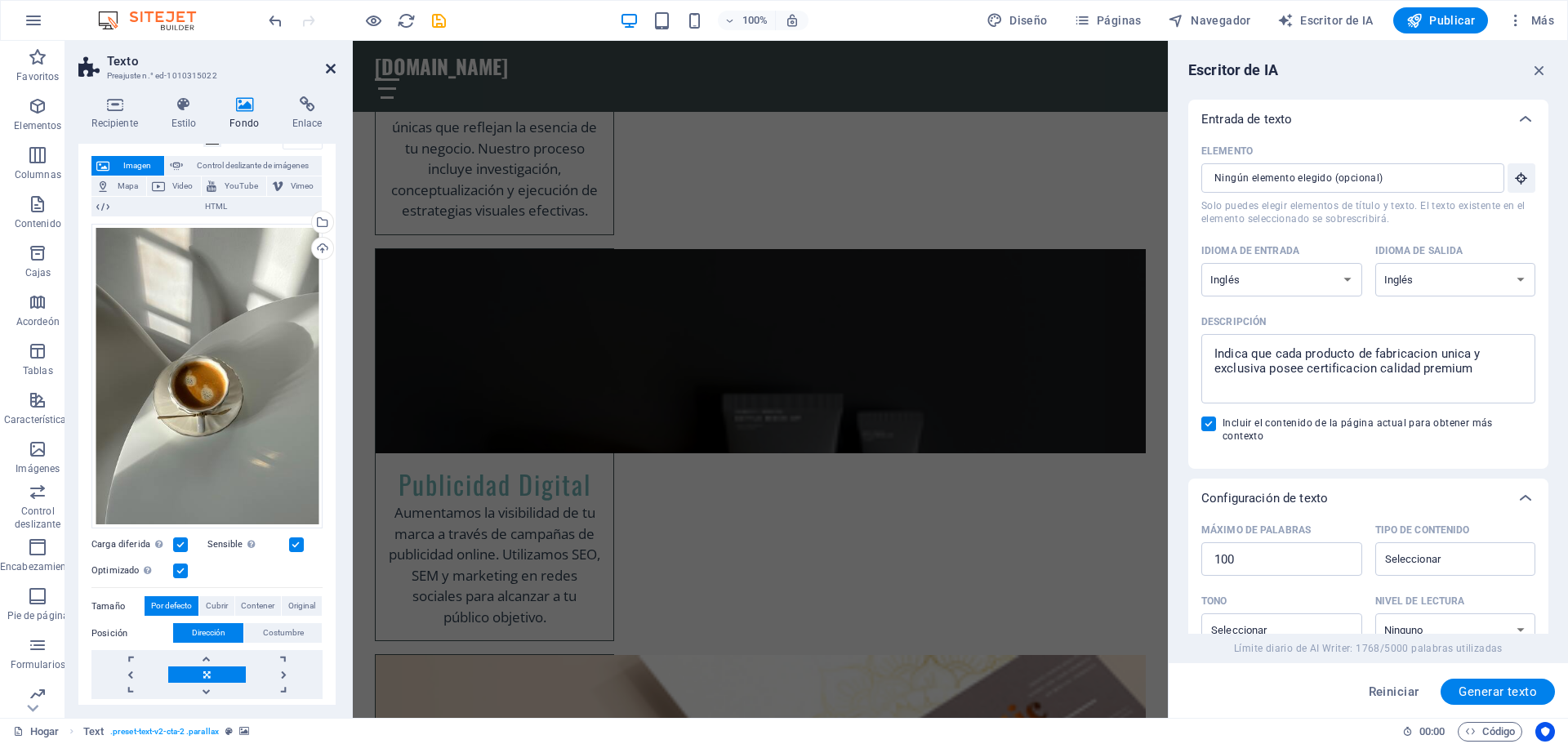
click at [328, 67] on icon at bounding box center [330, 68] width 10 height 13
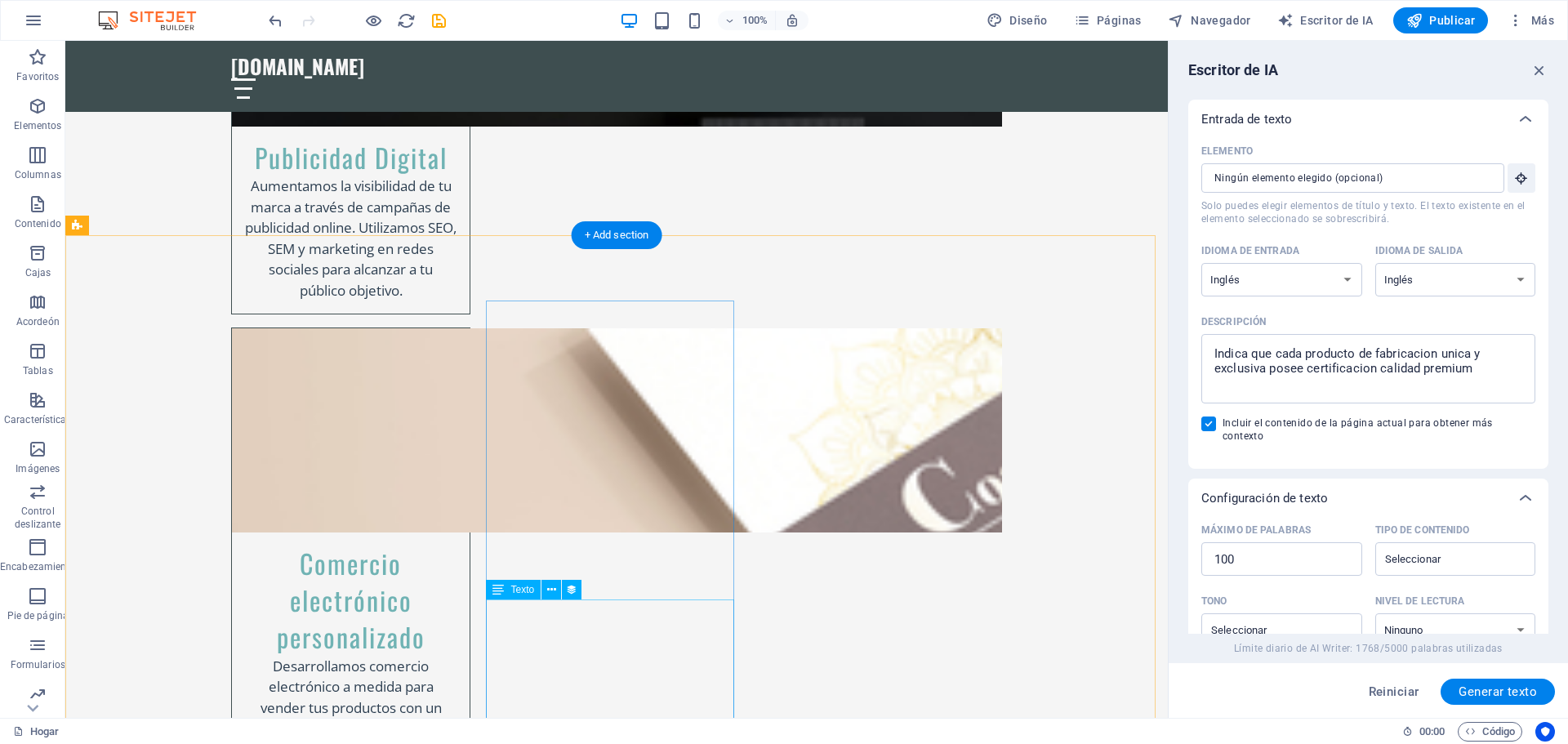
scroll to position [3895, 0]
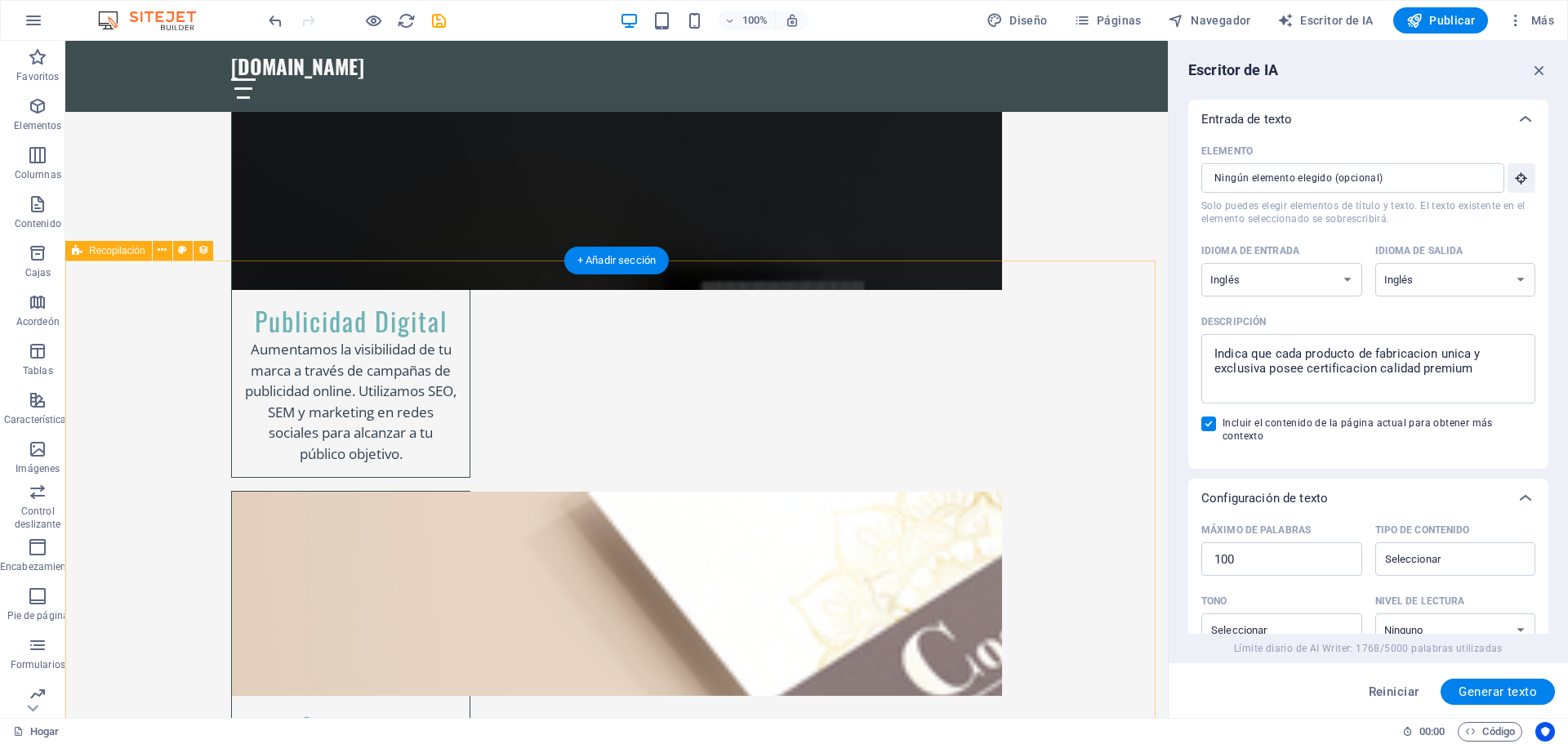
click at [159, 249] on icon at bounding box center [162, 249] width 9 height 17
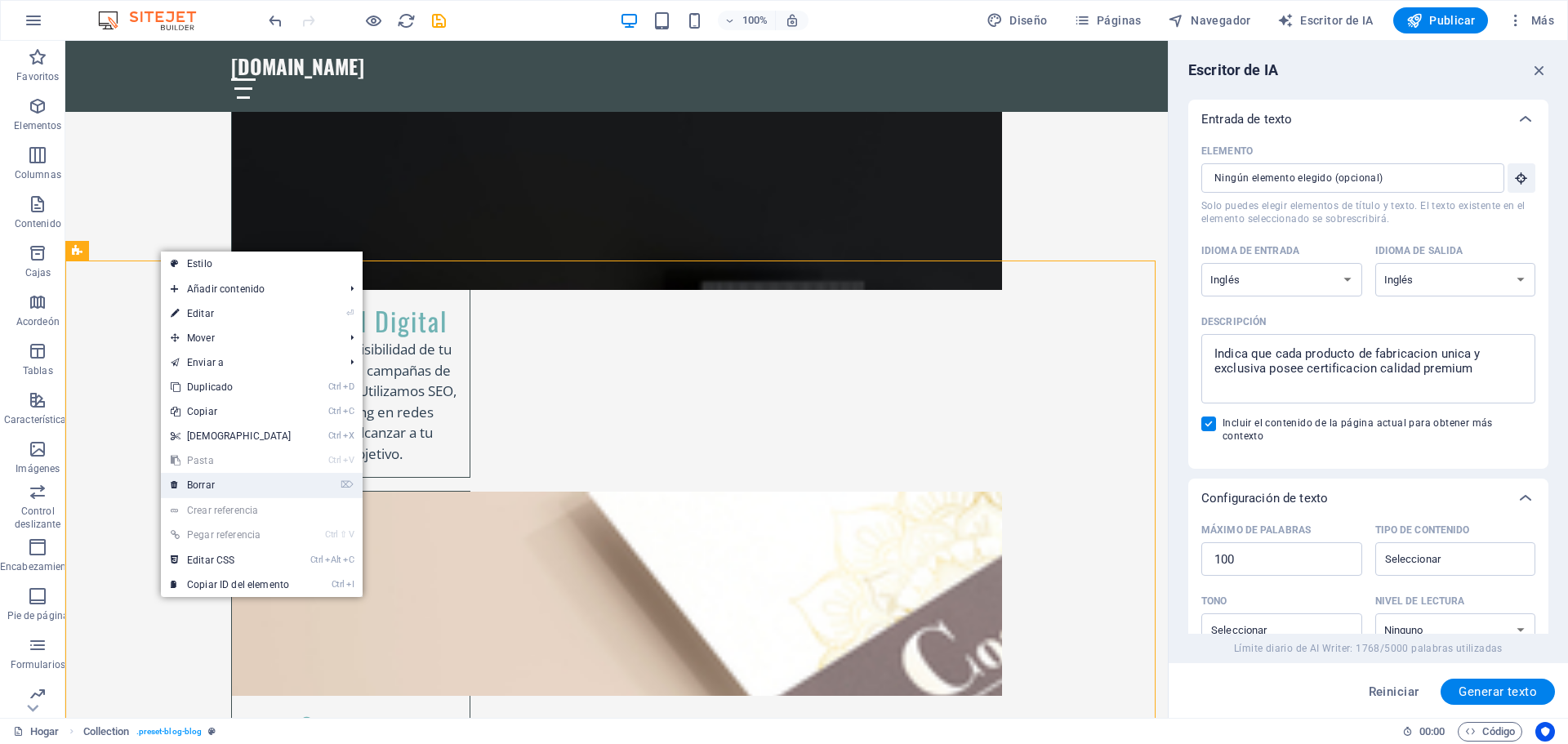
click at [196, 479] on font "Borrar" at bounding box center [200, 485] width 27 height 12
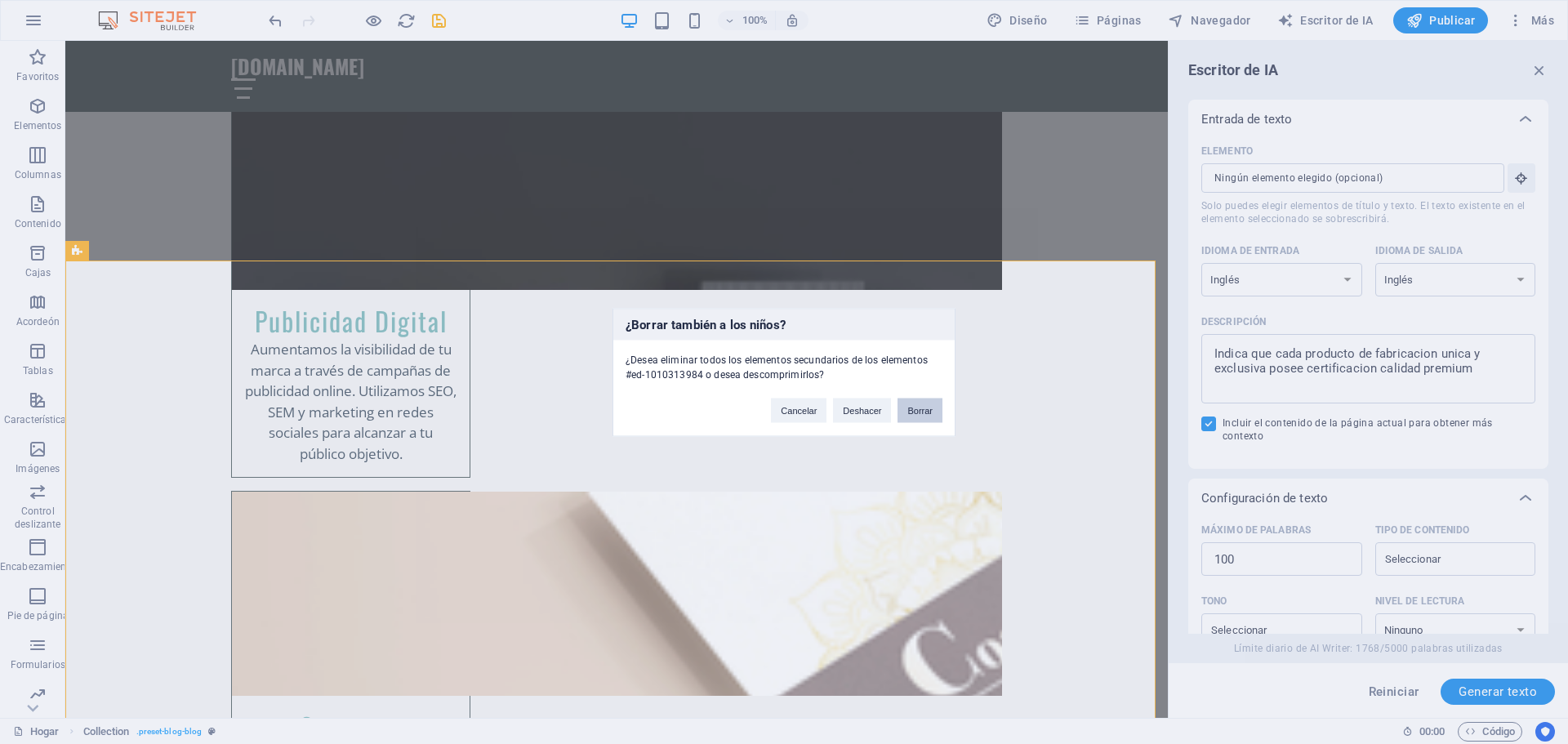
drag, startPoint x: 924, startPoint y: 411, endPoint x: 857, endPoint y: 372, distance: 77.5
click at [924, 411] on font "Borrar" at bounding box center [919, 410] width 26 height 10
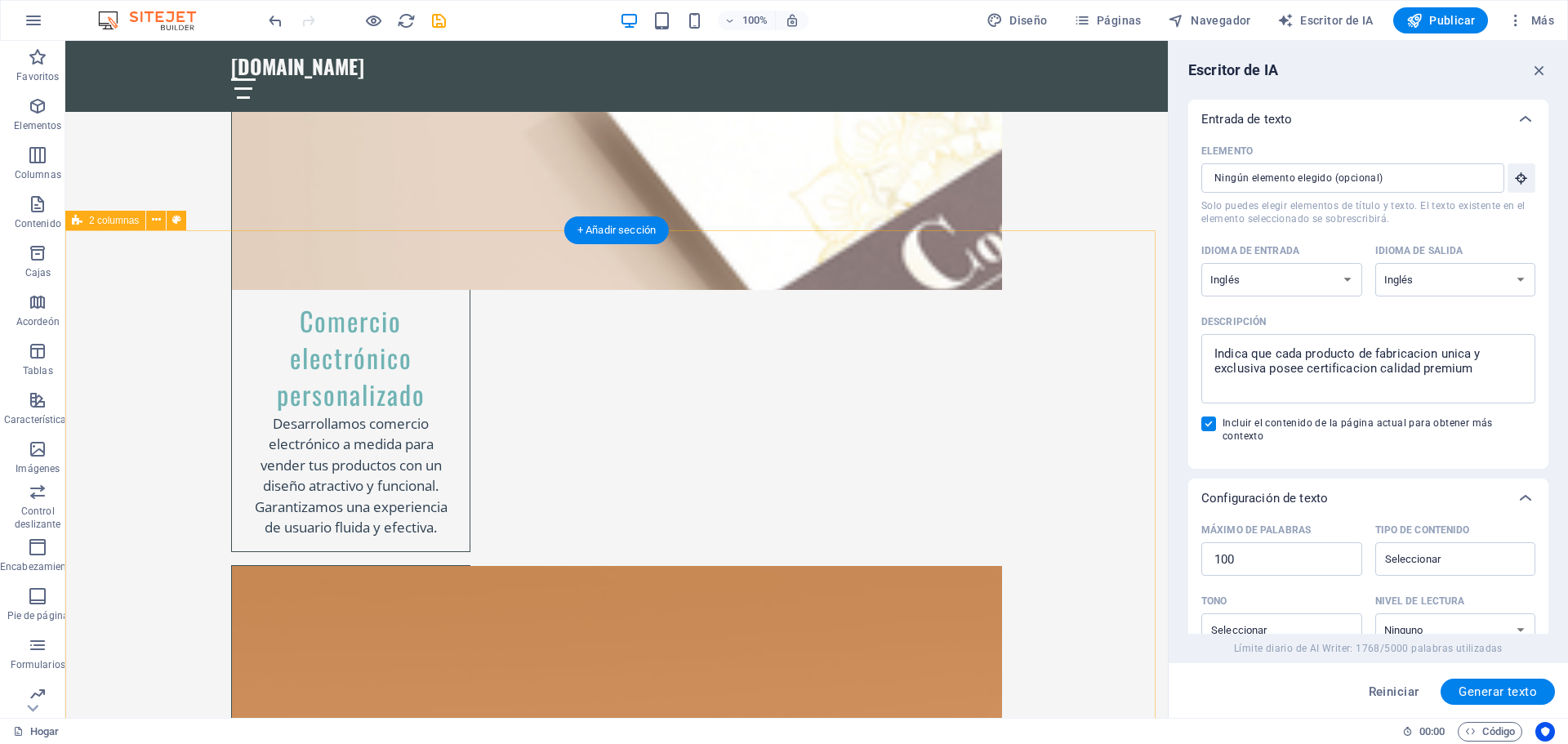
scroll to position [4303, 0]
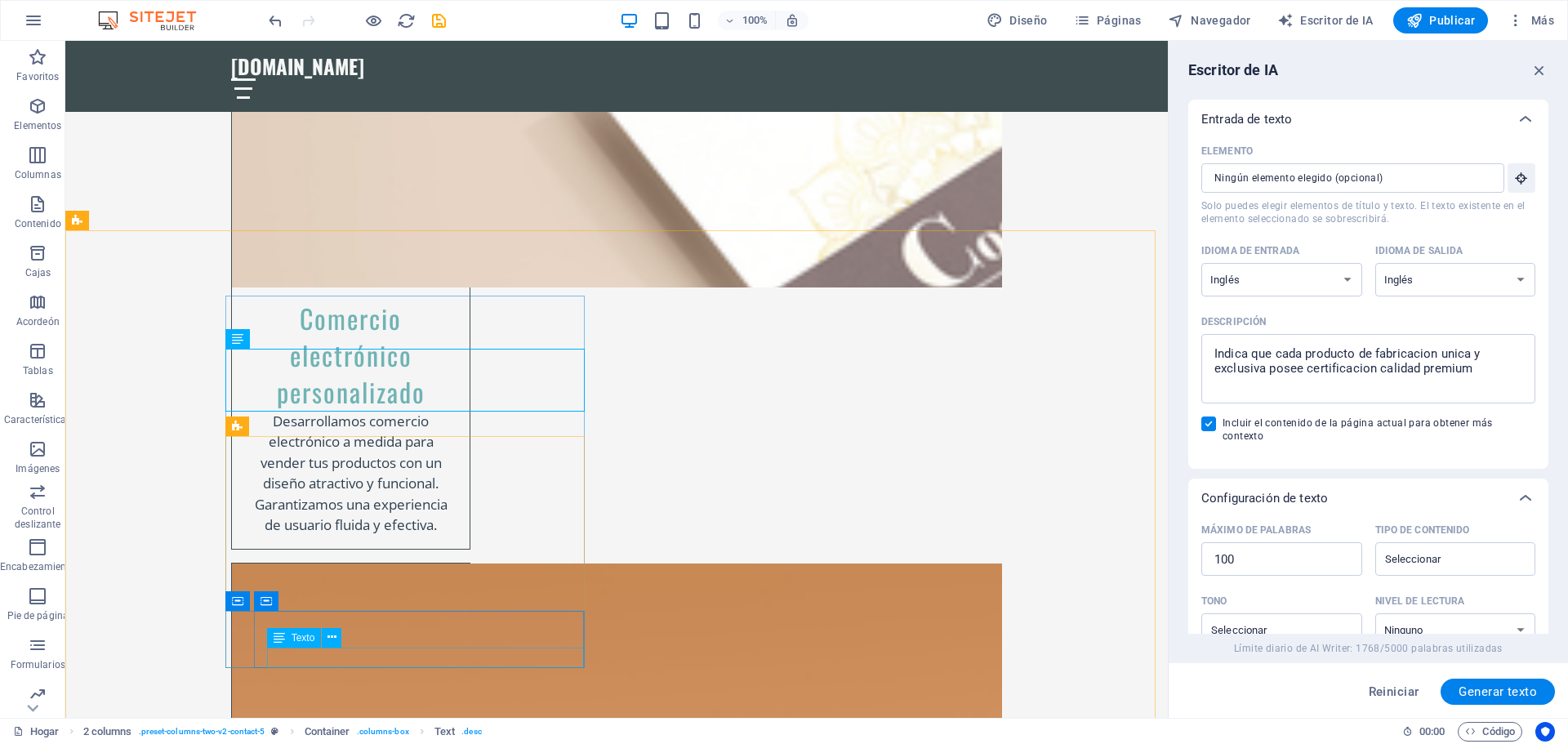
click at [296, 639] on font "Texto" at bounding box center [304, 637] width 24 height 12
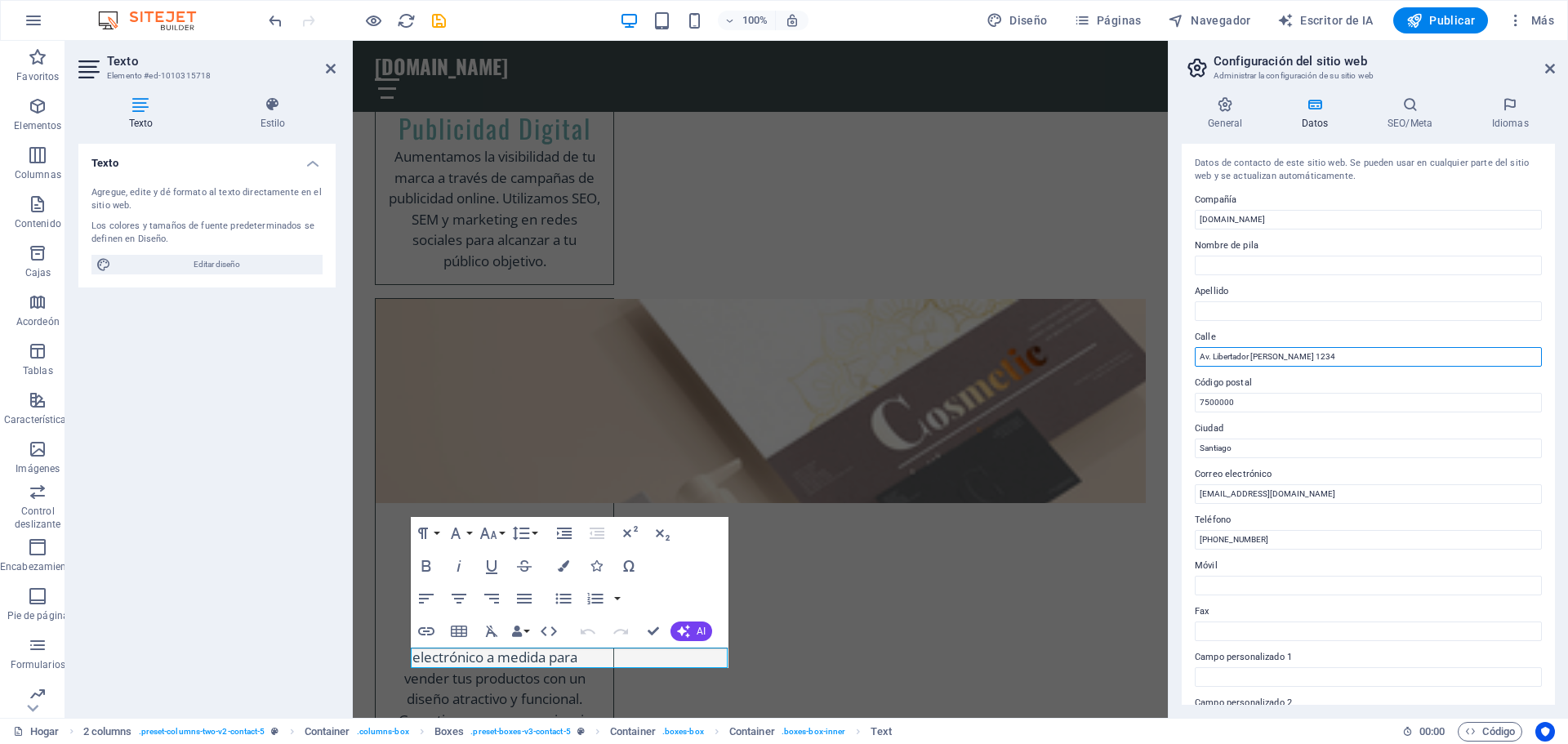
drag, startPoint x: 1363, startPoint y: 356, endPoint x: 1188, endPoint y: 362, distance: 175.1
click at [1188, 362] on div "Datos de contacto de este sitio web. Se pueden usar en cualquier parte del siti…" at bounding box center [1369, 424] width 373 height 561
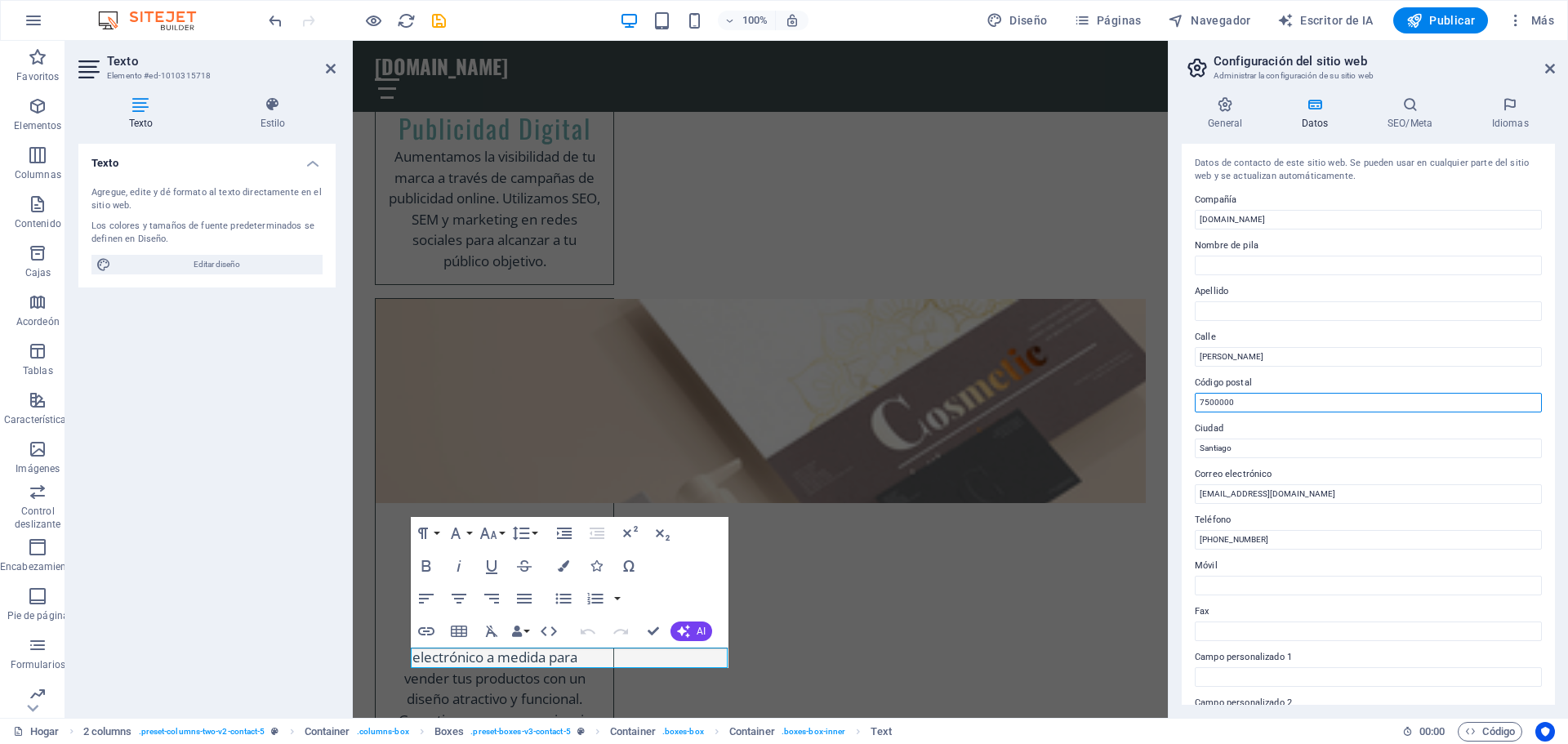
drag, startPoint x: 1246, startPoint y: 404, endPoint x: 1187, endPoint y: 403, distance: 59.0
click at [1187, 403] on div "Datos de contacto de este sitio web. Se pueden usar en cualquier parte del siti…" at bounding box center [1369, 424] width 373 height 561
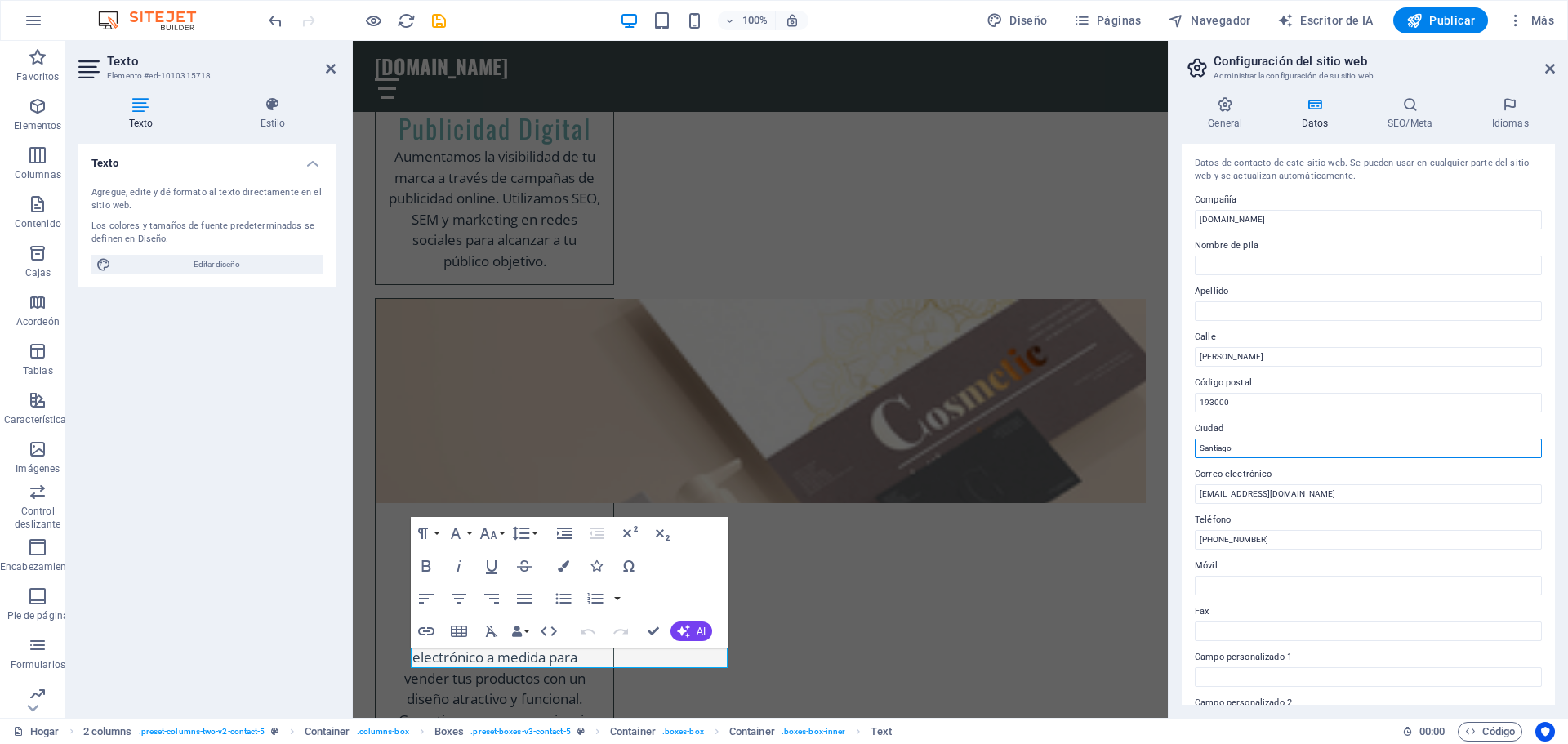
click at [1224, 450] on input "Santiago" at bounding box center [1368, 449] width 347 height 19
click at [1213, 491] on input "[EMAIL_ADDRESS][DOMAIN_NAME]" at bounding box center [1368, 494] width 347 height 19
click at [1266, 539] on input "[PHONE_NUMBER]" at bounding box center [1368, 540] width 347 height 19
drag, startPoint x: 1266, startPoint y: 540, endPoint x: 1181, endPoint y: 540, distance: 85.0
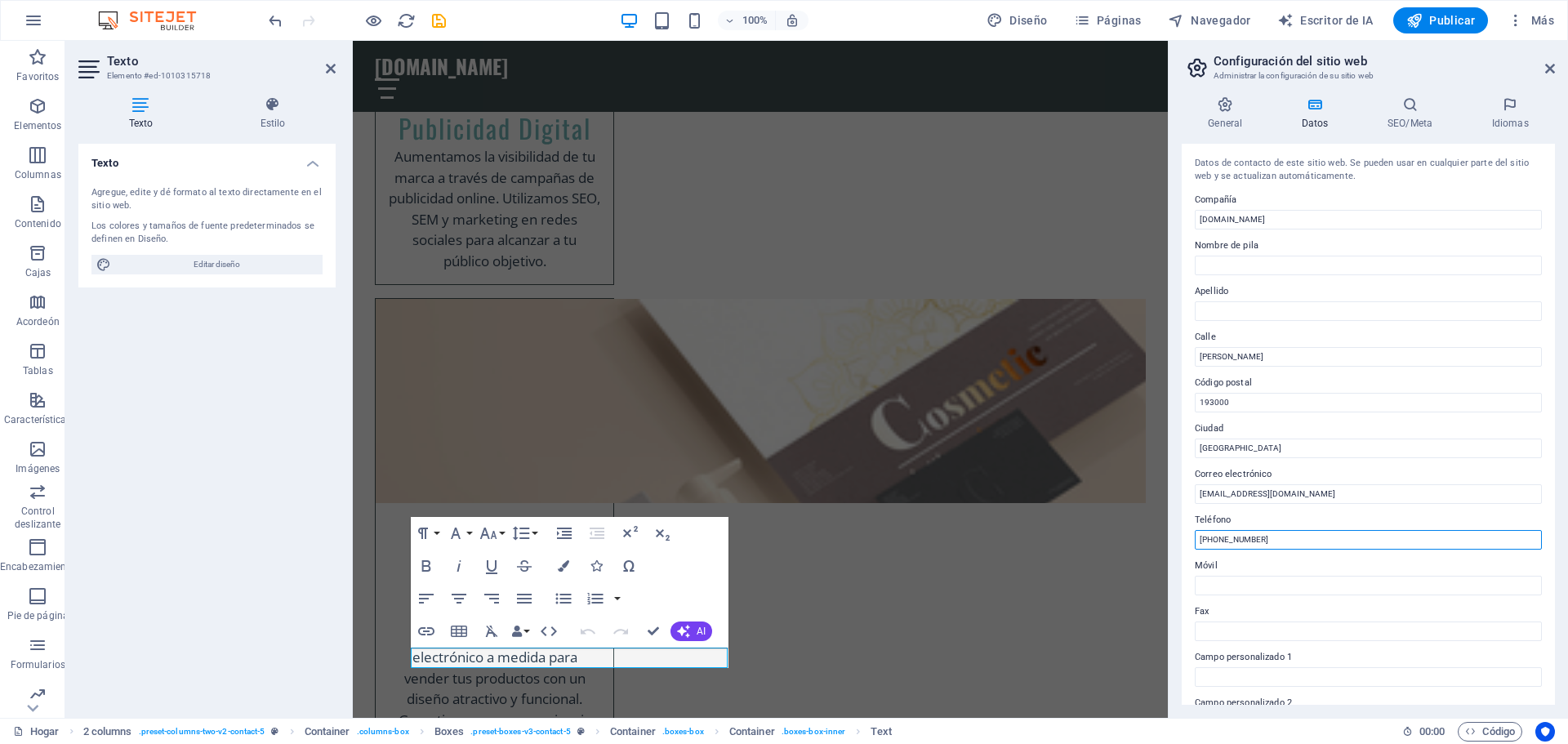
click at [1181, 540] on div "General Datos SEO/Meta Idiomas Nombre del sitio web [DOMAIN_NAME] Logo Arrastre…" at bounding box center [1368, 400] width 399 height 634
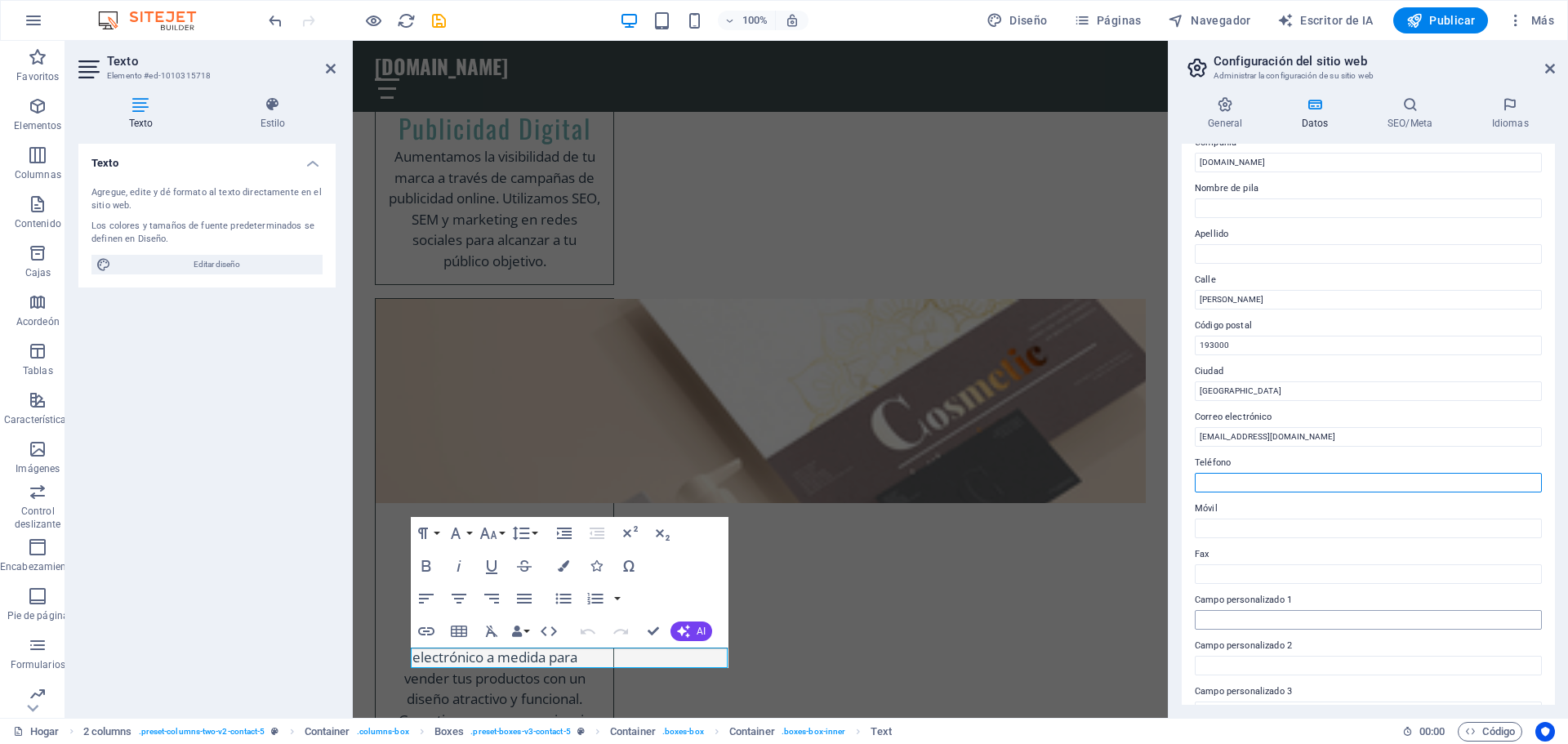
scroll to position [224, 0]
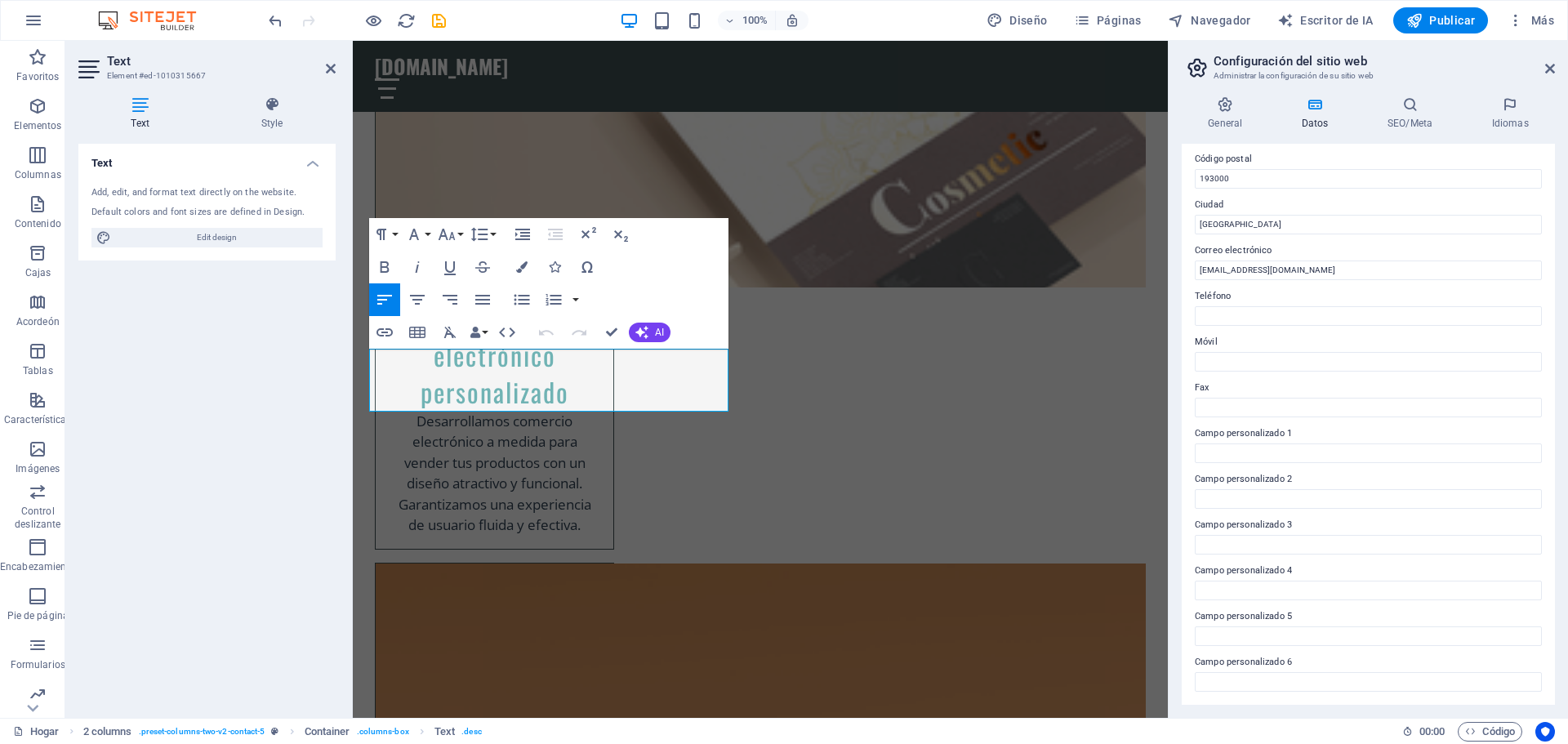
scroll to position [4087, 0]
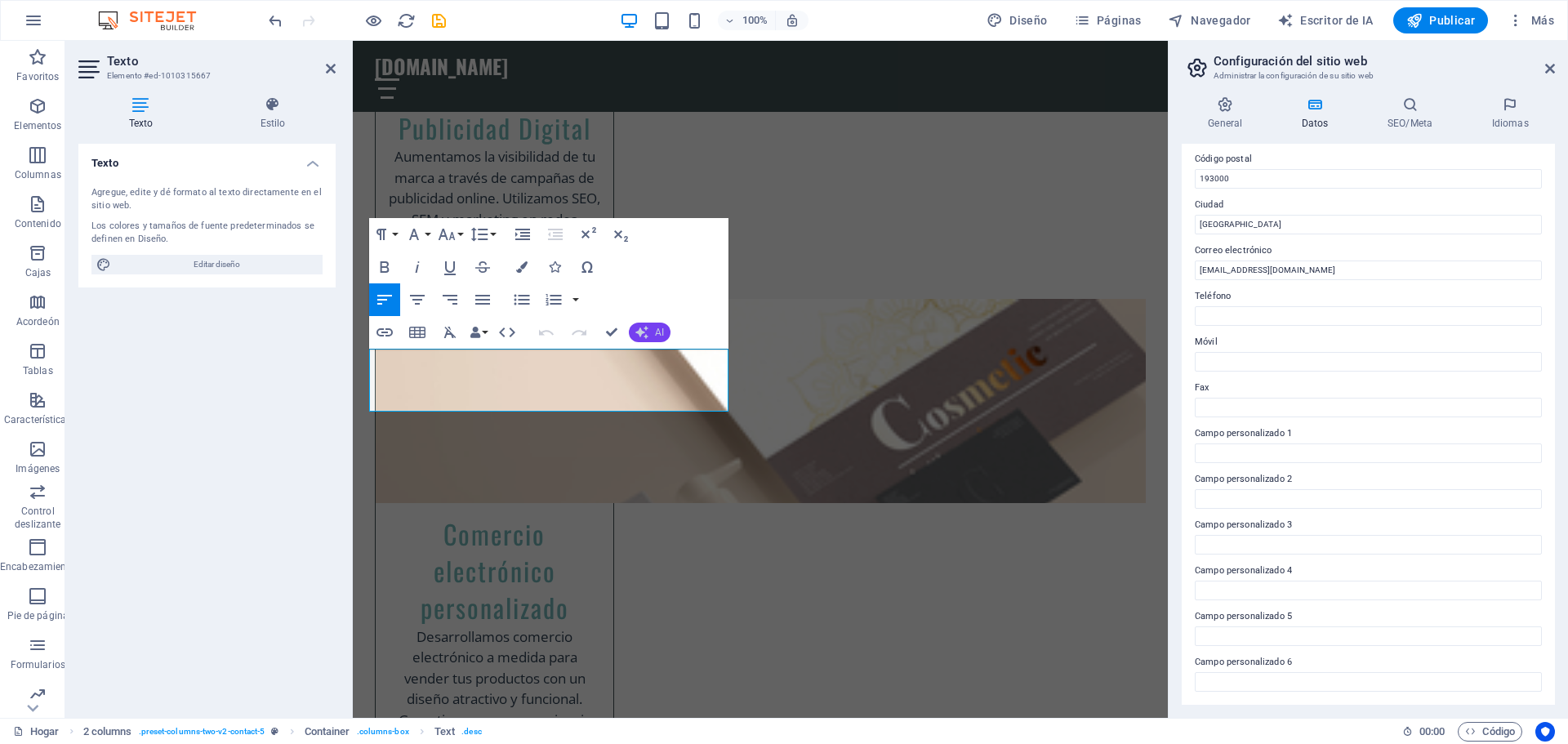
click at [649, 334] on button "AI" at bounding box center [649, 333] width 42 height 19
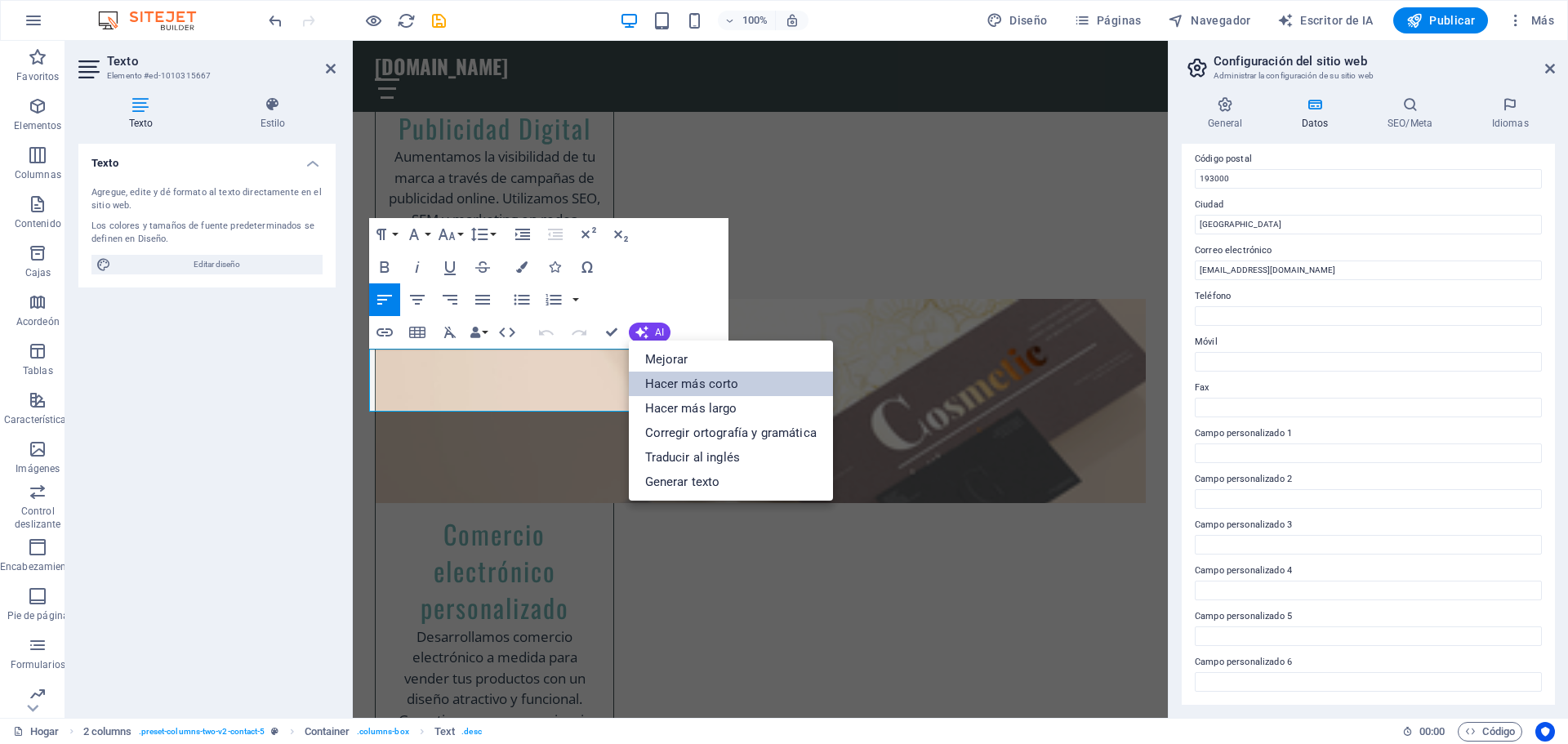
click at [697, 384] on font "Hacer más corto" at bounding box center [692, 383] width 94 height 15
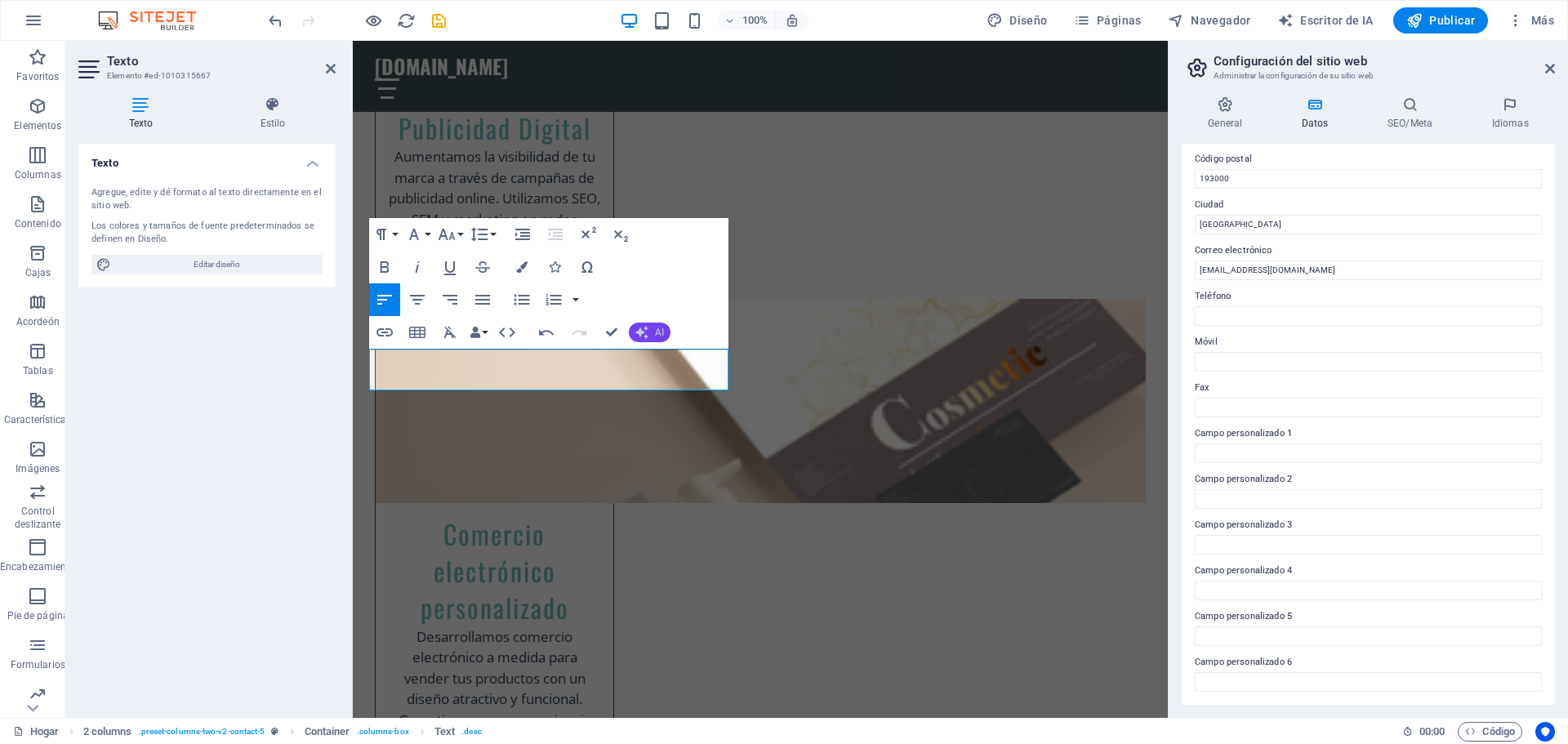
click at [650, 334] on button "AI" at bounding box center [649, 333] width 42 height 19
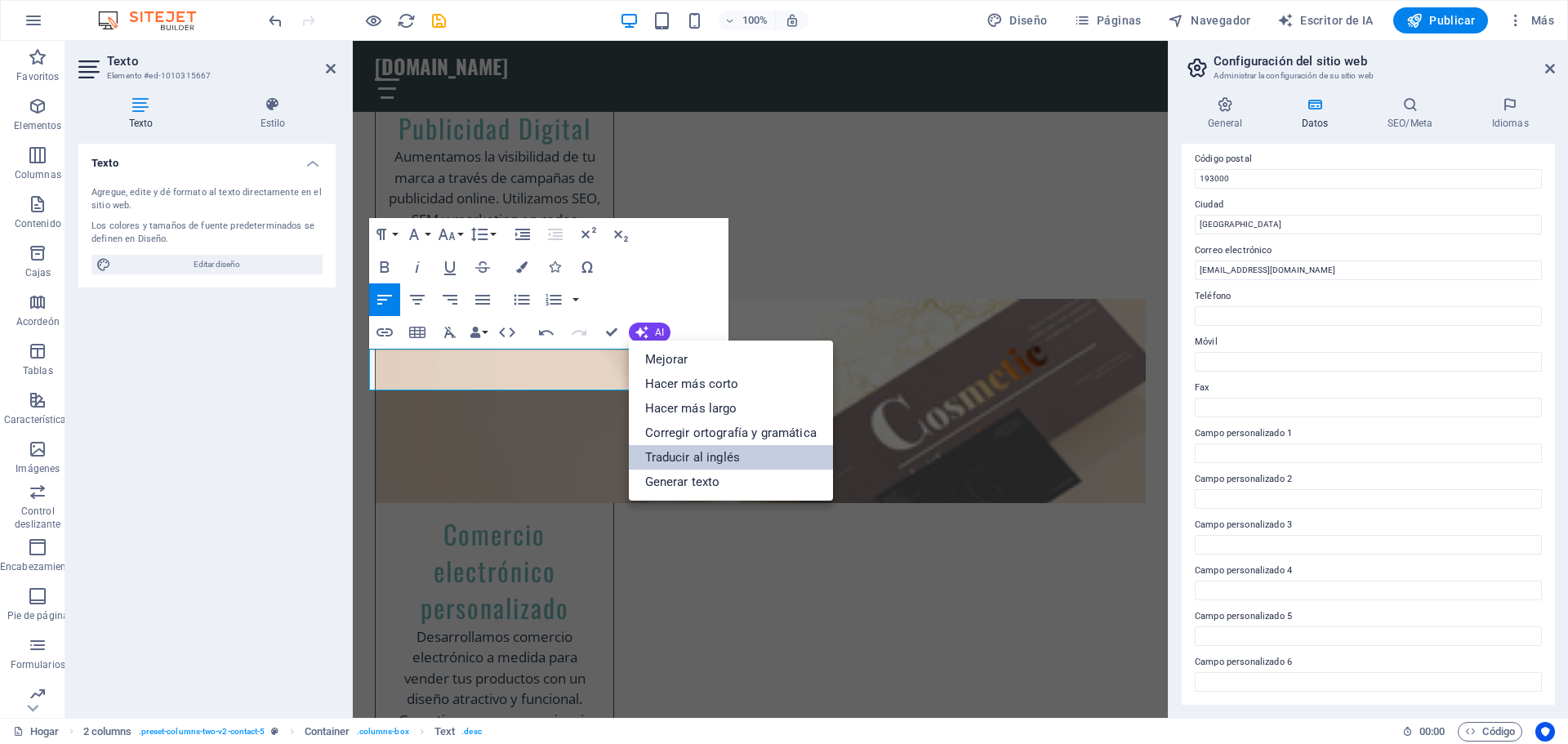
click at [680, 456] on font "Traducir al inglés" at bounding box center [693, 457] width 96 height 15
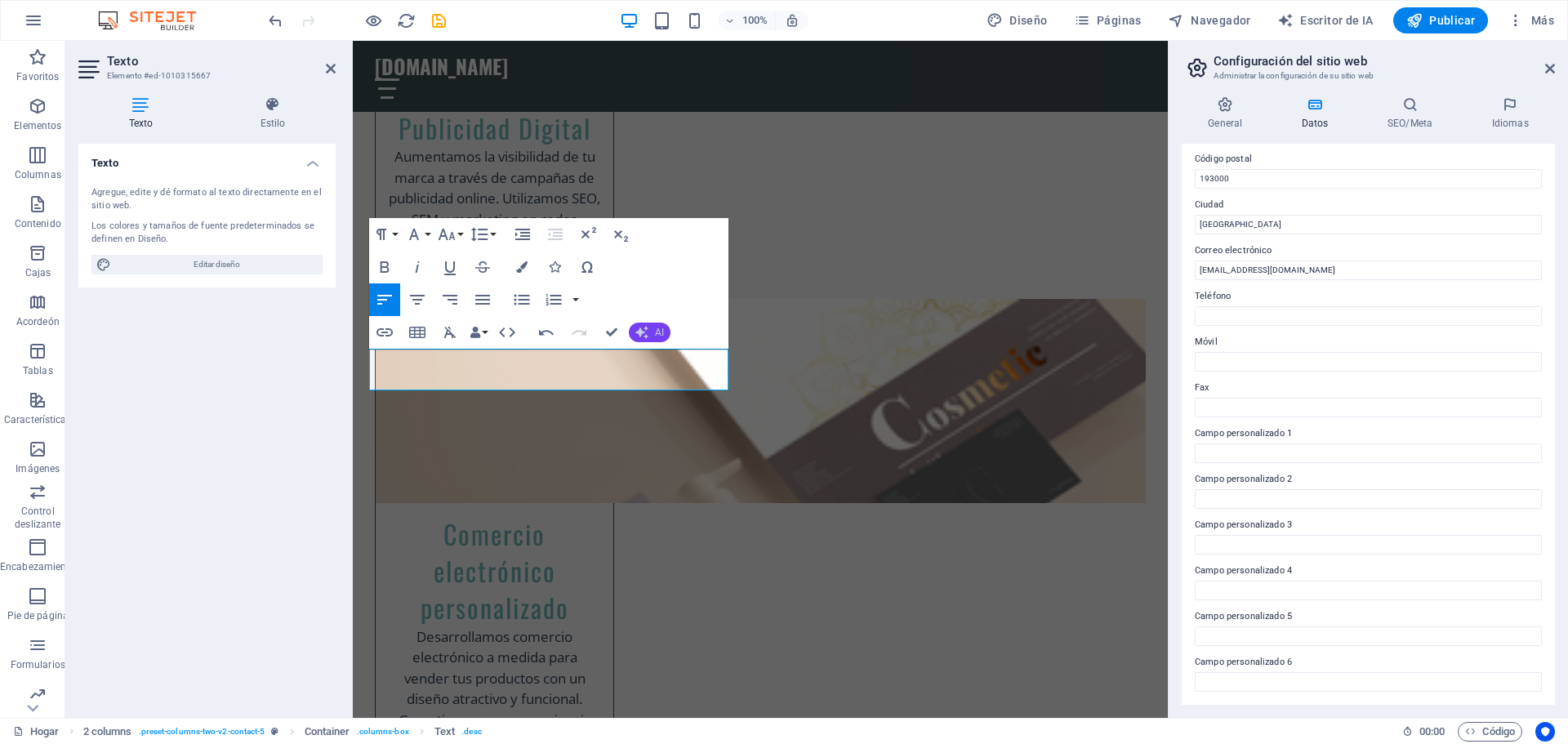
click at [652, 332] on button "AI" at bounding box center [649, 333] width 42 height 19
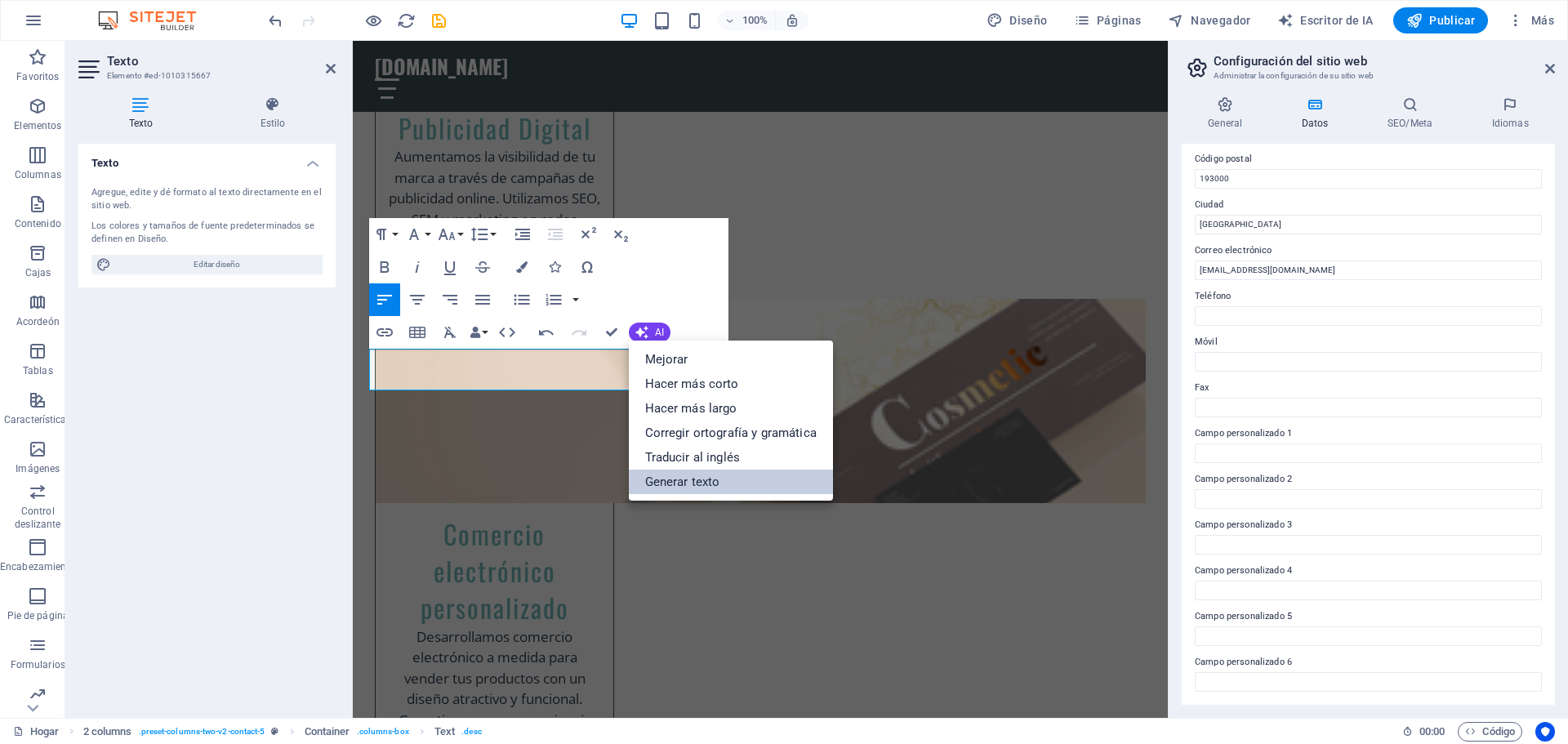
drag, startPoint x: 705, startPoint y: 456, endPoint x: 680, endPoint y: 482, distance: 36.1
click at [680, 482] on font "Generar texto" at bounding box center [682, 481] width 75 height 15
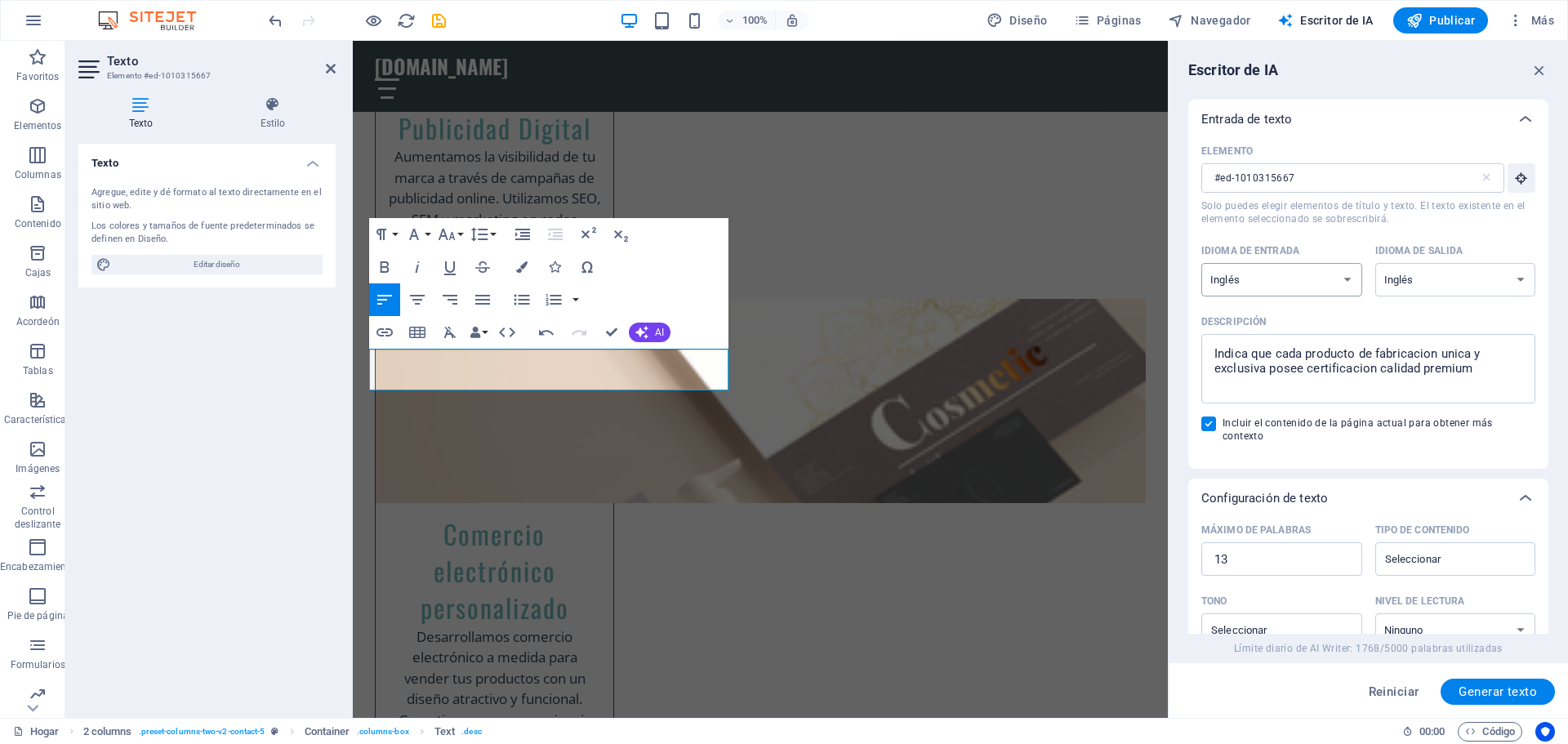
click at [1348, 277] on select "albanés árabe [PERSON_NAME] azerbaiyano [PERSON_NAME] bielorruso bengalí Bhojpu…" at bounding box center [1282, 280] width 161 height 34
click at [1408, 394] on textarea "Indica que cada producto de fabricacion unica y exclusiva posee certificacion c…" at bounding box center [1368, 369] width 318 height 53
click at [1522, 278] on select "albanés árabe [PERSON_NAME] azerbaiyano [PERSON_NAME] bielorruso bengalí Bhojpu…" at bounding box center [1456, 280] width 161 height 34
click at [1375, 263] on select "albanés árabe [PERSON_NAME] azerbaiyano [PERSON_NAME] bielorruso bengalí Bhojpu…" at bounding box center [1456, 280] width 161 height 34
click at [1438, 394] on textarea "Indica que cada producto de fabricacion unica y exclusiva posee certificacion c…" at bounding box center [1368, 369] width 318 height 53
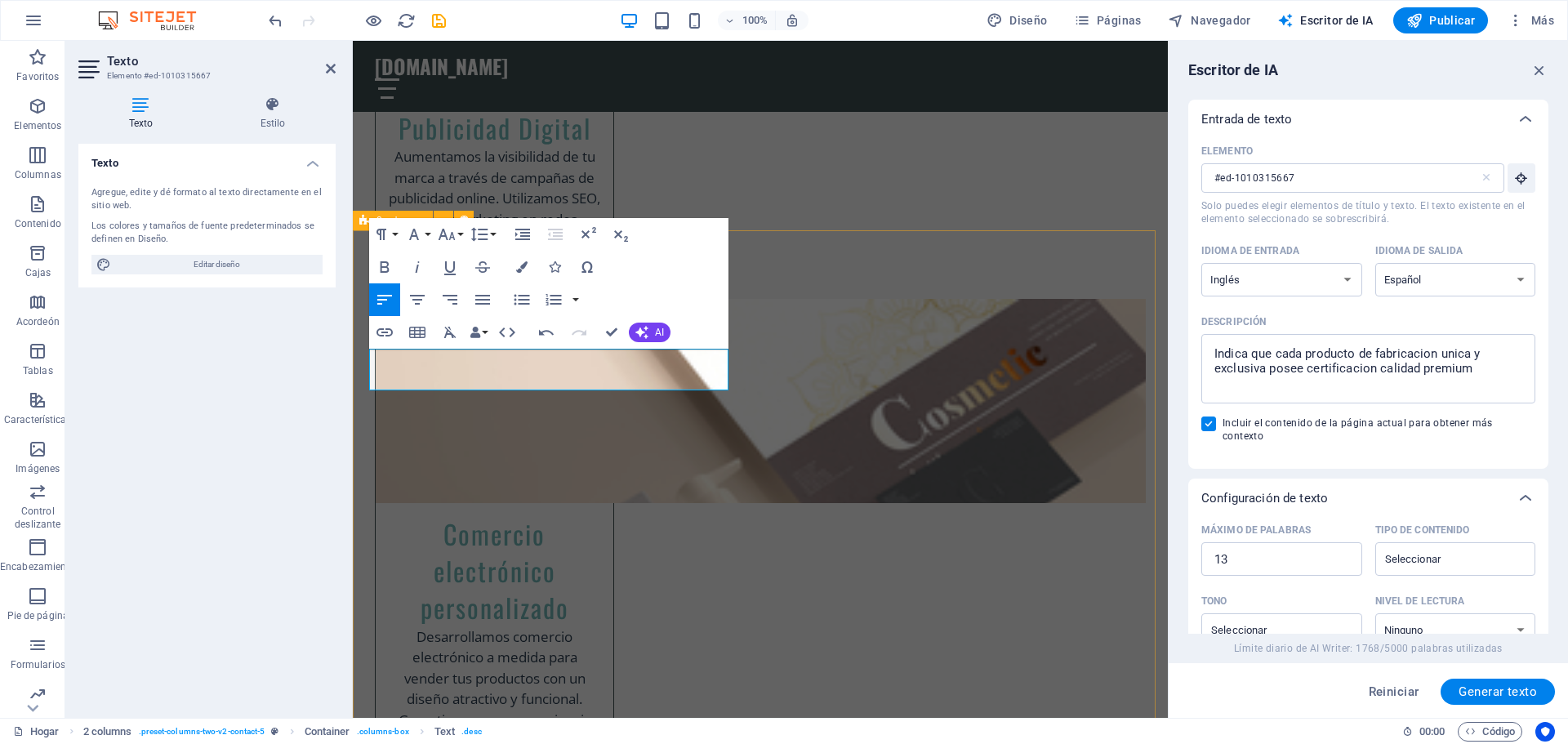
drag, startPoint x: 534, startPoint y: 380, endPoint x: 358, endPoint y: 363, distance: 176.8
copy font "Enim commodo ligula eget dolor. Lorem ipsum dolor sit amet, legere odio volupta…"
click at [1448, 373] on textarea "Indica que cada producto de fabricacion unica y exclusiva posee certificacion c…" at bounding box center [1368, 369] width 318 height 53
drag, startPoint x: 1490, startPoint y: 374, endPoint x: 1206, endPoint y: 345, distance: 285.5
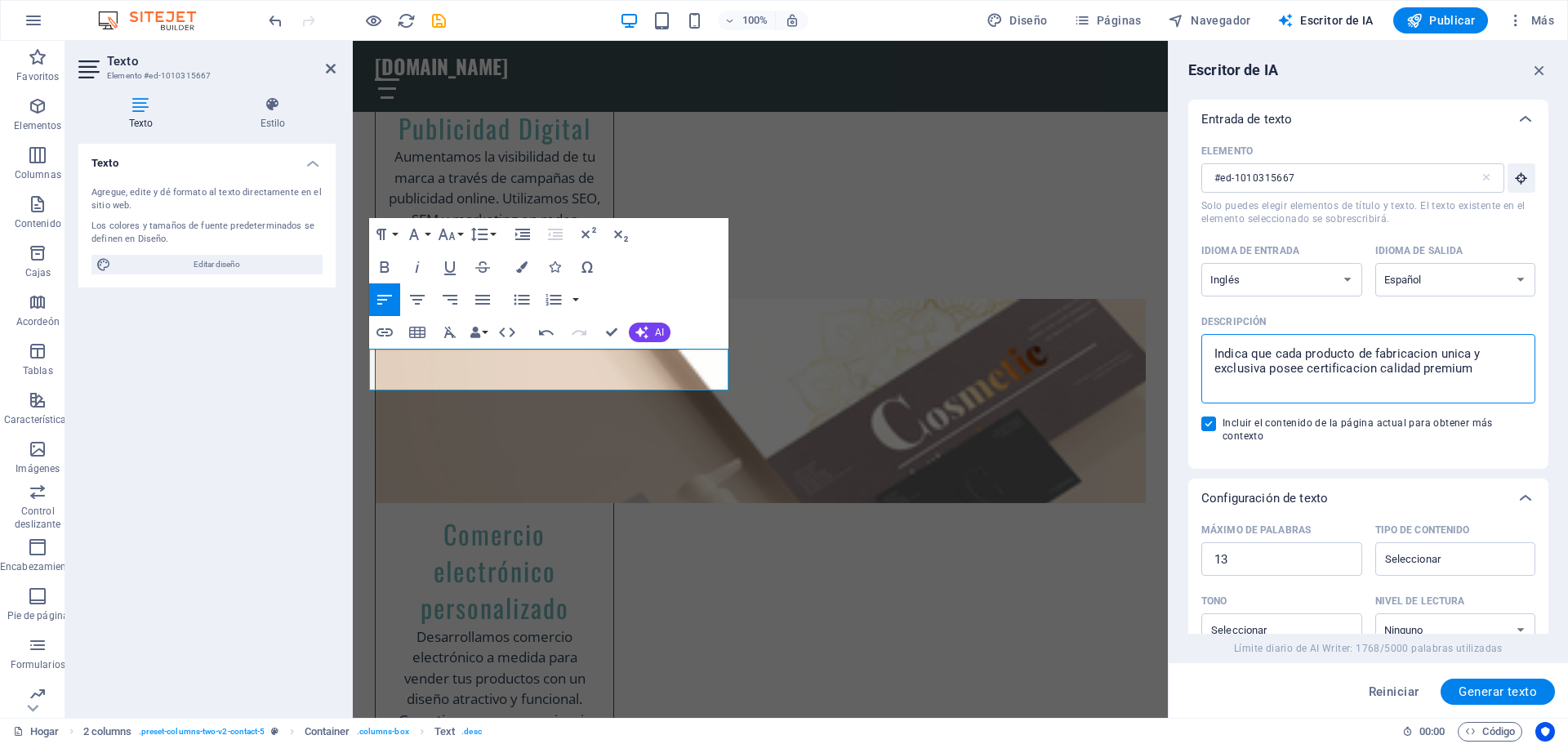
click at [1206, 345] on div "Indica que cada producto de fabricacion unica y exclusiva posee certificacion c…" at bounding box center [1368, 368] width 334 height 69
click at [1210, 345] on textarea "Indica que cada producto de fabricacion unica y exclusiva posee certificacion c…" at bounding box center [1368, 369] width 318 height 53
click at [1426, 377] on textarea "Enim commodo ligula eget dolor. Lorem ipsum dolor sit amet, legere odio volupta…" at bounding box center [1368, 369] width 318 height 53
drag, startPoint x: 1426, startPoint y: 377, endPoint x: 1213, endPoint y: 359, distance: 213.8
click at [1213, 359] on textarea "Enim commodo ligula eget dolor. Lorem ipsum dolor sit amet, legere odio volupta…" at bounding box center [1368, 369] width 318 height 53
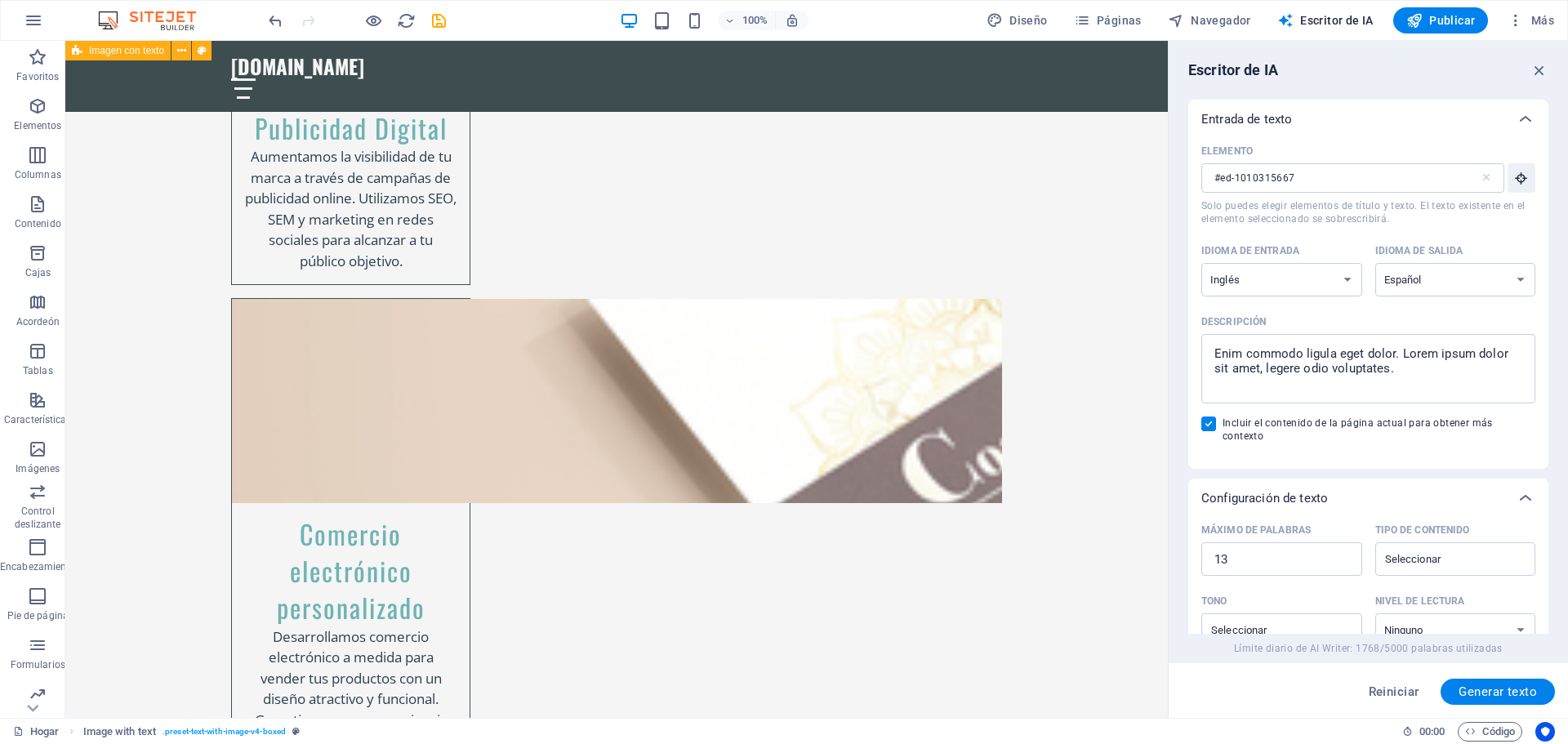
scroll to position [4303, 0]
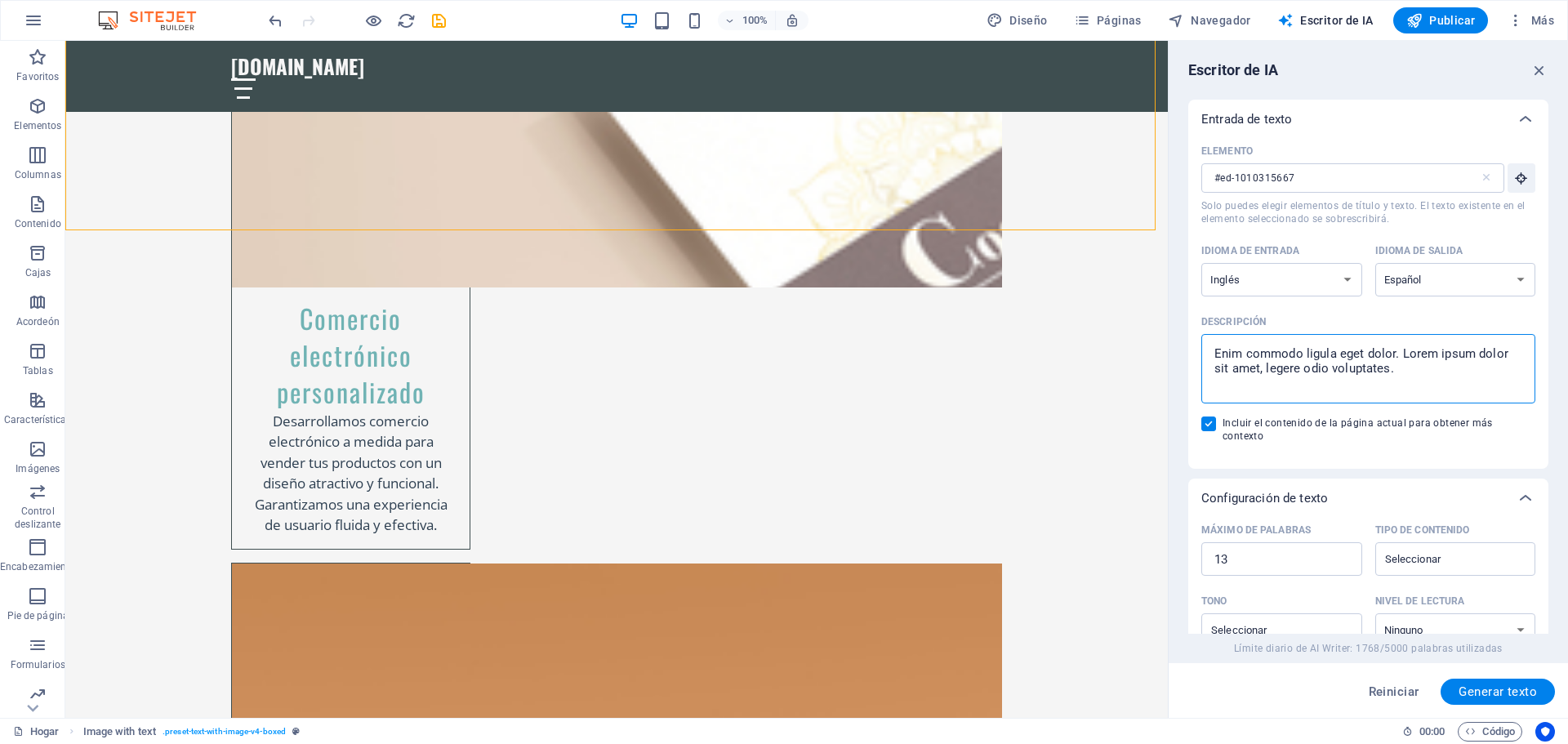
drag, startPoint x: 1397, startPoint y: 373, endPoint x: 1217, endPoint y: 350, distance: 181.5
click at [1217, 350] on textarea "Enim commodo ligula eget dolor. Lorem ipsum dolor sit amet, legere odio volupta…" at bounding box center [1368, 369] width 318 height 53
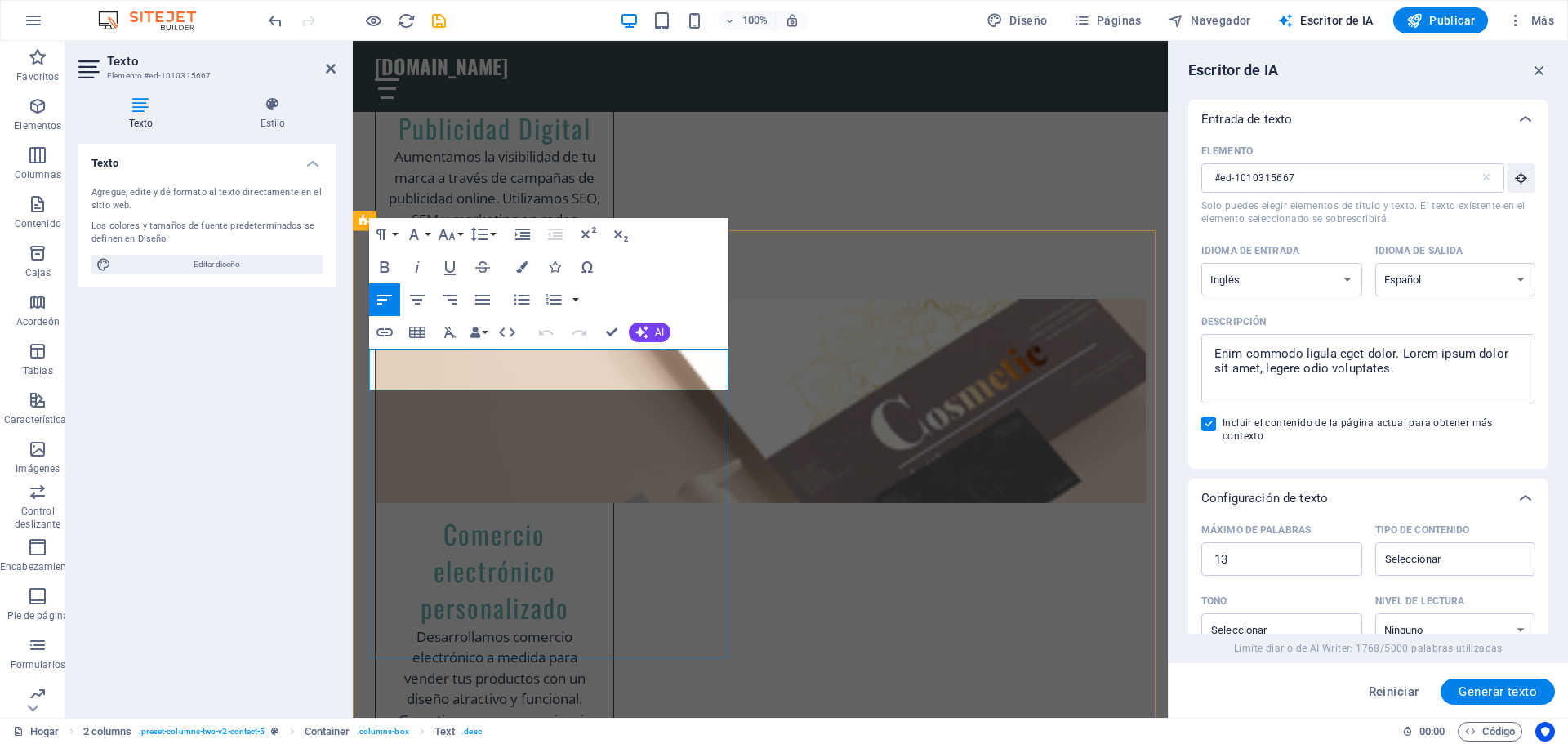
drag, startPoint x: 567, startPoint y: 382, endPoint x: 371, endPoint y: 355, distance: 197.9
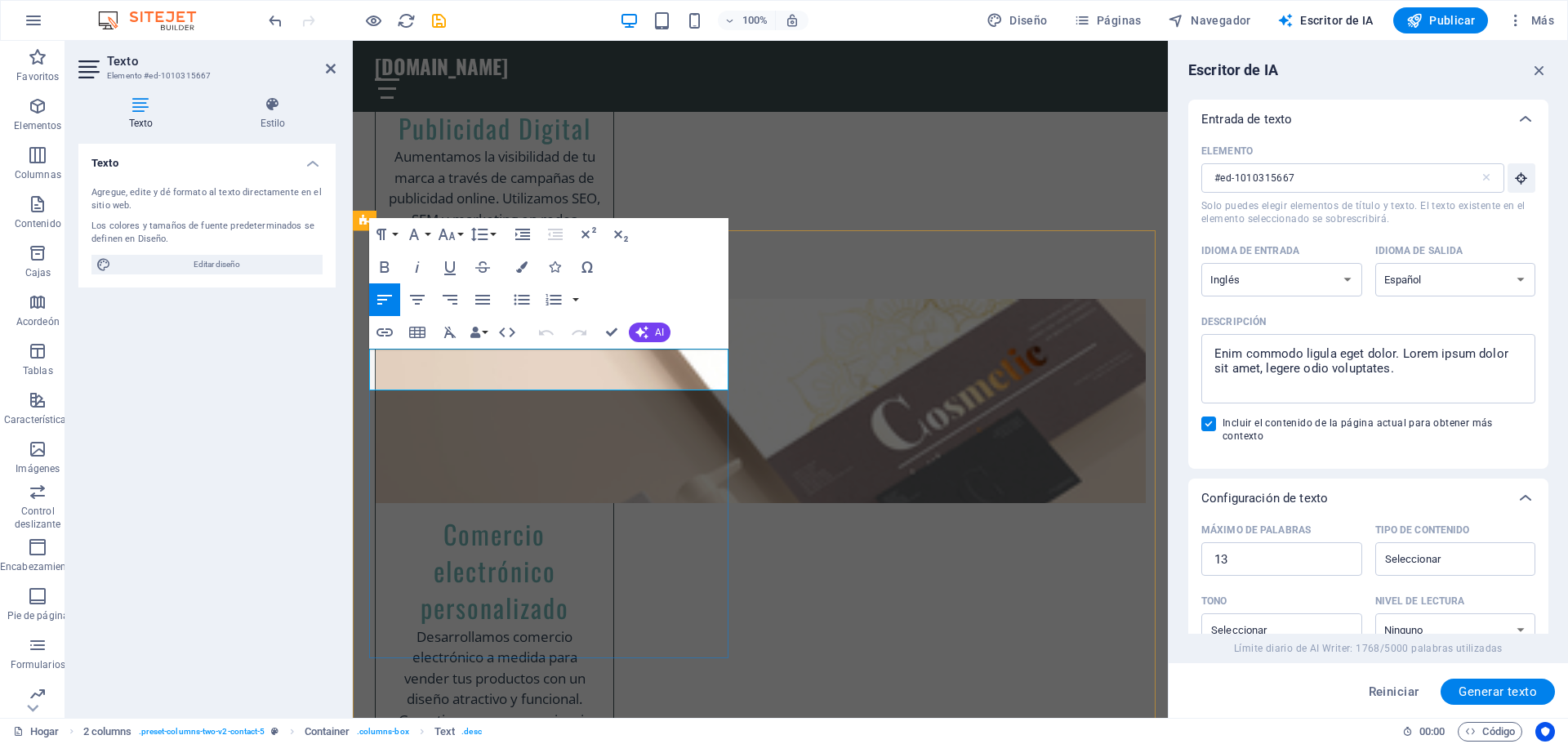
click at [1417, 380] on textarea "Enim commodo ligula eget dolor. Lorem ipsum dolor sit amet, legere odio volupta…" at bounding box center [1368, 369] width 318 height 53
click at [274, 430] on div "Texto Agregue, edite y dé formato al texto directamente en el sitio web. Los co…" at bounding box center [207, 424] width 257 height 561
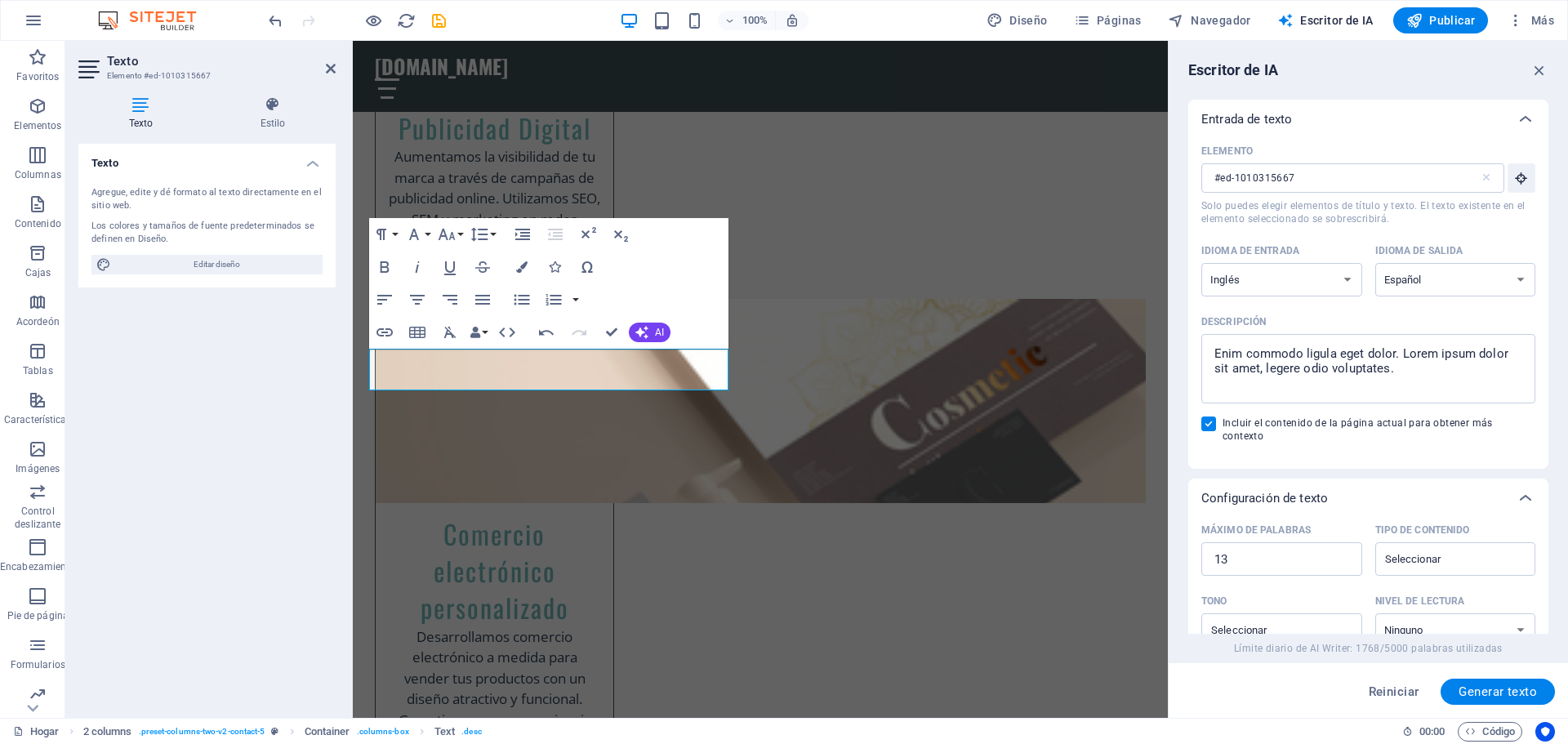
click at [228, 389] on div "Texto Agregue, edite y dé formato al texto directamente en el sitio web. Los co…" at bounding box center [207, 424] width 257 height 561
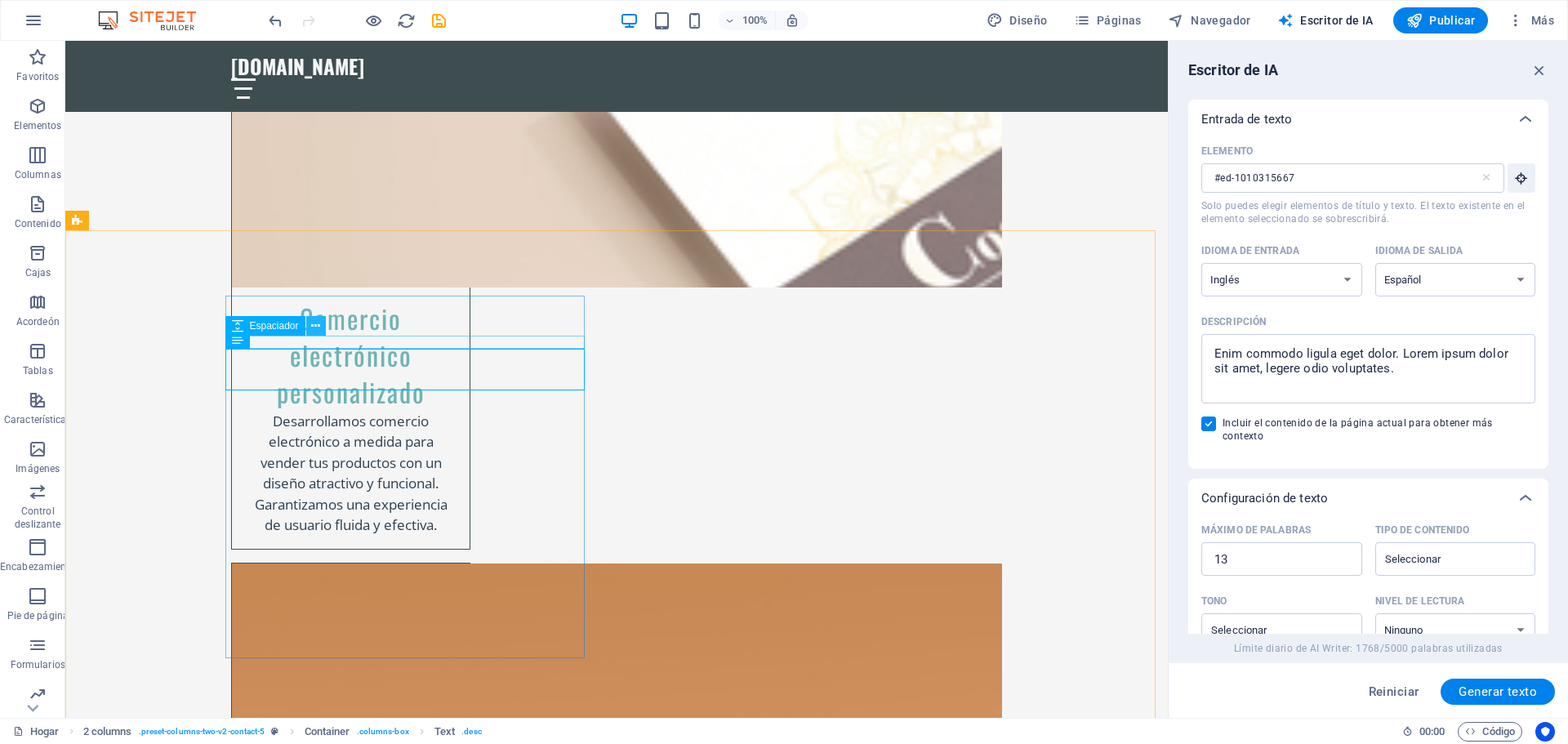
click at [312, 327] on icon at bounding box center [316, 326] width 9 height 17
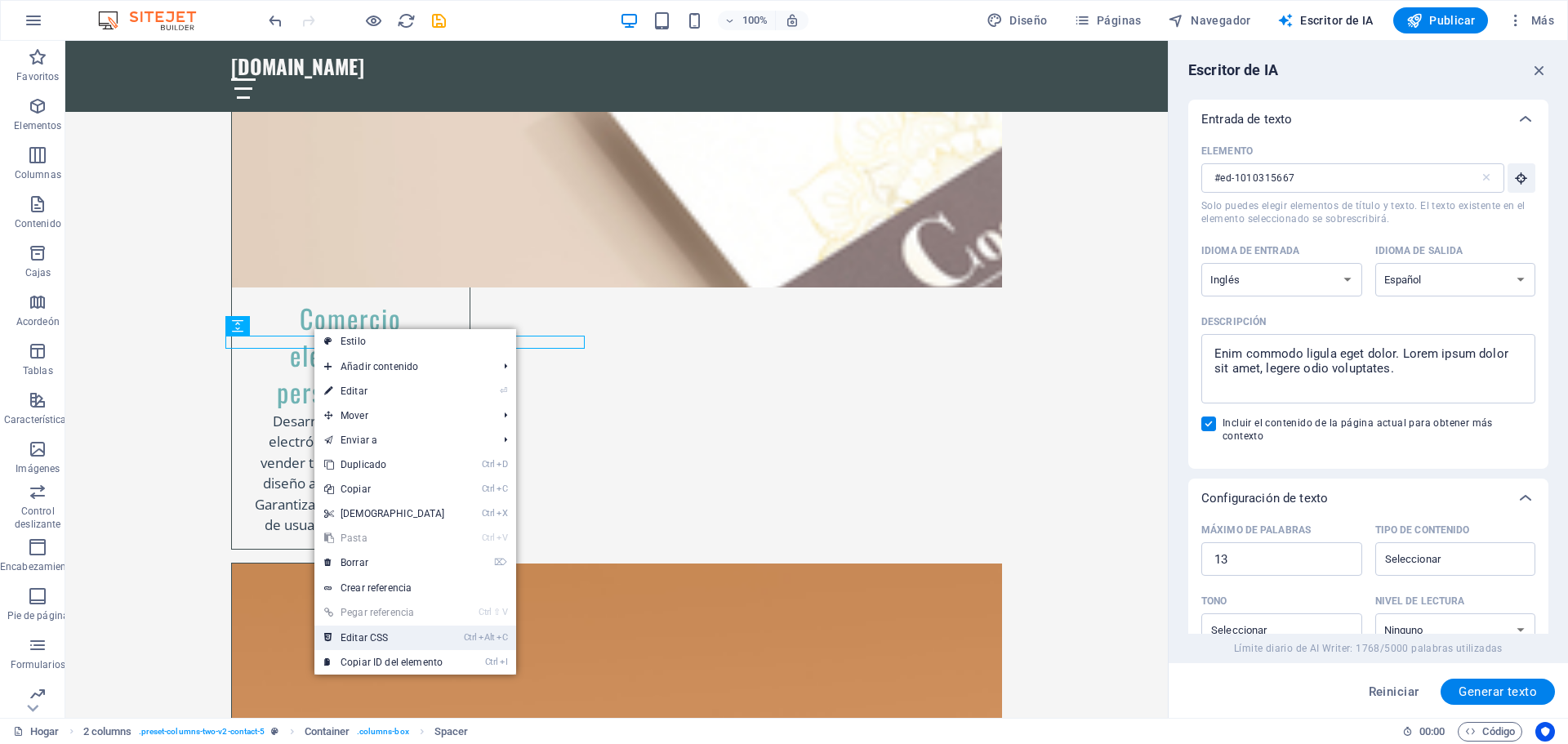
click at [365, 640] on font "Editar CSS" at bounding box center [365, 637] width 48 height 12
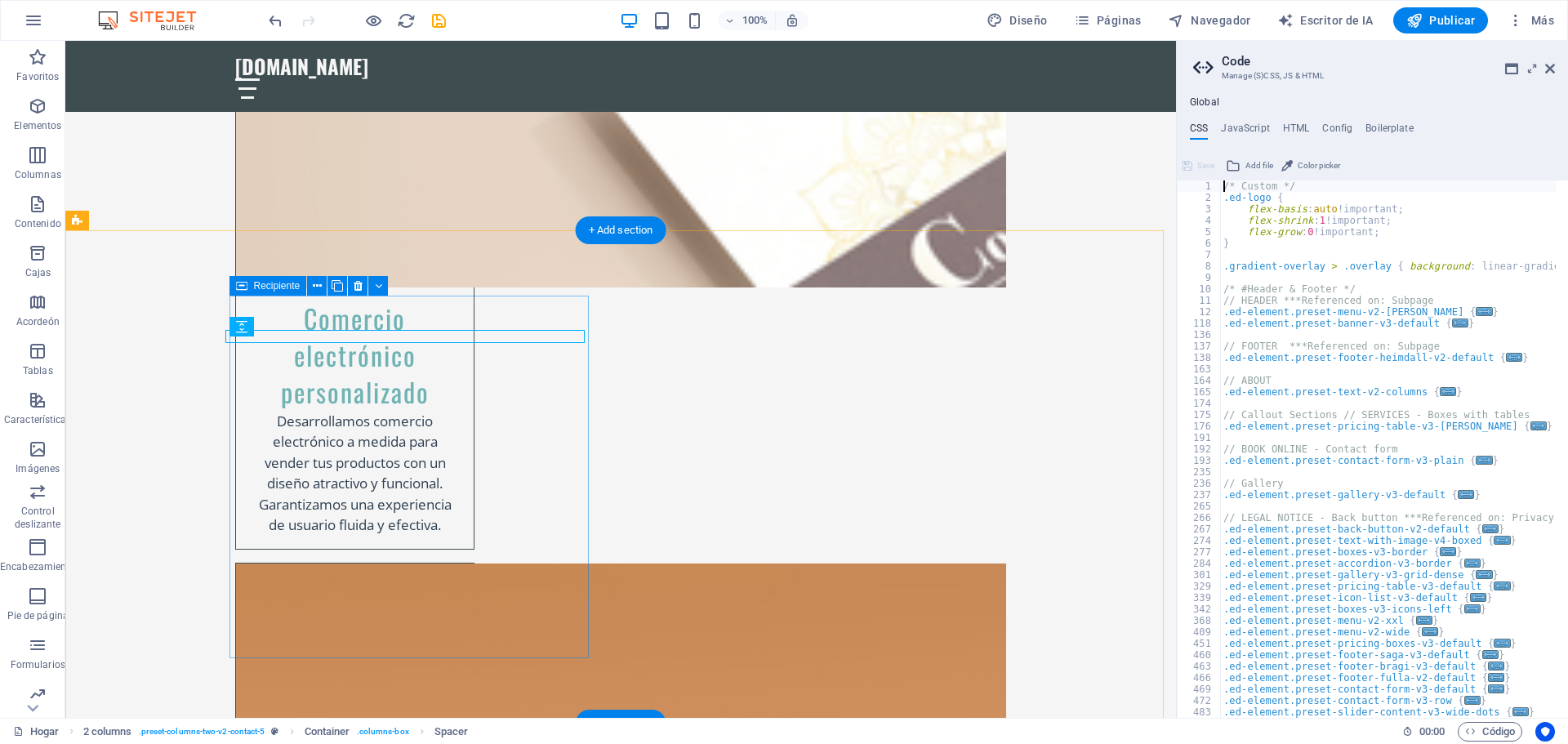
scroll to position [4309, 0]
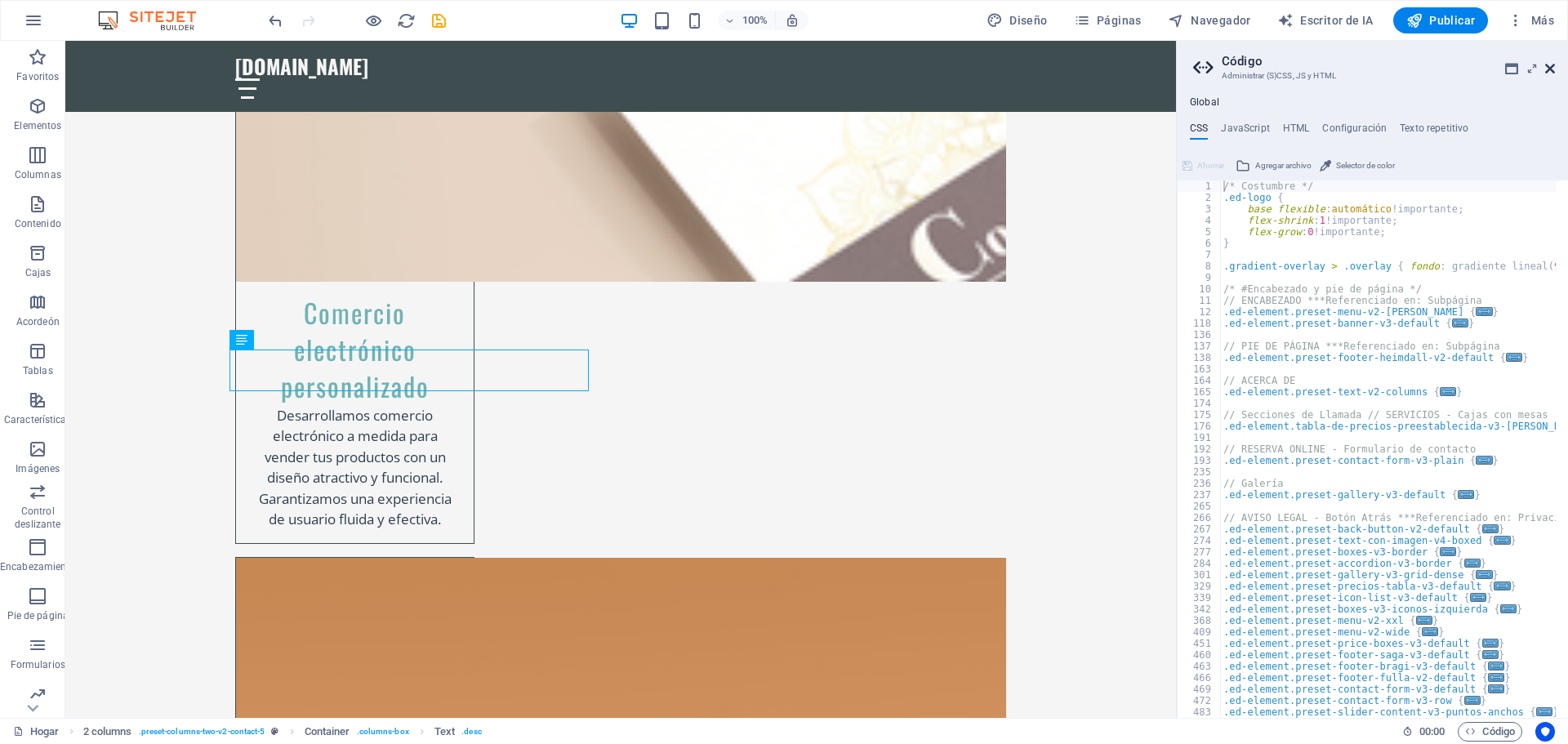
click at [1550, 73] on icon at bounding box center [1549, 68] width 10 height 13
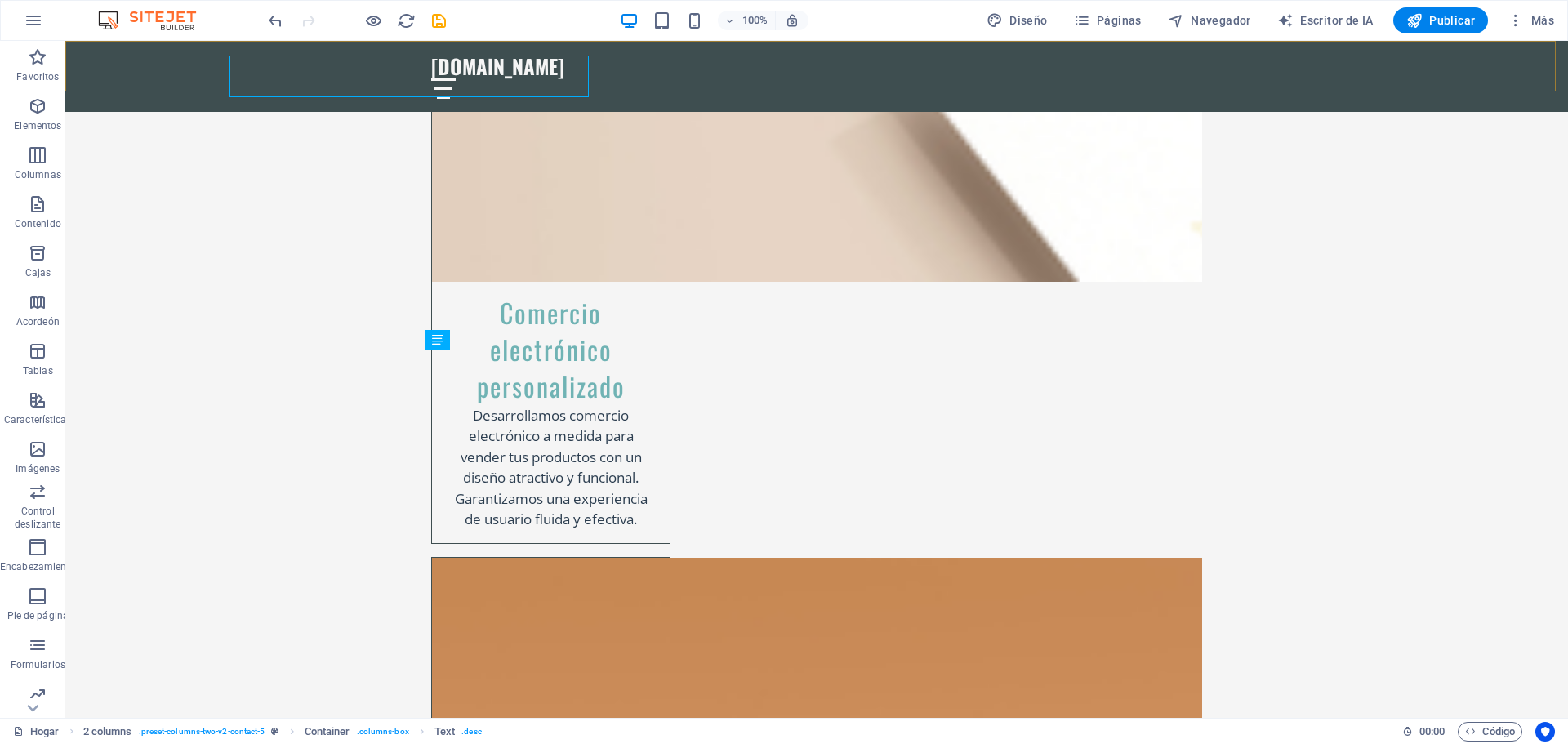
scroll to position [4603, 0]
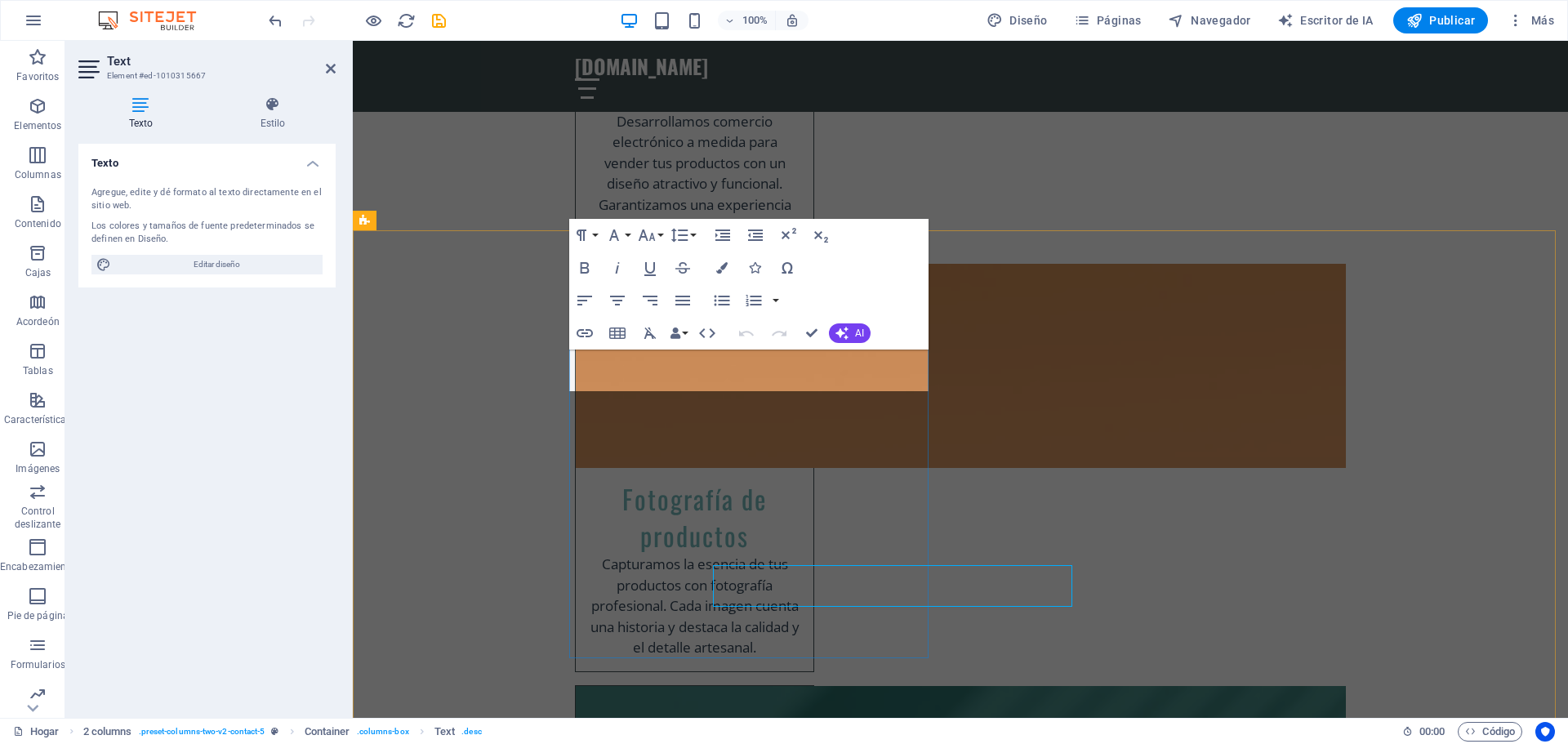
scroll to position [4387, 0]
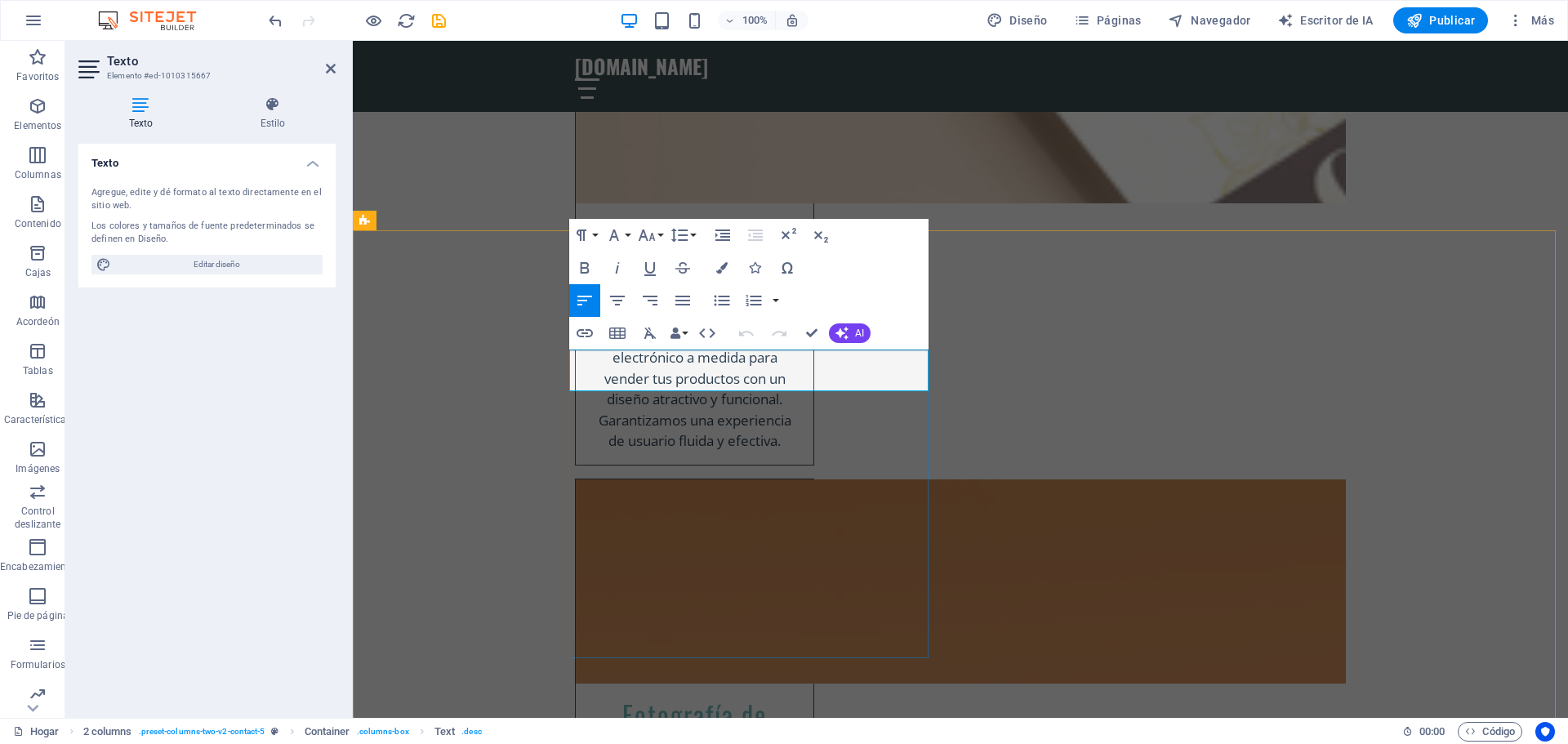
drag, startPoint x: 766, startPoint y: 378, endPoint x: 568, endPoint y: 364, distance: 198.5
click at [855, 333] on font "AI" at bounding box center [859, 333] width 9 height 12
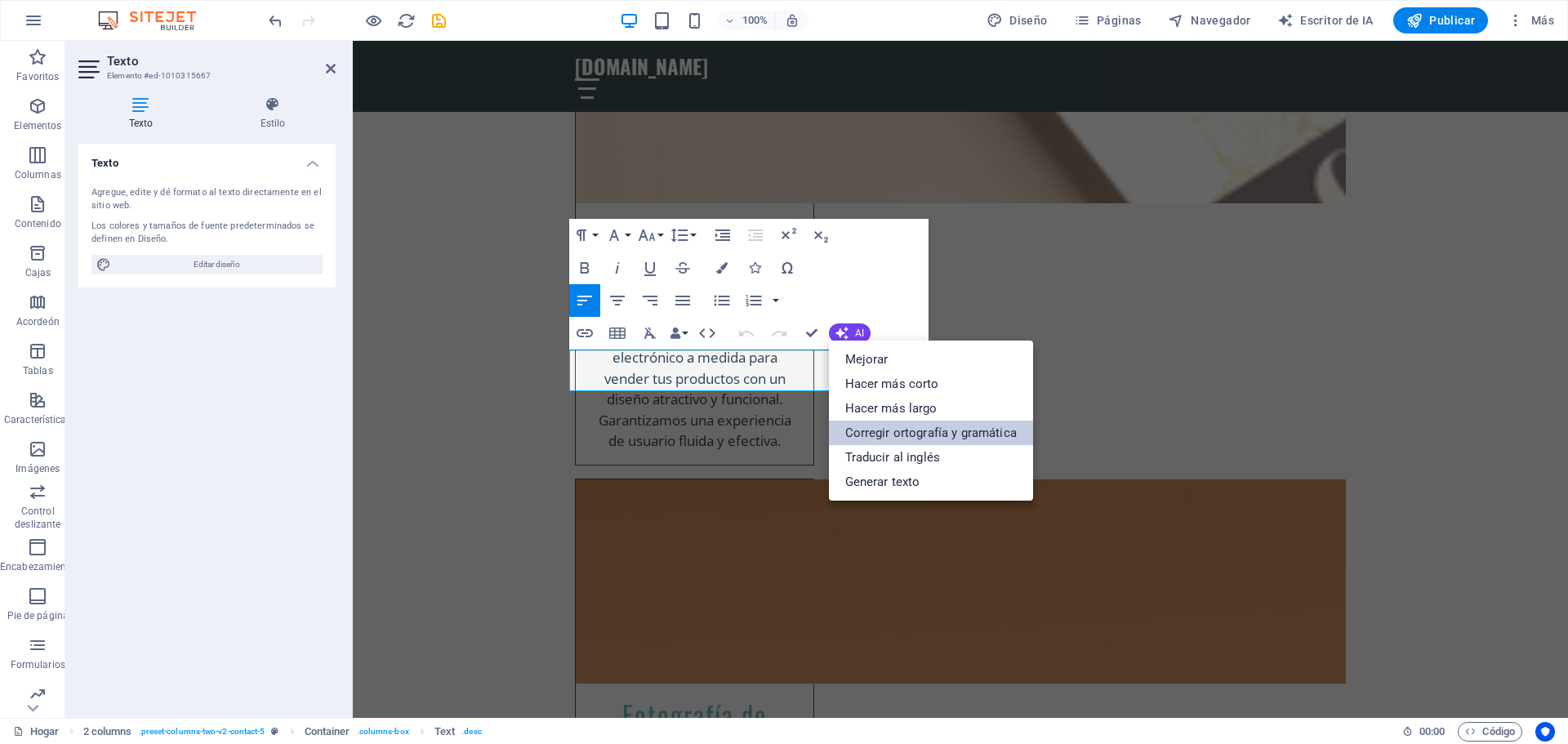
click at [928, 437] on font "Corregir ortografía y gramática" at bounding box center [931, 433] width 172 height 15
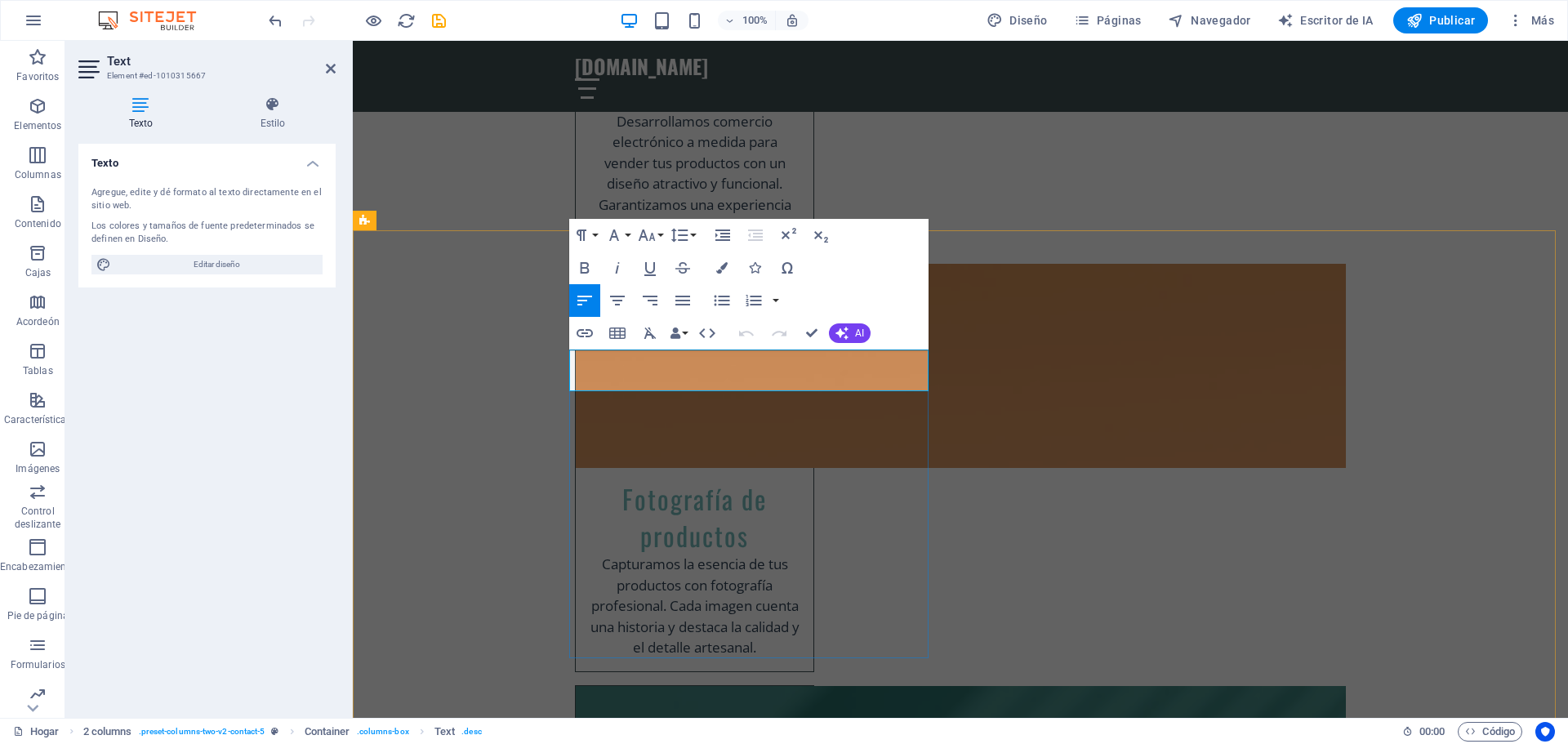
scroll to position [4387, 0]
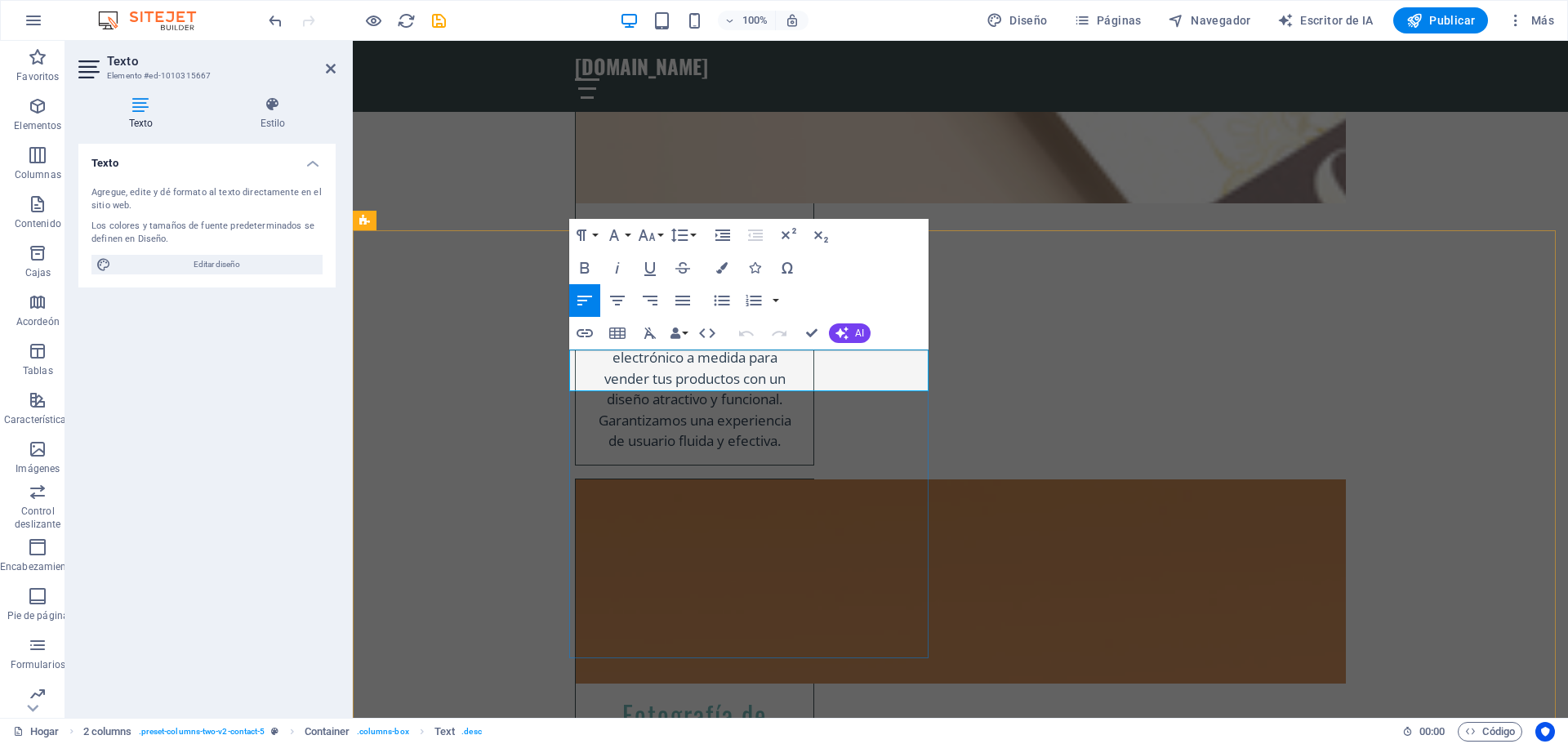
drag, startPoint x: 773, startPoint y: 383, endPoint x: 610, endPoint y: 372, distance: 163.4
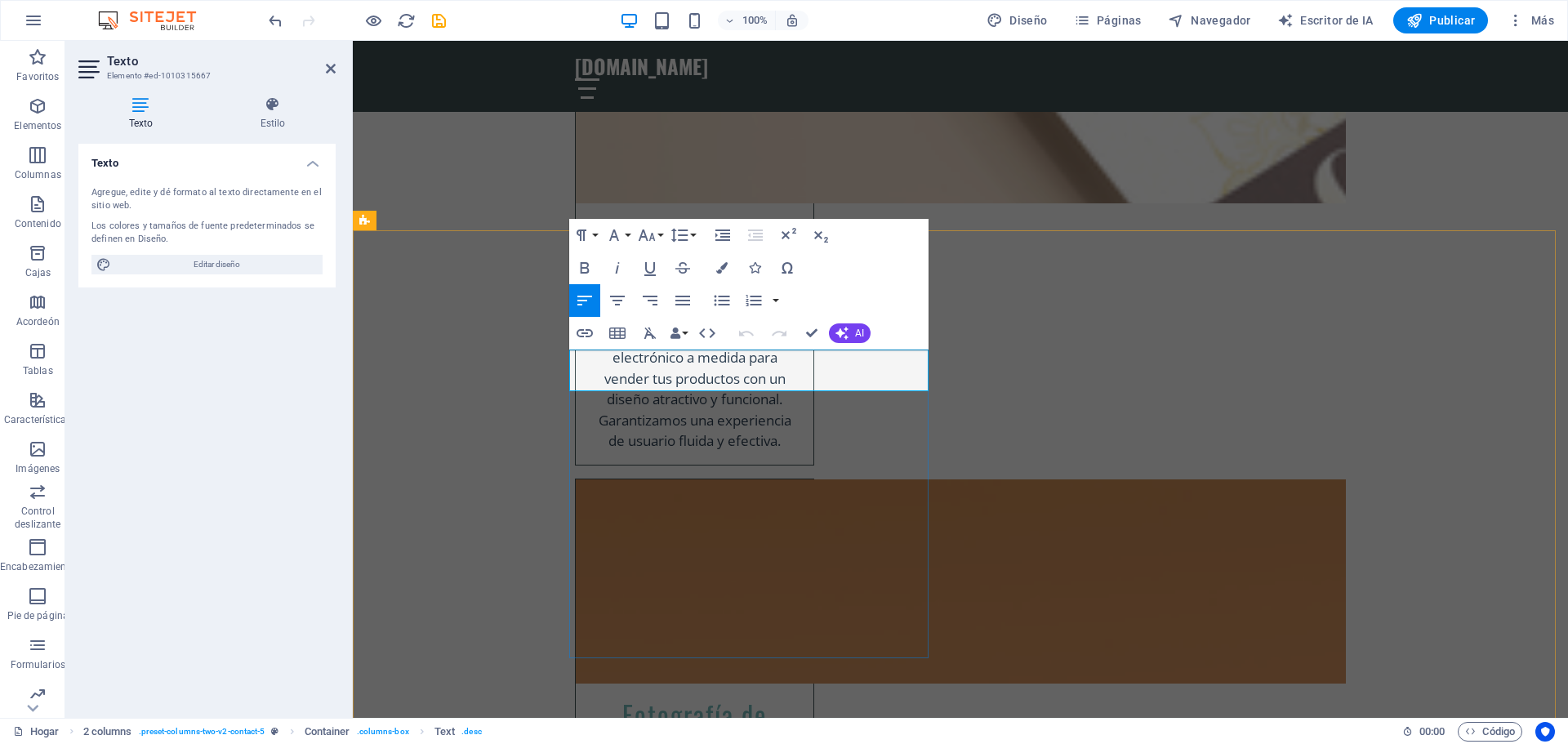
copy font "Enim commodo ligula eget dolor. Lorem ipsum dolor sit amet, legere odio volupta…"
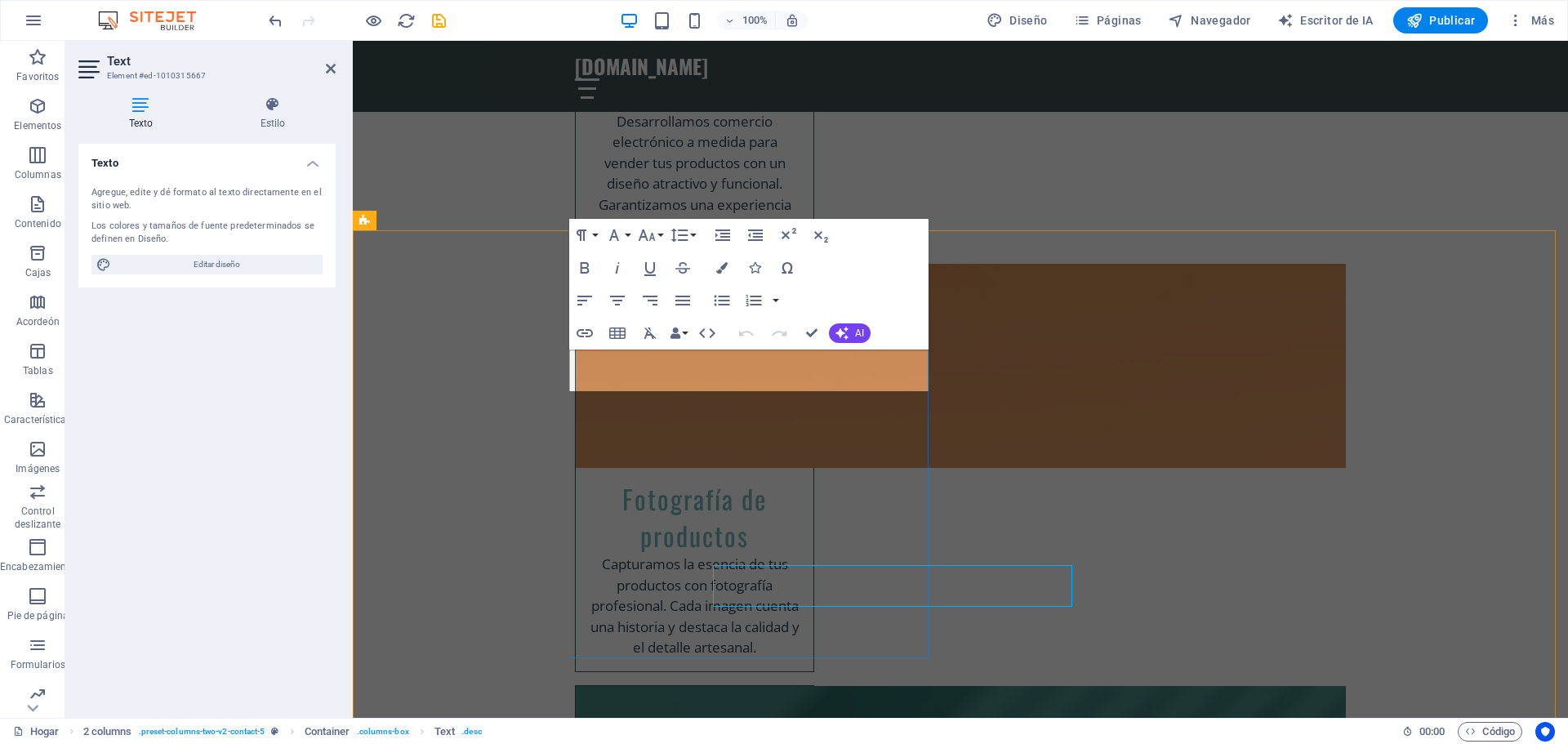
scroll to position [4387, 0]
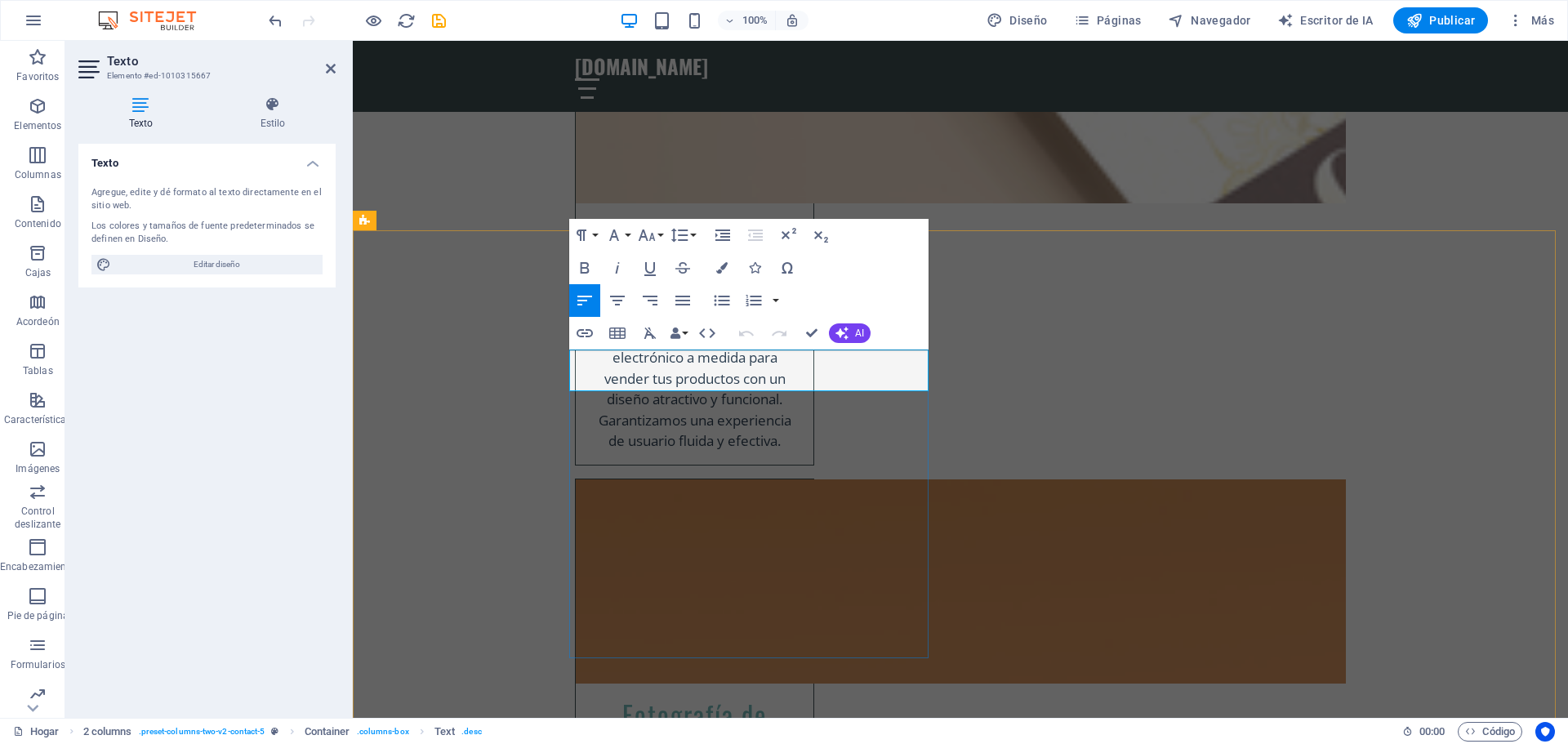
click at [848, 336] on icon "button" at bounding box center [842, 333] width 13 height 13
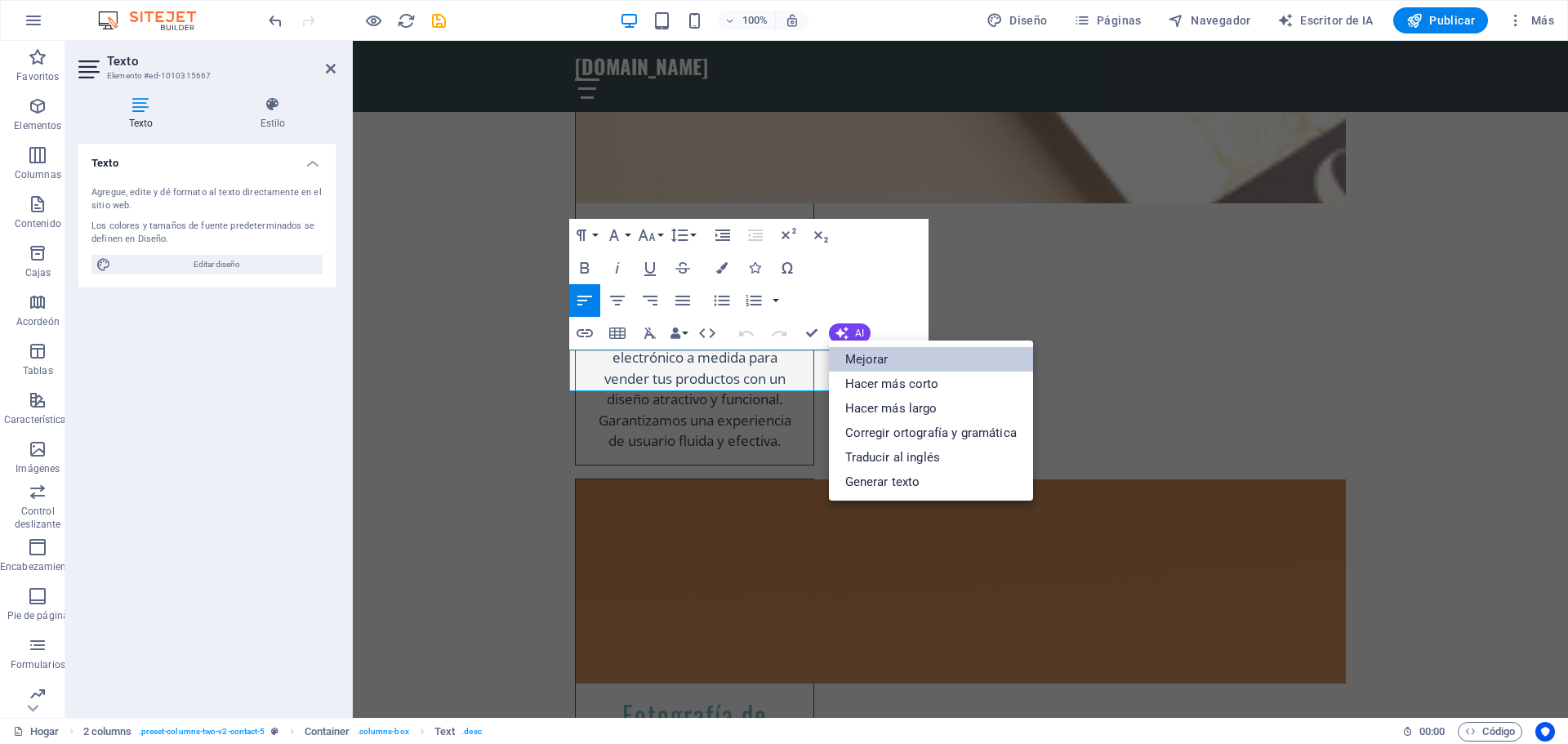
click at [862, 355] on font "Mejorar" at bounding box center [866, 359] width 43 height 15
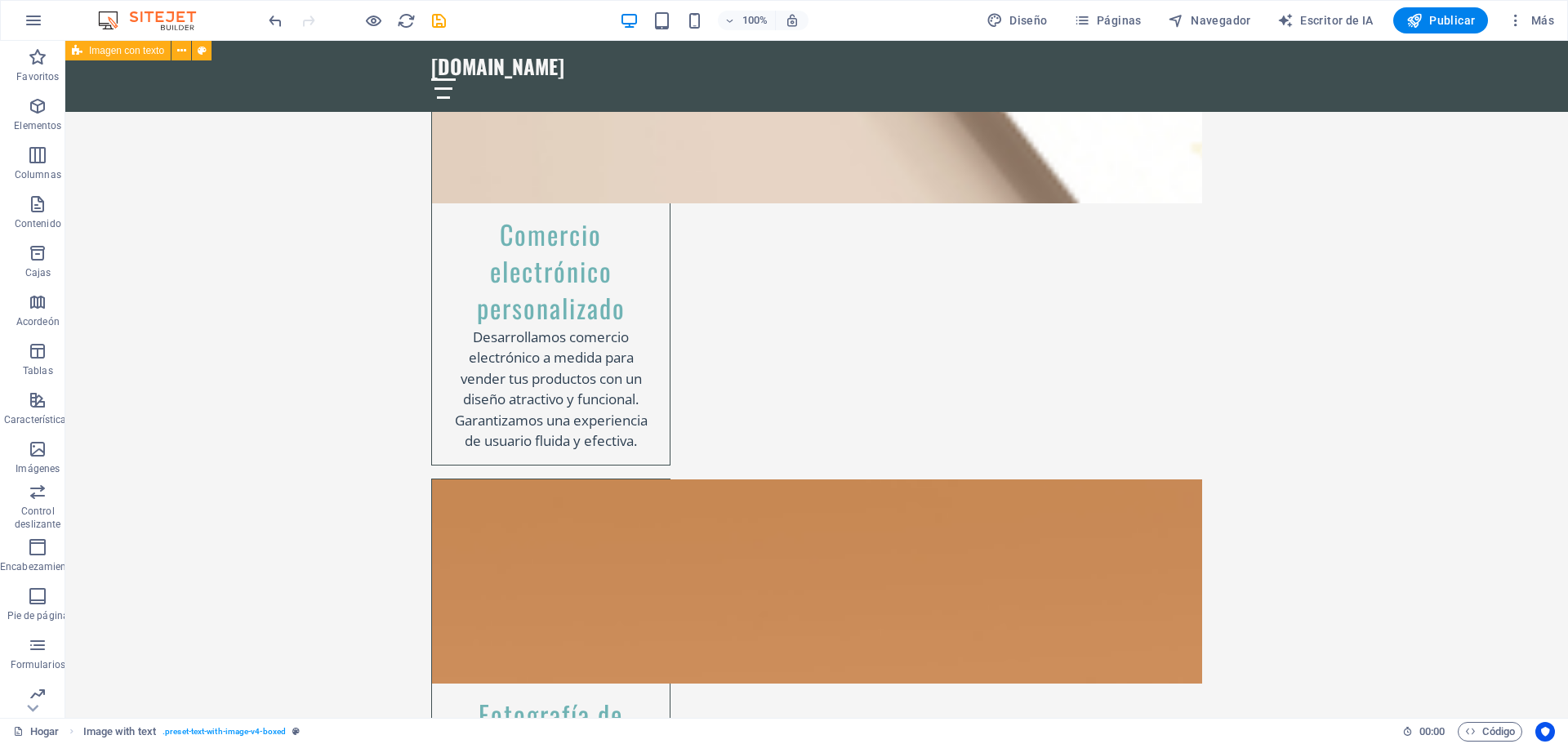
scroll to position [4603, 0]
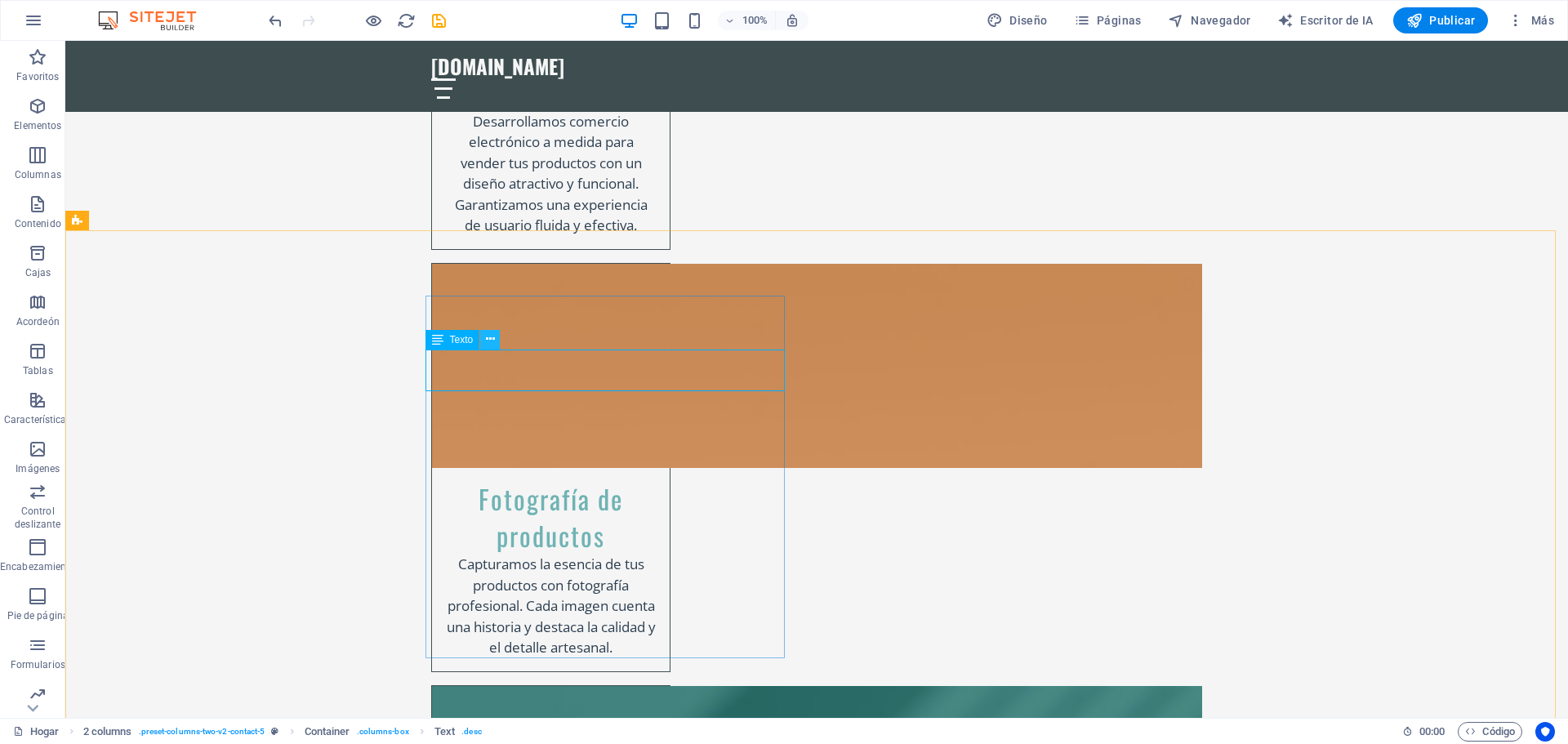
click at [488, 341] on icon at bounding box center [490, 339] width 9 height 17
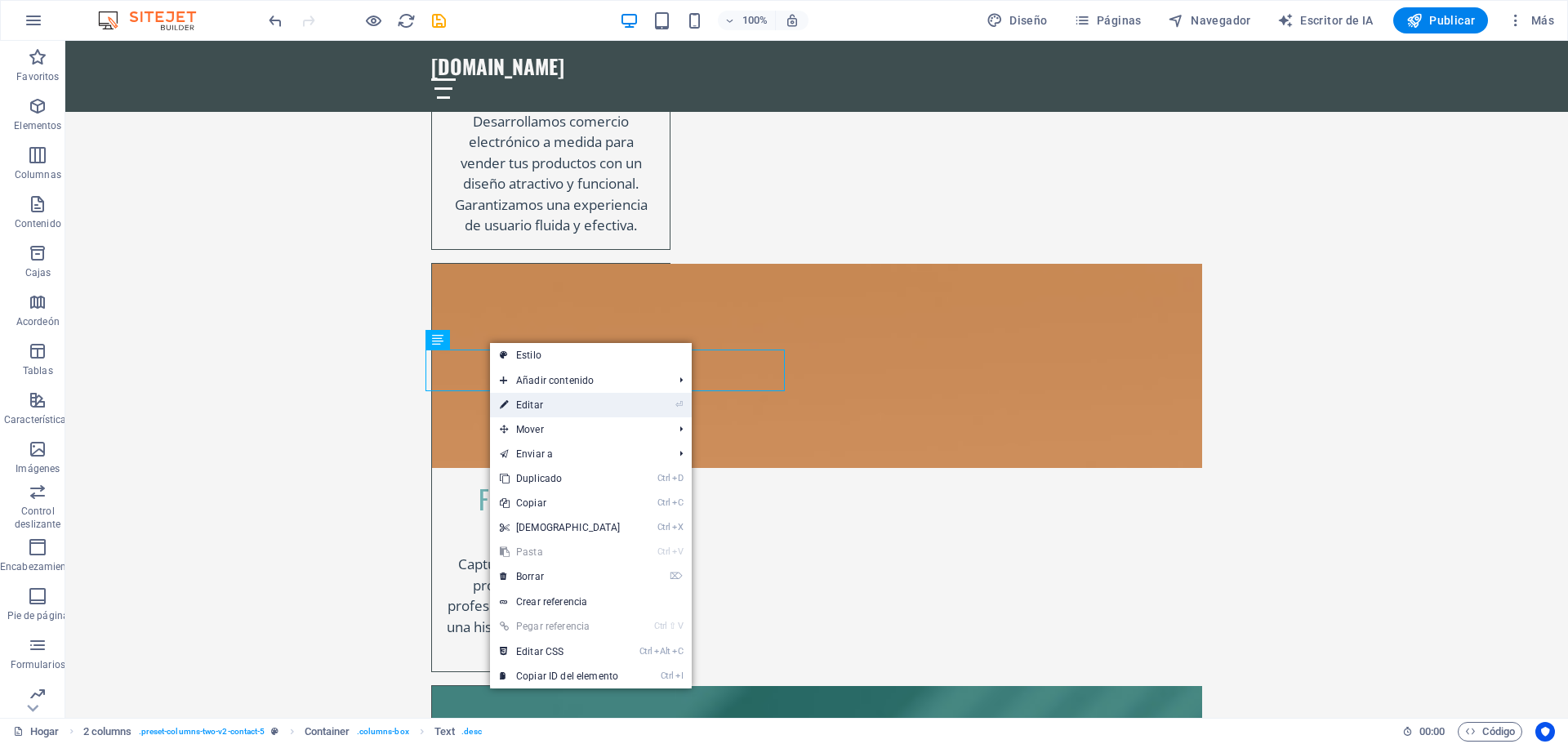
click at [531, 406] on font "Editar" at bounding box center [529, 404] width 27 height 12
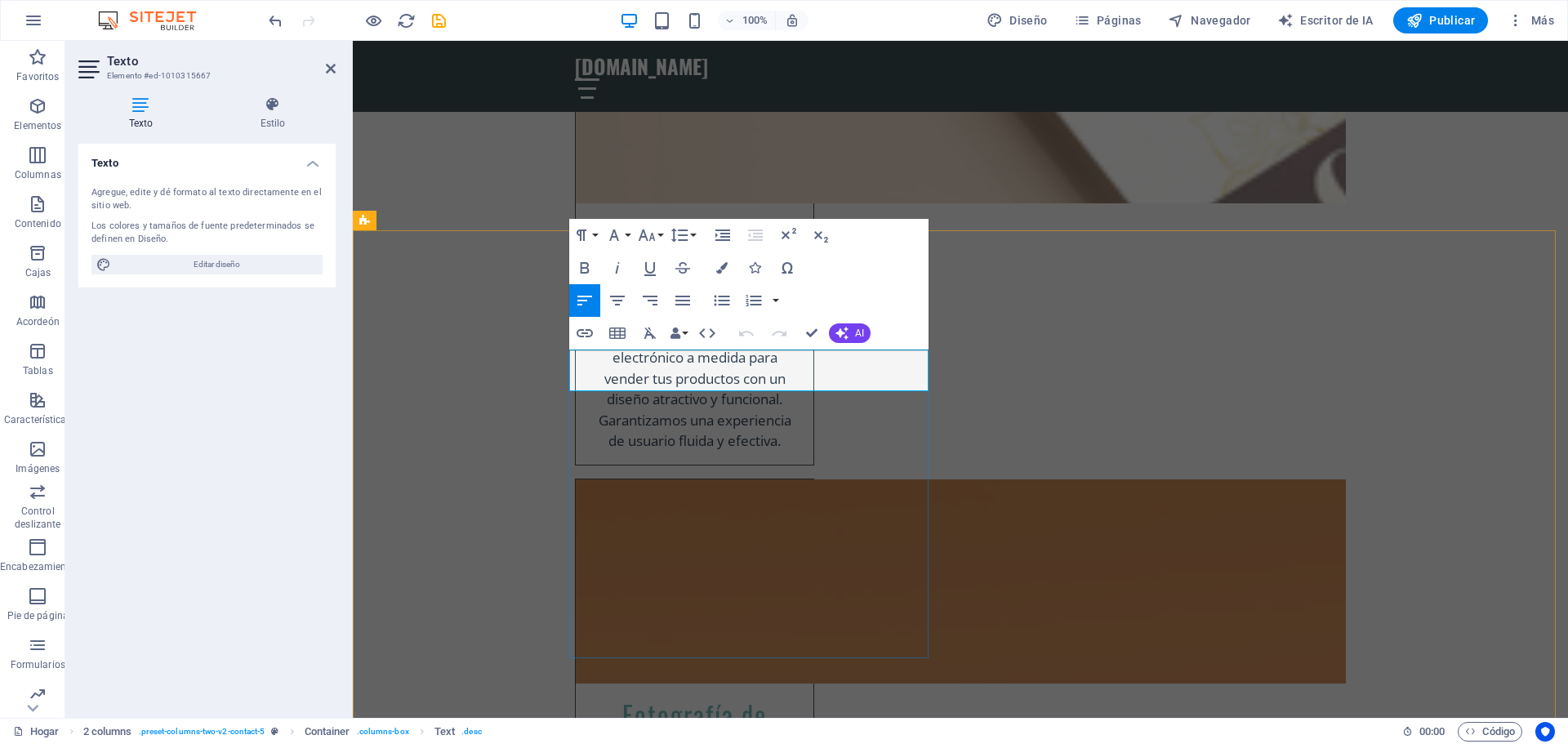
drag, startPoint x: 772, startPoint y: 376, endPoint x: 577, endPoint y: 366, distance: 195.3
drag, startPoint x: 683, startPoint y: 370, endPoint x: 567, endPoint y: 363, distance: 116.2
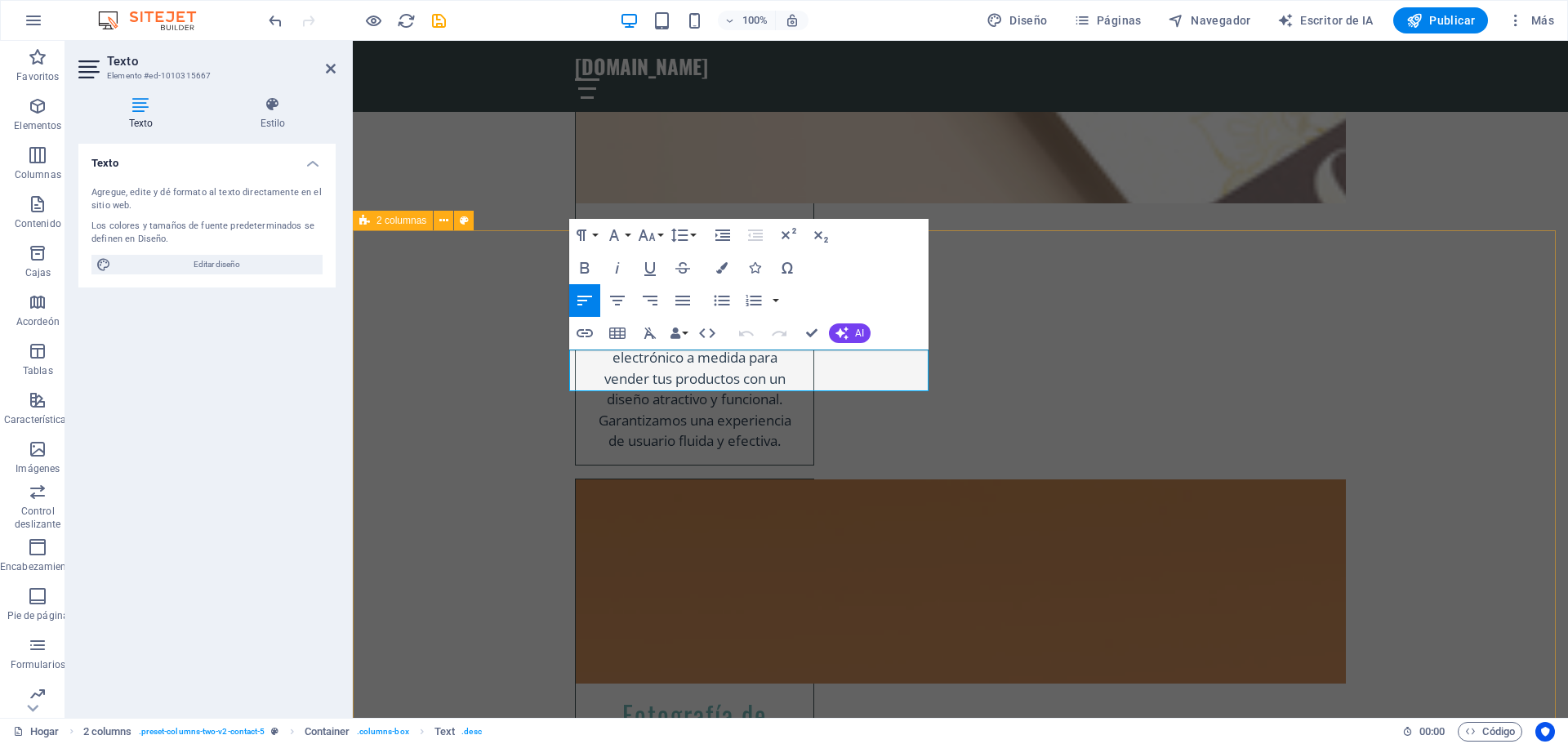
drag, startPoint x: 620, startPoint y: 366, endPoint x: 1193, endPoint y: 258, distance: 583.1
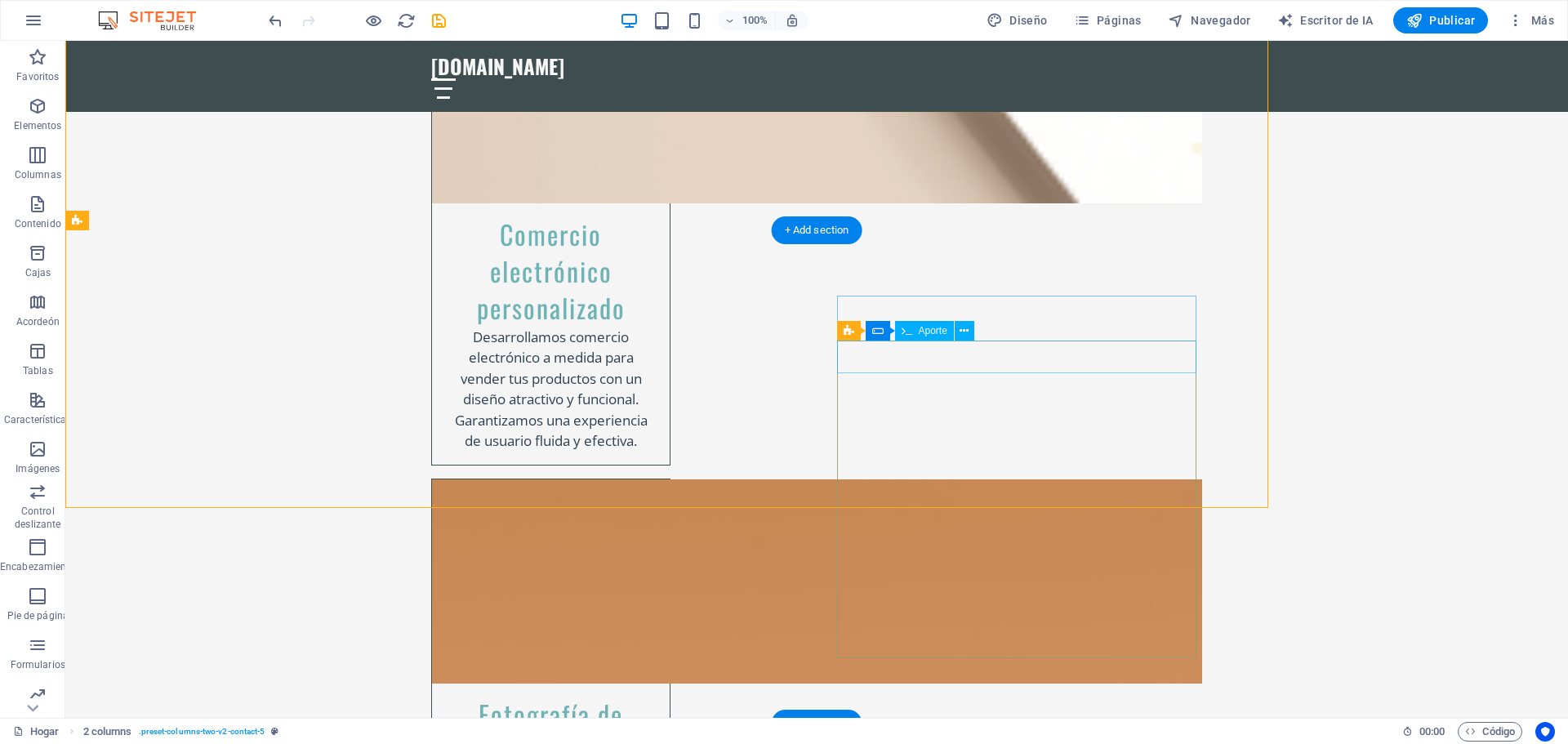
scroll to position [4603, 0]
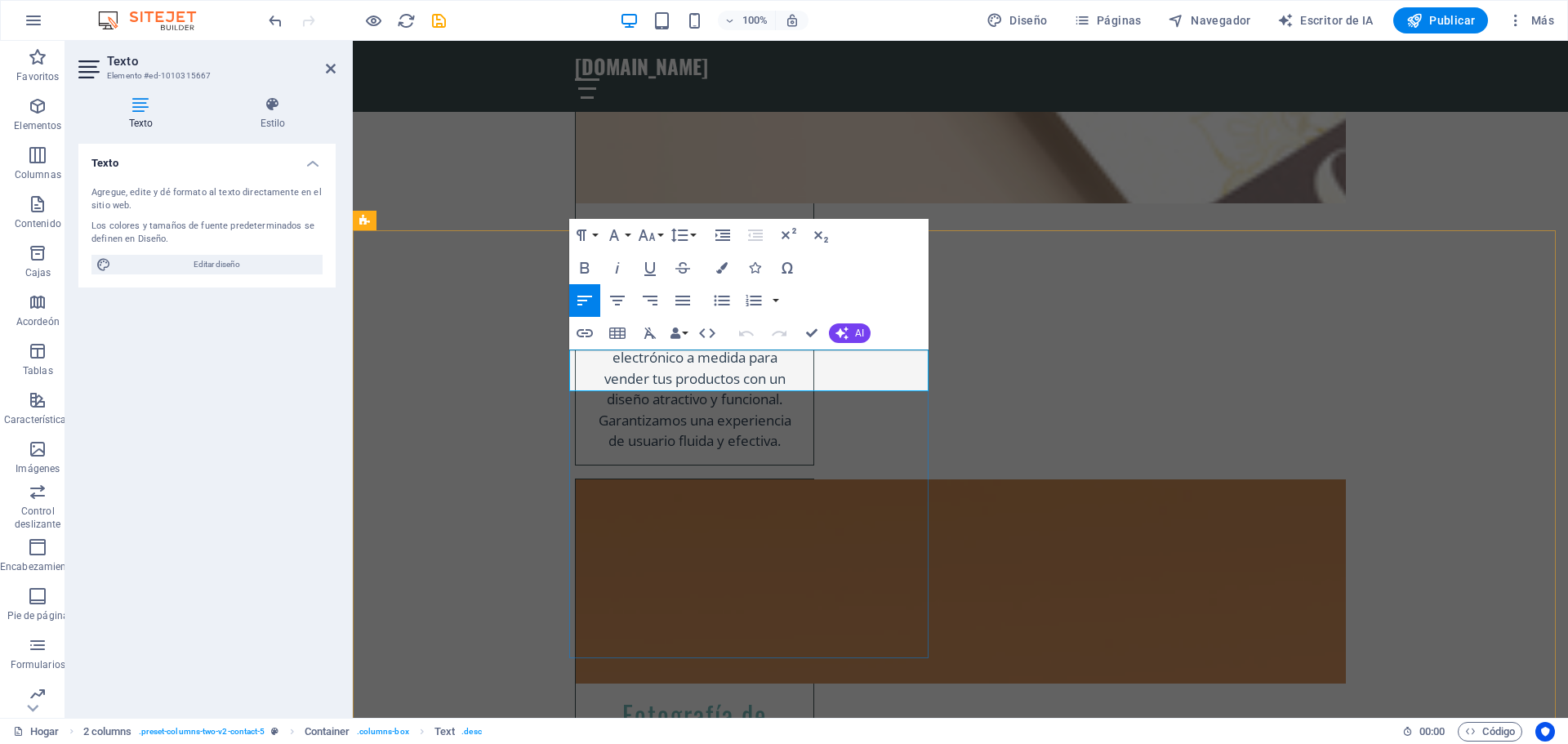
drag, startPoint x: 772, startPoint y: 381, endPoint x: 592, endPoint y: 362, distance: 181.0
click at [858, 336] on font "AI" at bounding box center [859, 333] width 9 height 12
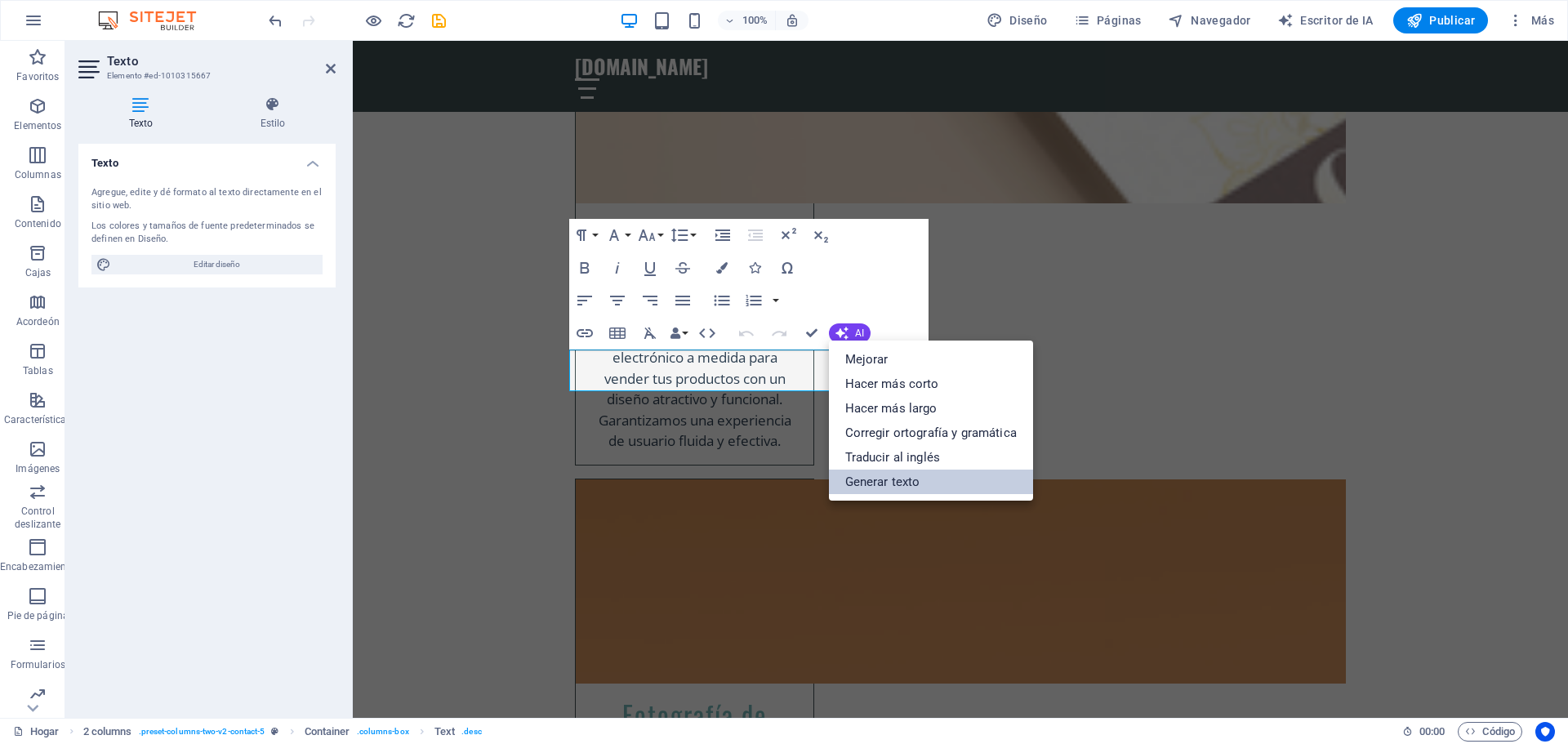
click at [875, 475] on font "Generar texto" at bounding box center [882, 481] width 75 height 15
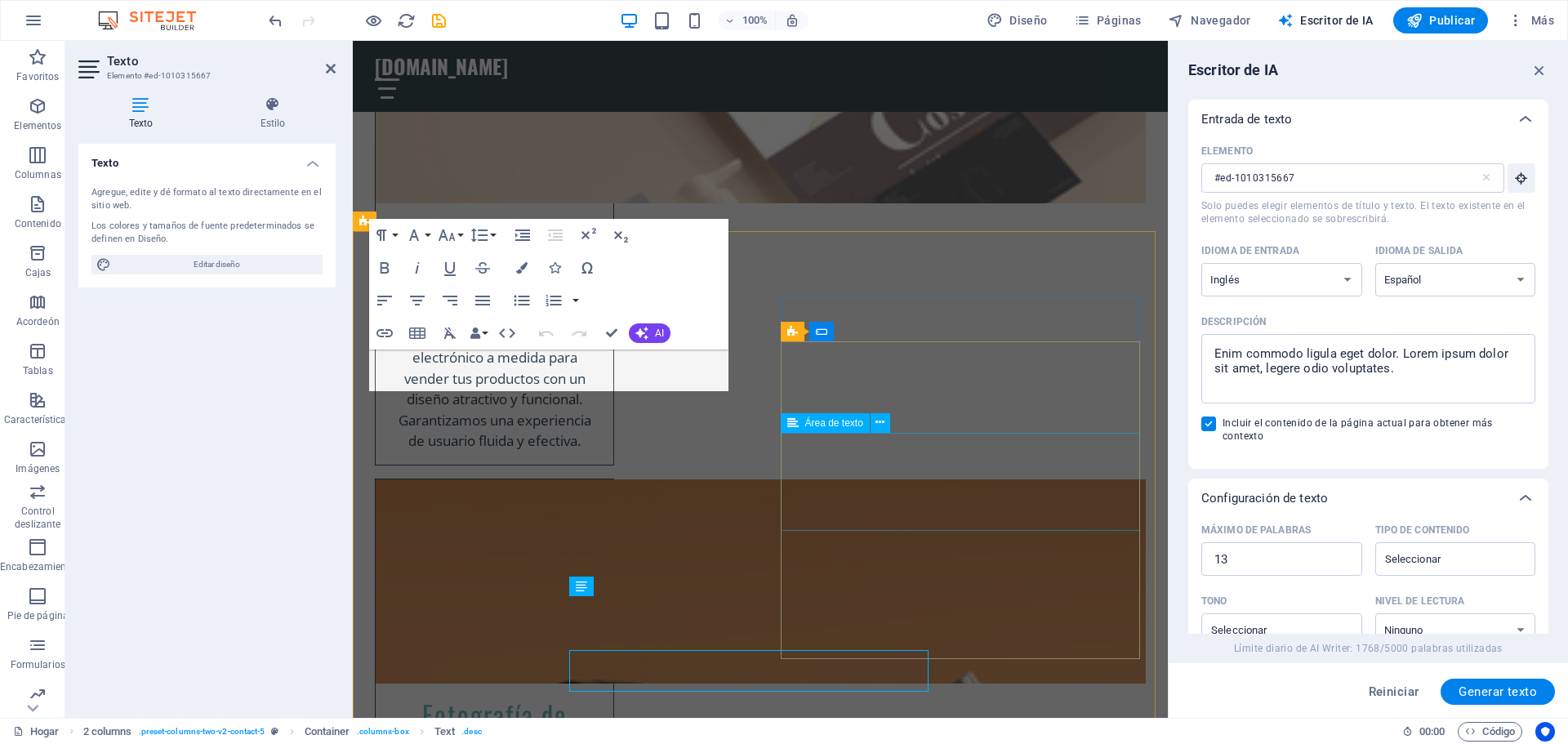
scroll to position [4086, 0]
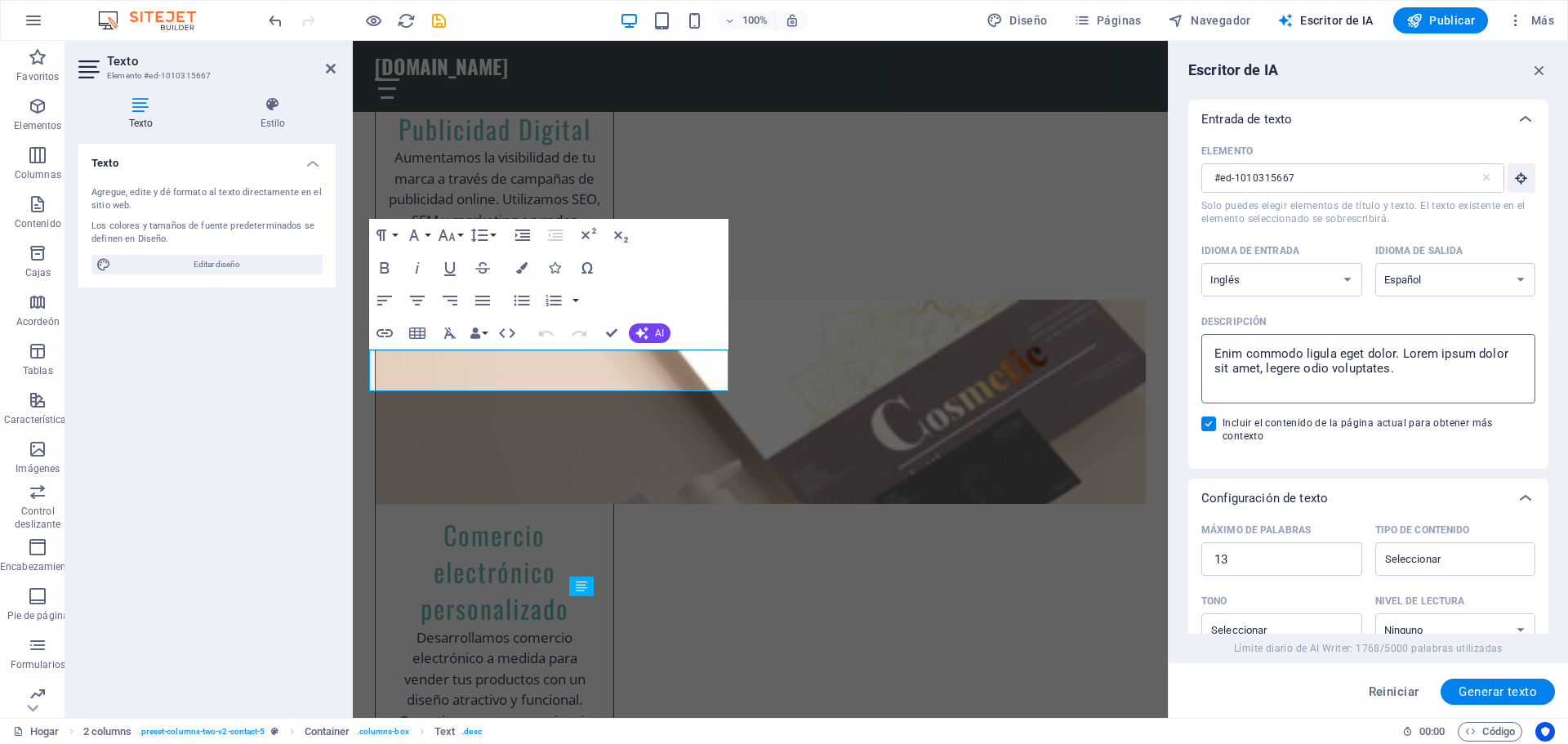
drag, startPoint x: 1410, startPoint y: 367, endPoint x: 1203, endPoint y: 360, distance: 207.1
click at [1203, 360] on div "Enim commodo ligula eget dolor. Lorem ipsum dolor sit amet, legere odio volupta…" at bounding box center [1368, 368] width 334 height 69
click at [1210, 360] on textarea "Enim commodo ligula eget dolor. Lorem ipsum dolor sit amet, legere odio volupta…" at bounding box center [1368, 369] width 318 height 53
click at [1490, 694] on font "Generar texto" at bounding box center [1497, 691] width 79 height 15
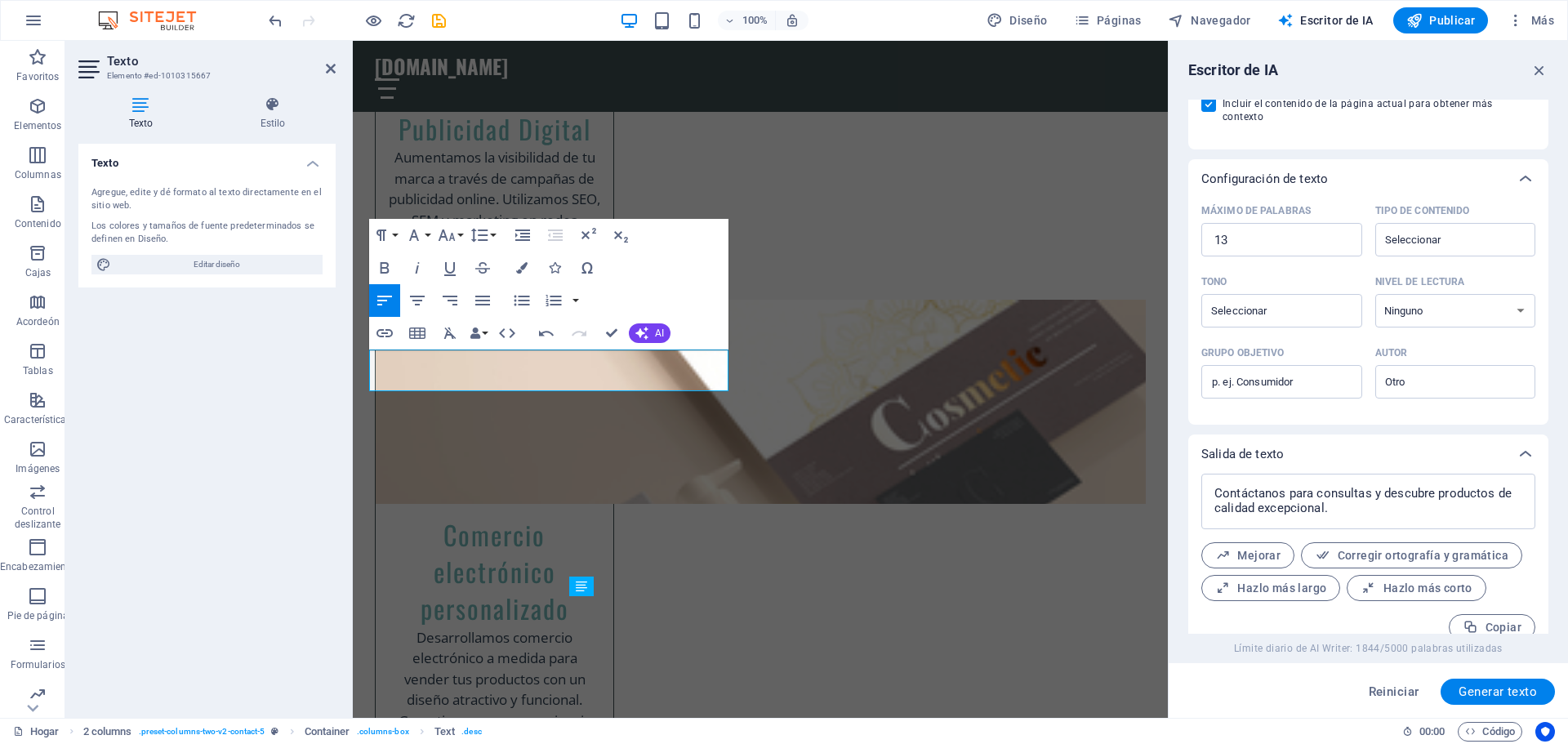
scroll to position [327, 0]
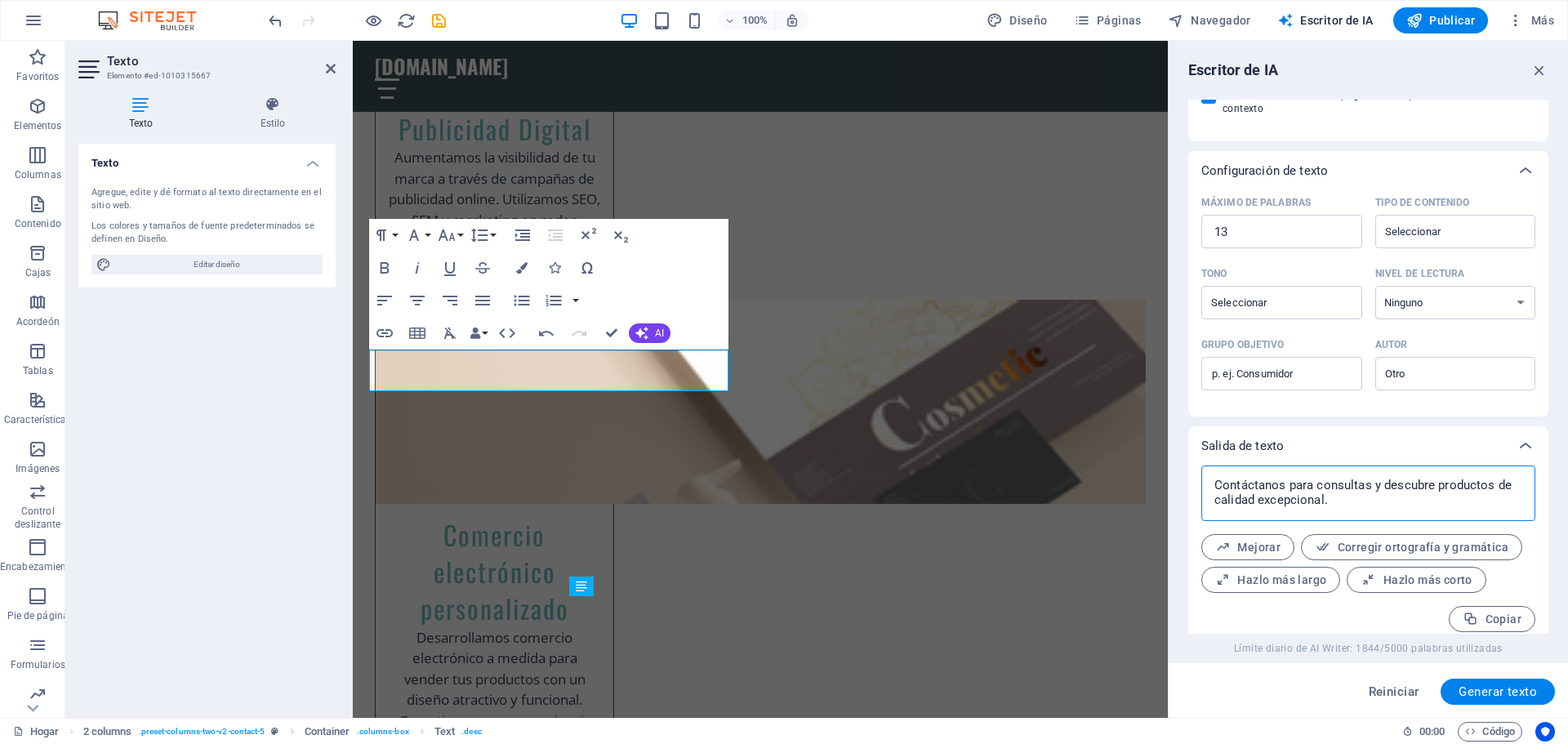
drag, startPoint x: 1341, startPoint y: 491, endPoint x: 1213, endPoint y: 475, distance: 129.0
click at [1213, 475] on textarea "Contáctanos para consultas y descubre productos de calidad excepcional." at bounding box center [1368, 493] width 318 height 39
click at [269, 472] on div "Texto Agregue, edite y dé formato al texto directamente en el sitio web. Los co…" at bounding box center [207, 424] width 257 height 561
click at [233, 359] on div "Texto Agregue, edite y dé formato al texto directamente en el sitio web. Los co…" at bounding box center [207, 424] width 257 height 561
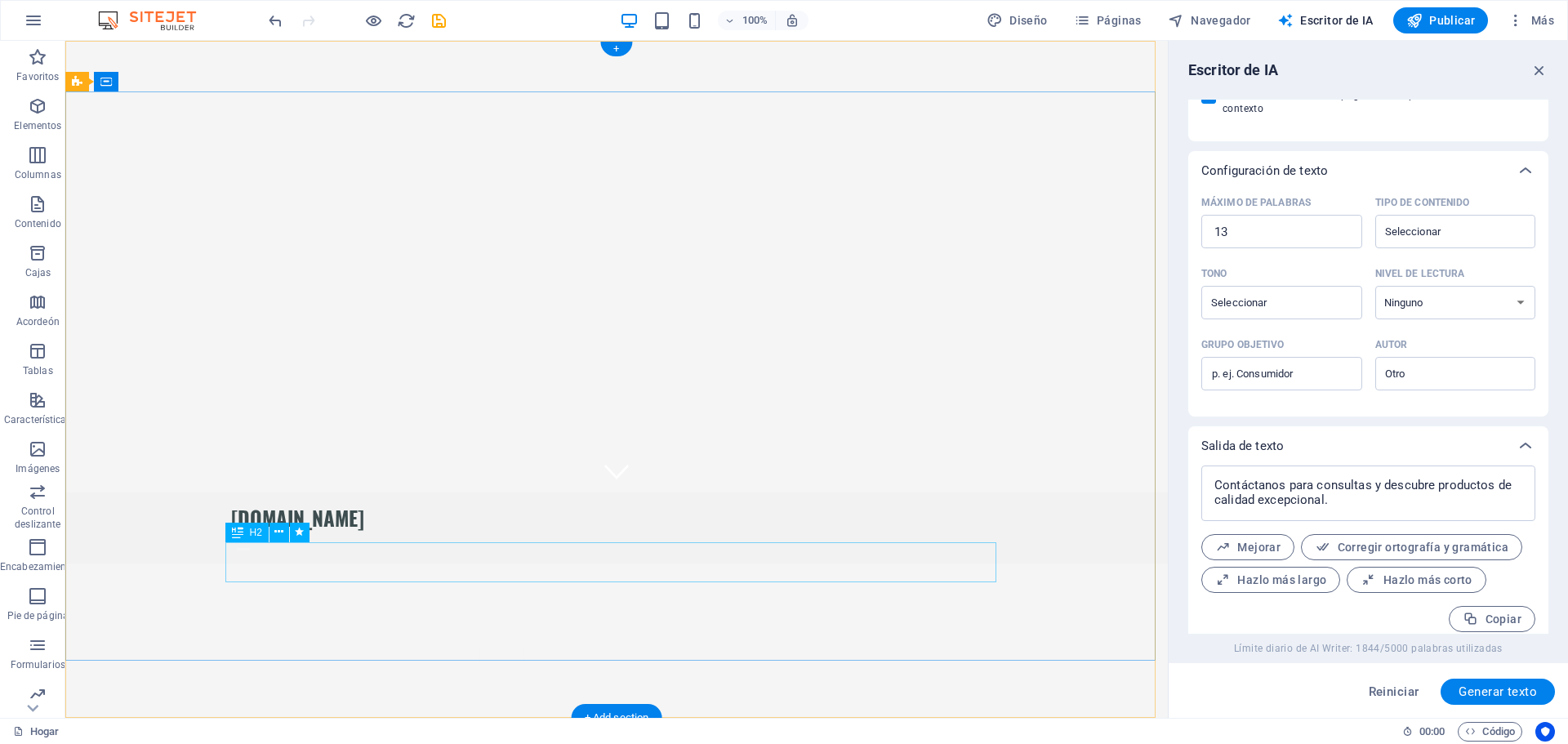
scroll to position [0, 0]
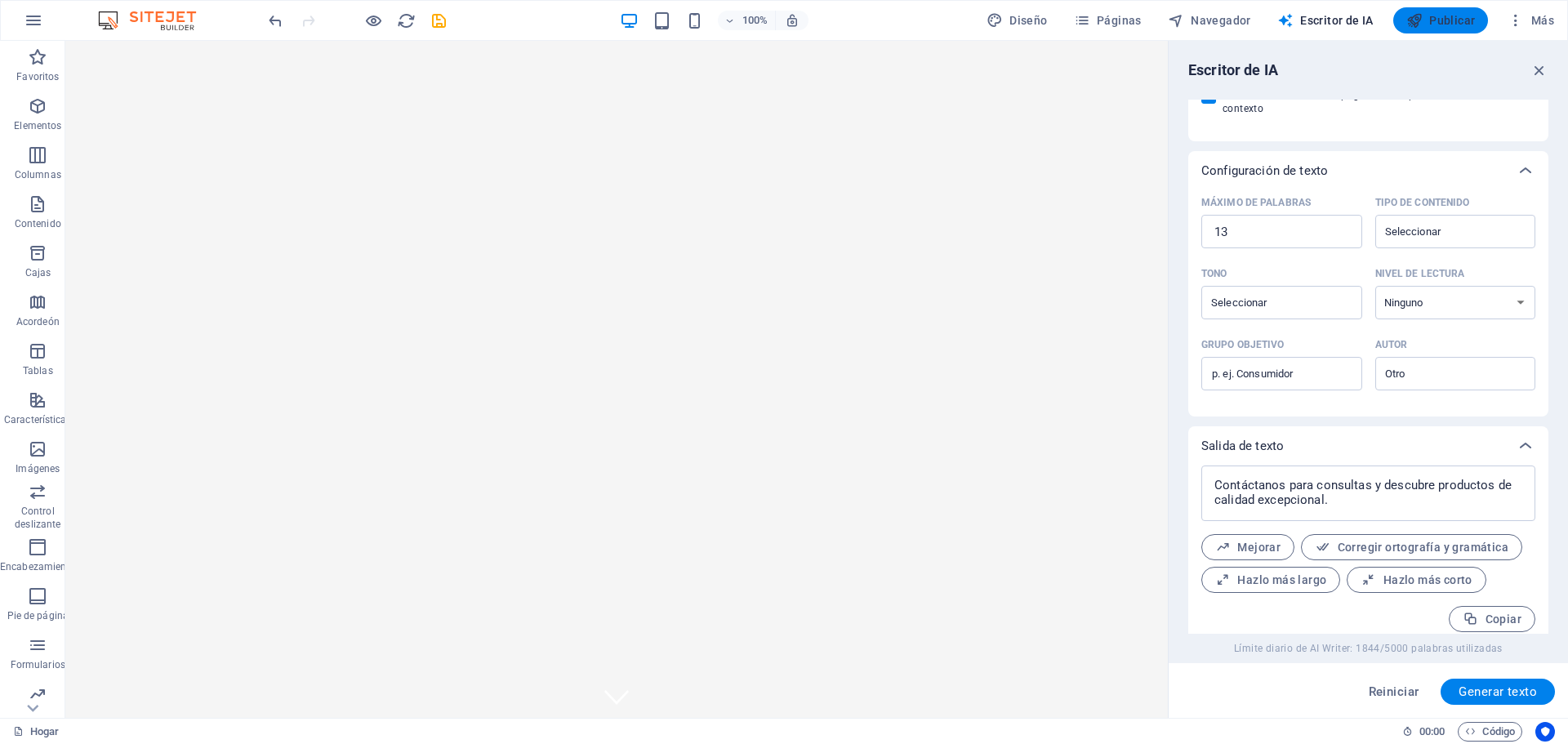
click at [1445, 19] on font "Publicar" at bounding box center [1452, 20] width 46 height 13
